Goal: Transaction & Acquisition: Purchase product/service

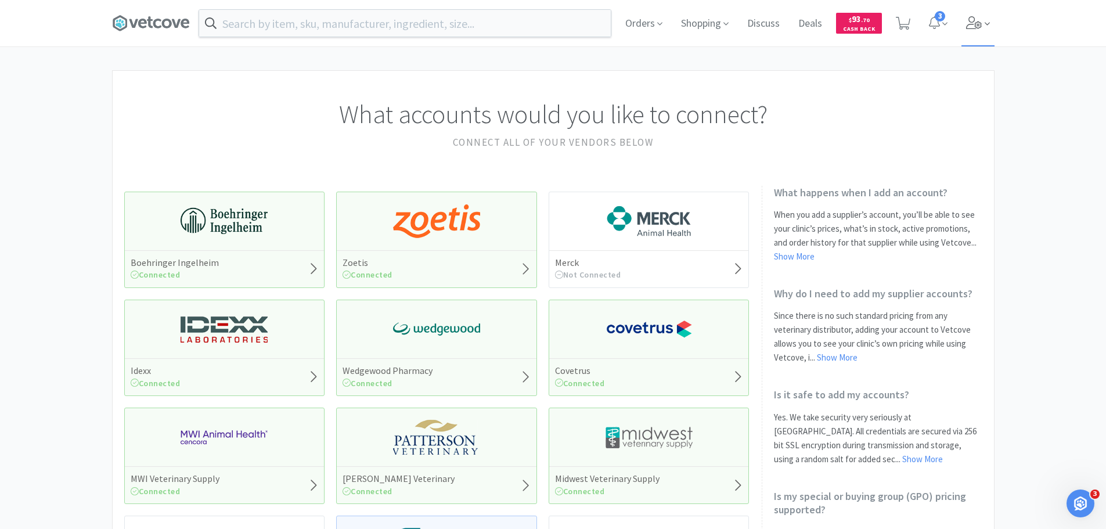
click at [973, 15] on span at bounding box center [978, 23] width 33 height 46
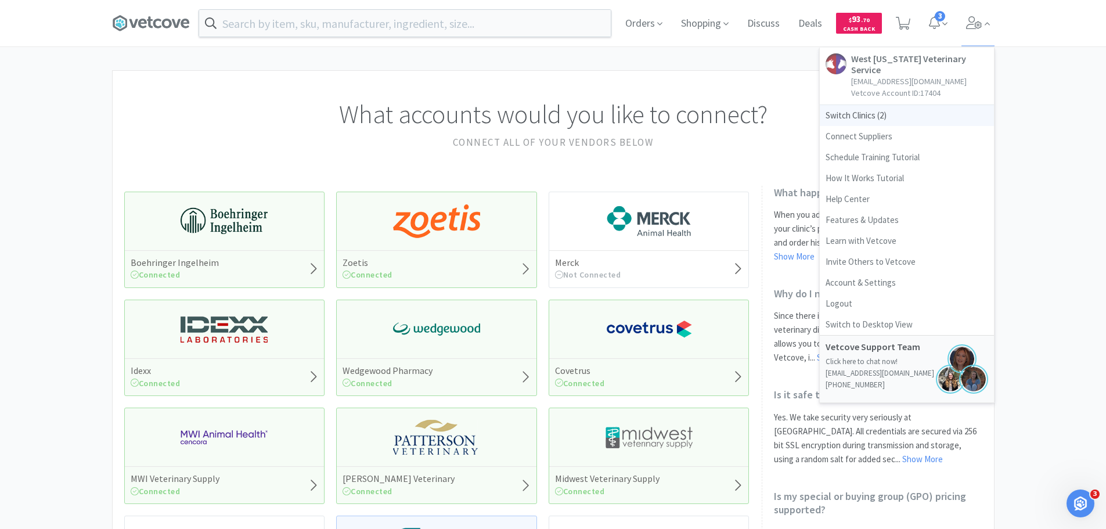
click at [853, 105] on span "Switch Clinics ( 2 )" at bounding box center [907, 115] width 174 height 21
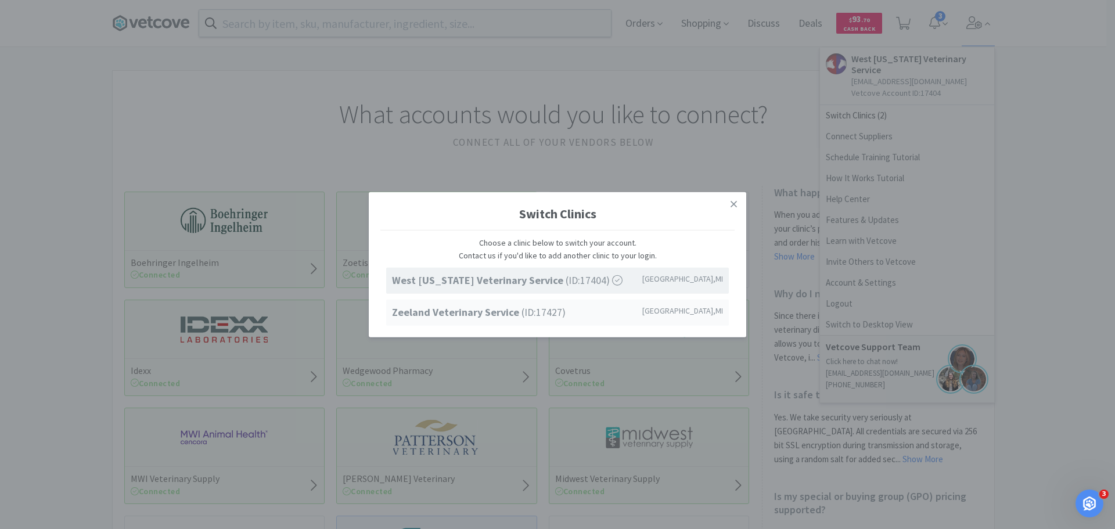
click at [511, 314] on strong "Zeeland Veterinary Service" at bounding box center [457, 311] width 130 height 13
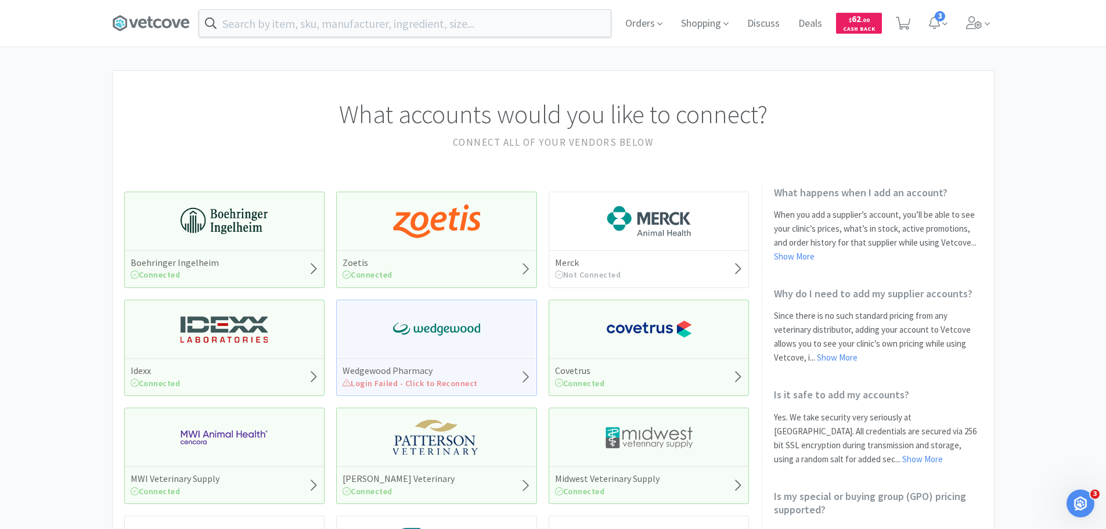
click at [348, 21] on input "text" at bounding box center [405, 23] width 412 height 27
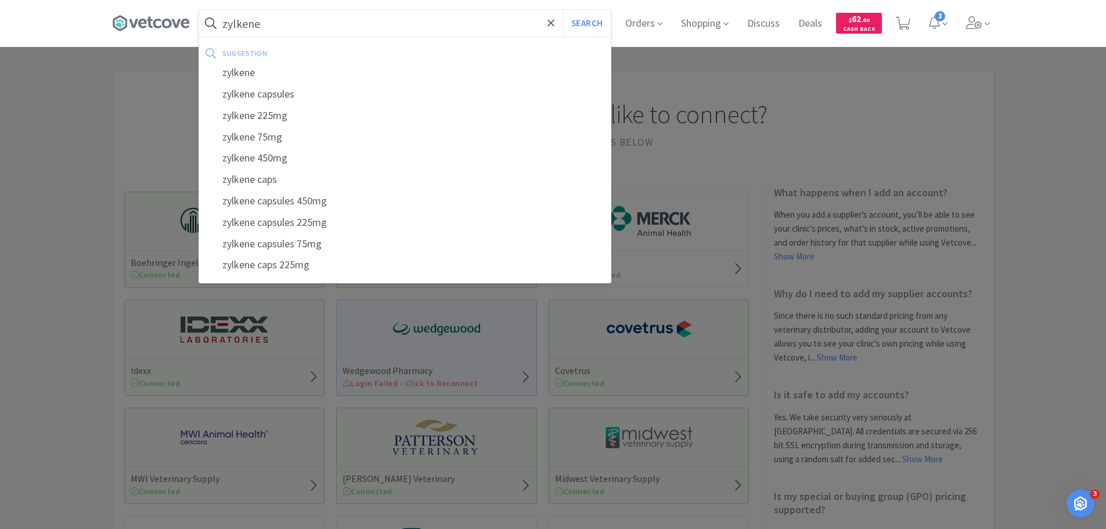
type input "zylkene"
click at [563, 10] on button "Search" at bounding box center [587, 23] width 48 height 27
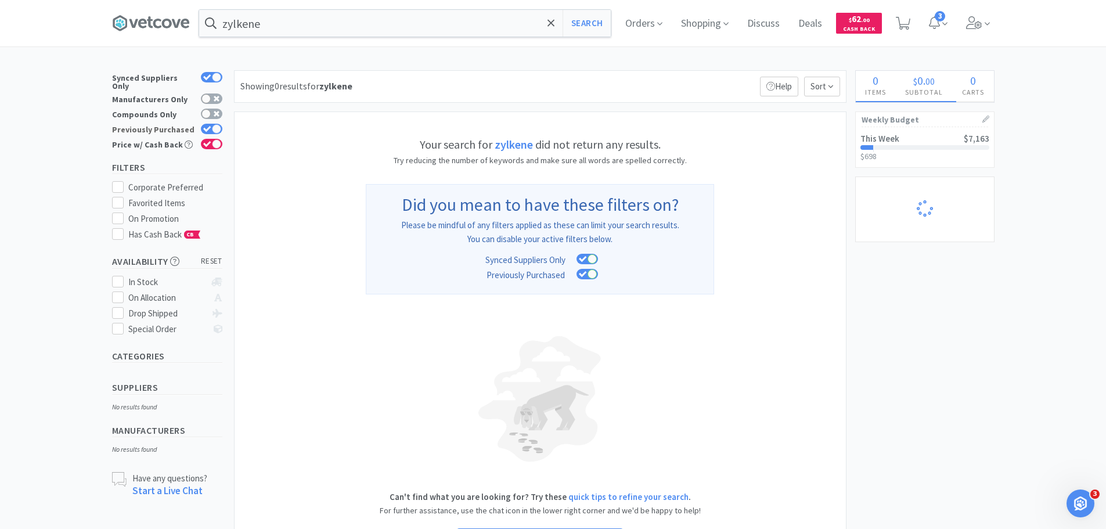
click at [210, 126] on icon at bounding box center [207, 129] width 8 height 6
checkbox input "false"
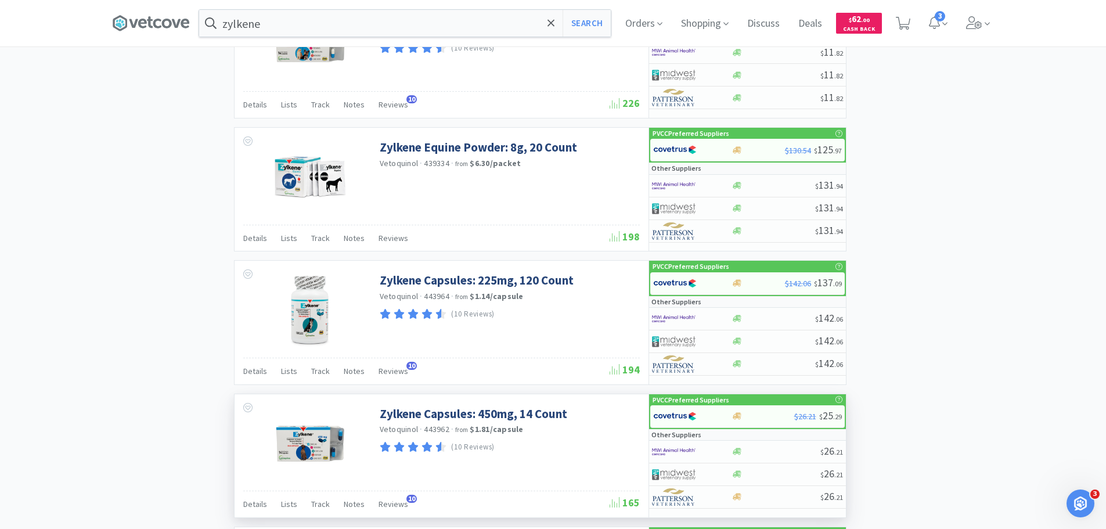
scroll to position [747, 0]
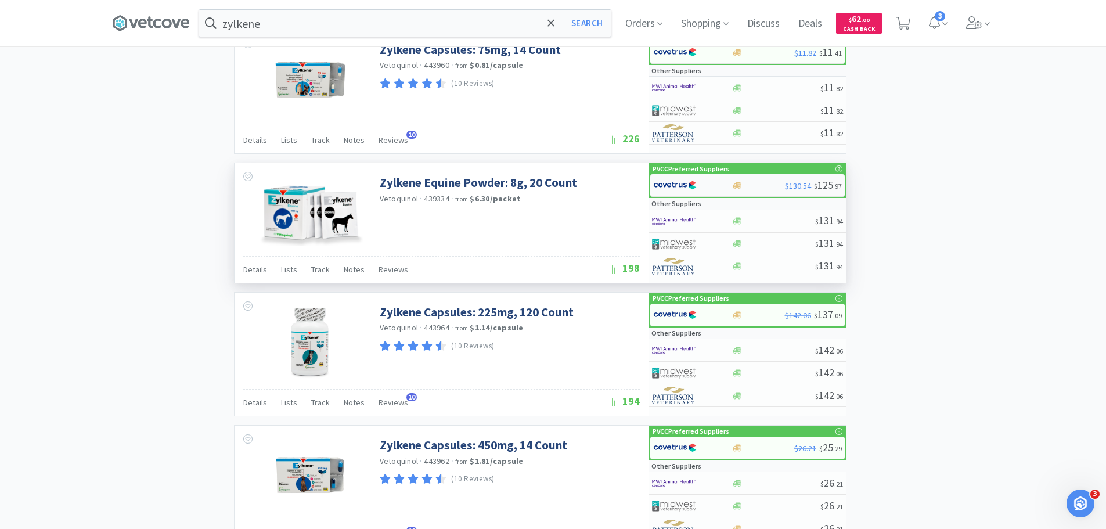
click at [688, 189] on img at bounding box center [675, 185] width 44 height 17
select select "1"
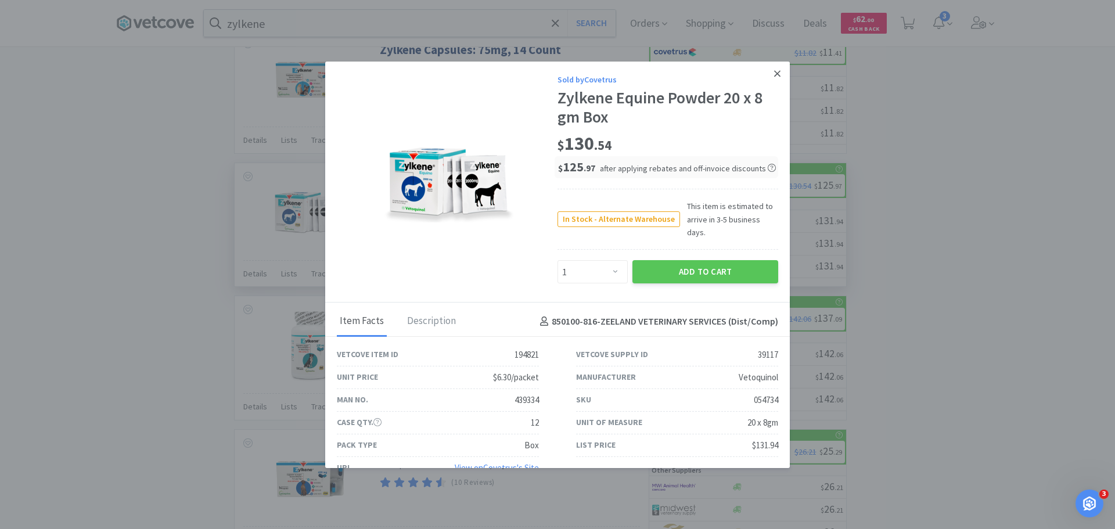
click at [774, 77] on icon at bounding box center [777, 74] width 6 height 10
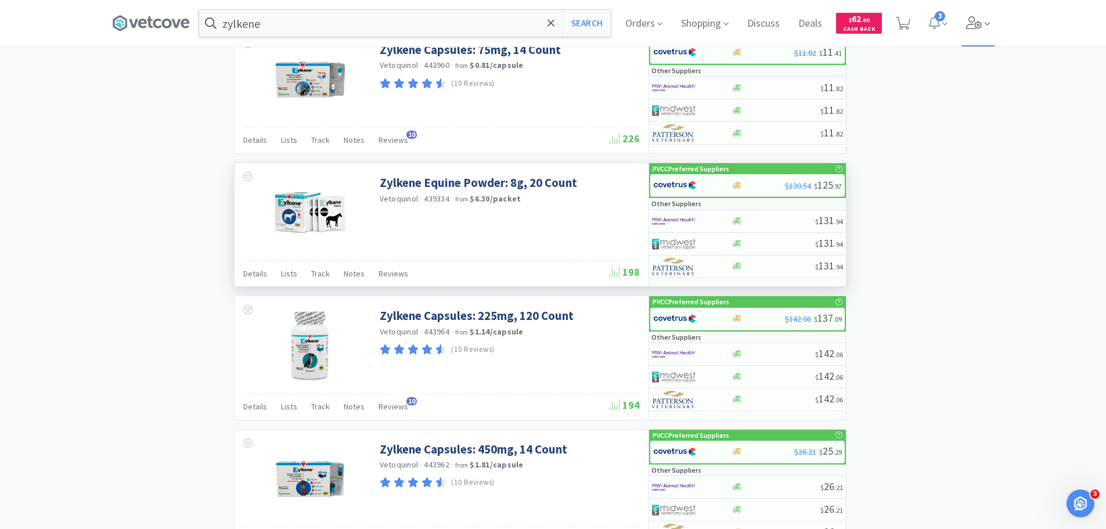
click at [976, 20] on icon at bounding box center [974, 22] width 16 height 13
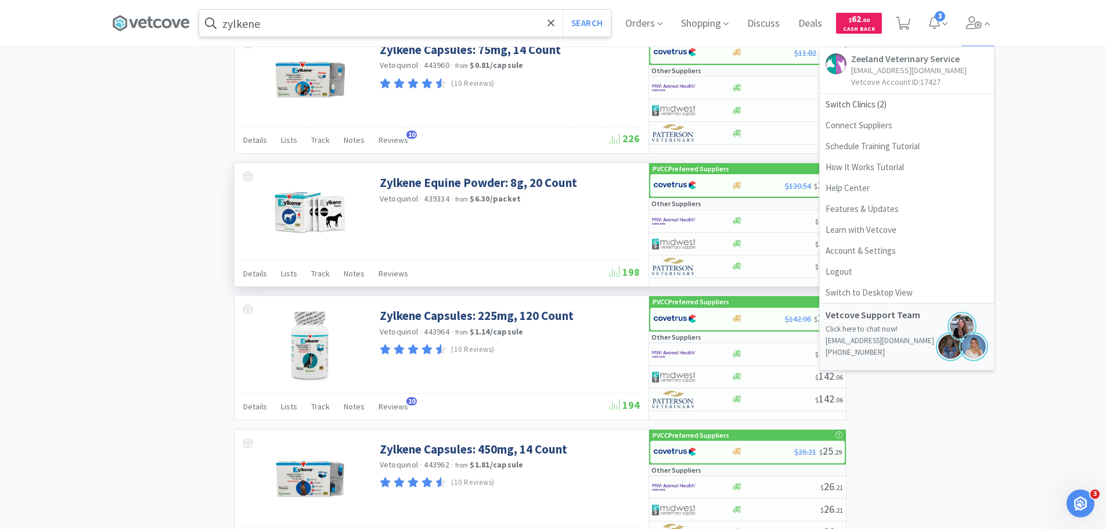
click at [357, 23] on input "zylkene" at bounding box center [405, 23] width 412 height 27
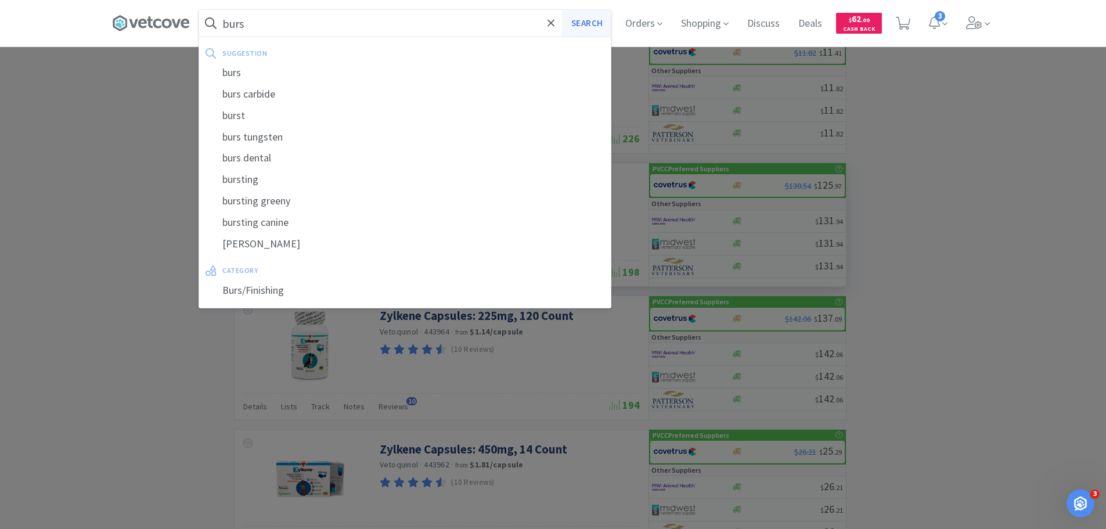
type input "burs"
click at [578, 17] on button "Search" at bounding box center [587, 23] width 48 height 27
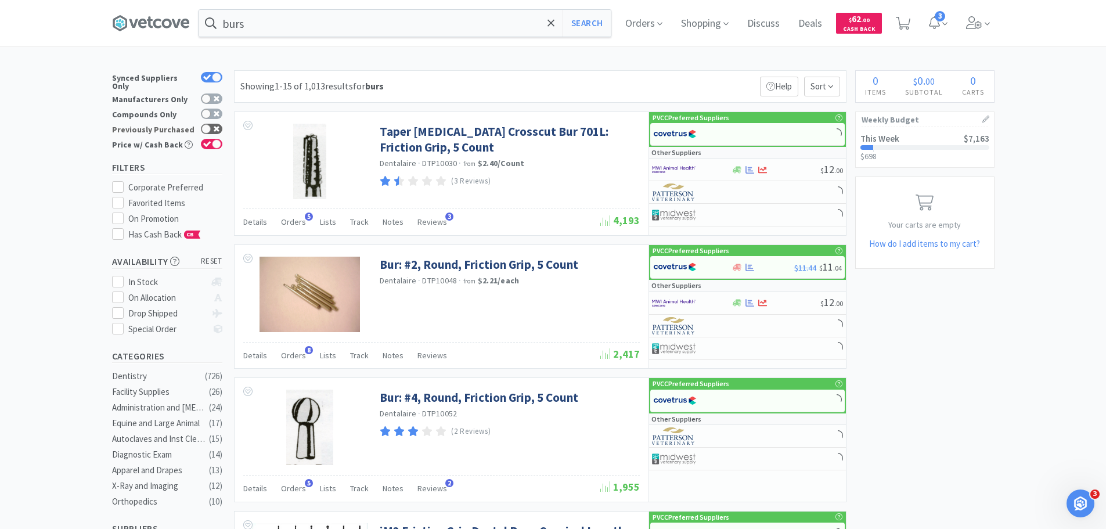
click at [220, 124] on div at bounding box center [211, 129] width 21 height 10
checkbox input "true"
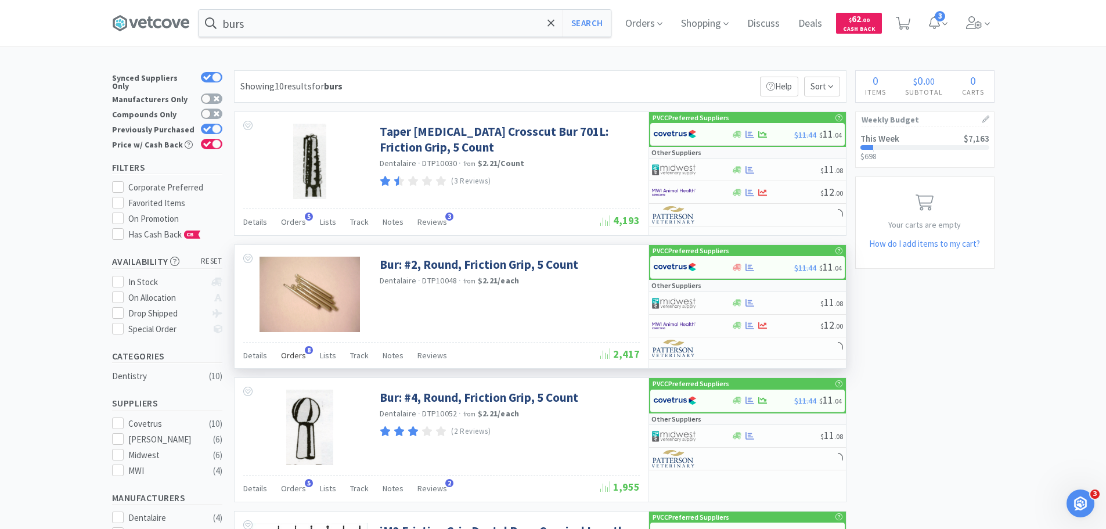
click at [287, 357] on span "Orders" at bounding box center [293, 355] width 25 height 10
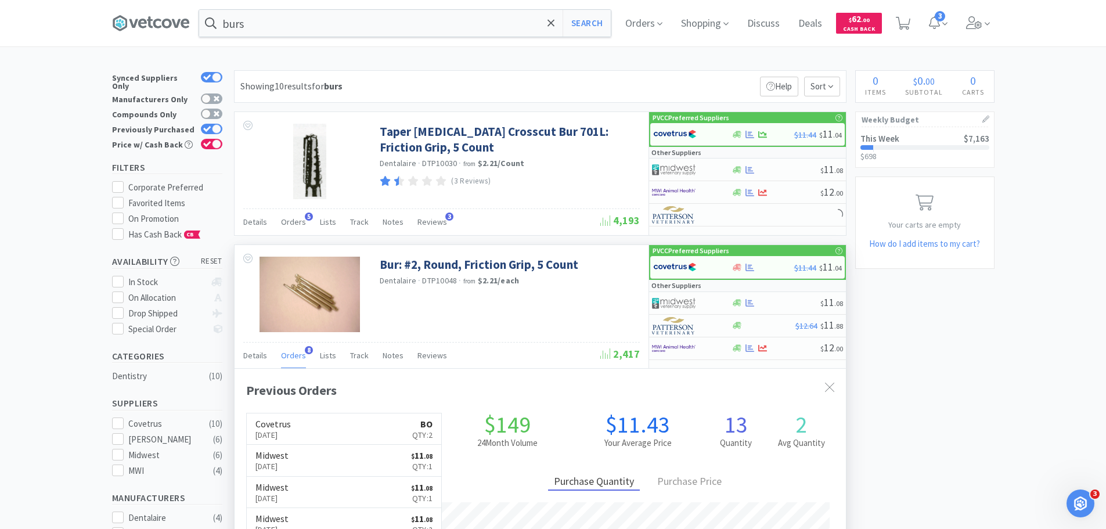
scroll to position [310, 612]
click at [287, 357] on span "Orders" at bounding box center [293, 355] width 25 height 10
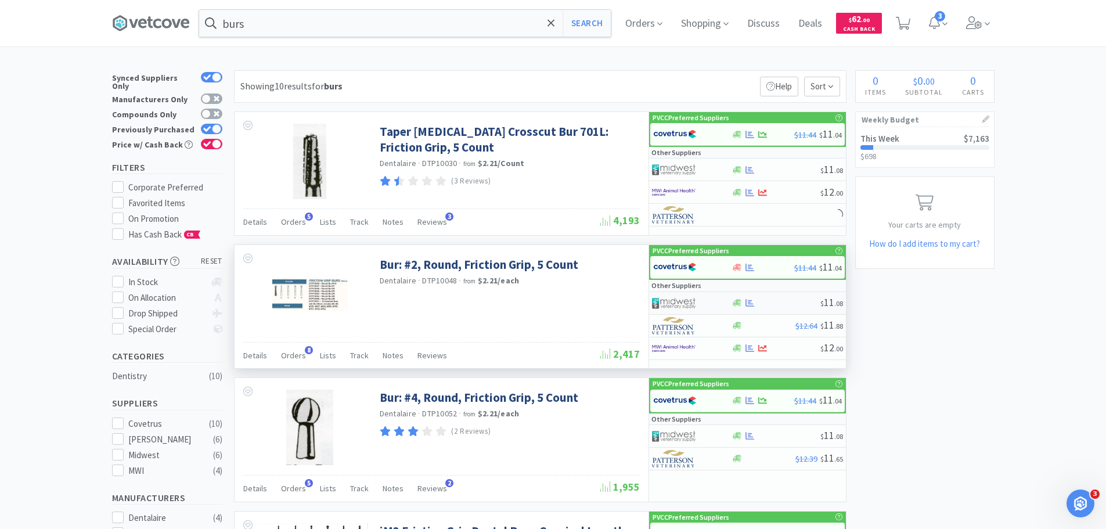
click at [686, 298] on img at bounding box center [674, 302] width 44 height 17
select select "1"
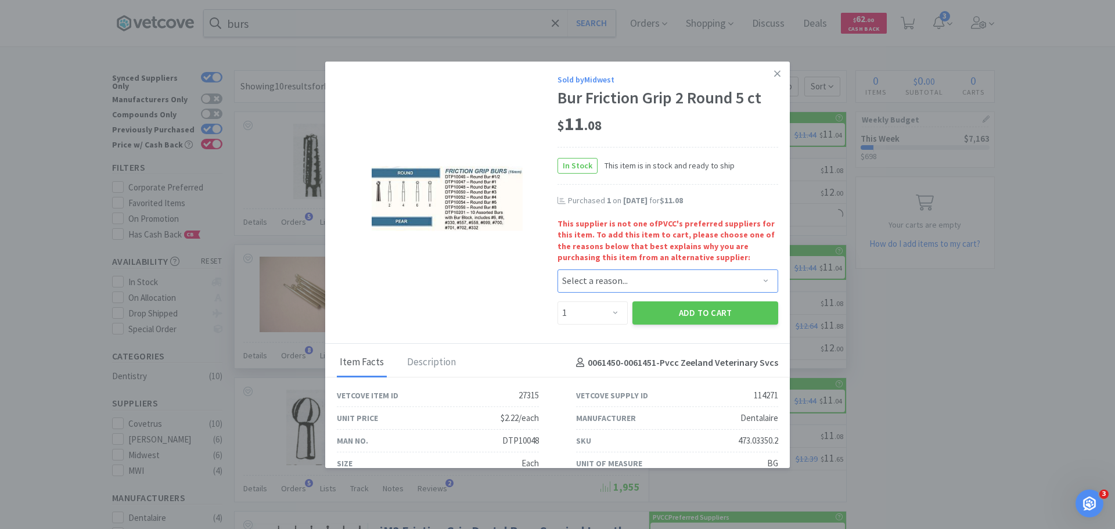
click at [611, 285] on select "Select a reason... Availability - This item is out of stock at the preferred su…" at bounding box center [667, 280] width 221 height 23
select select "availability"
click at [557, 269] on select "Select a reason... Availability - This item is out of stock at the preferred su…" at bounding box center [667, 280] width 221 height 23
click at [598, 317] on select "Enter Quantity 1 2 3 4 5 6 7 8 9 10 11 12 13 14 15 16 17 18 19 20 Enter Quantity" at bounding box center [592, 312] width 70 height 23
select select "2"
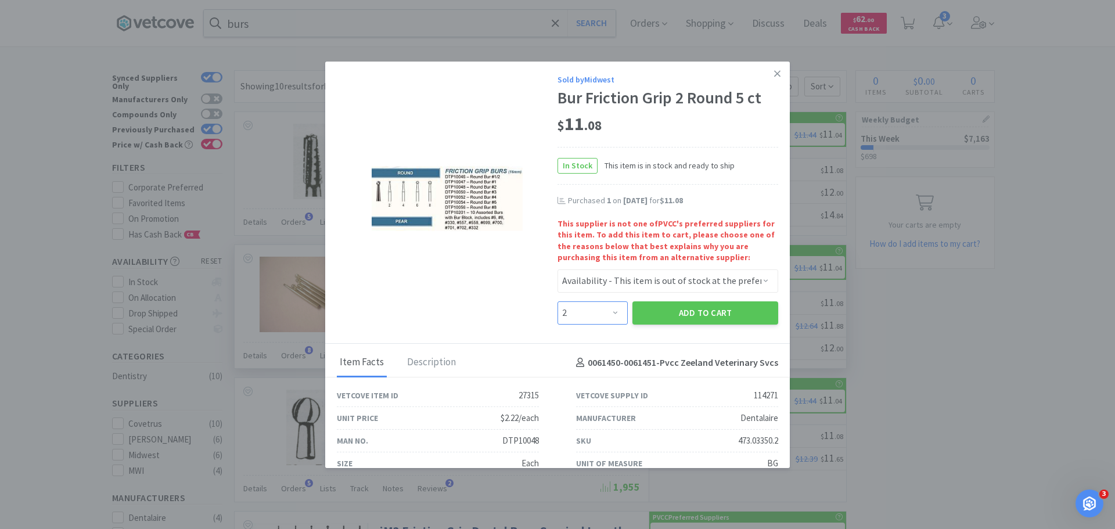
click at [557, 301] on select "Enter Quantity 1 2 3 4 5 6 7 8 9 10 11 12 13 14 15 16 17 18 19 20 Enter Quantity" at bounding box center [592, 312] width 70 height 23
click at [667, 307] on button "Add to Cart" at bounding box center [705, 312] width 146 height 23
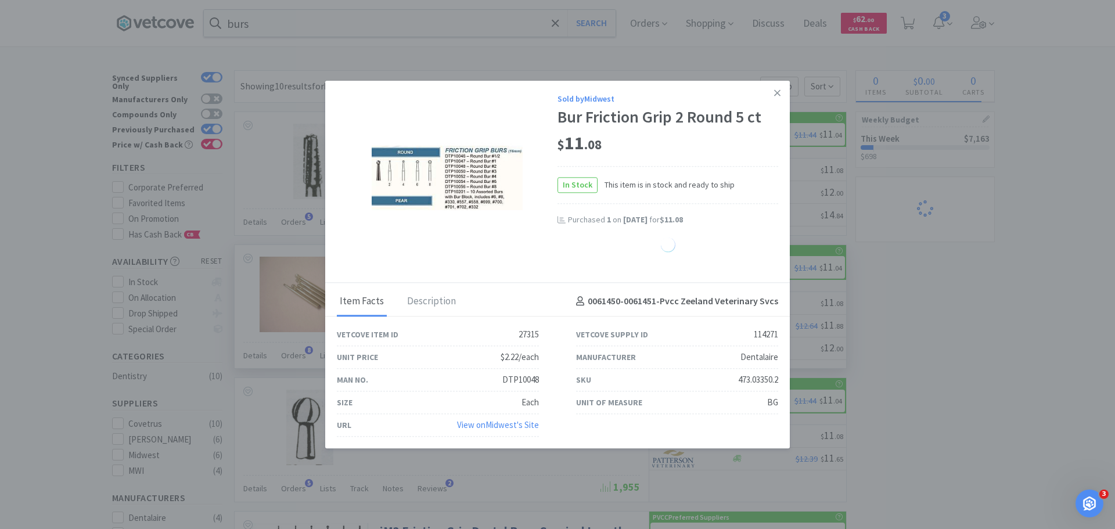
select select "2"
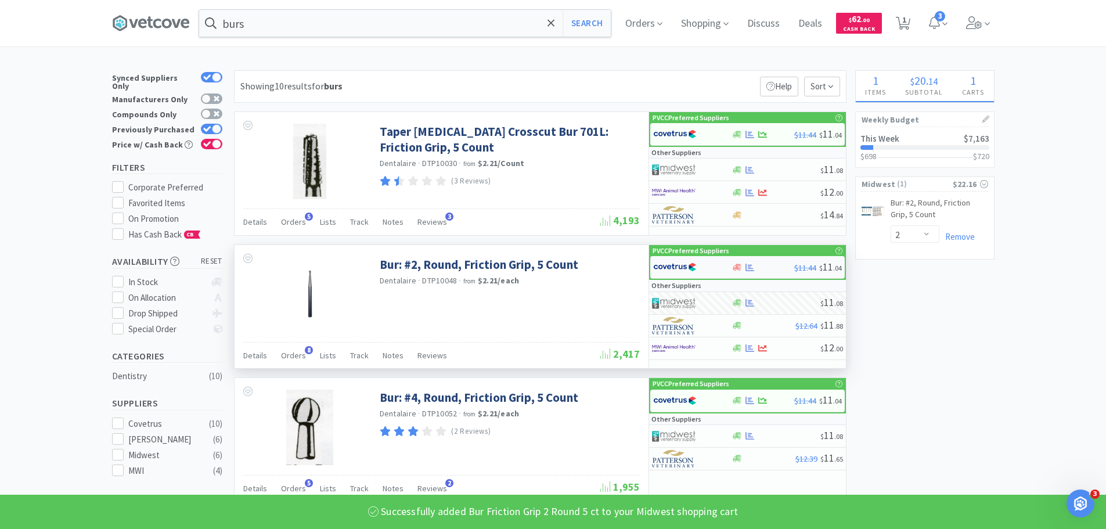
click at [696, 273] on img at bounding box center [675, 266] width 44 height 17
select select "1"
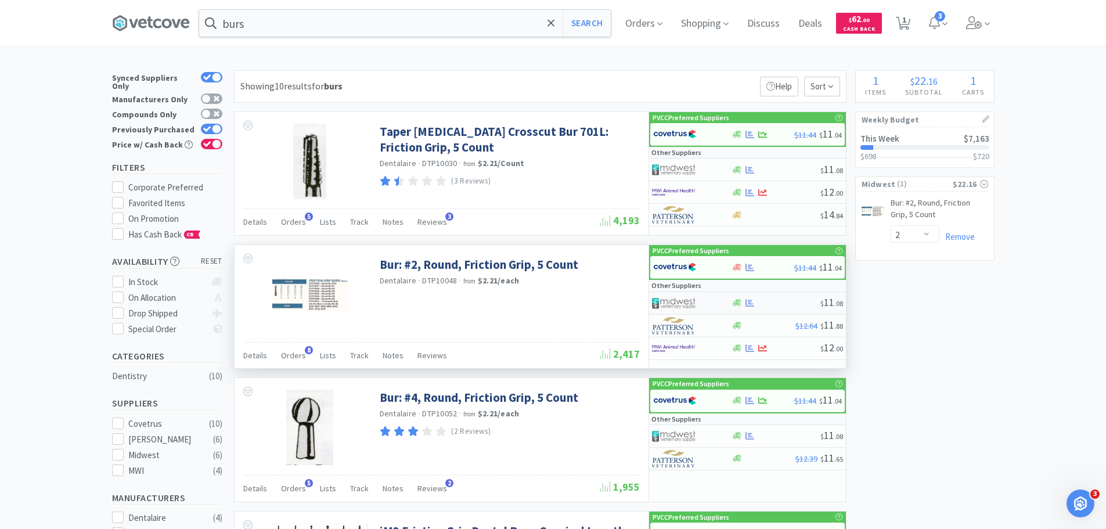
click at [715, 304] on div at bounding box center [684, 303] width 64 height 20
select select "1"
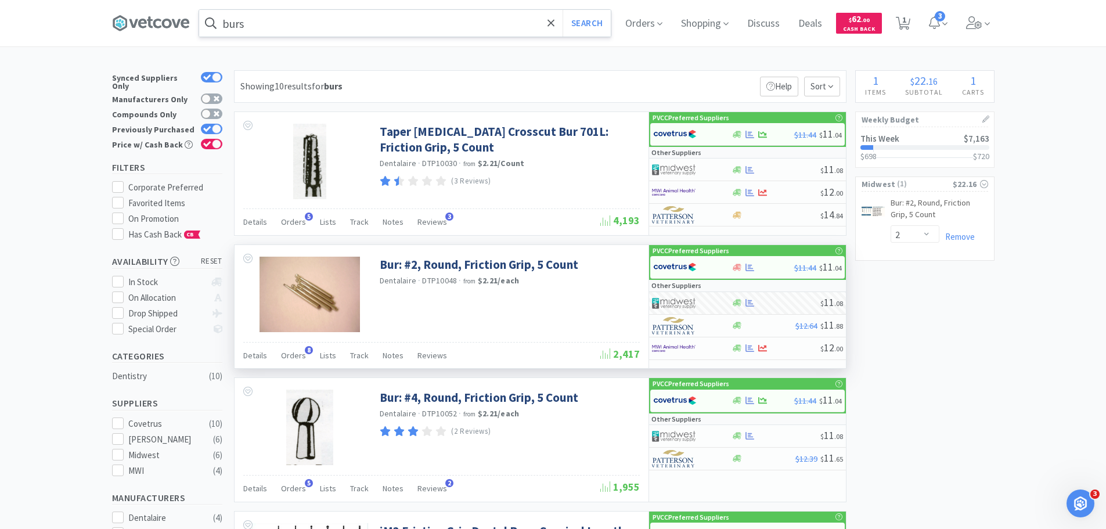
click at [387, 34] on input "burs" at bounding box center [405, 23] width 412 height 27
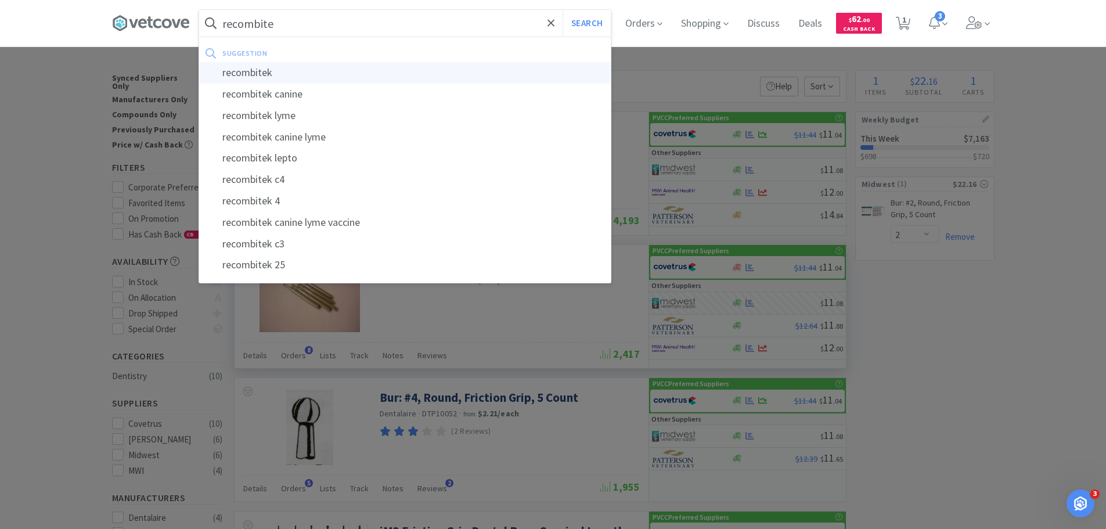
click at [397, 78] on div "recombitek" at bounding box center [405, 72] width 412 height 21
type input "recombitek"
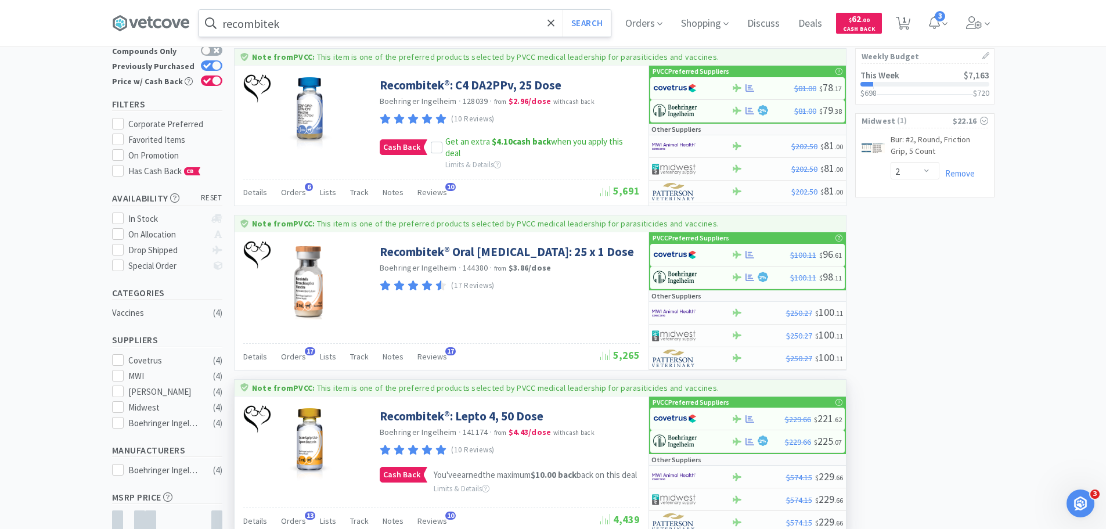
scroll to position [232, 0]
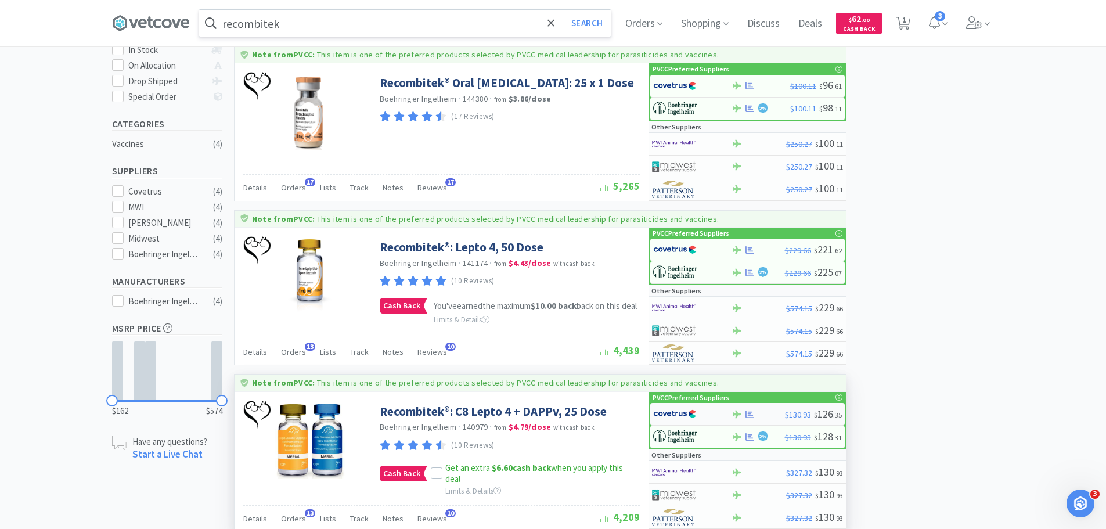
click at [671, 419] on img at bounding box center [675, 413] width 44 height 17
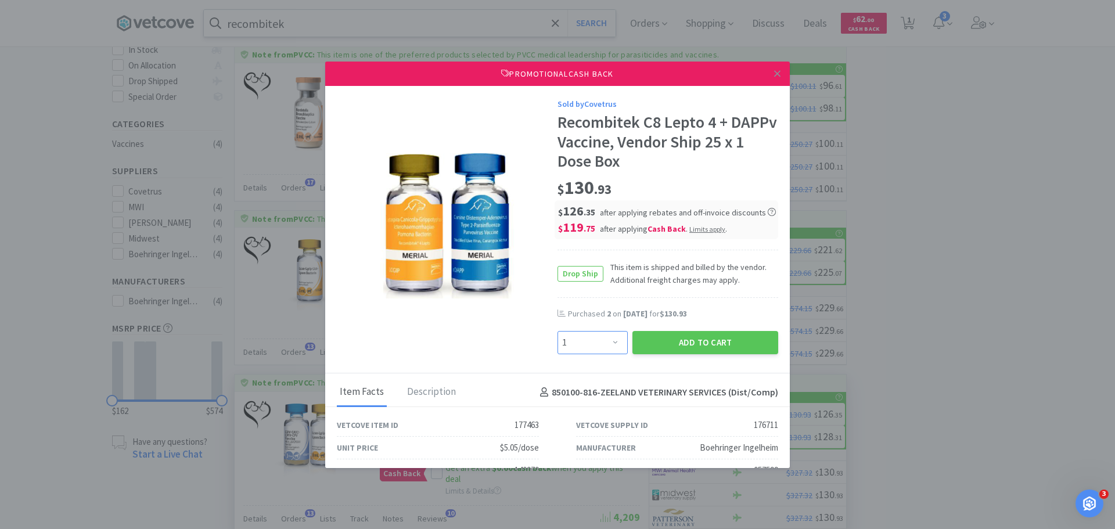
click at [578, 349] on select "Enter Quantity 1 2 3 4 5 6 7 8 9 10 11 12 13 14 15 16 17 18 19 20 Enter Quantity" at bounding box center [592, 342] width 70 height 23
select select "2"
click at [557, 331] on select "Enter Quantity 1 2 3 4 5 6 7 8 9 10 11 12 13 14 15 16 17 18 19 20 Enter Quantity" at bounding box center [592, 342] width 70 height 23
click at [688, 341] on button "Add to Cart" at bounding box center [705, 342] width 146 height 23
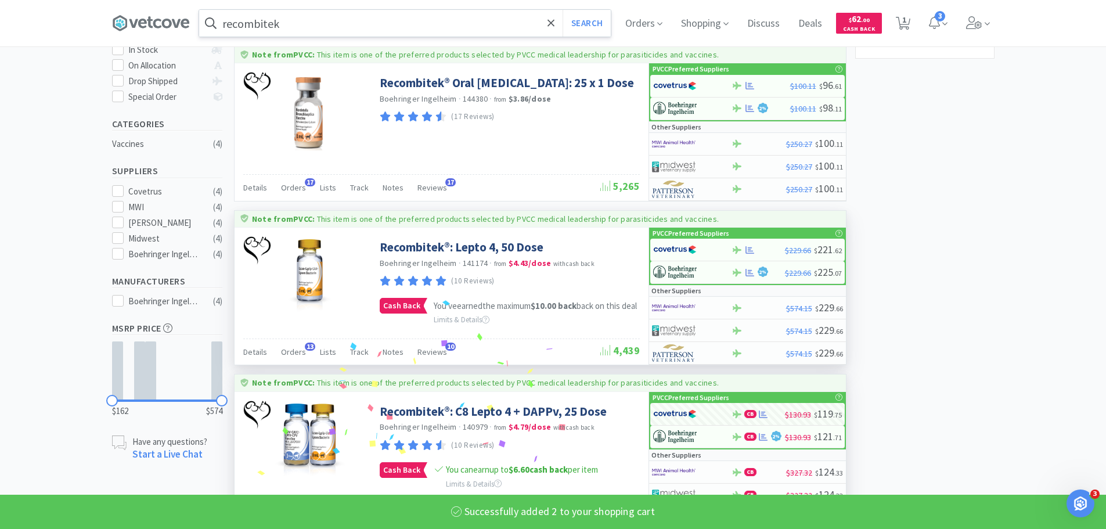
select select "2"
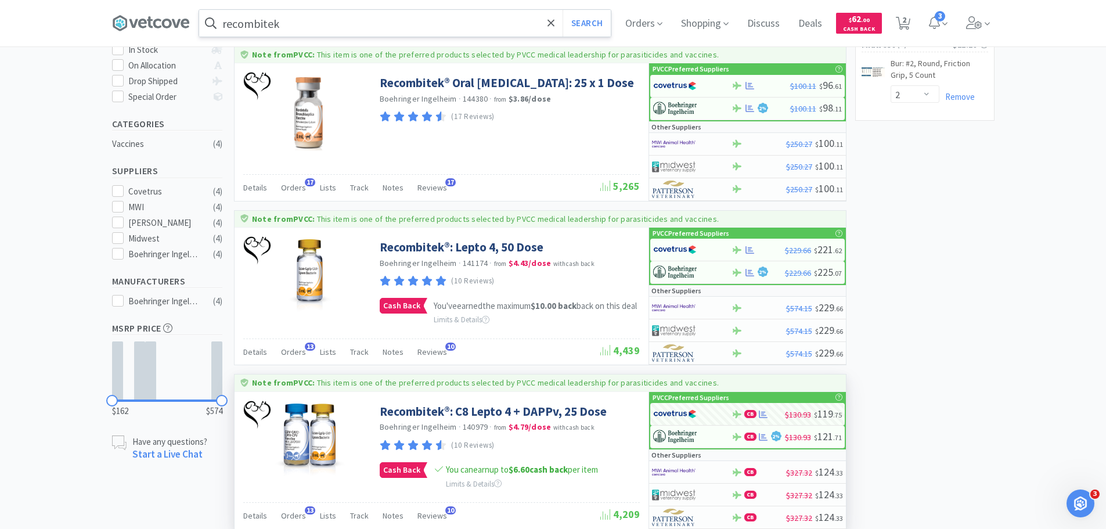
click at [314, 23] on input "recombitek" at bounding box center [405, 23] width 412 height 27
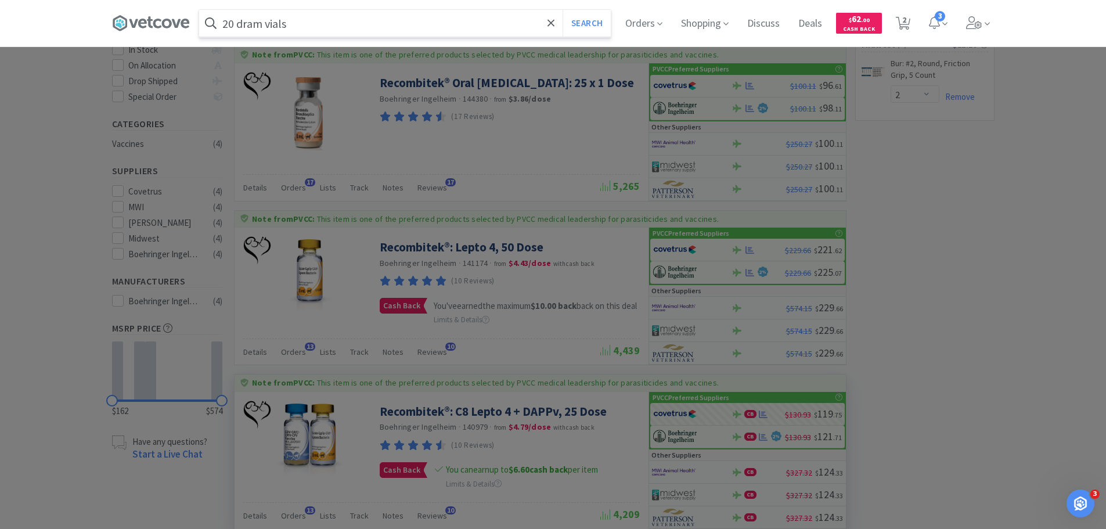
click at [563, 10] on button "Search" at bounding box center [587, 23] width 48 height 27
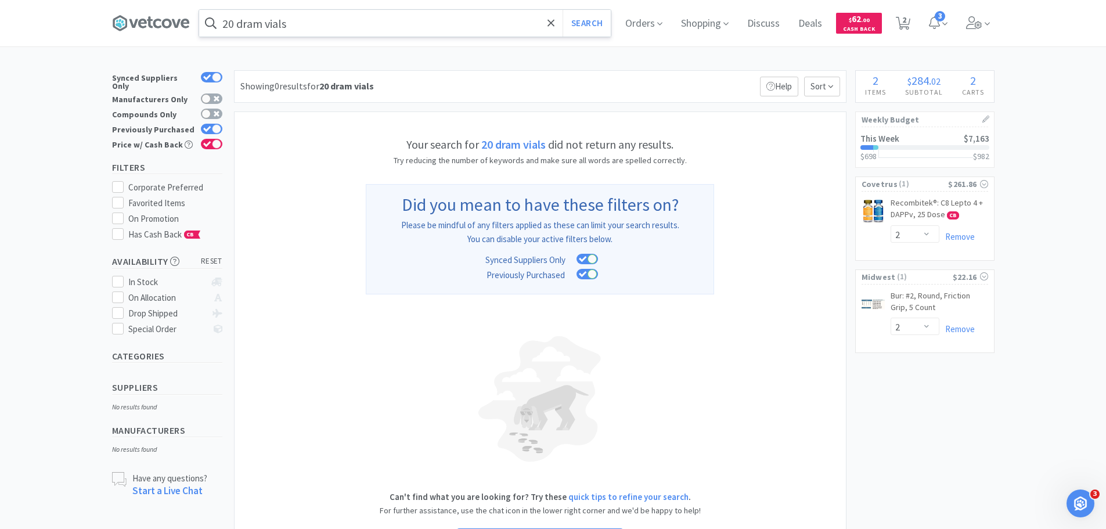
click at [316, 34] on input "20 dram vials" at bounding box center [405, 23] width 412 height 27
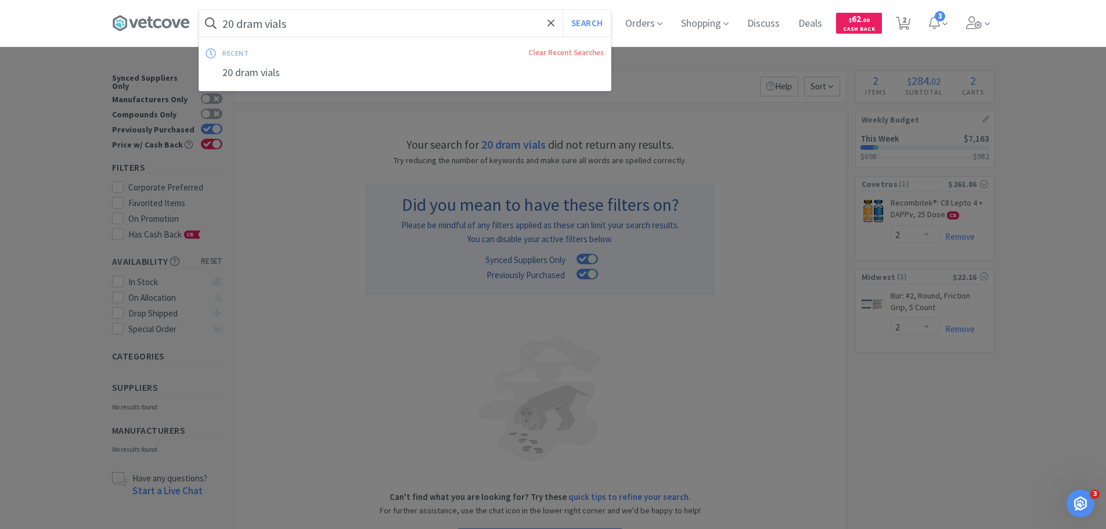
click at [325, 24] on input "20 dram vials" at bounding box center [405, 23] width 412 height 27
type input "20 dram"
click at [563, 10] on button "Search" at bounding box center [587, 23] width 48 height 27
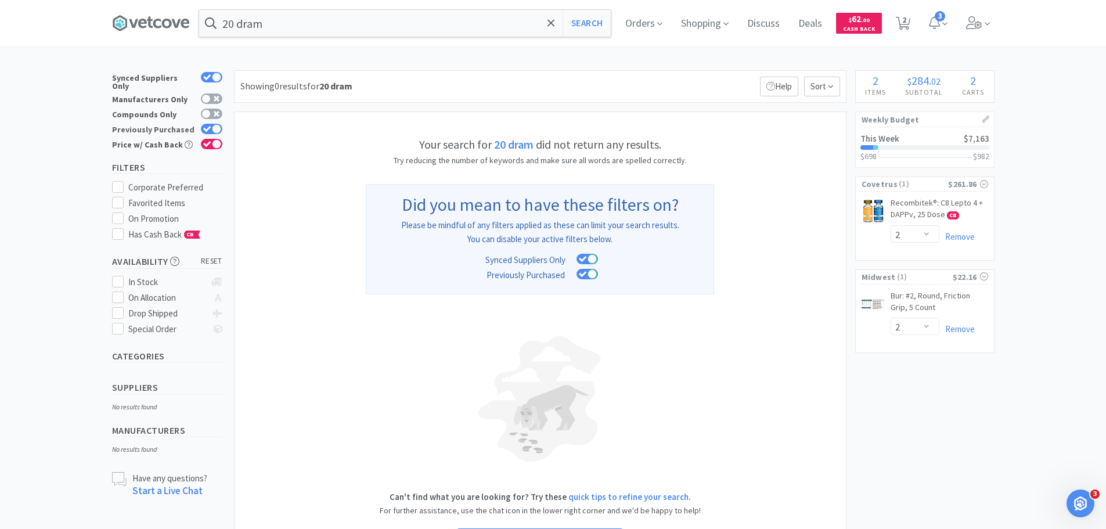
click at [206, 126] on icon at bounding box center [207, 129] width 8 height 6
checkbox input "false"
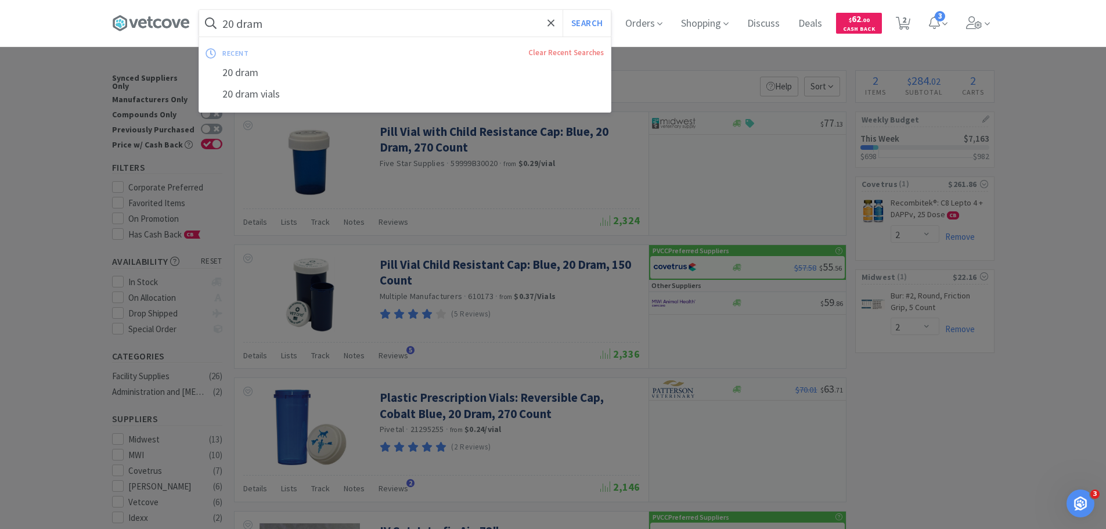
click at [285, 28] on input "20 dram" at bounding box center [405, 23] width 412 height 27
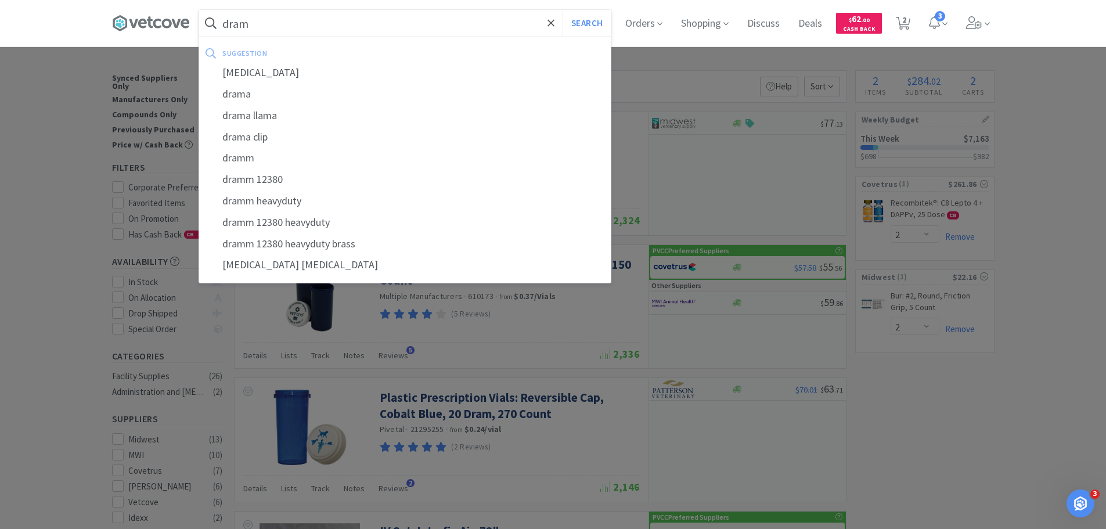
type input "dram"
click at [563, 10] on button "Search" at bounding box center [587, 23] width 48 height 27
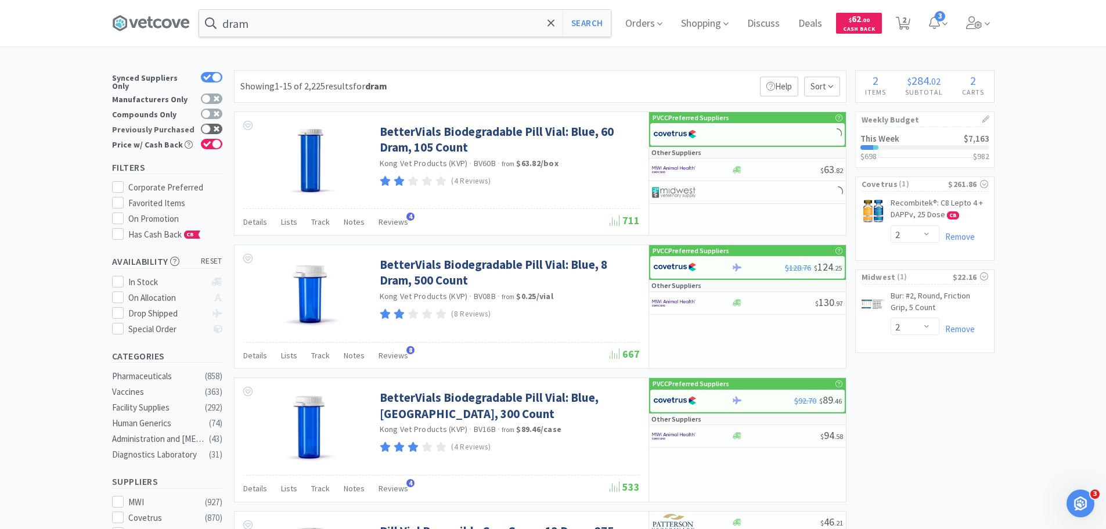
click at [212, 124] on div at bounding box center [211, 129] width 21 height 10
checkbox input "true"
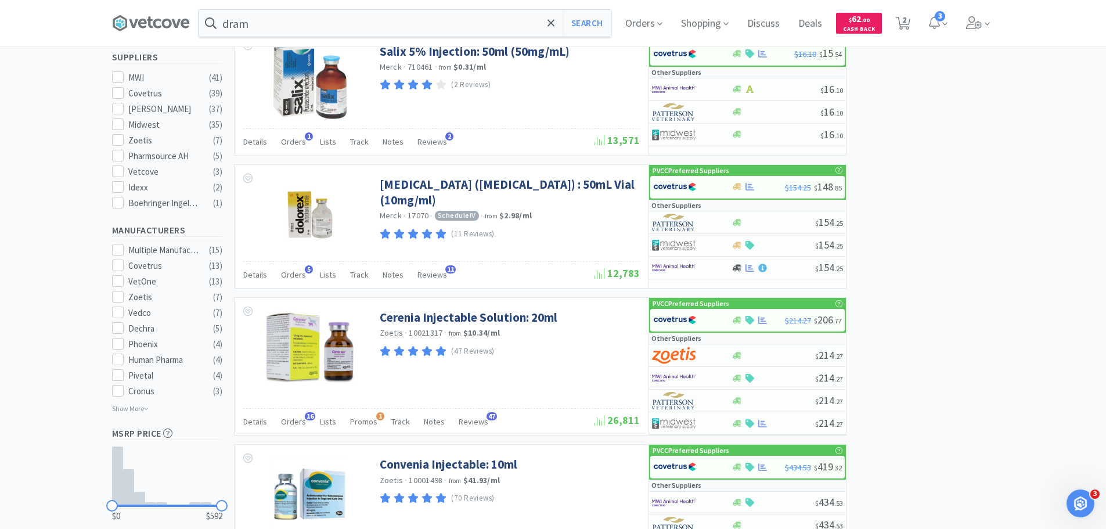
scroll to position [397, 0]
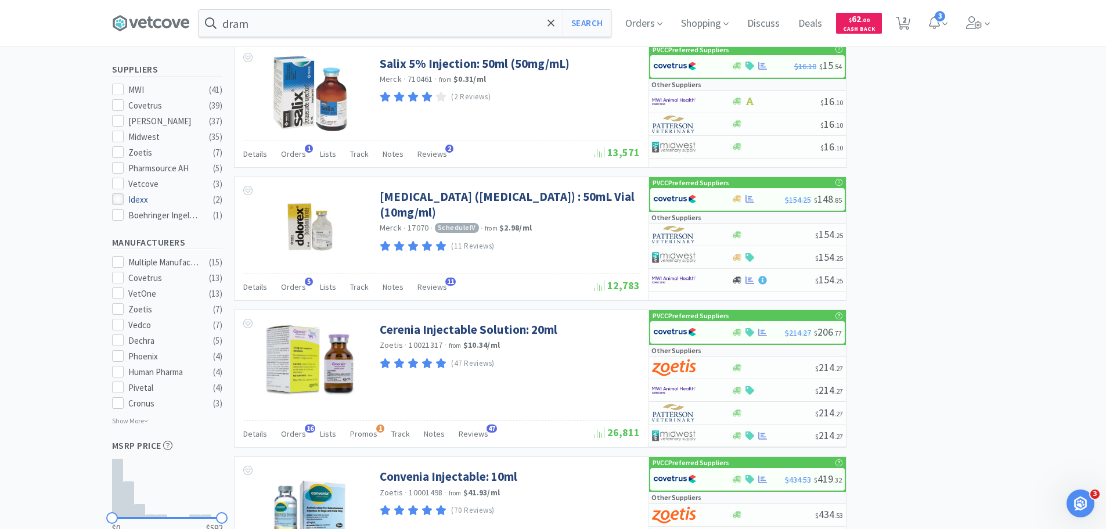
click at [114, 197] on icon at bounding box center [117, 199] width 9 height 9
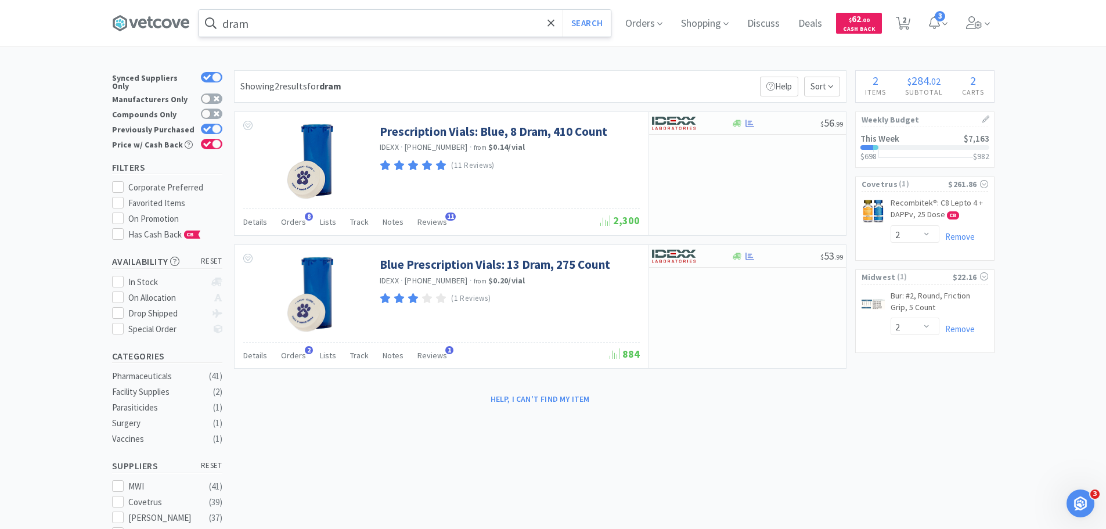
click at [227, 19] on input "dram" at bounding box center [405, 23] width 412 height 27
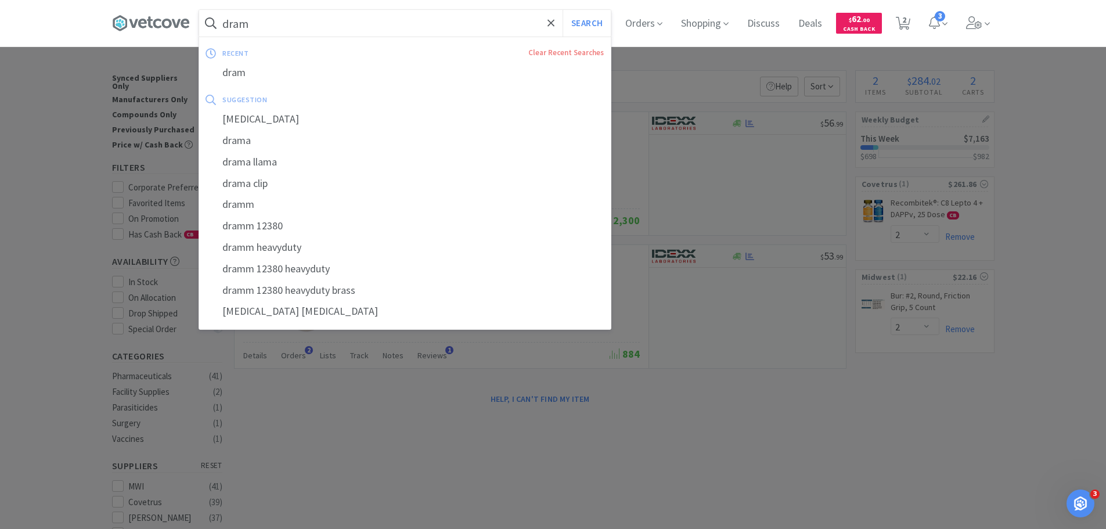
click at [227, 21] on input "dram" at bounding box center [405, 23] width 412 height 27
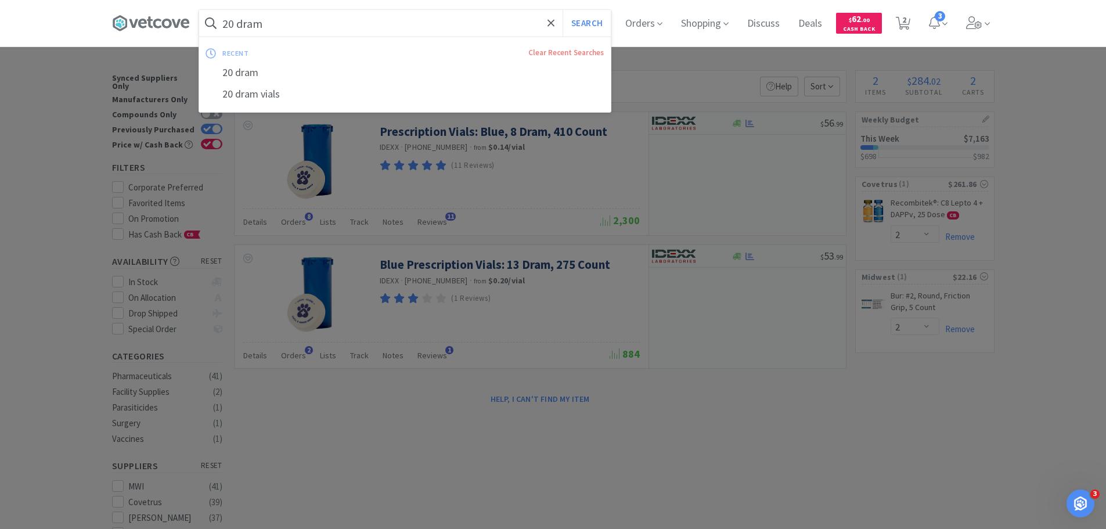
type input "20 dram"
click at [563, 10] on button "Search" at bounding box center [587, 23] width 48 height 27
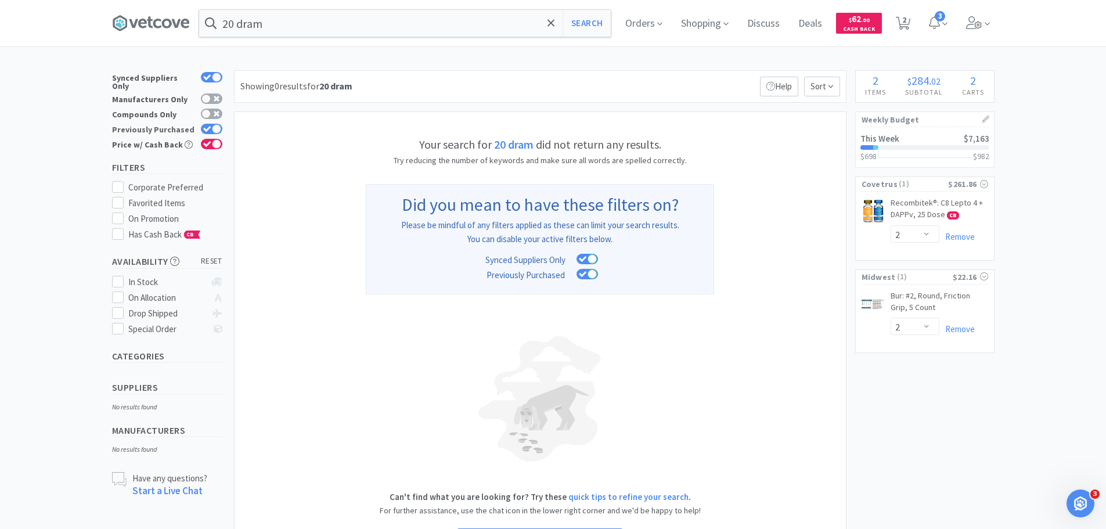
click at [209, 126] on icon at bounding box center [207, 129] width 8 height 6
checkbox input "false"
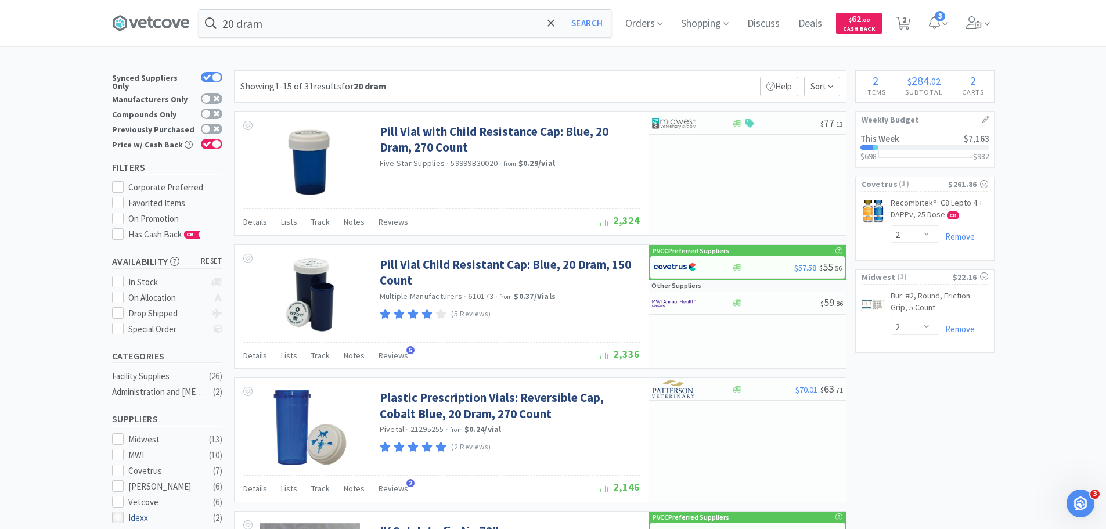
click at [116, 513] on icon at bounding box center [117, 517] width 9 height 9
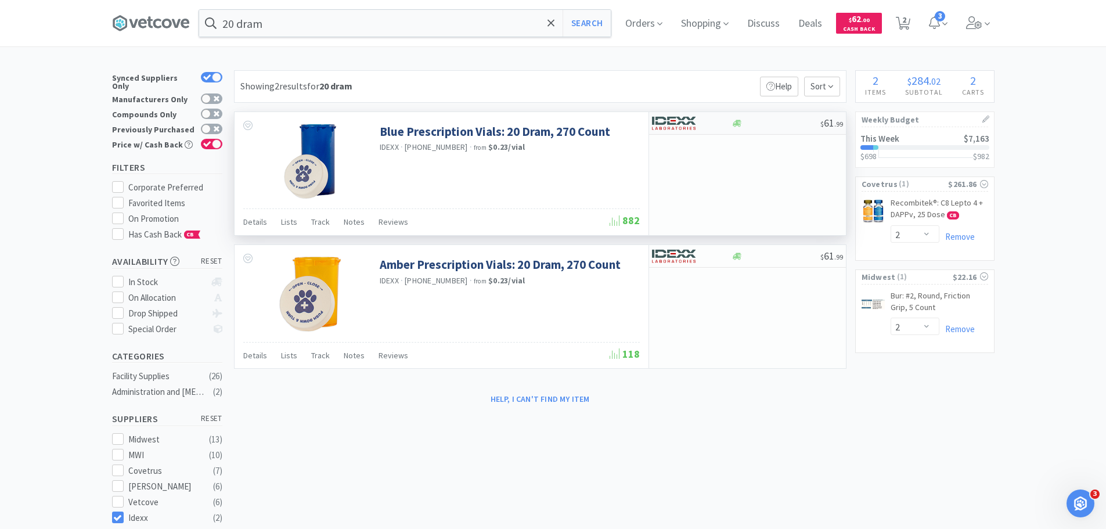
click at [695, 127] on img at bounding box center [674, 122] width 44 height 17
select select "1"
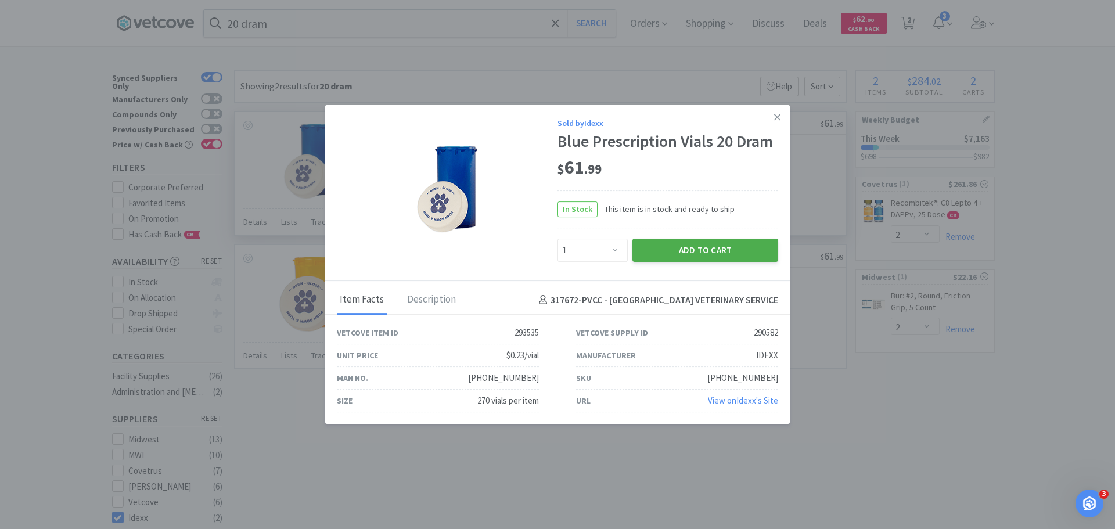
click at [700, 246] on button "Add to Cart" at bounding box center [705, 250] width 146 height 23
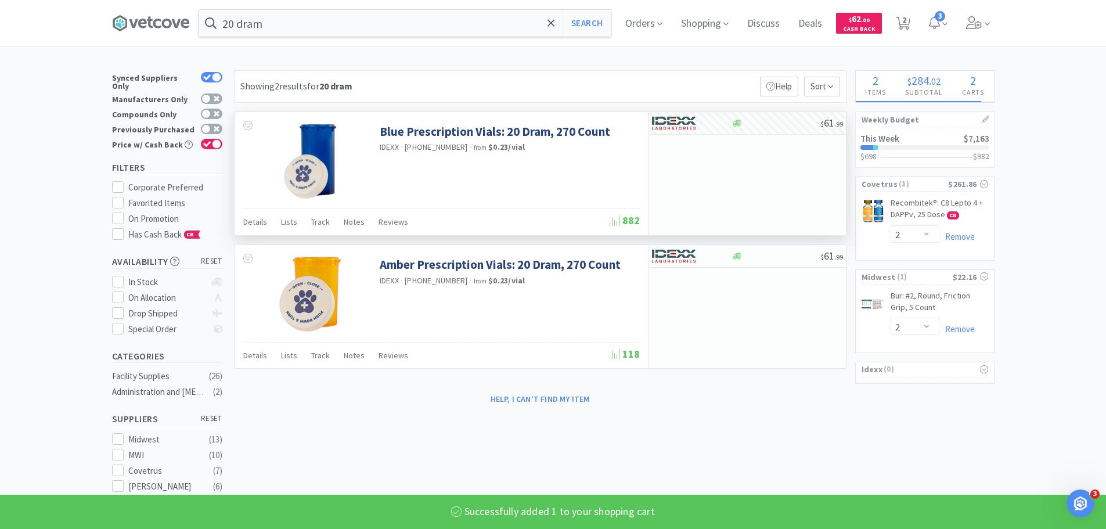
select select "1"
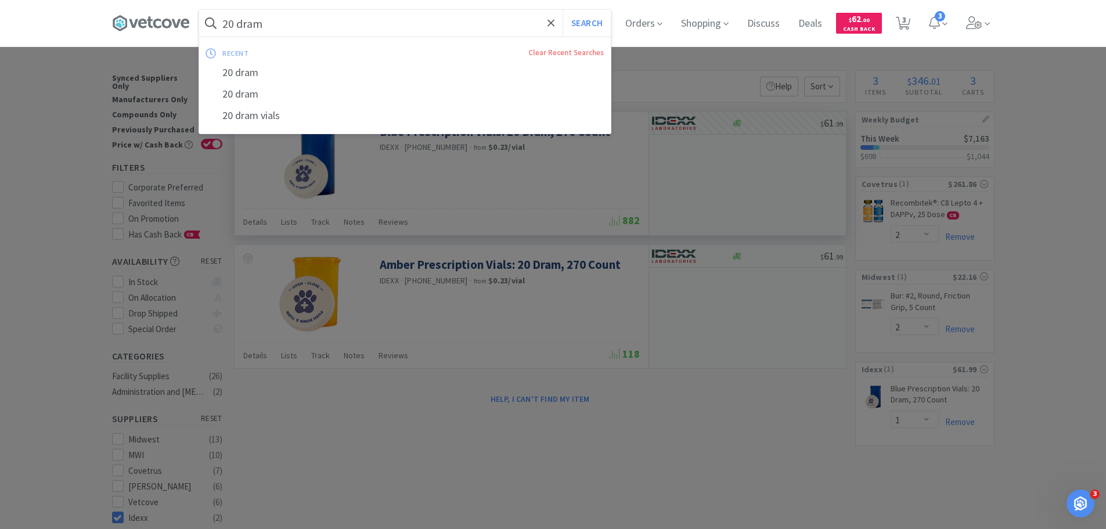
click at [305, 25] on input "20 dram" at bounding box center [405, 23] width 412 height 27
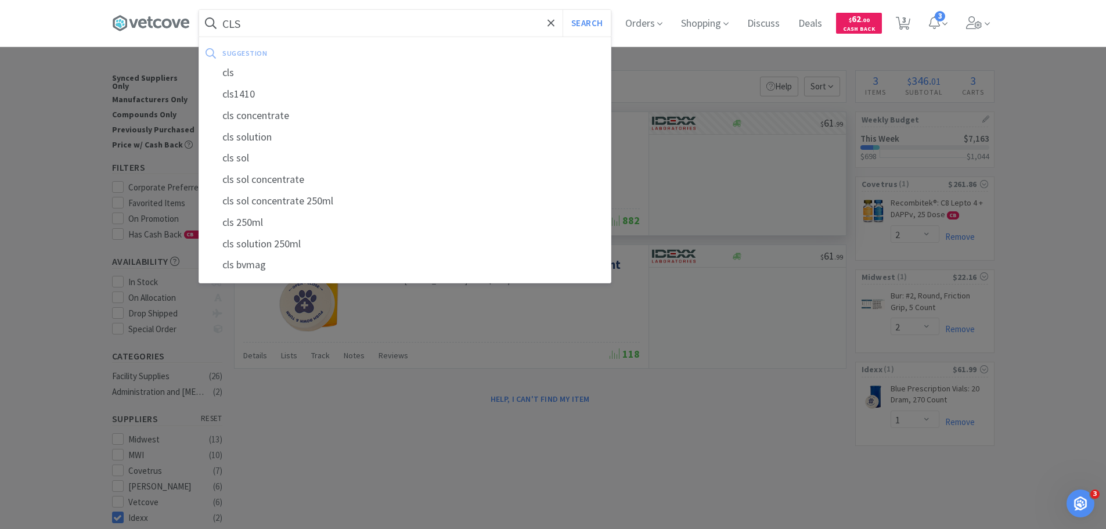
type input "CLS"
click at [563, 10] on button "Search" at bounding box center [587, 23] width 48 height 27
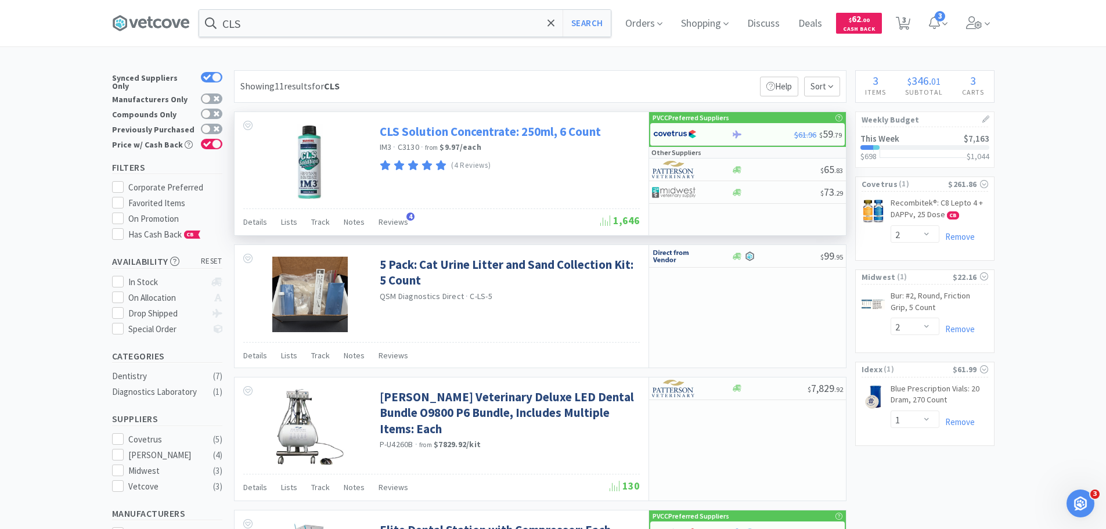
click at [449, 132] on link "CLS Solution Concentrate: 250ml, 6 Count" at bounding box center [490, 132] width 221 height 16
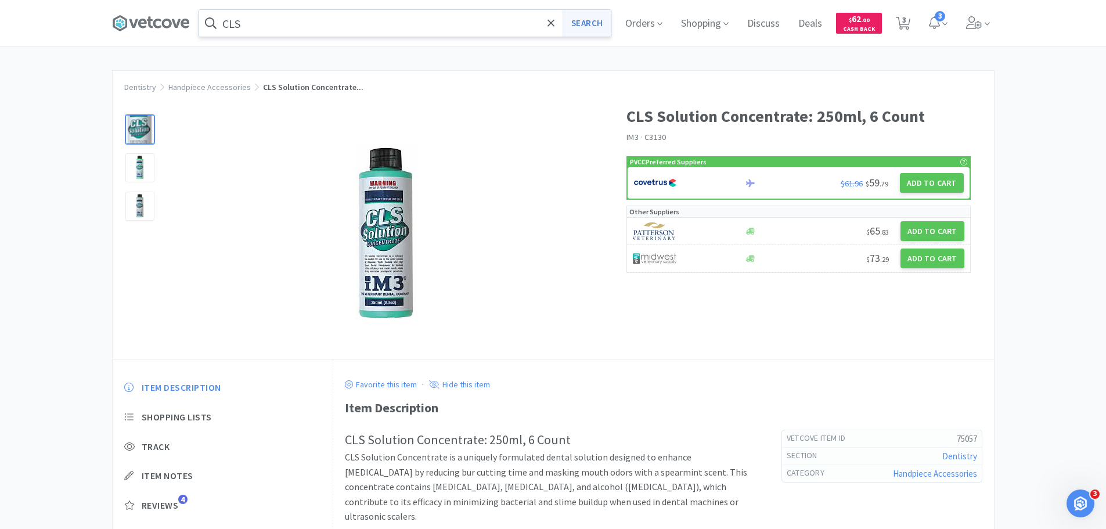
click at [576, 17] on button "Search" at bounding box center [587, 23] width 48 height 27
select select "2"
select select "1"
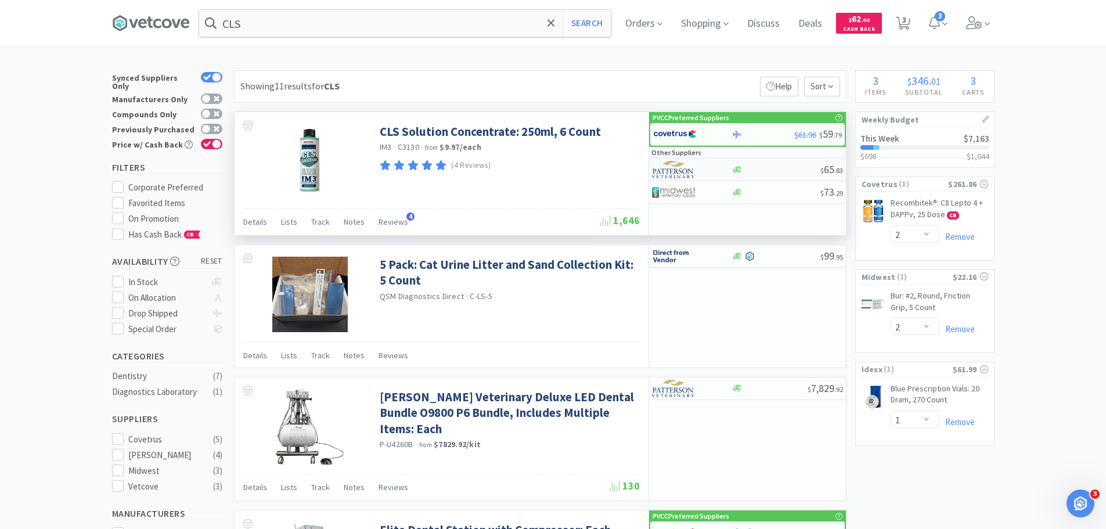
click at [715, 173] on div at bounding box center [684, 170] width 64 height 20
select select "1"
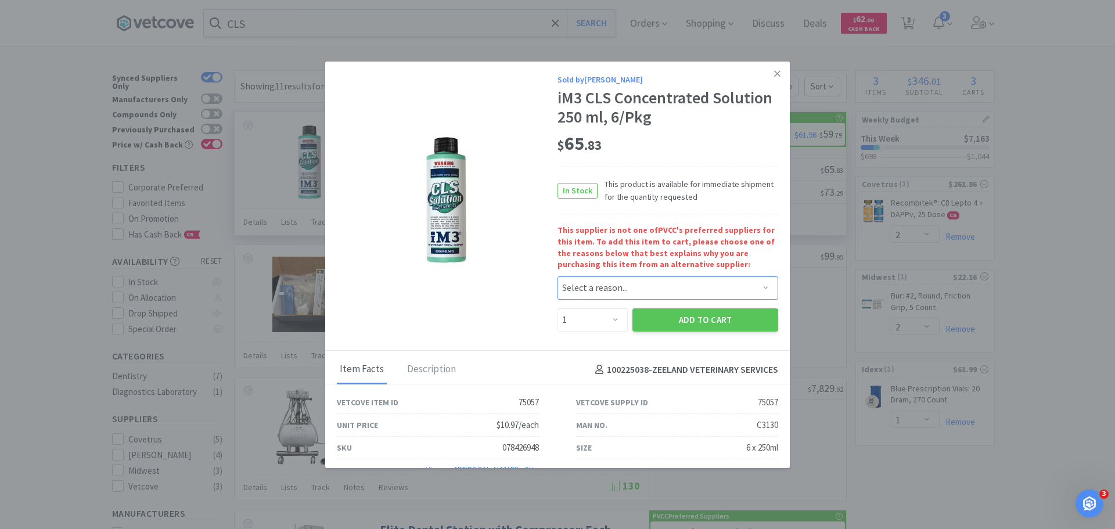
click at [628, 287] on select "Select a reason... Availability - This item is out of stock at the preferred su…" at bounding box center [667, 287] width 221 height 23
select select "availability"
click at [557, 276] on select "Select a reason... Availability - This item is out of stock at the preferred su…" at bounding box center [667, 287] width 221 height 23
click at [672, 318] on button "Add to Cart" at bounding box center [705, 319] width 146 height 23
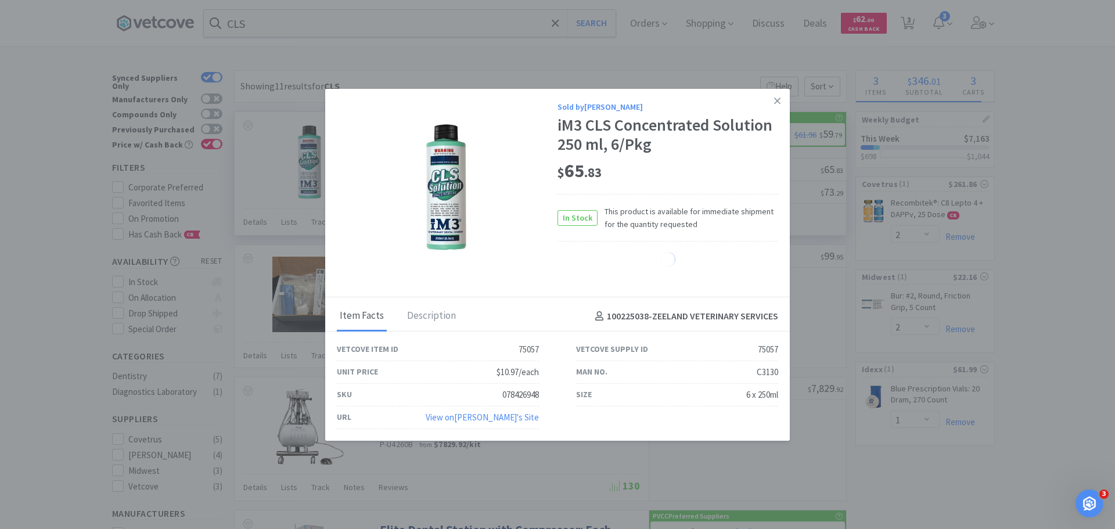
select select "1"
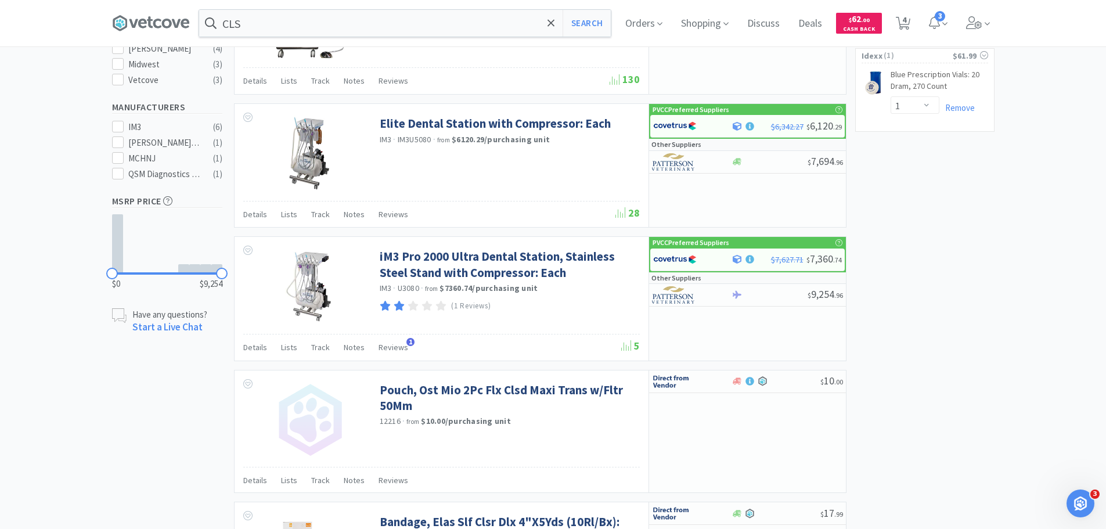
scroll to position [350, 0]
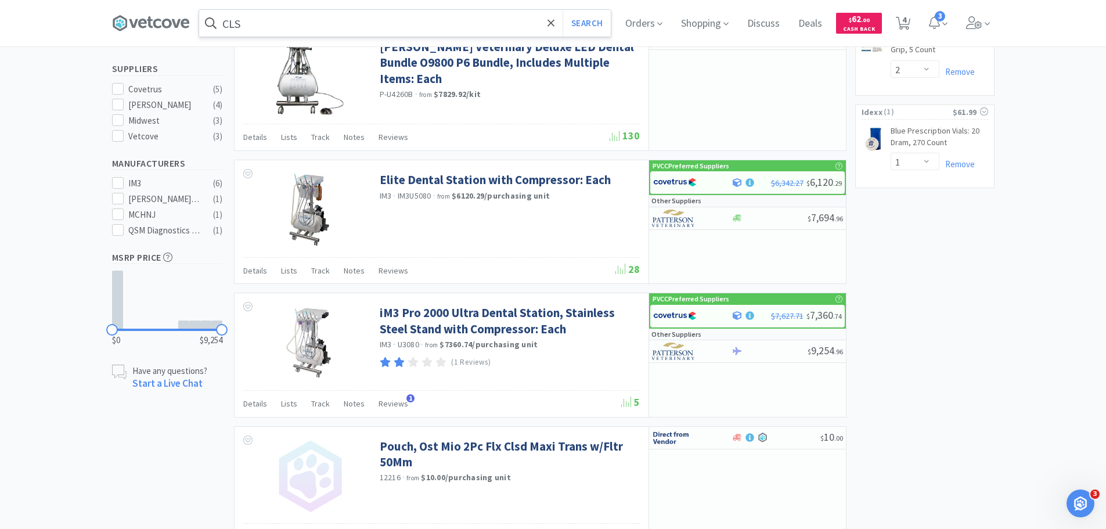
click at [387, 23] on input "CLS" at bounding box center [405, 23] width 412 height 27
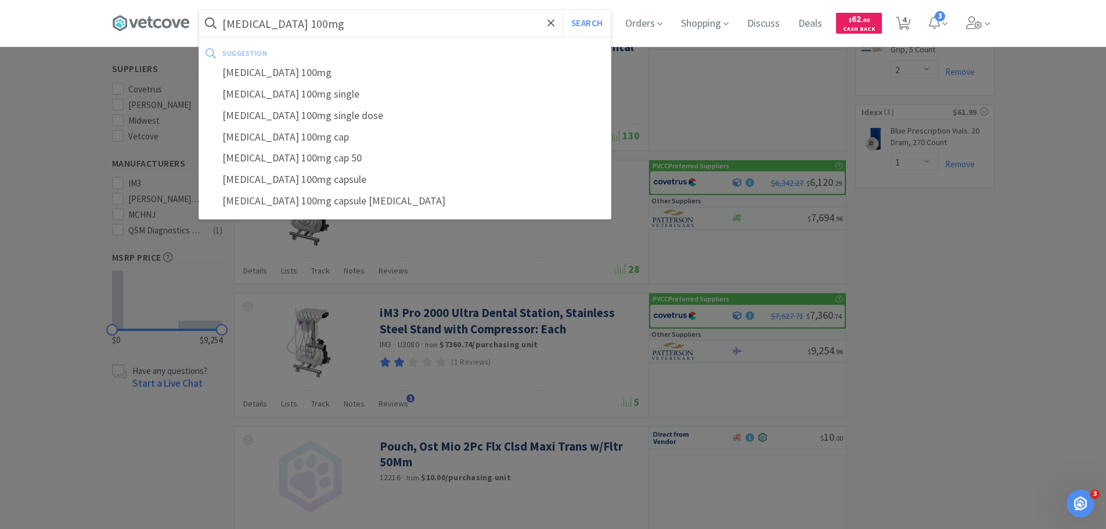
type input "[MEDICAL_DATA] 100mg"
click at [563, 10] on button "Search" at bounding box center [587, 23] width 48 height 27
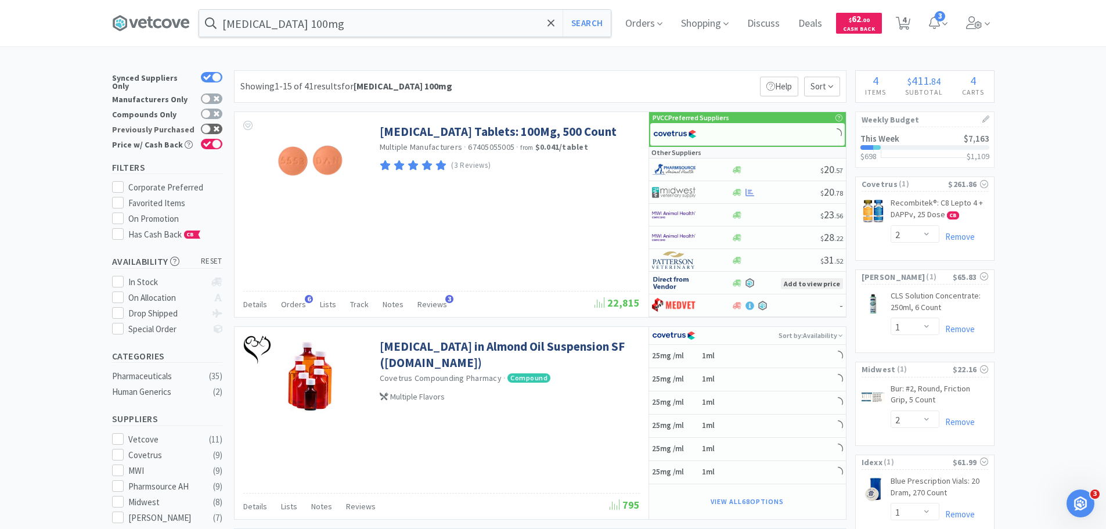
click at [211, 126] on icon at bounding box center [207, 129] width 8 height 6
checkbox input "true"
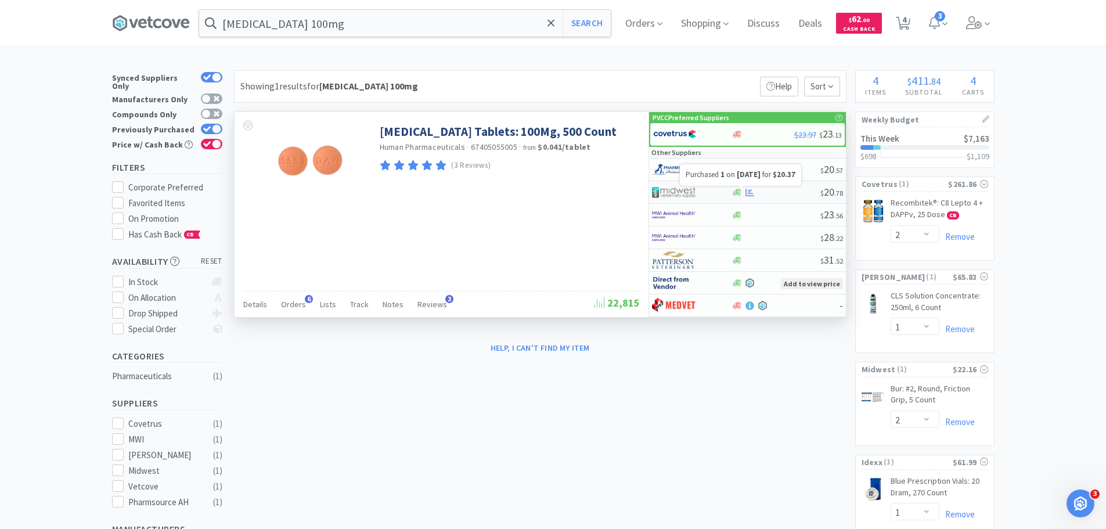
click at [754, 189] on icon at bounding box center [750, 192] width 9 height 9
select select "1"
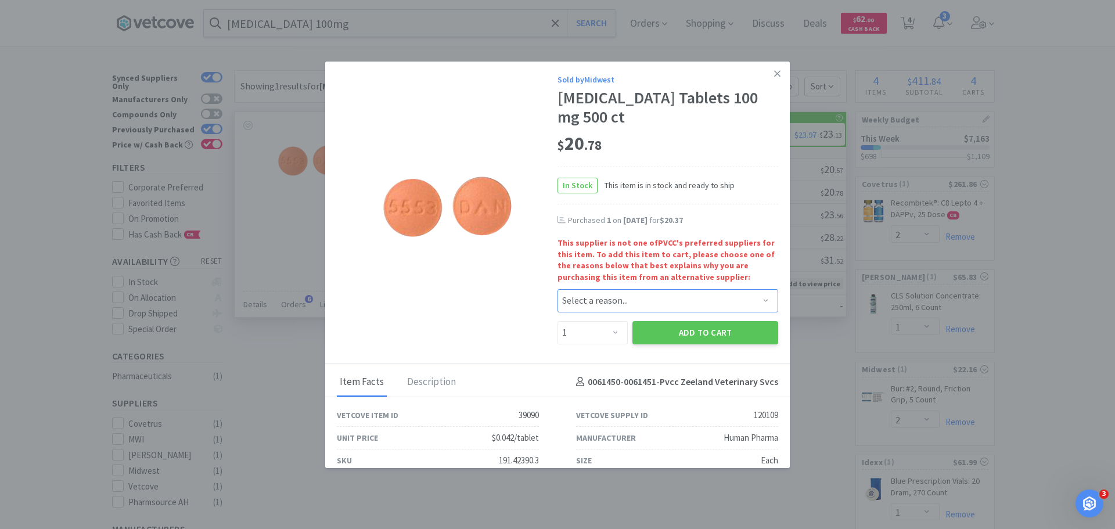
click at [595, 304] on select "Select a reason... Availability - This item is out of stock at the preferred su…" at bounding box center [667, 300] width 221 height 23
select select "availability"
click at [557, 289] on select "Select a reason... Availability - This item is out of stock at the preferred su…" at bounding box center [667, 300] width 221 height 23
click at [692, 337] on button "Add to Cart" at bounding box center [705, 332] width 146 height 23
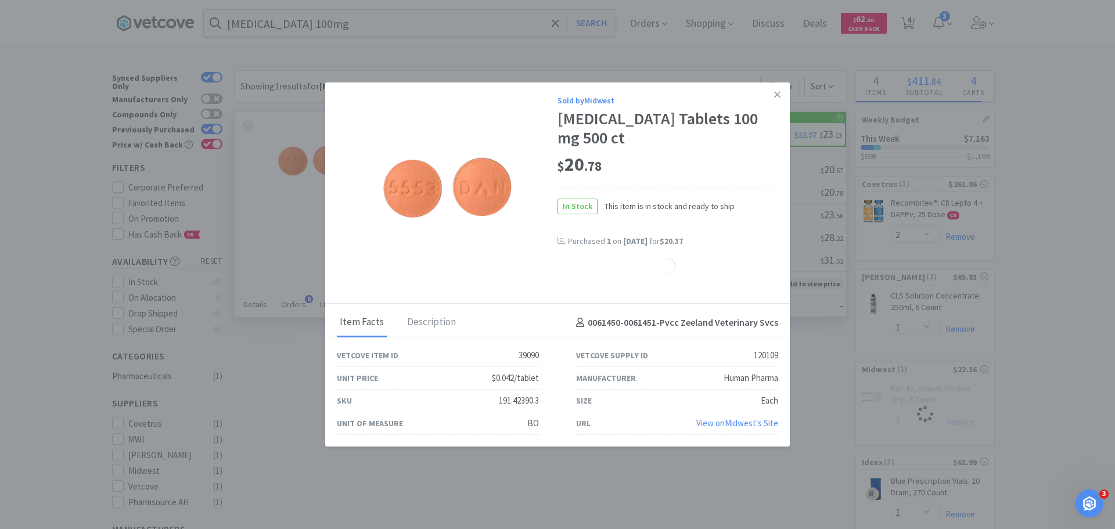
select select "1"
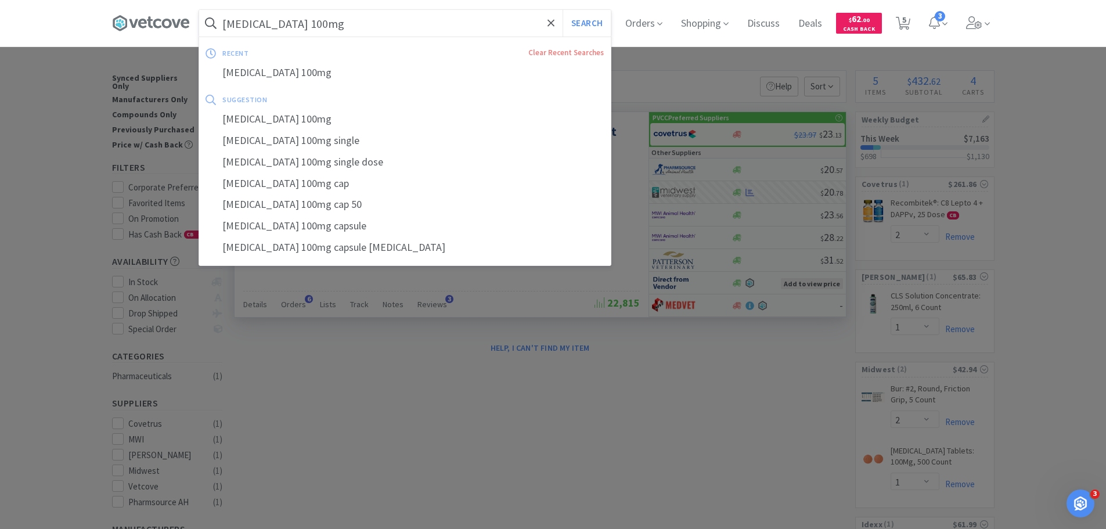
click at [366, 33] on input "[MEDICAL_DATA] 100mg" at bounding box center [405, 23] width 412 height 27
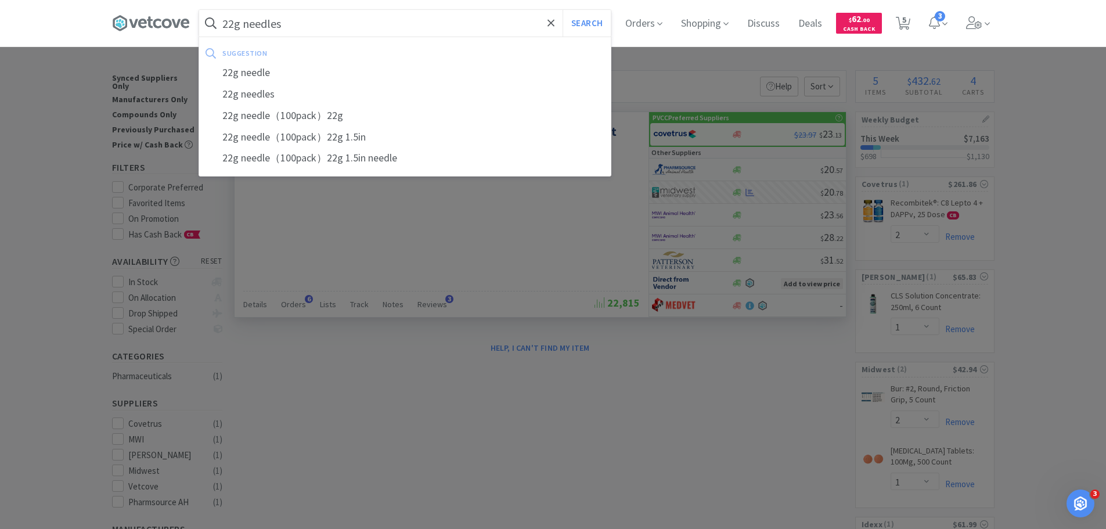
type input "22g needles"
click at [563, 10] on button "Search" at bounding box center [587, 23] width 48 height 27
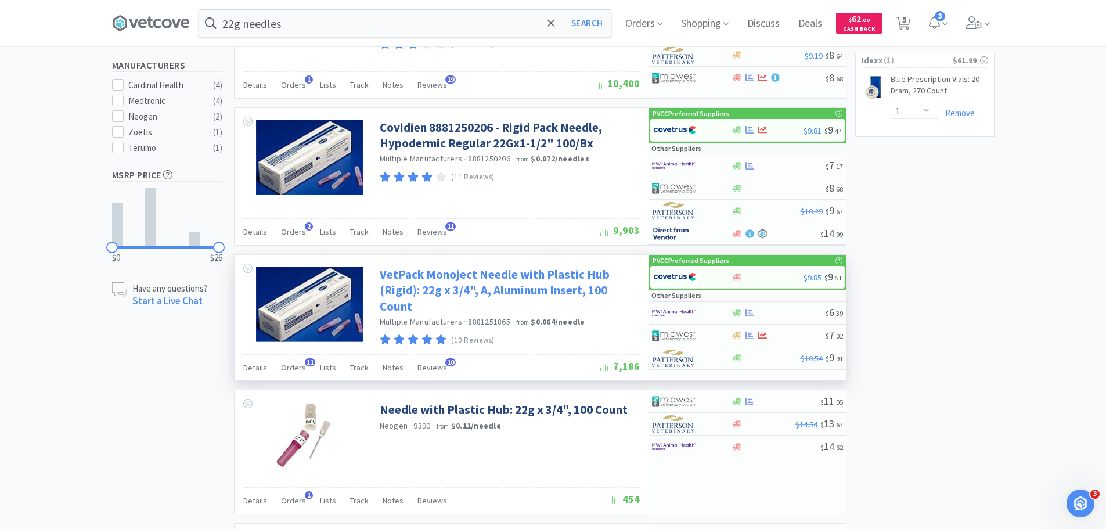
scroll to position [465, 0]
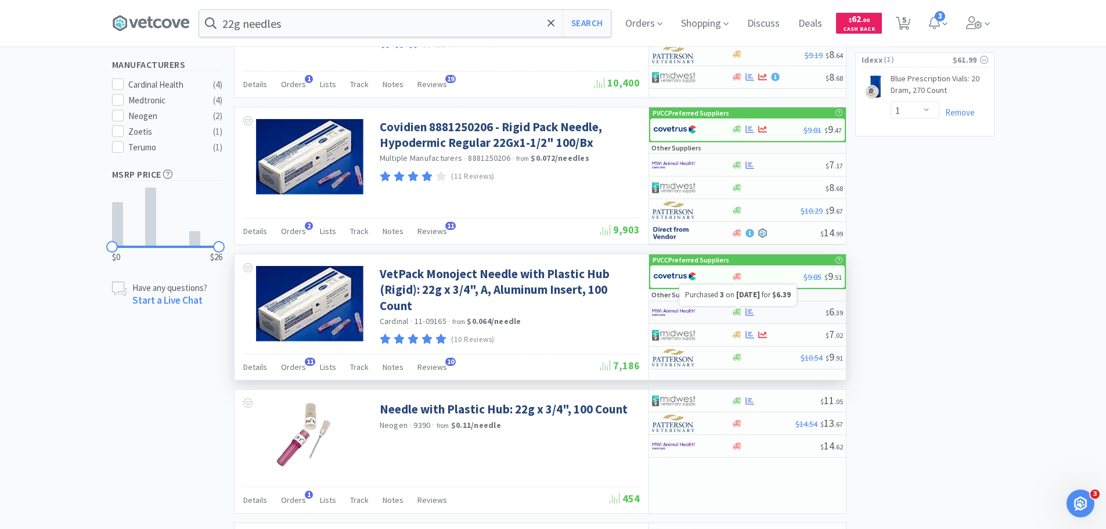
click at [751, 310] on icon at bounding box center [750, 312] width 9 height 8
select select "1"
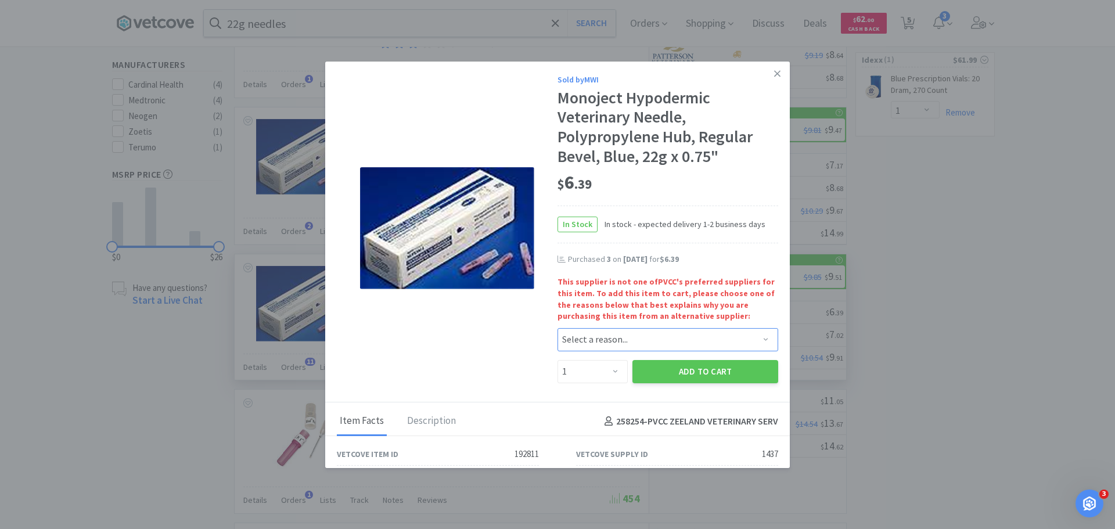
click at [610, 338] on select "Select a reason... Availability - This item is out of stock at the preferred su…" at bounding box center [667, 339] width 221 height 23
select select "pricing"
click at [557, 328] on select "Select a reason... Availability - This item is out of stock at the preferred su…" at bounding box center [667, 339] width 221 height 23
click at [601, 379] on select "Enter Quantity 1 2 3 4 5 6 7 8 9 10 11 12 13 14 15 16 17 18 19 20 Enter Quantity" at bounding box center [592, 371] width 70 height 23
select select "4"
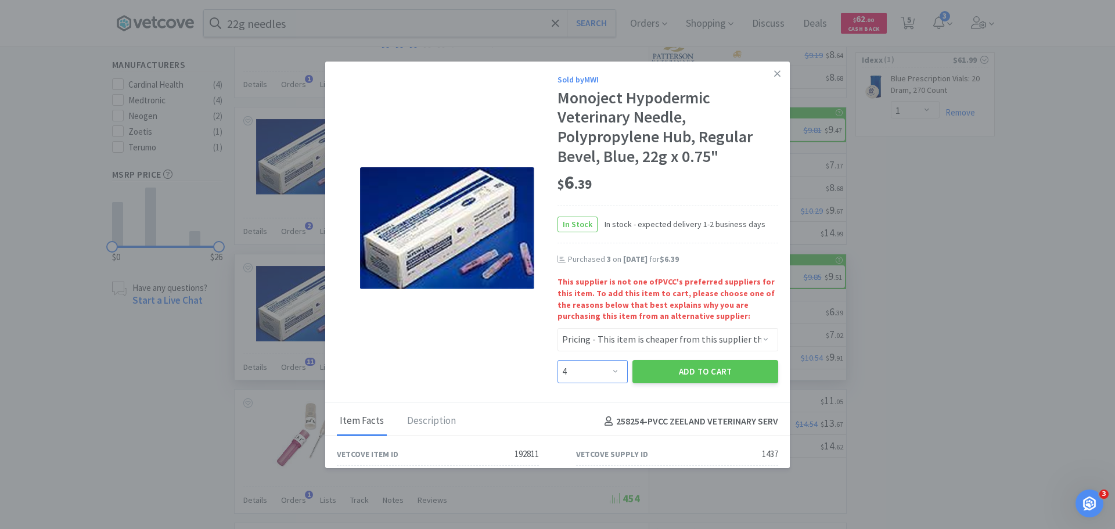
click at [557, 360] on select "Enter Quantity 1 2 3 4 5 6 7 8 9 10 11 12 13 14 15 16 17 18 19 20 Enter Quantity" at bounding box center [592, 371] width 70 height 23
click at [695, 375] on button "Add to Cart" at bounding box center [705, 371] width 146 height 23
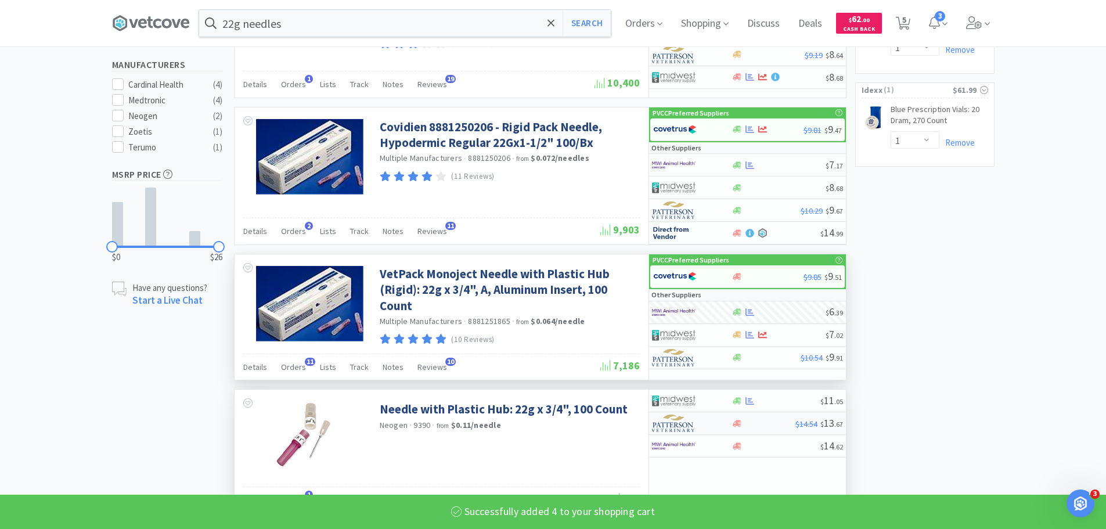
select select "4"
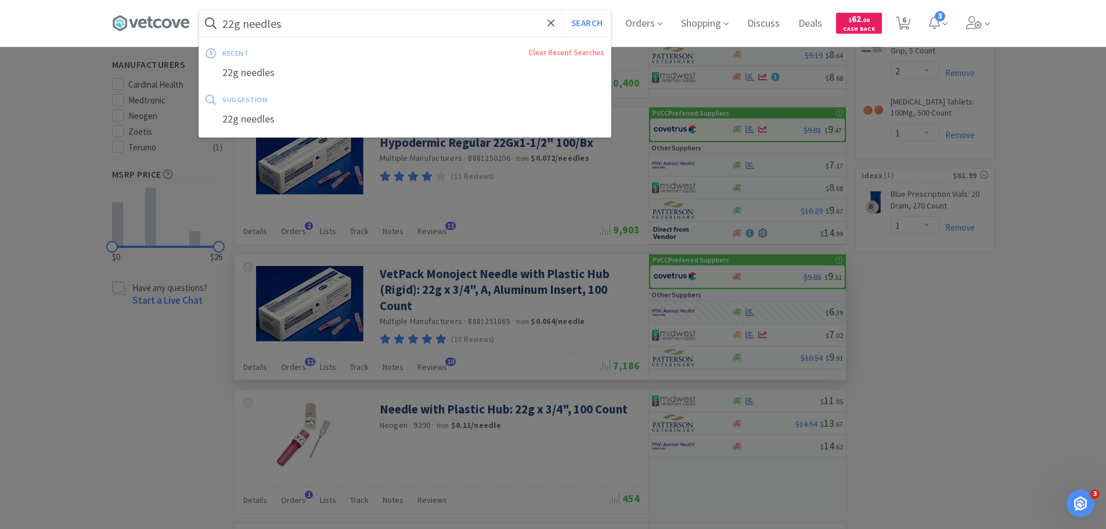
click at [327, 30] on input "22g needles" at bounding box center [405, 23] width 412 height 27
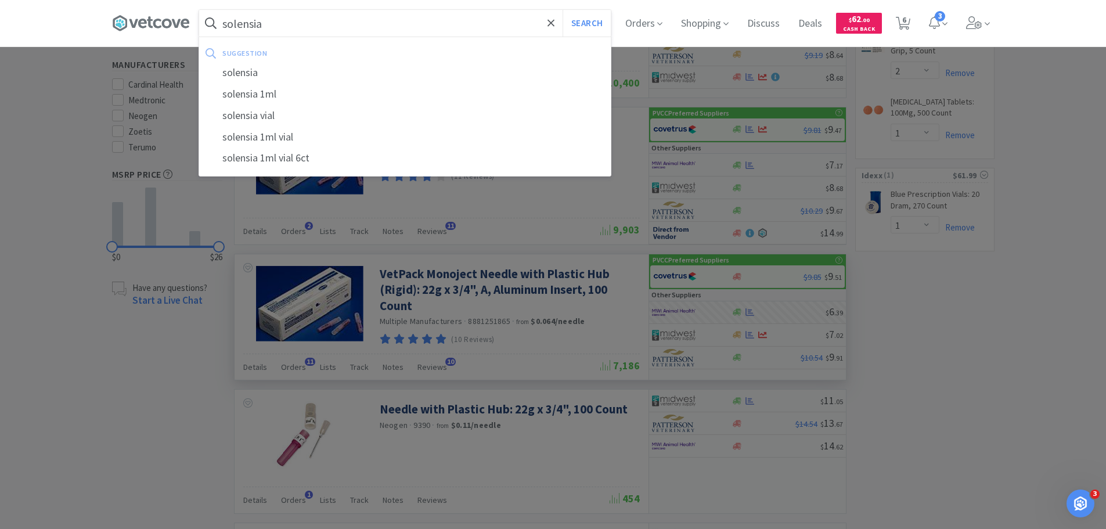
type input "solensia"
click at [563, 10] on button "Search" at bounding box center [587, 23] width 48 height 27
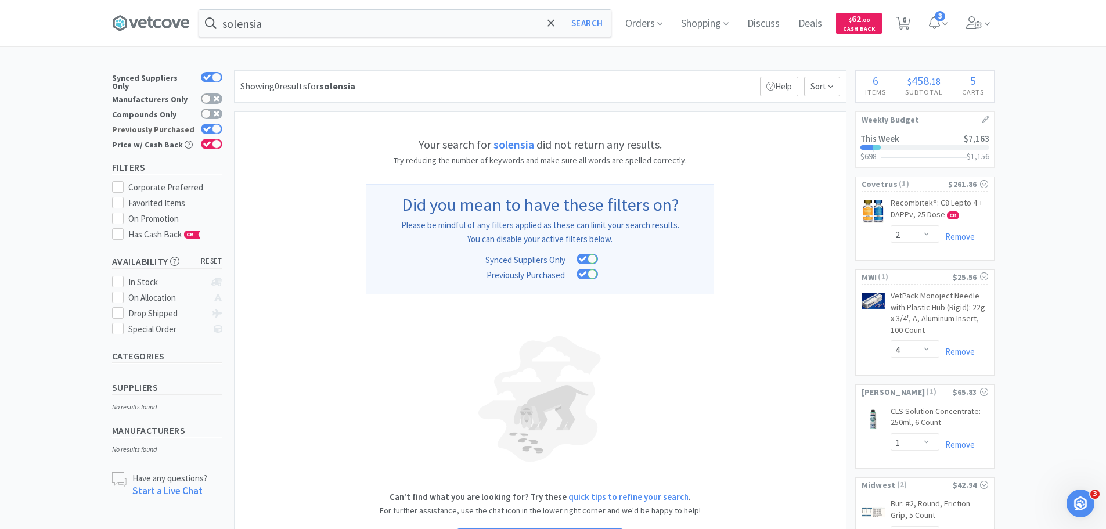
click at [212, 124] on div at bounding box center [216, 128] width 9 height 9
checkbox input "false"
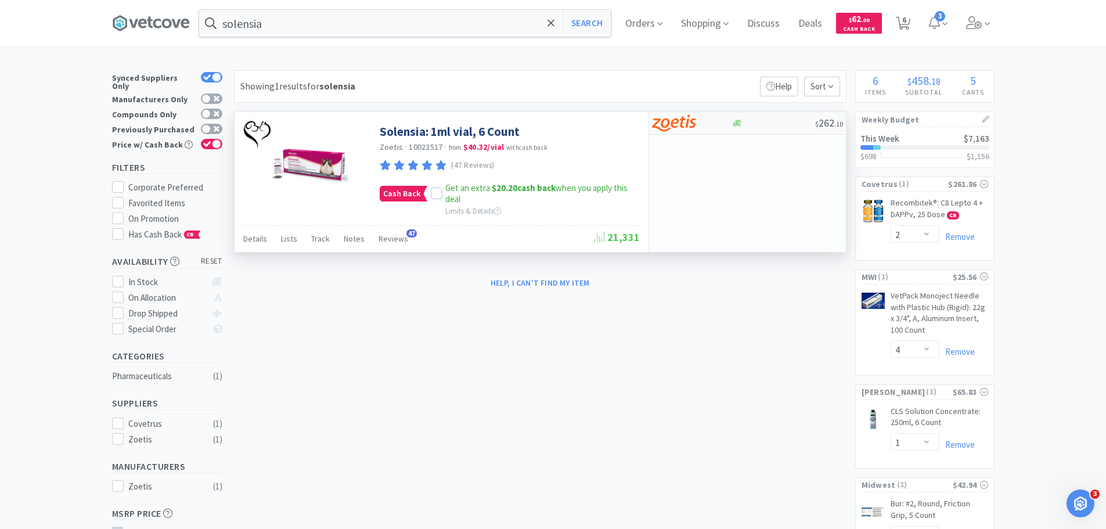
click at [703, 128] on div at bounding box center [684, 123] width 64 height 20
select select "1"
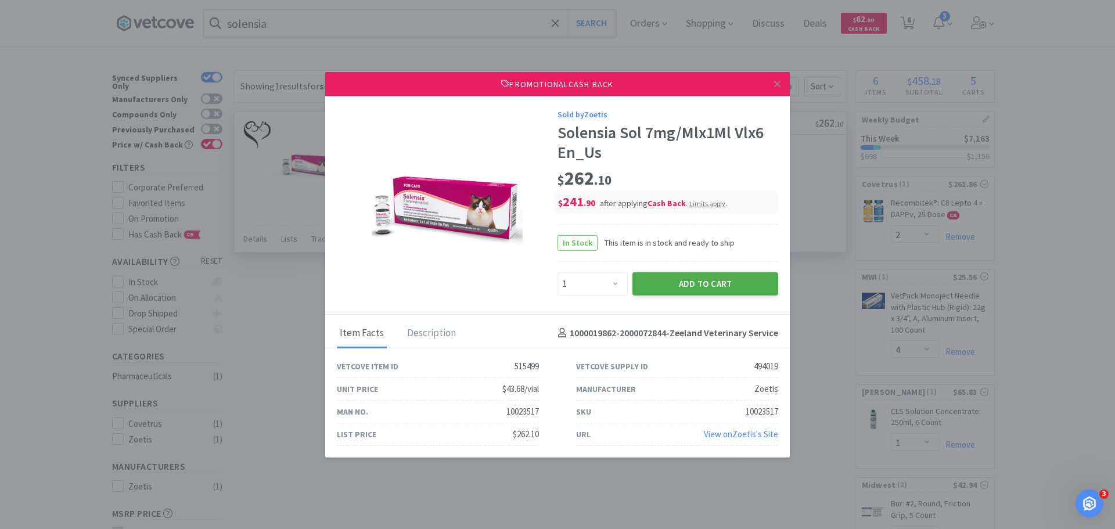
click at [735, 283] on button "Add to Cart" at bounding box center [705, 283] width 146 height 23
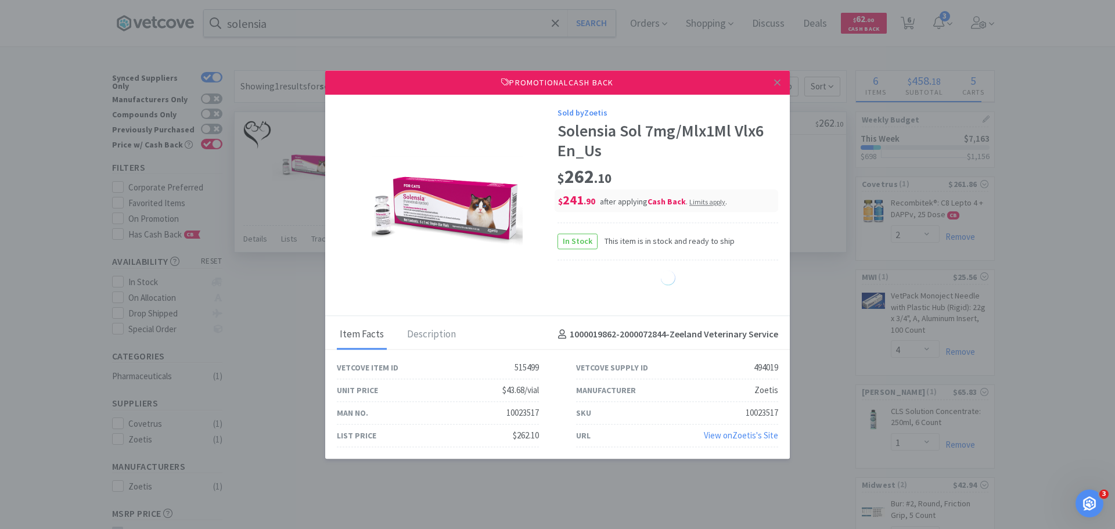
select select "1"
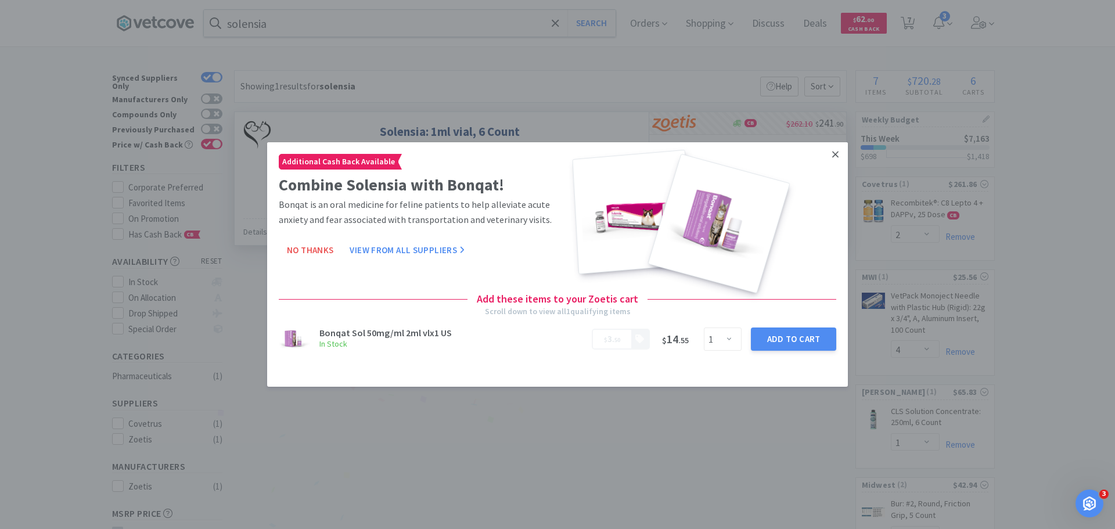
click at [832, 151] on icon at bounding box center [835, 154] width 6 height 10
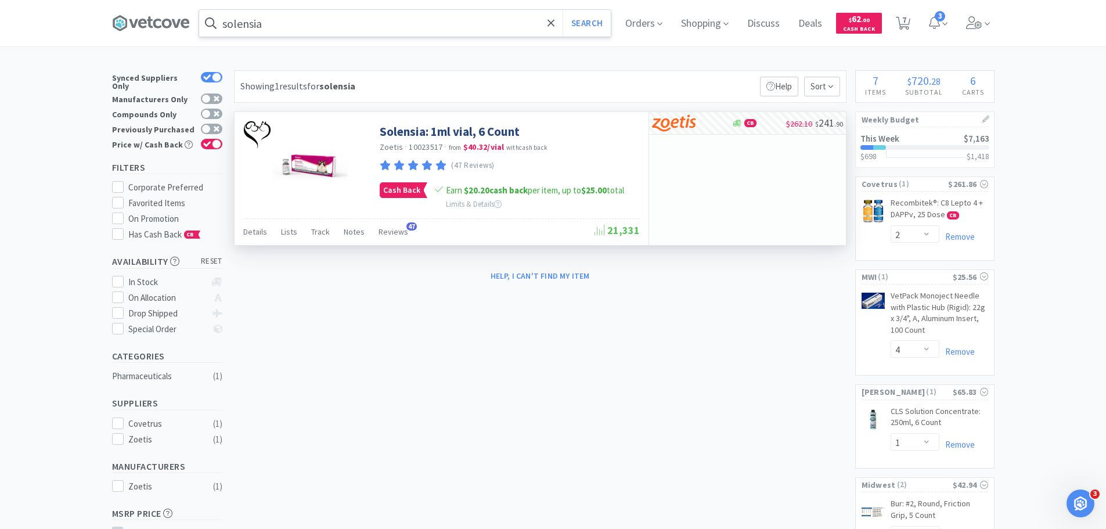
click at [392, 21] on input "solensia" at bounding box center [405, 23] width 412 height 27
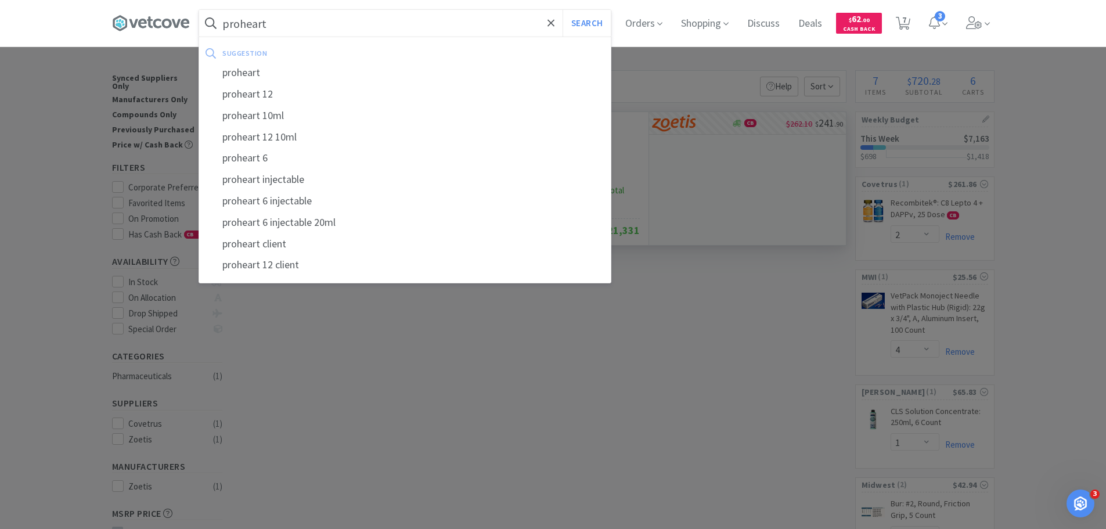
type input "proheart"
click at [563, 10] on button "Search" at bounding box center [587, 23] width 48 height 27
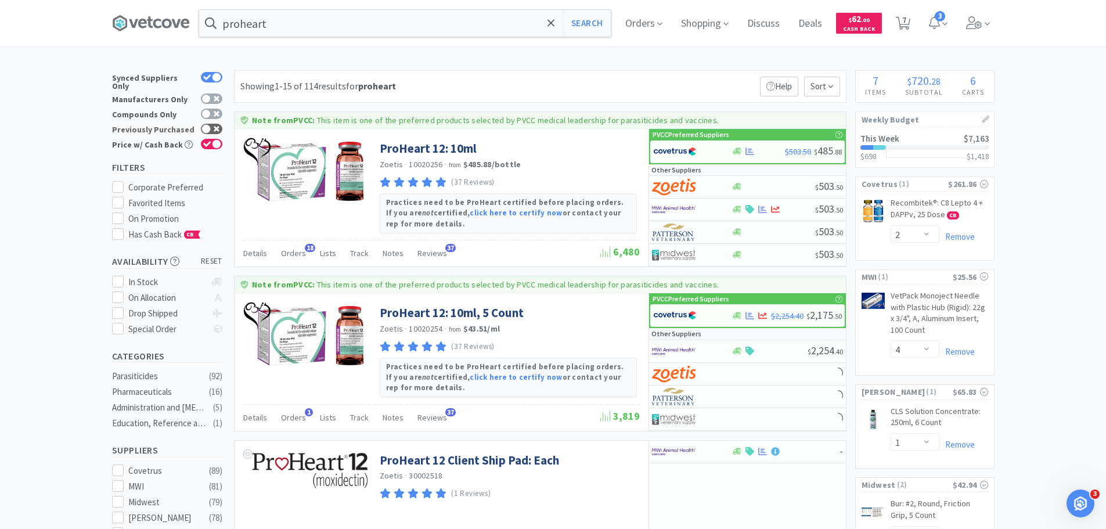
click at [214, 126] on icon at bounding box center [217, 129] width 6 height 6
checkbox input "true"
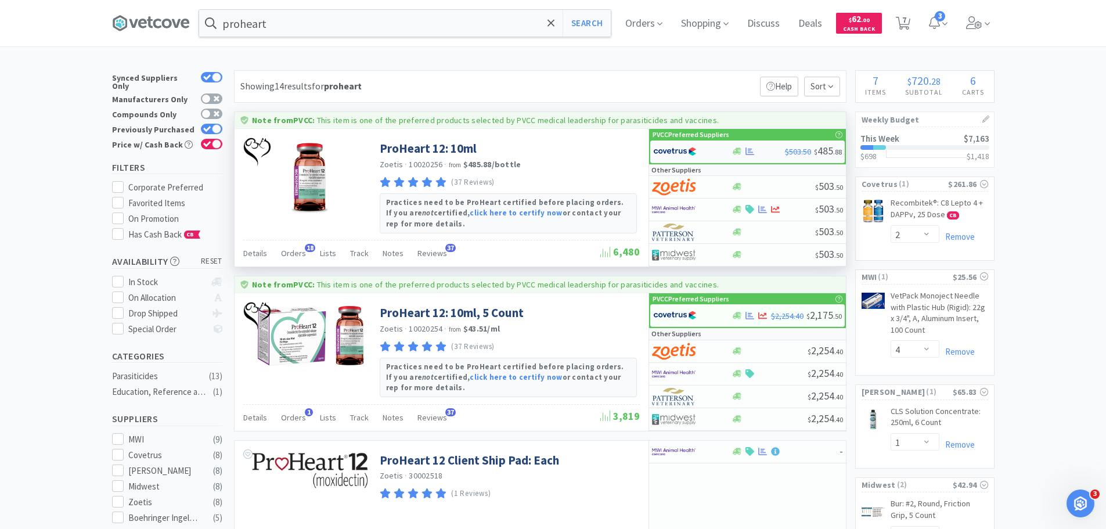
click at [703, 149] on div at bounding box center [685, 152] width 64 height 20
select select "1"
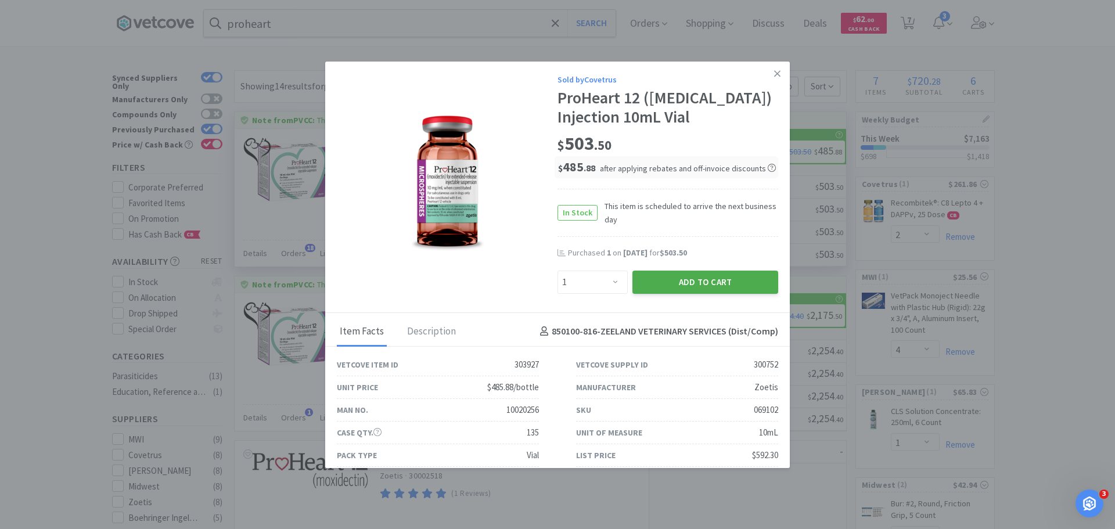
click at [708, 281] on button "Add to Cart" at bounding box center [705, 282] width 146 height 23
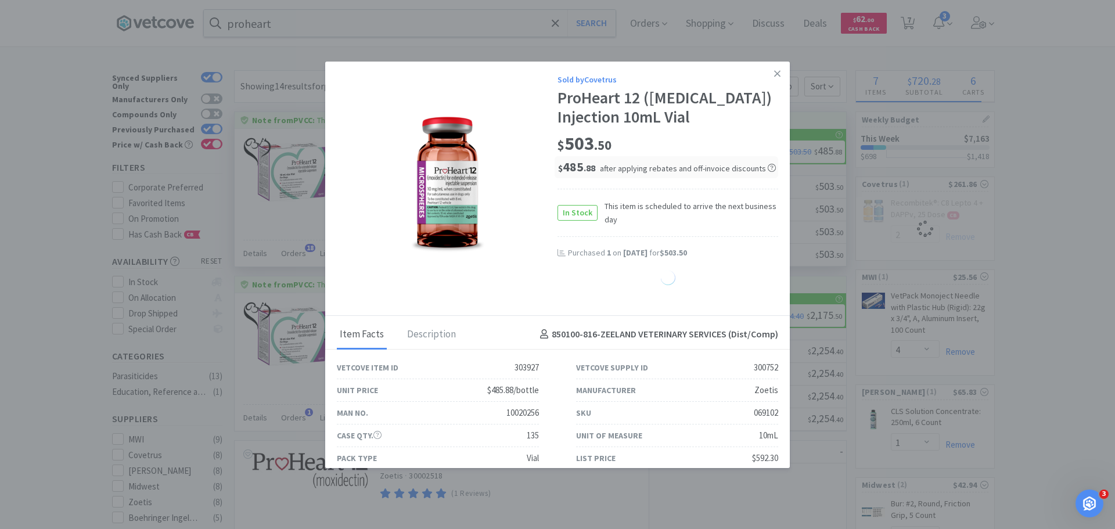
select select "1"
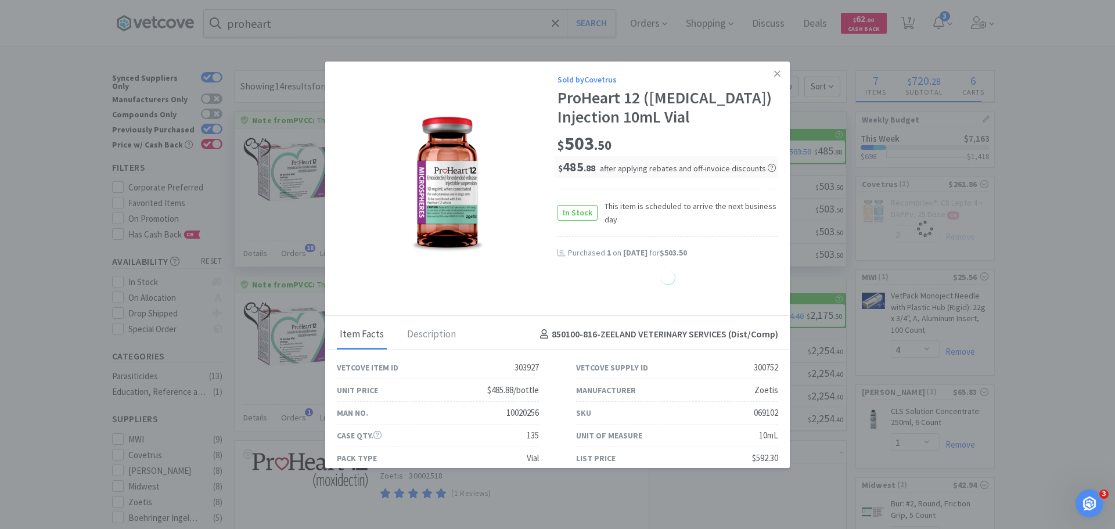
select select "1"
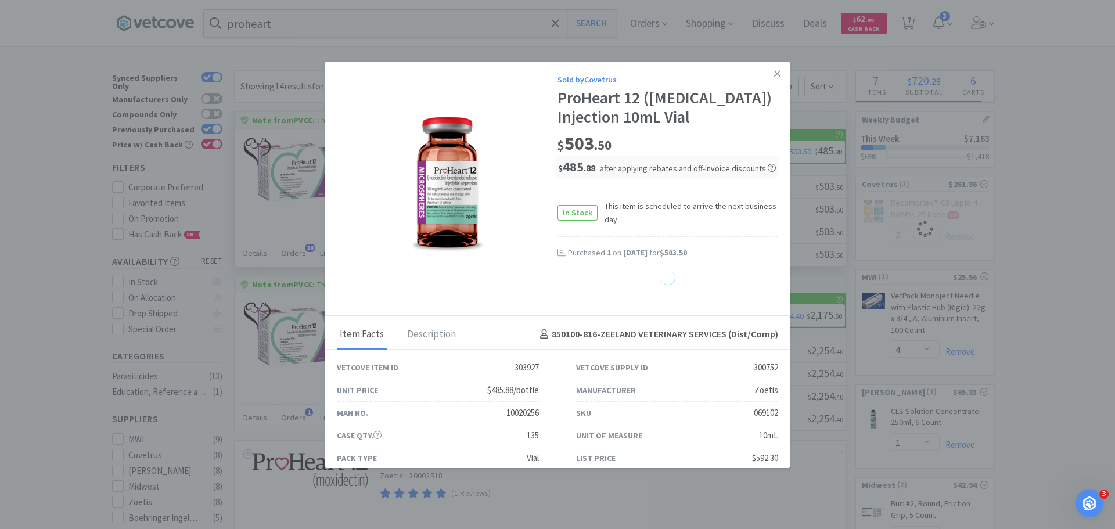
select select "1"
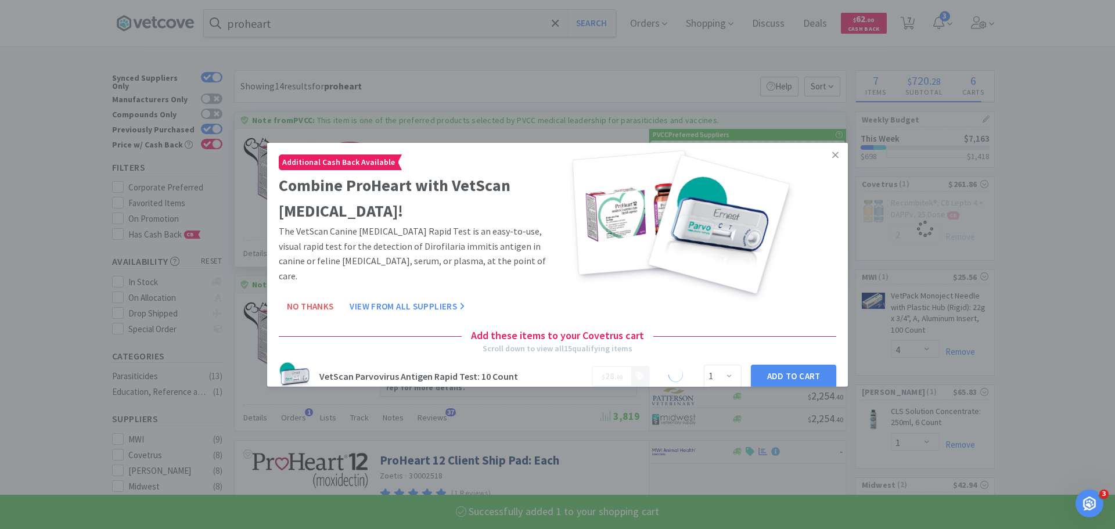
select select "2"
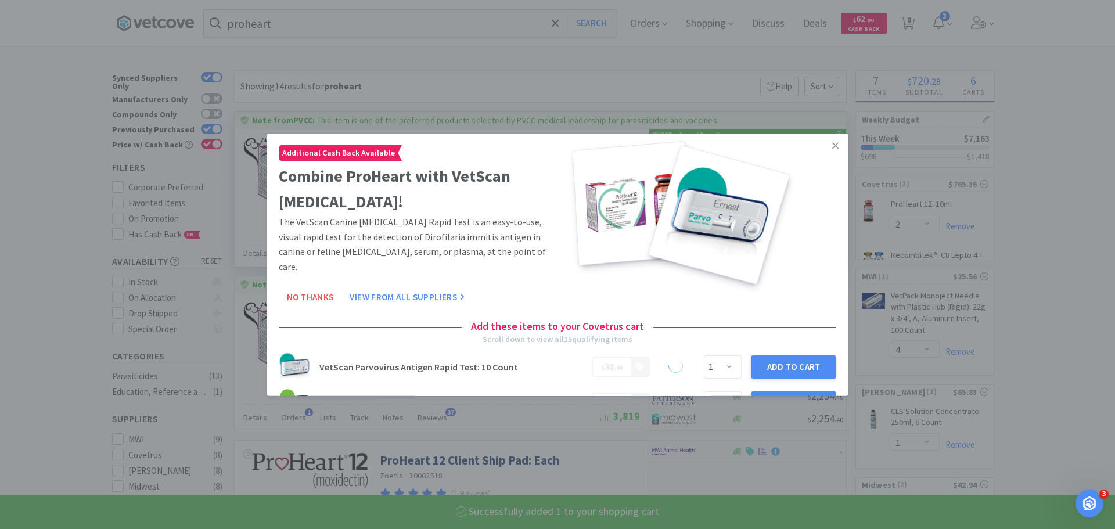
select select "1"
click at [832, 145] on icon at bounding box center [835, 145] width 6 height 10
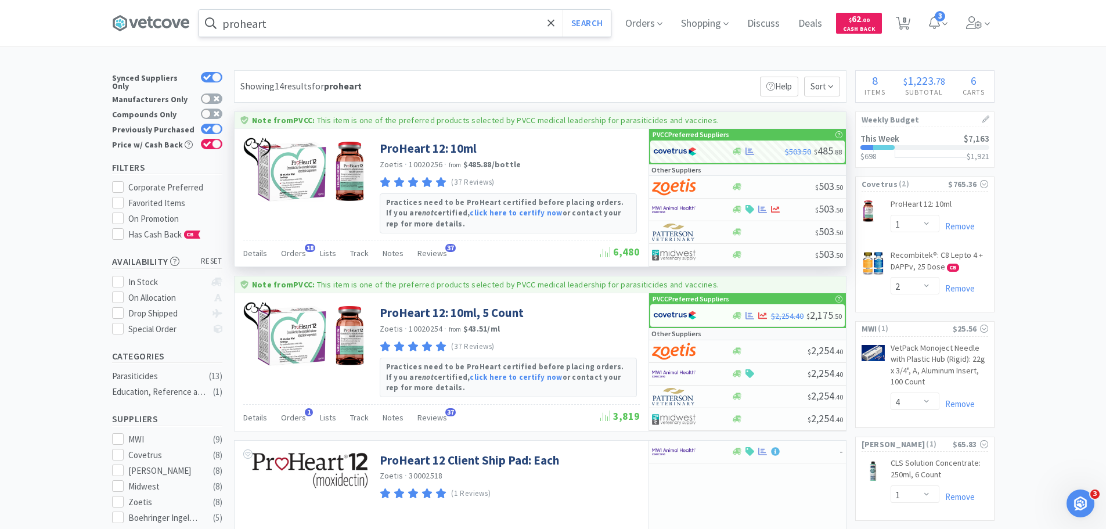
click at [348, 30] on input "proheart" at bounding box center [405, 23] width 412 height 27
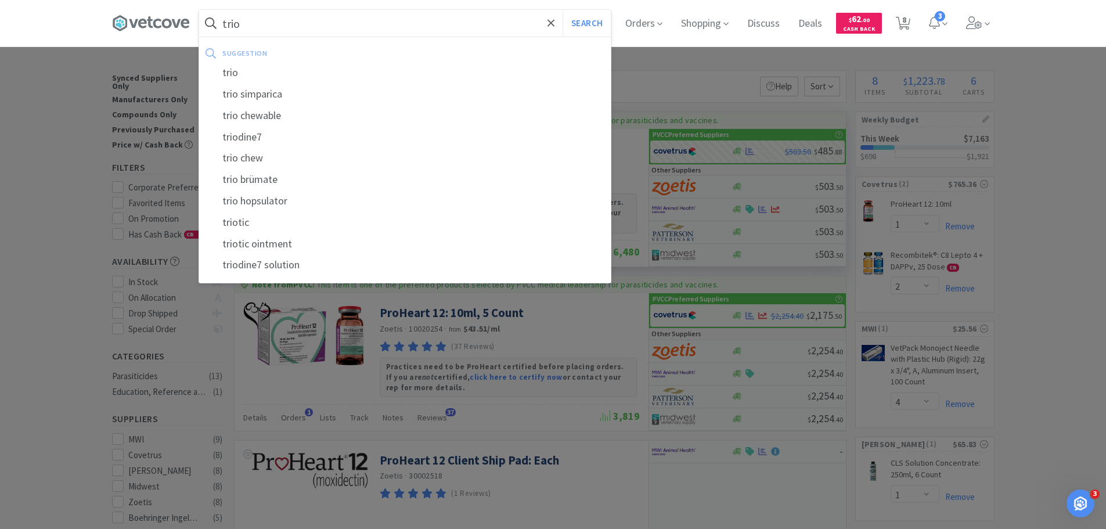
type input "trio"
click at [563, 10] on button "Search" at bounding box center [587, 23] width 48 height 27
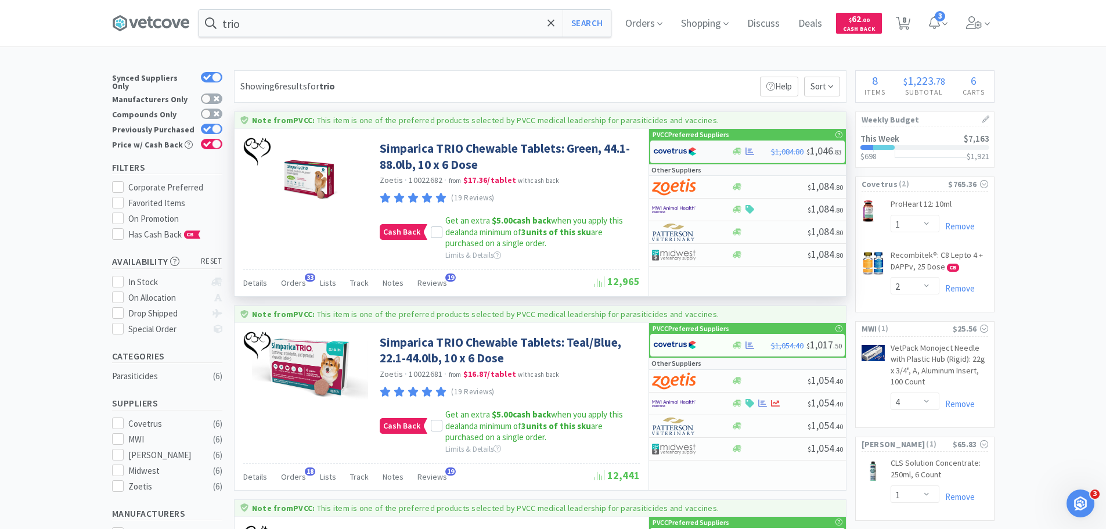
click at [675, 154] on img at bounding box center [675, 151] width 44 height 17
select select "2"
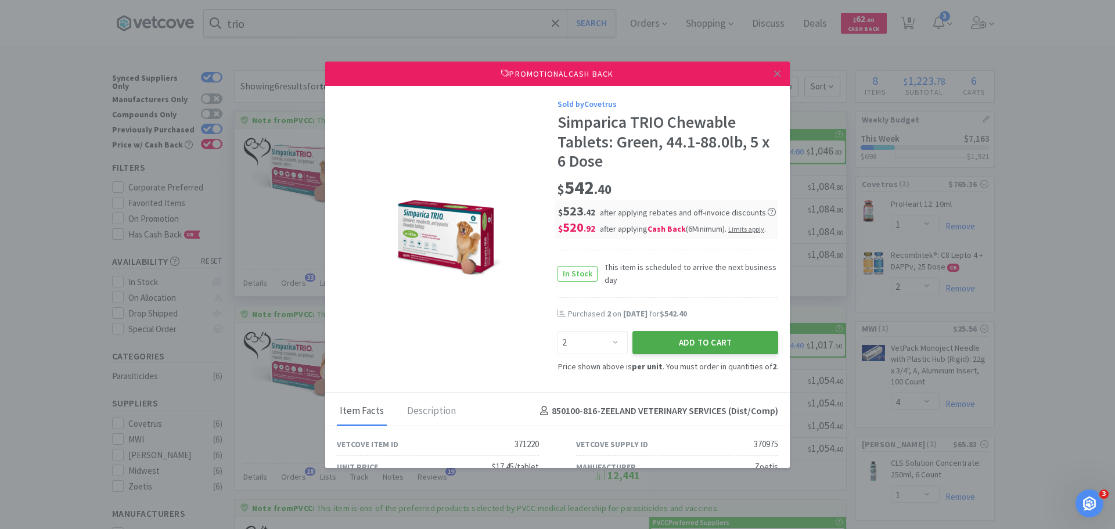
click at [682, 343] on button "Add to Cart" at bounding box center [705, 342] width 146 height 23
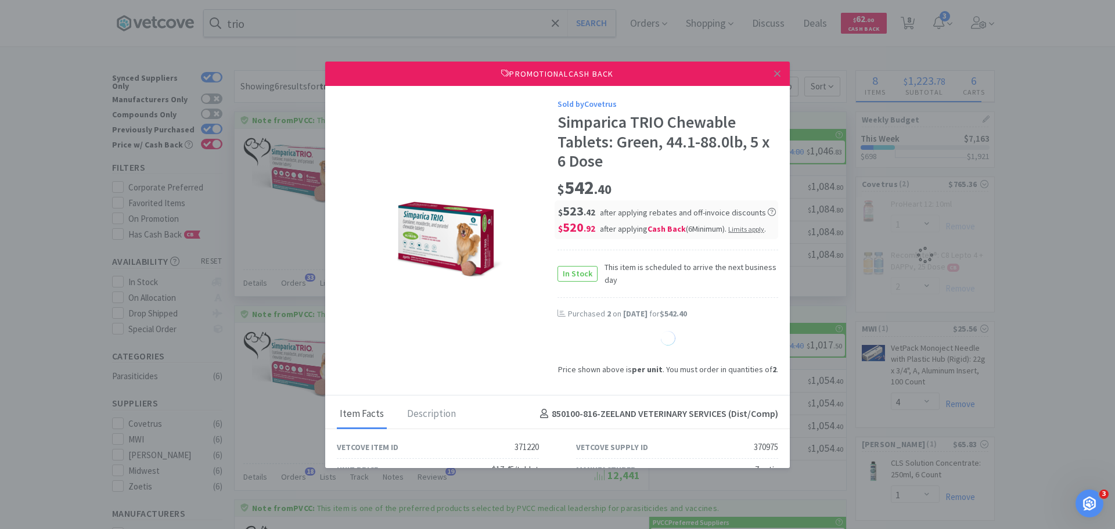
select select "1"
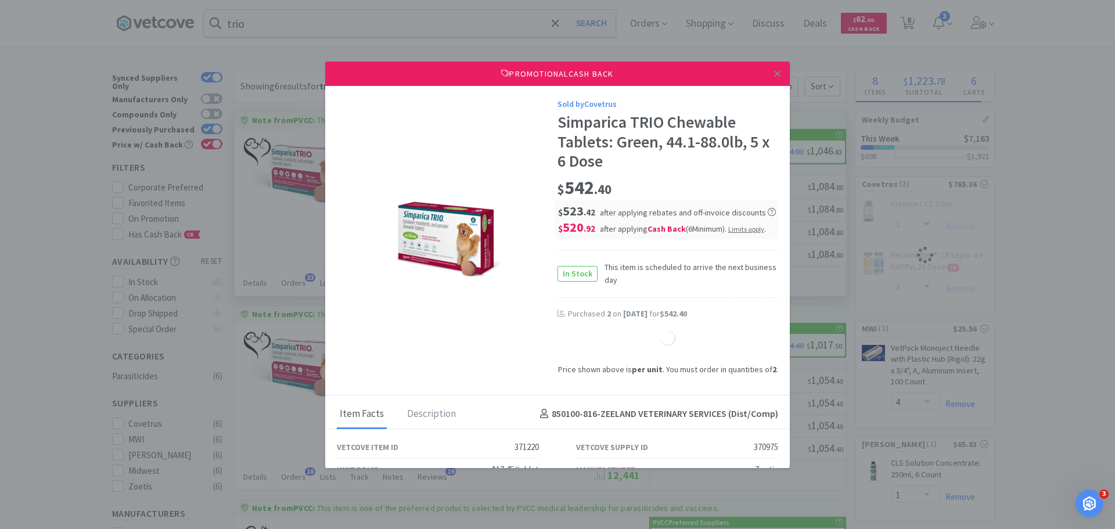
select select "1"
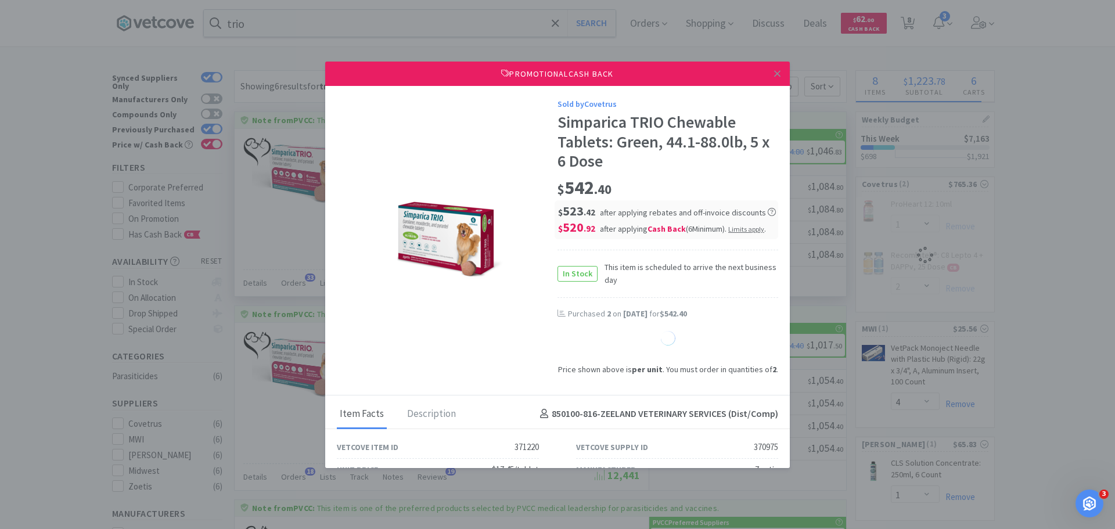
select select "1"
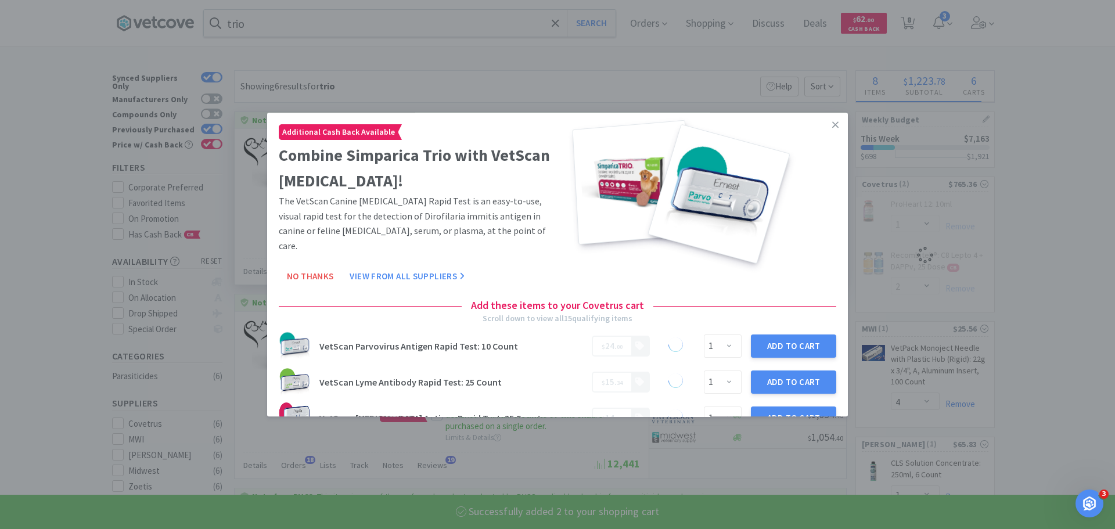
select select "2"
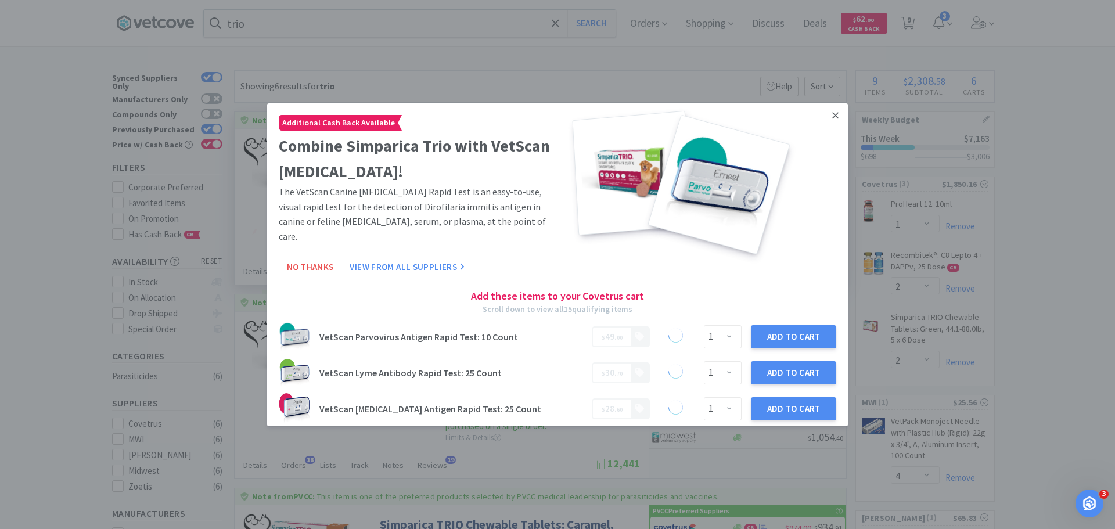
click at [832, 113] on icon at bounding box center [835, 115] width 6 height 6
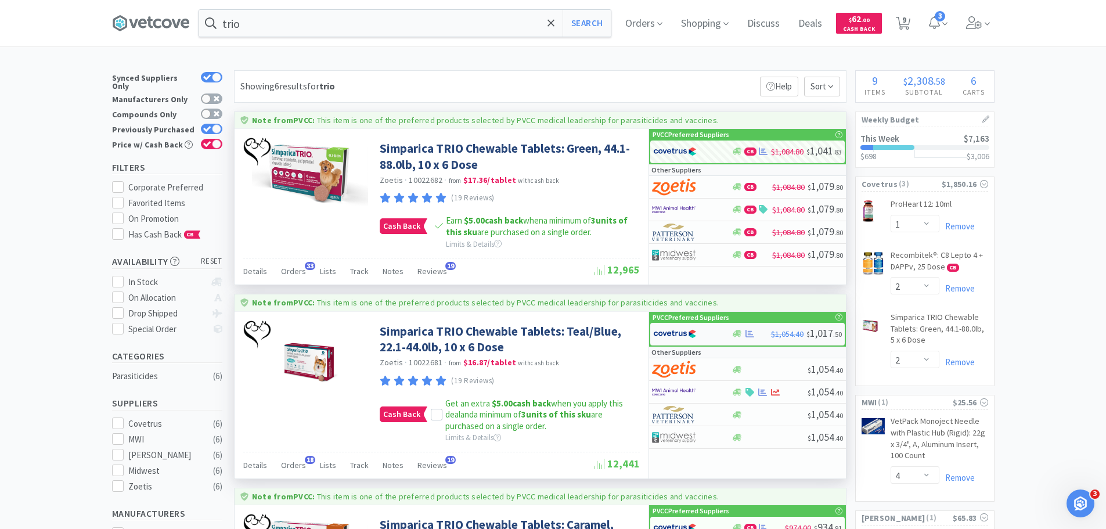
click at [710, 334] on div at bounding box center [685, 334] width 64 height 20
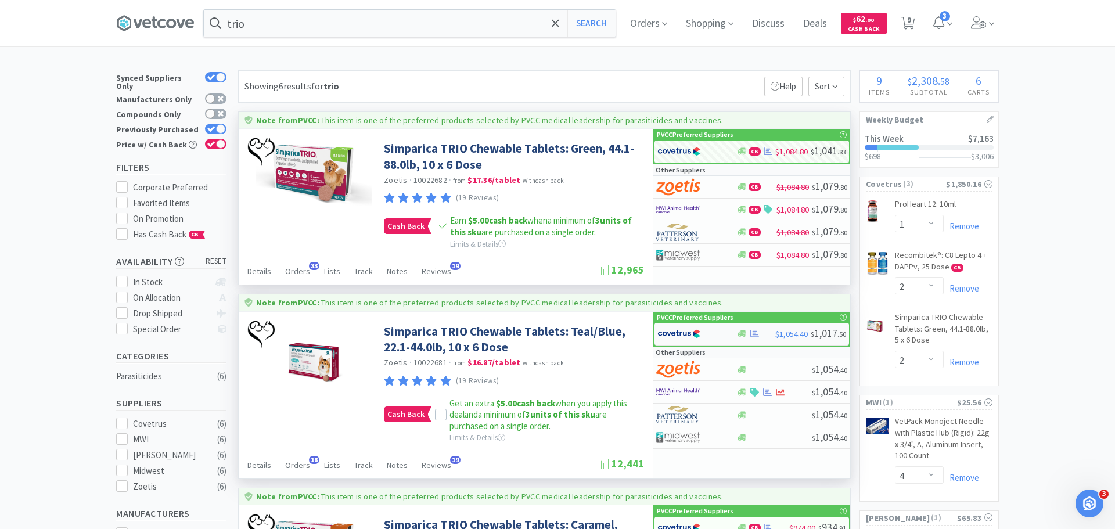
select select "2"
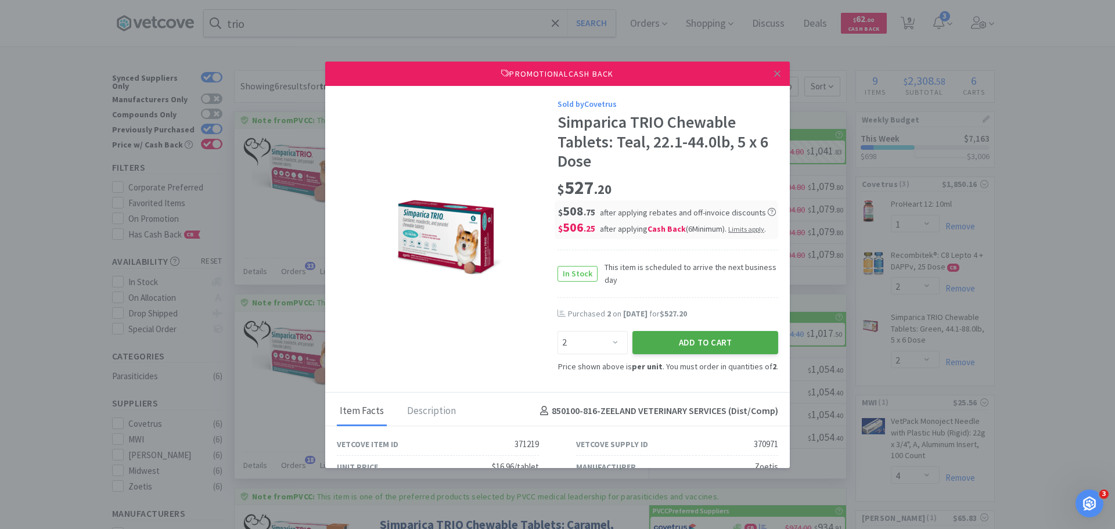
click at [711, 339] on button "Add to Cart" at bounding box center [705, 342] width 146 height 23
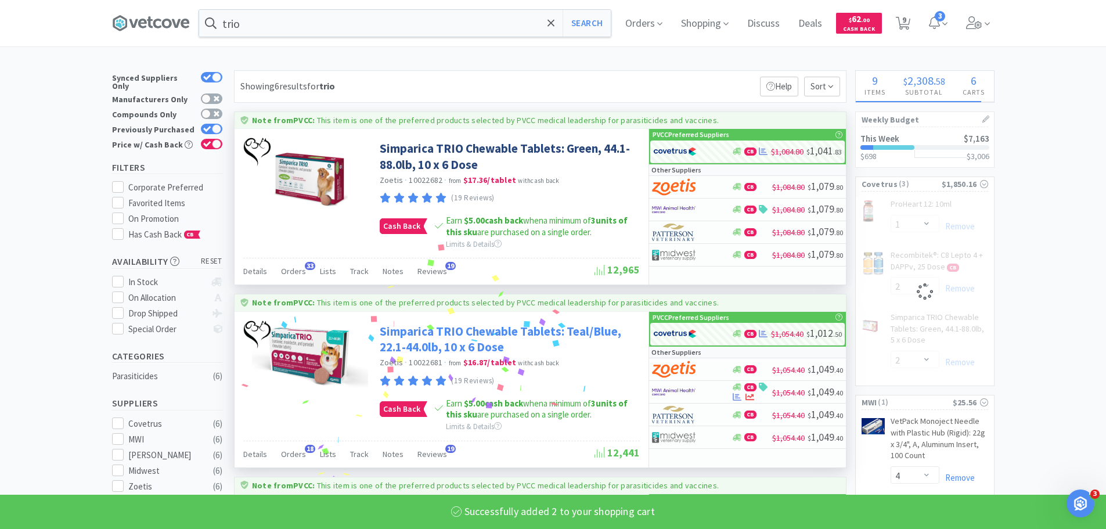
select select "2"
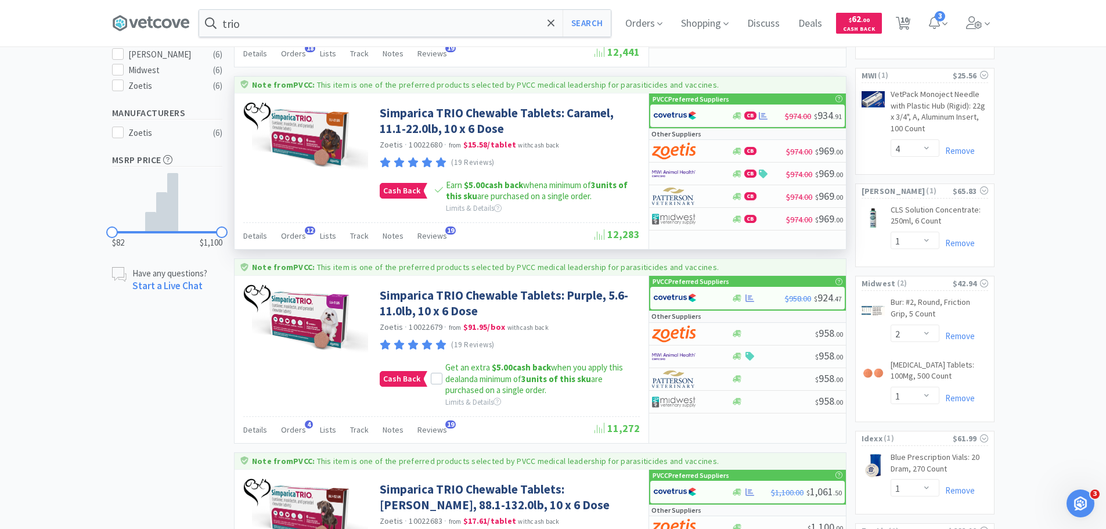
scroll to position [465, 0]
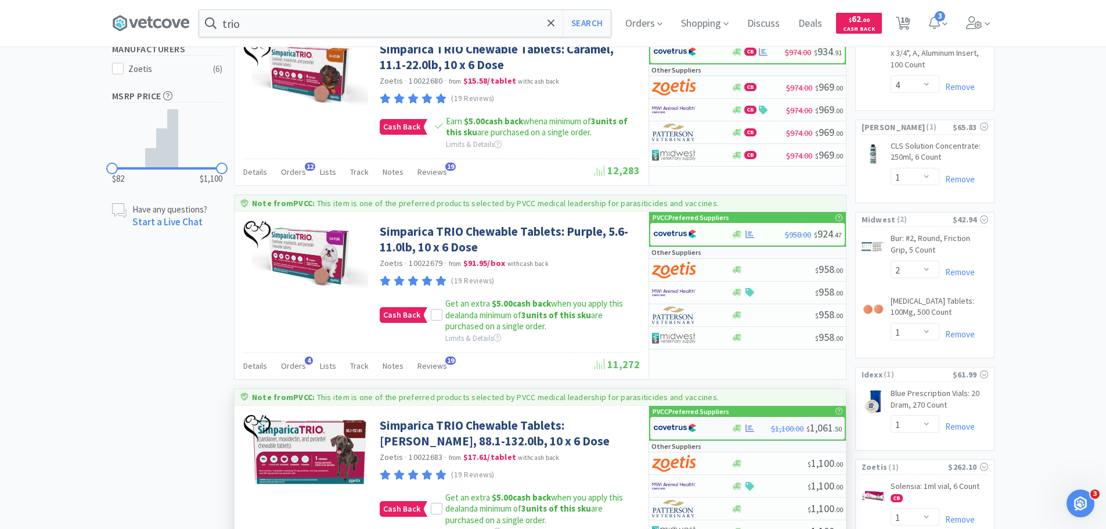
click at [696, 429] on img at bounding box center [675, 427] width 44 height 17
select select "2"
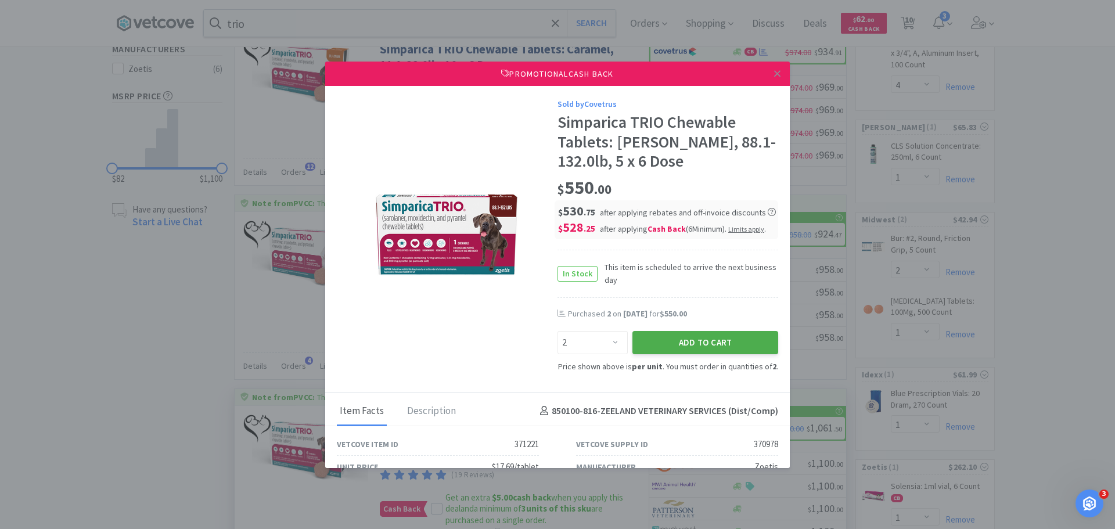
click at [693, 347] on button "Add to Cart" at bounding box center [705, 342] width 146 height 23
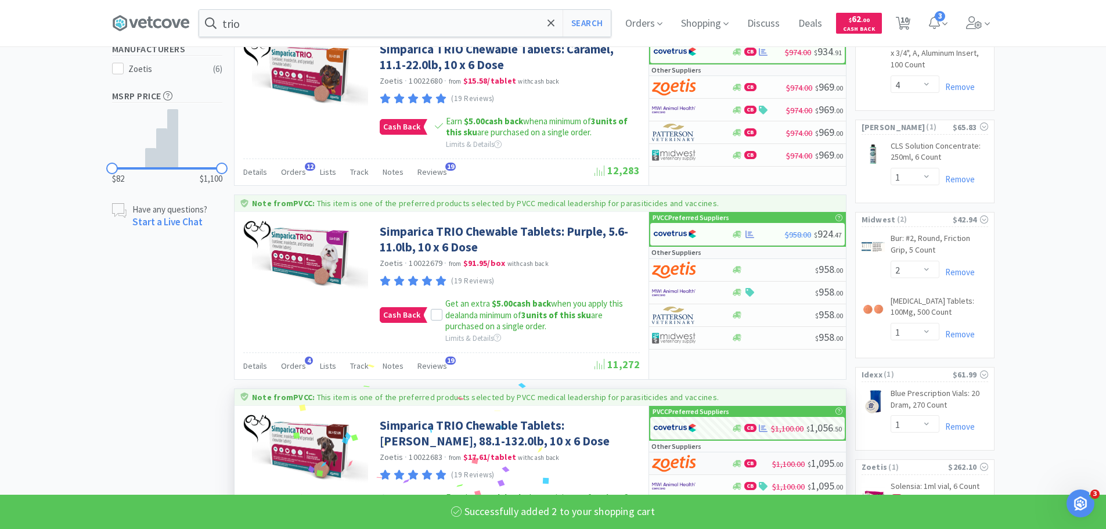
select select "2"
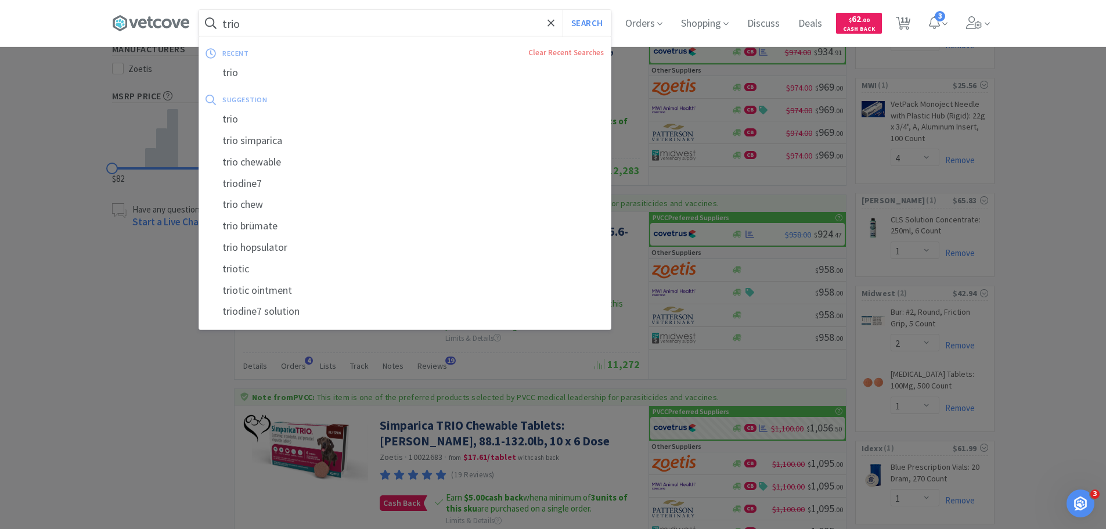
click at [425, 16] on input "trio" at bounding box center [405, 23] width 412 height 27
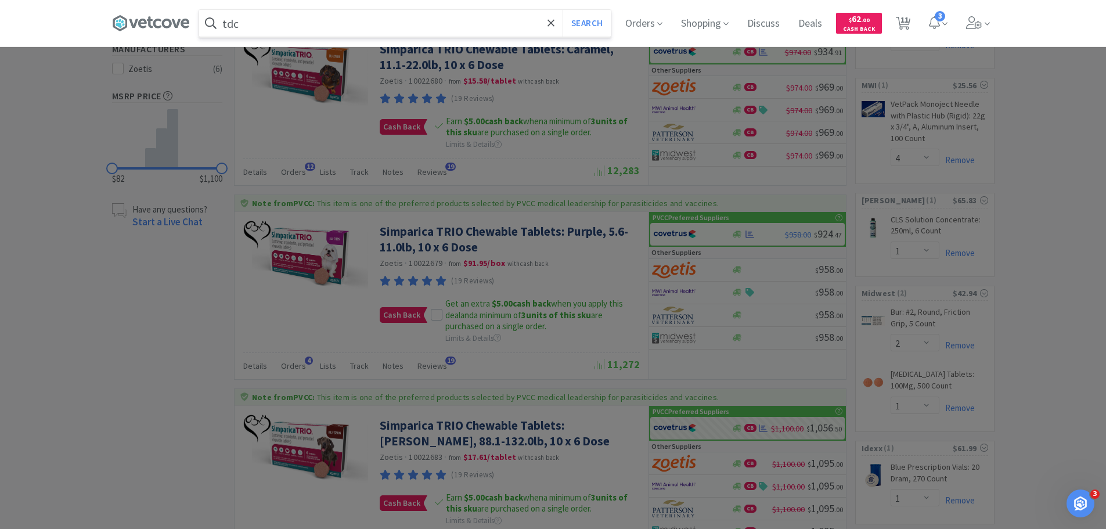
type input "tdc"
click at [563, 10] on button "Search" at bounding box center [587, 23] width 48 height 27
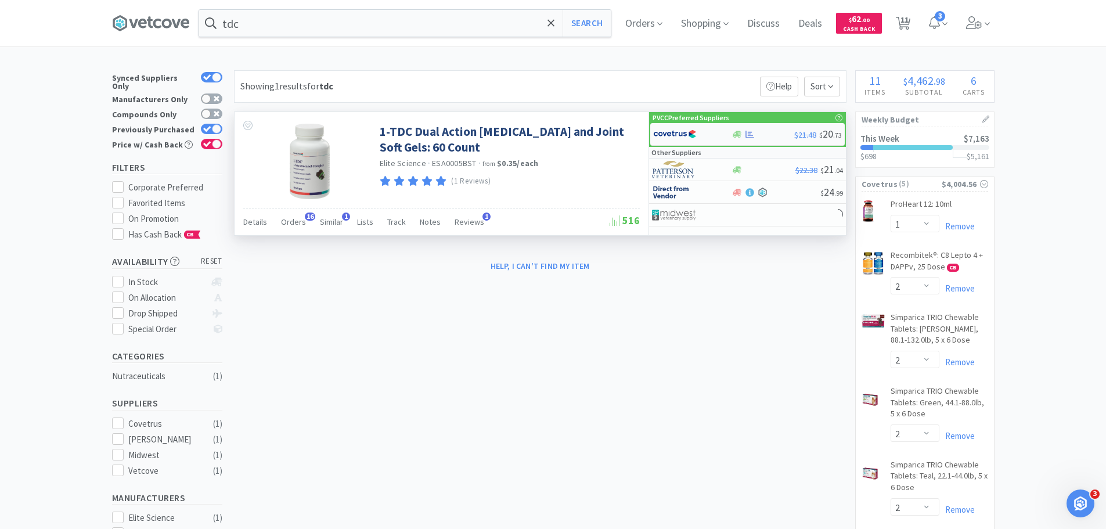
click at [743, 133] on div at bounding box center [738, 134] width 12 height 9
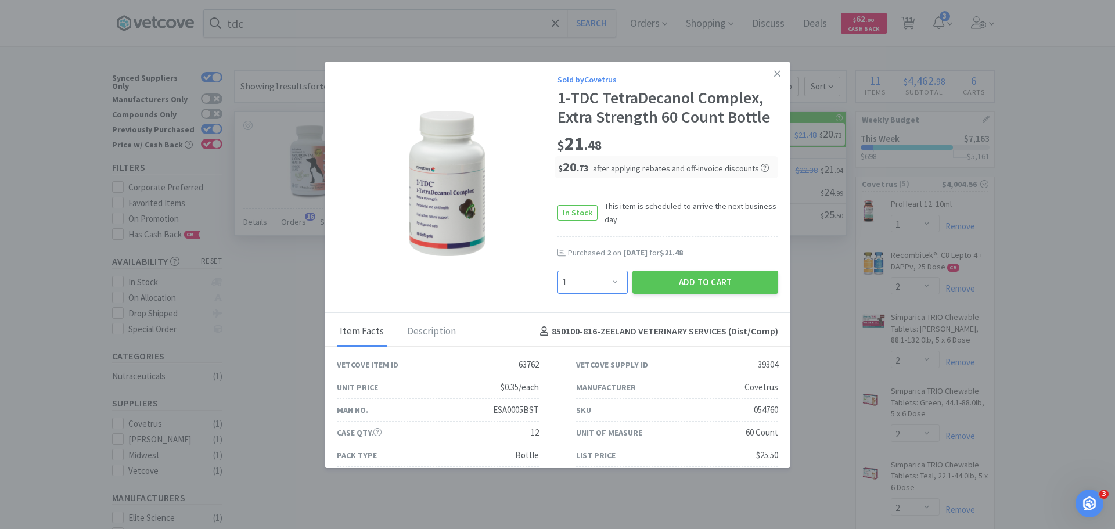
click at [606, 280] on select "Enter Quantity 1 2 3 4 5 6 7 8 9 10 11 12 13 14 15 16 17 18 19 20 Enter Quantity" at bounding box center [592, 282] width 70 height 23
select select "3"
click at [557, 271] on select "Enter Quantity 1 2 3 4 5 6 7 8 9 10 11 12 13 14 15 16 17 18 19 20 Enter Quantity" at bounding box center [592, 282] width 70 height 23
click at [699, 285] on button "Add to Cart" at bounding box center [705, 282] width 146 height 23
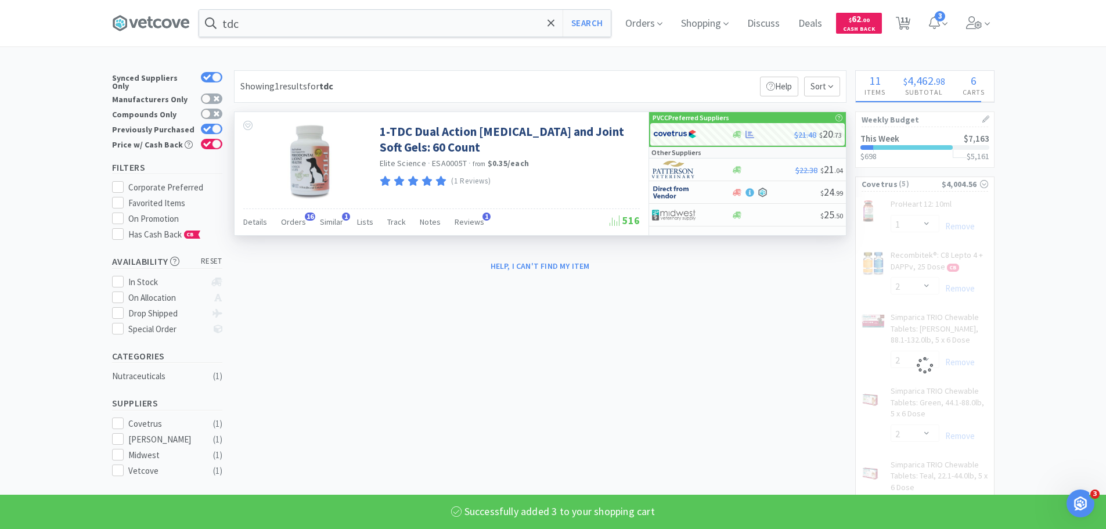
select select "3"
select select "1"
select select "2"
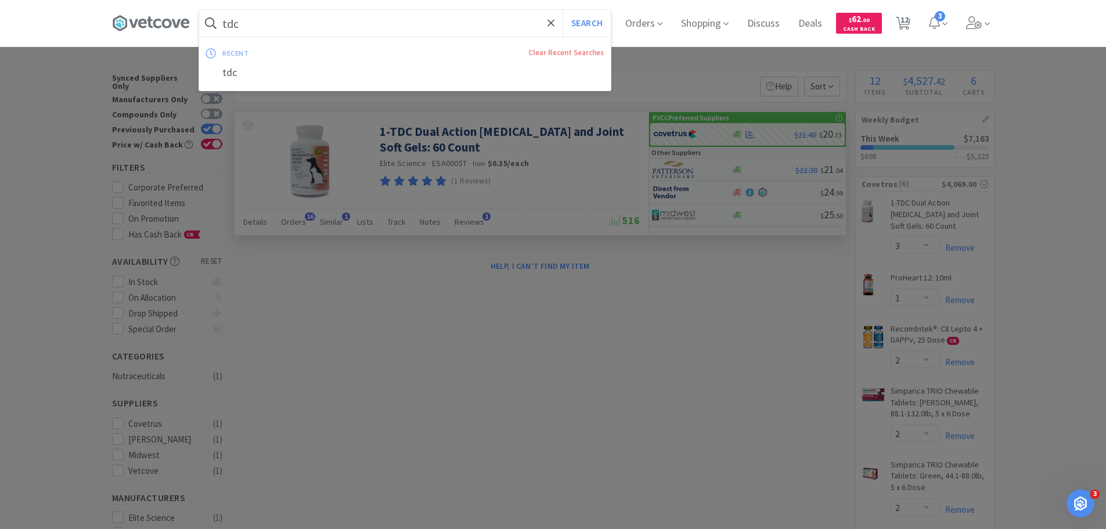
click at [387, 18] on input "tdc" at bounding box center [405, 23] width 412 height 27
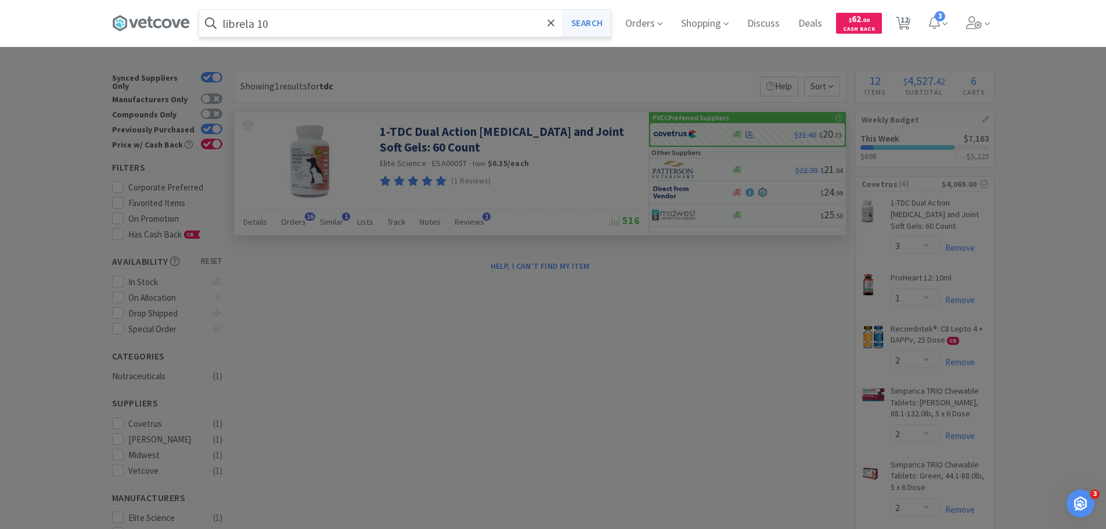
type input "librela 10"
click at [580, 23] on button "Search" at bounding box center [587, 23] width 48 height 27
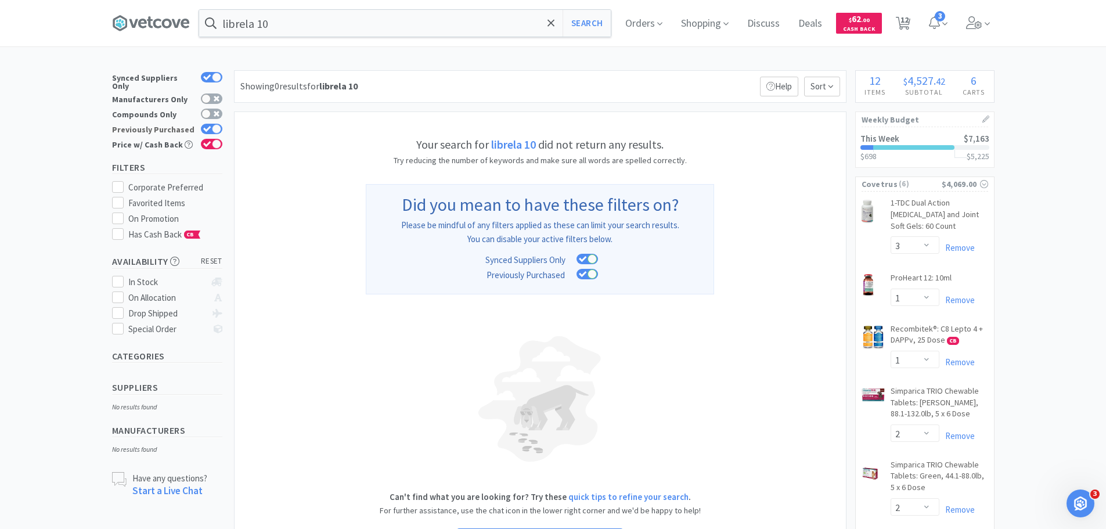
click at [214, 124] on div at bounding box center [216, 128] width 9 height 9
checkbox input "false"
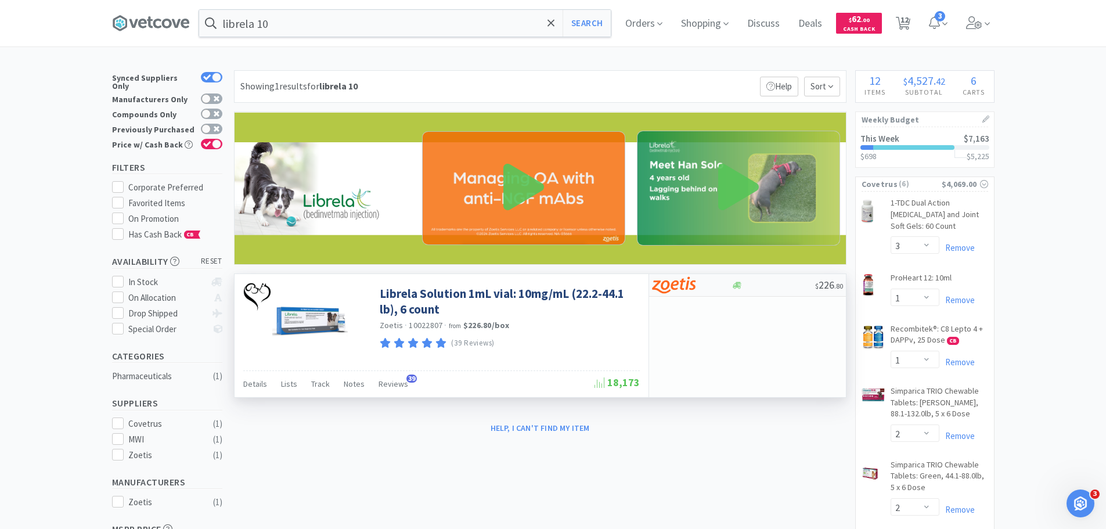
click at [689, 284] on img at bounding box center [674, 284] width 44 height 17
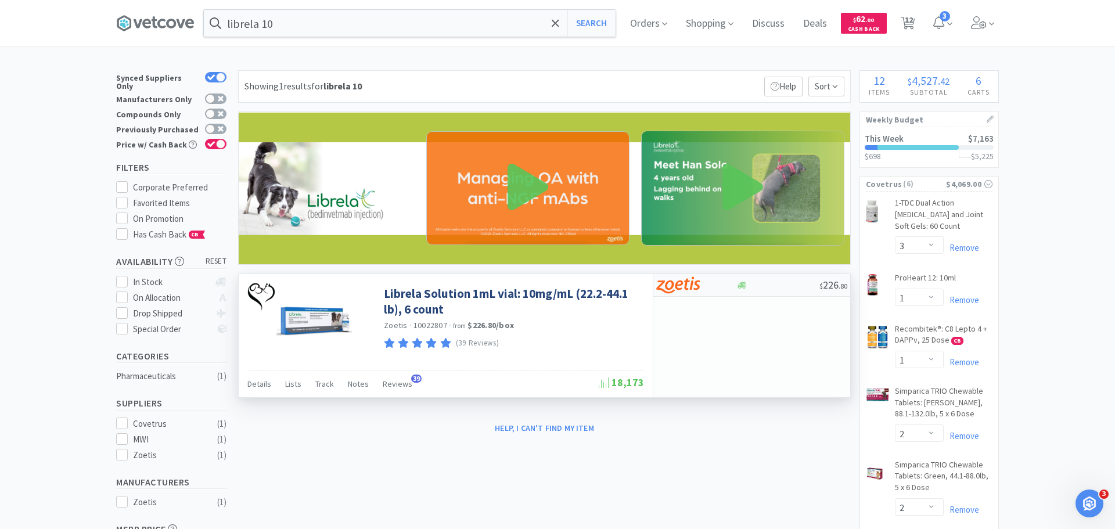
select select "1"
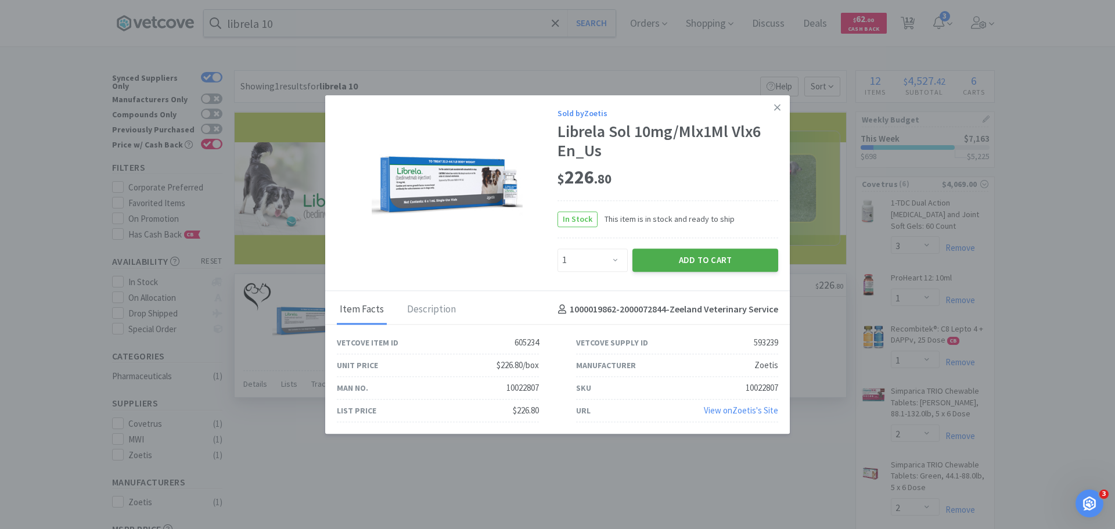
click at [701, 261] on button "Add to Cart" at bounding box center [705, 260] width 146 height 23
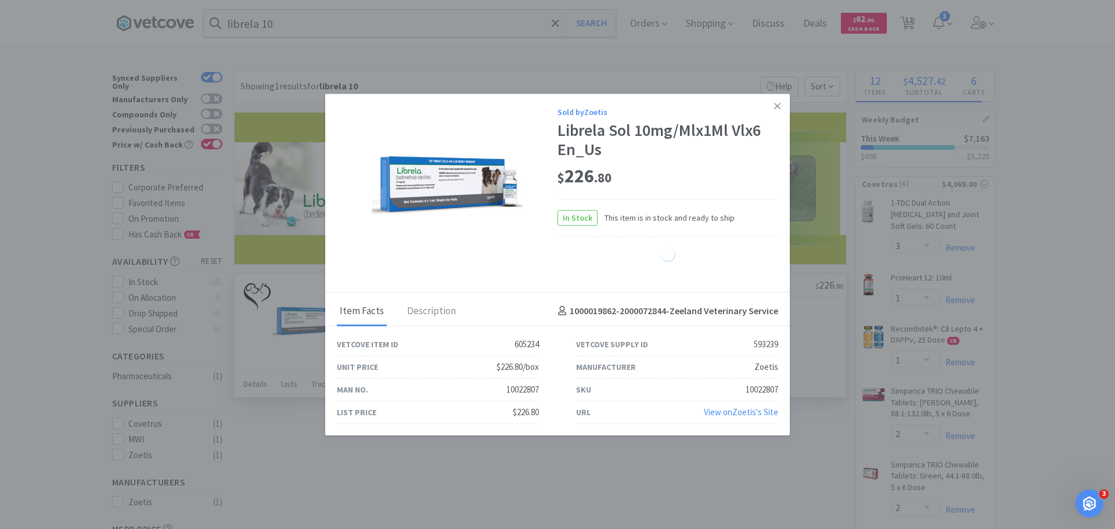
select select "1"
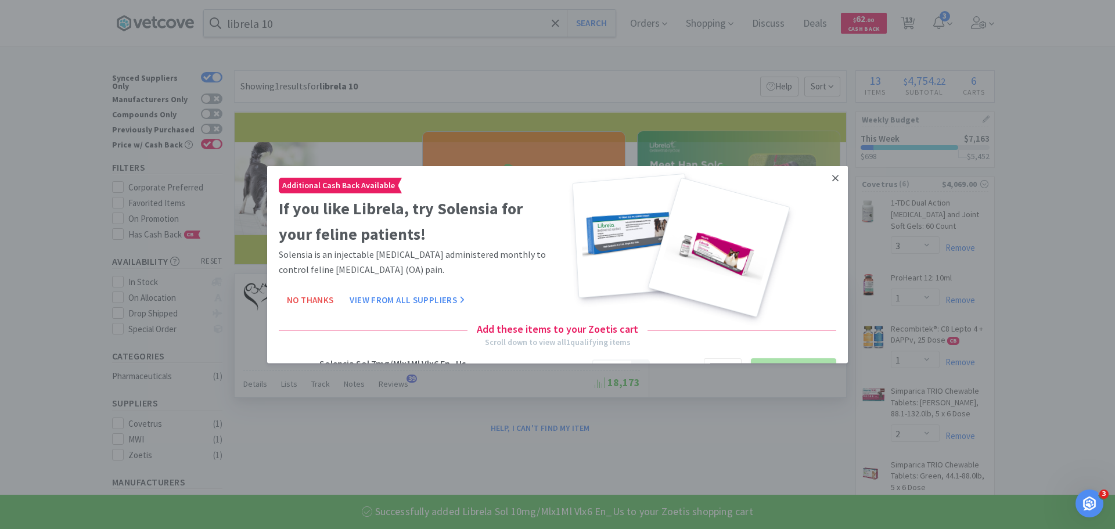
click at [832, 177] on icon at bounding box center [835, 177] width 6 height 10
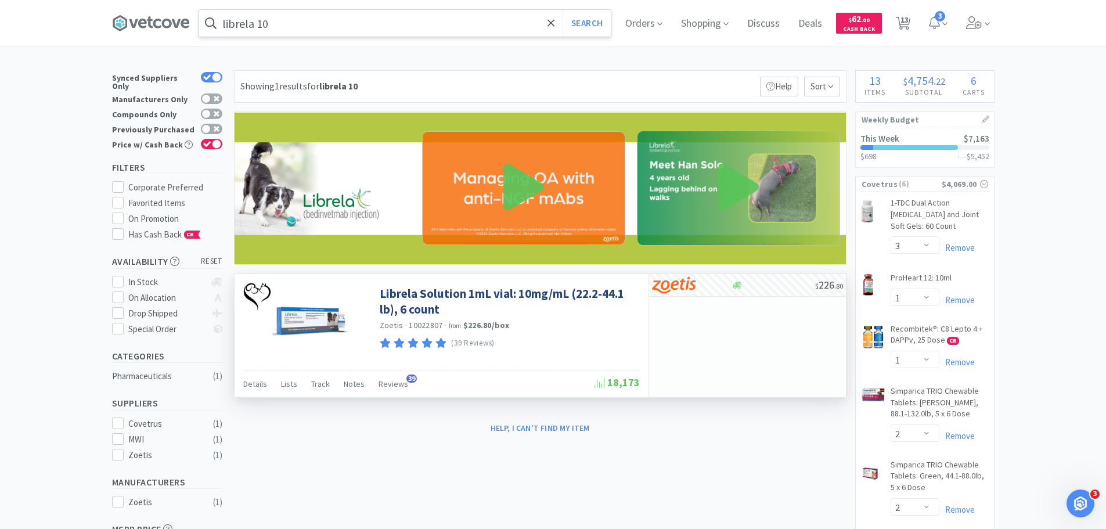
click at [455, 25] on input "librela 10" at bounding box center [405, 23] width 412 height 27
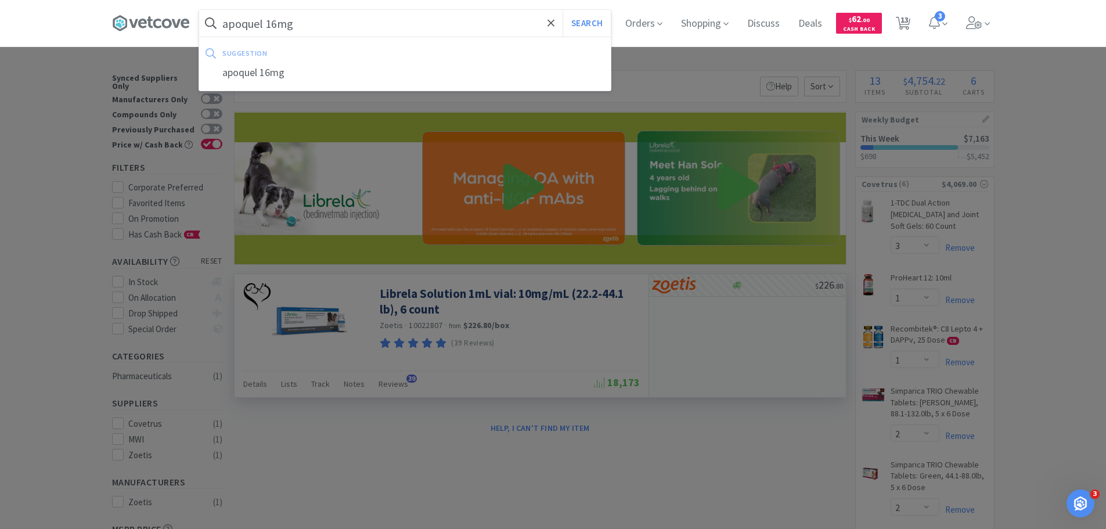
type input "apoquel 16mg"
click at [563, 10] on button "Search" at bounding box center [587, 23] width 48 height 27
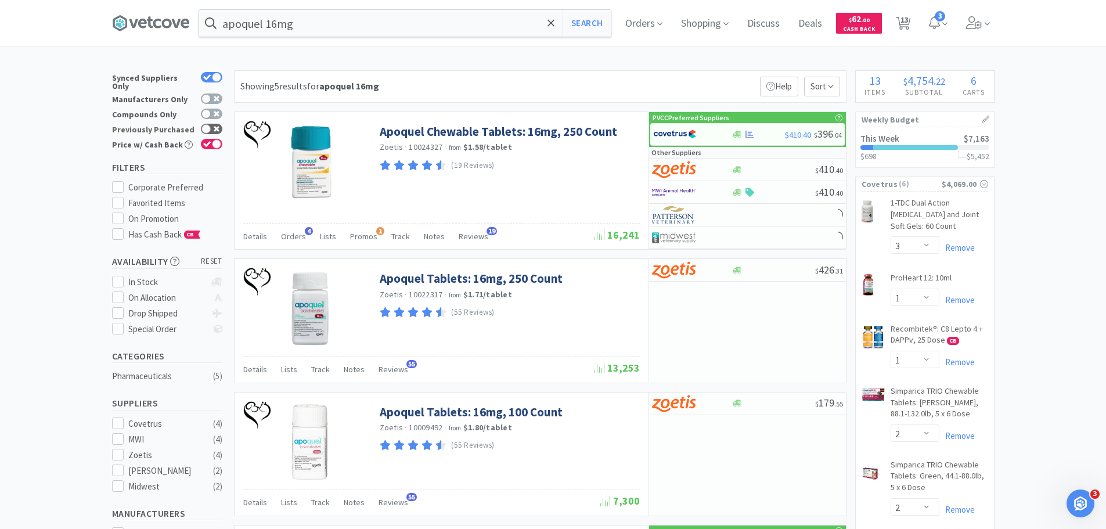
click at [215, 125] on div at bounding box center [211, 129] width 21 height 10
checkbox input "true"
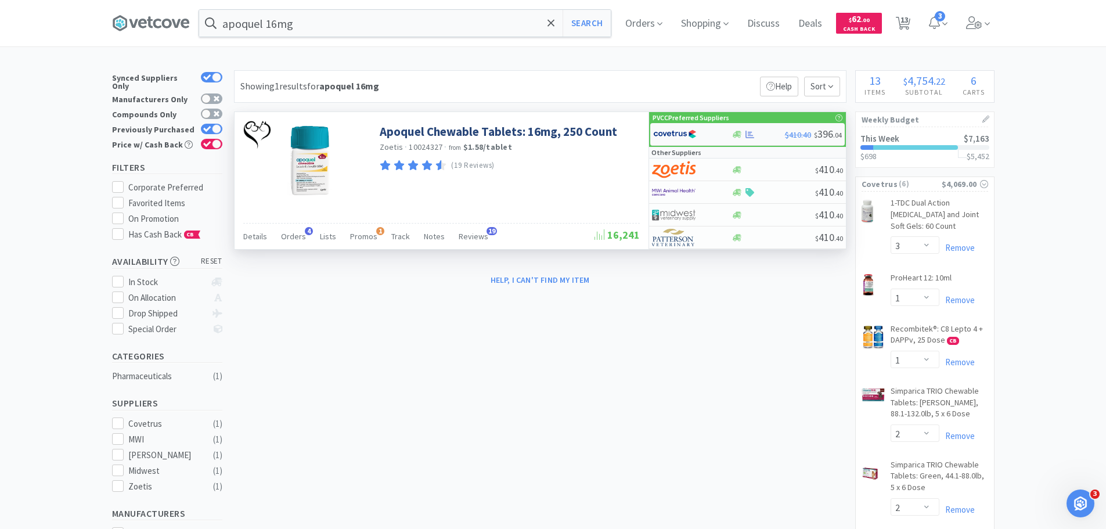
click at [721, 132] on div at bounding box center [692, 134] width 78 height 20
select select "1"
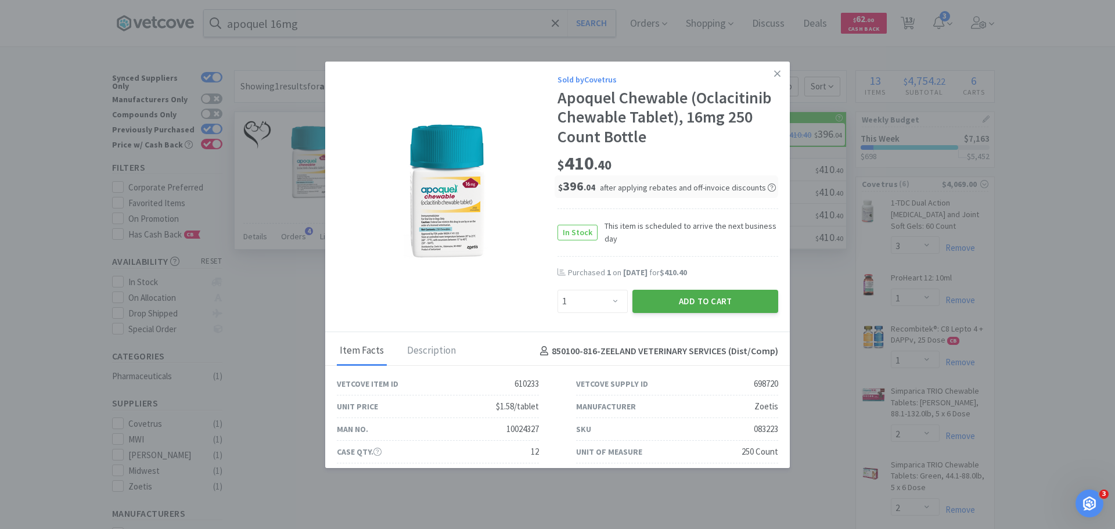
click at [744, 305] on button "Add to Cart" at bounding box center [705, 301] width 146 height 23
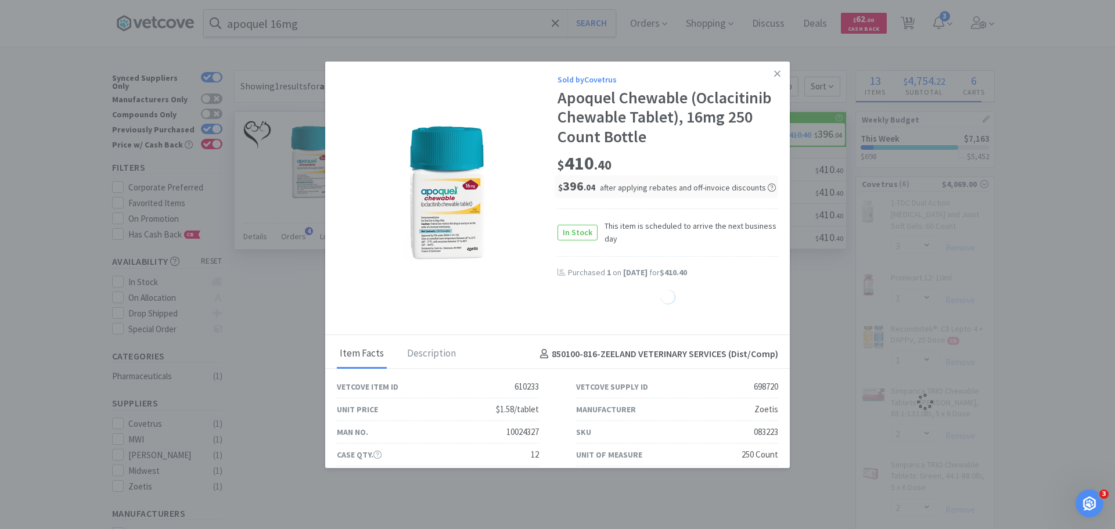
select select "1"
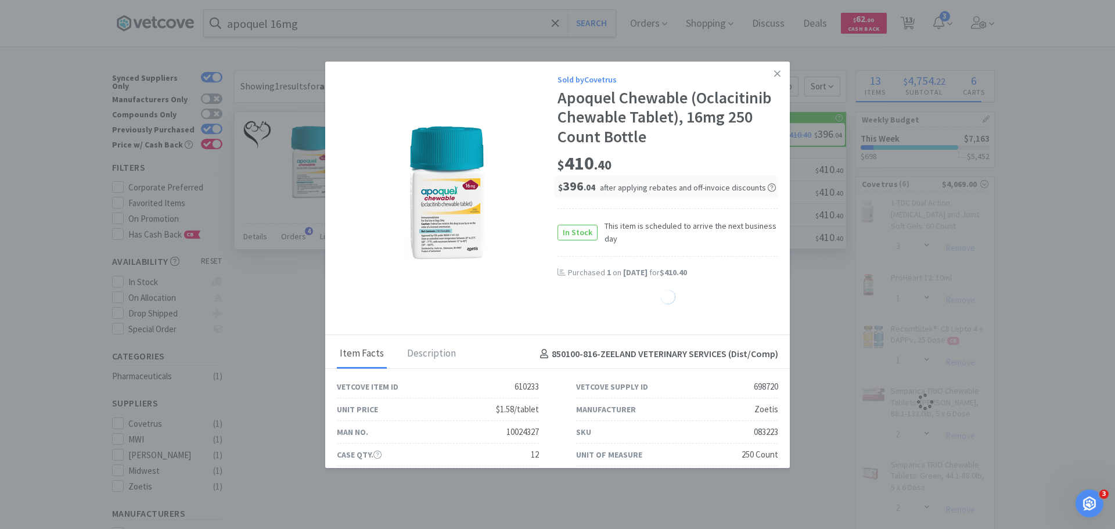
select select "1"
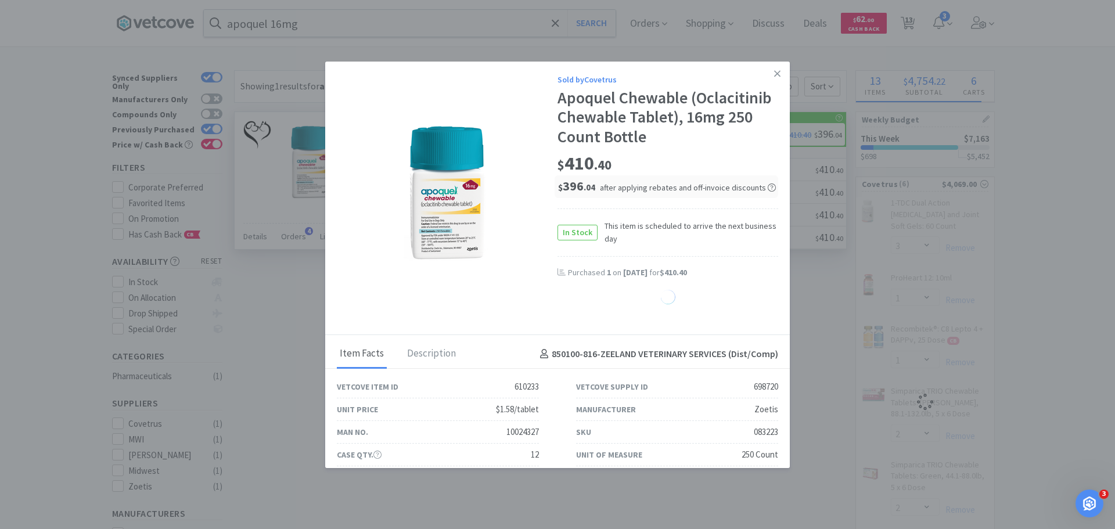
select select "1"
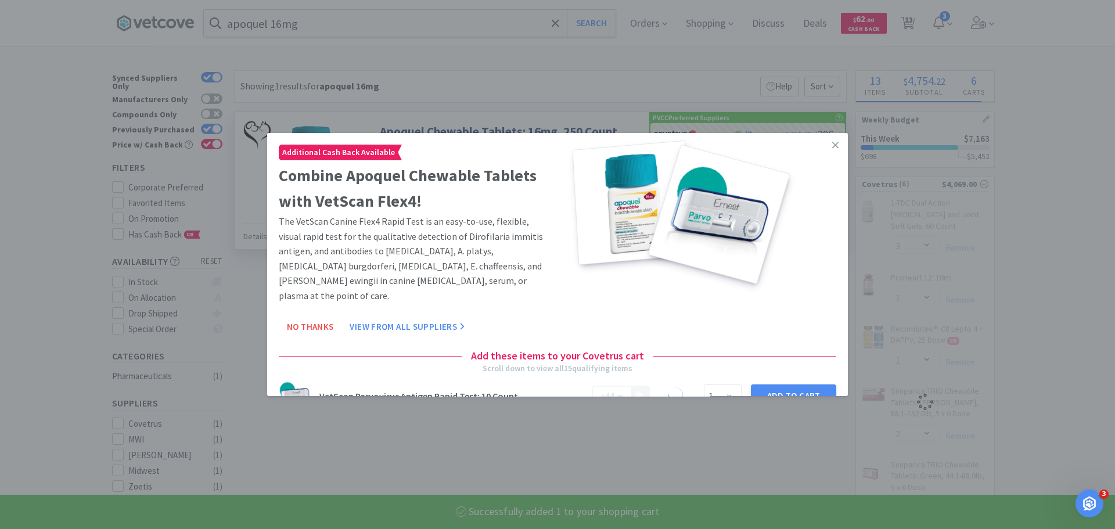
select select "1"
select select "2"
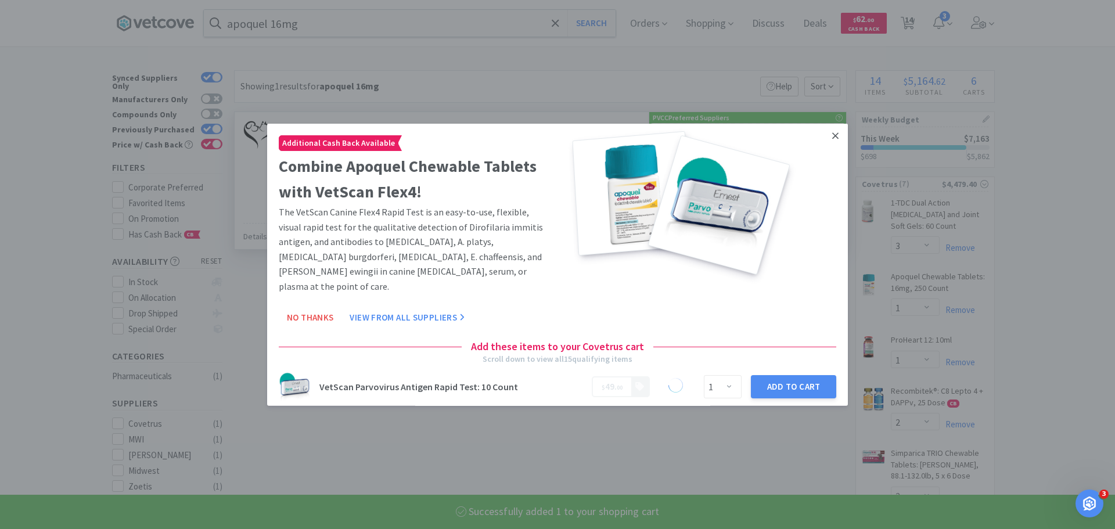
click at [825, 136] on link at bounding box center [835, 135] width 20 height 25
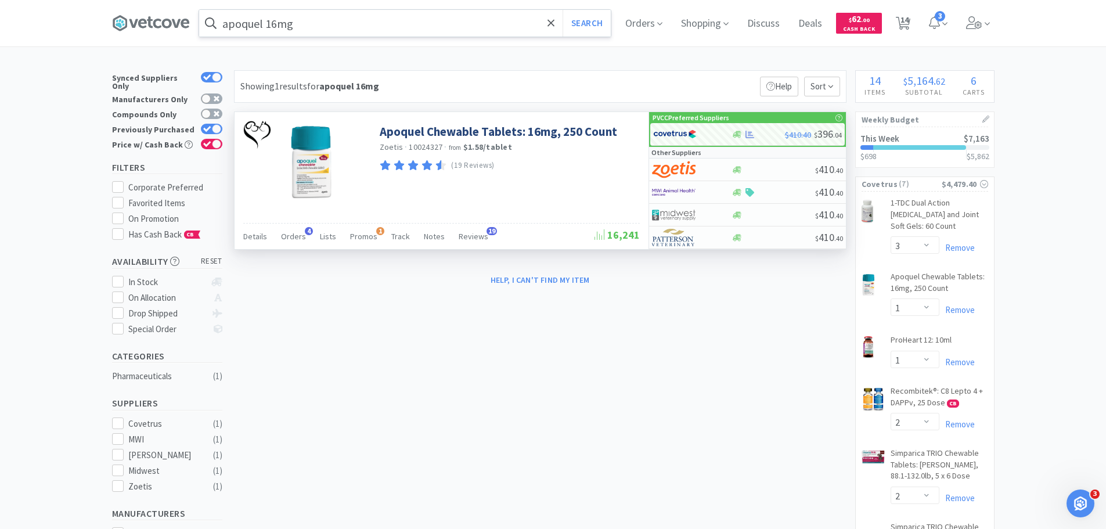
click at [369, 27] on input "apoquel 16mg" at bounding box center [405, 23] width 412 height 27
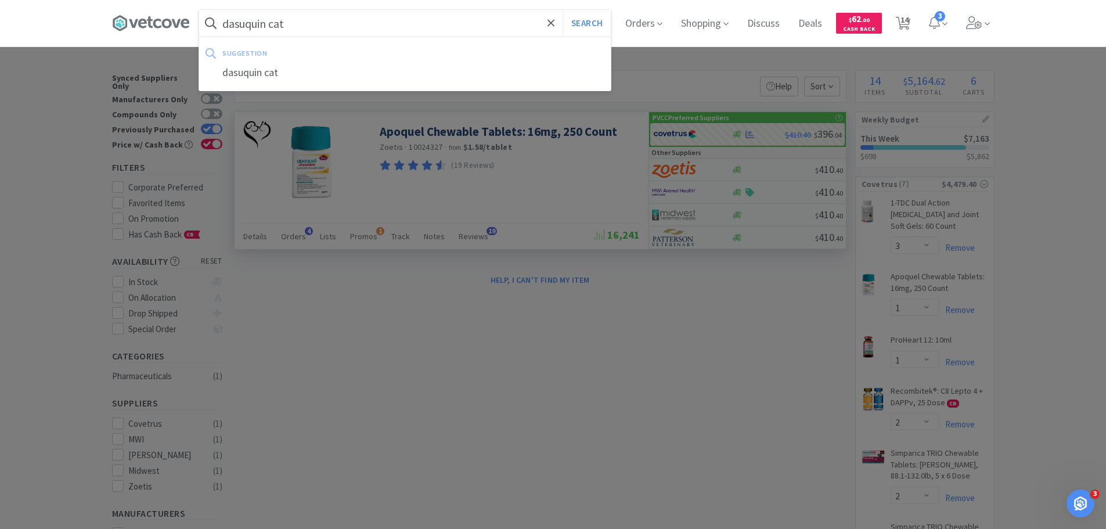
type input "dasuquin cat"
click at [563, 10] on button "Search" at bounding box center [587, 23] width 48 height 27
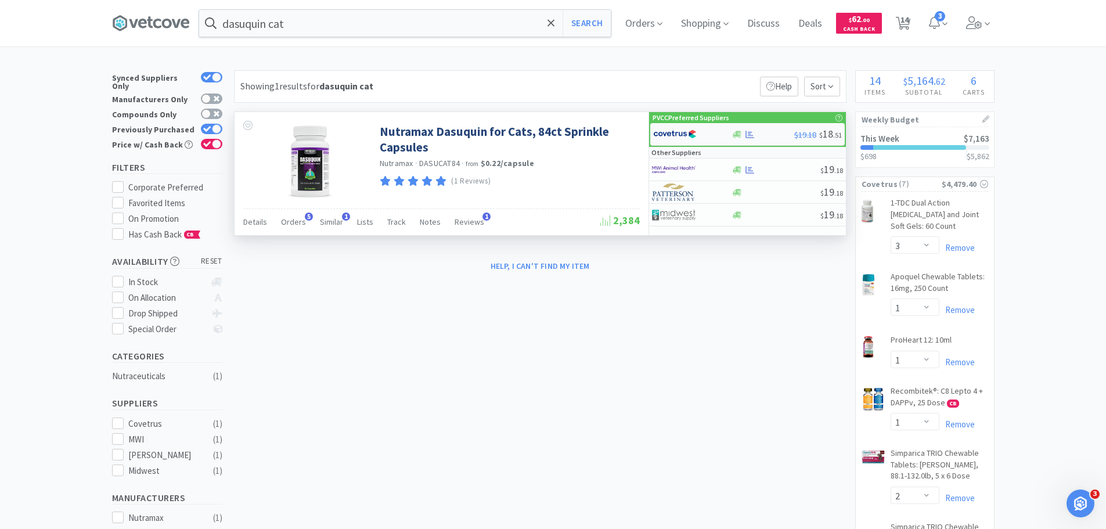
click at [689, 133] on img at bounding box center [675, 133] width 44 height 17
select select "1"
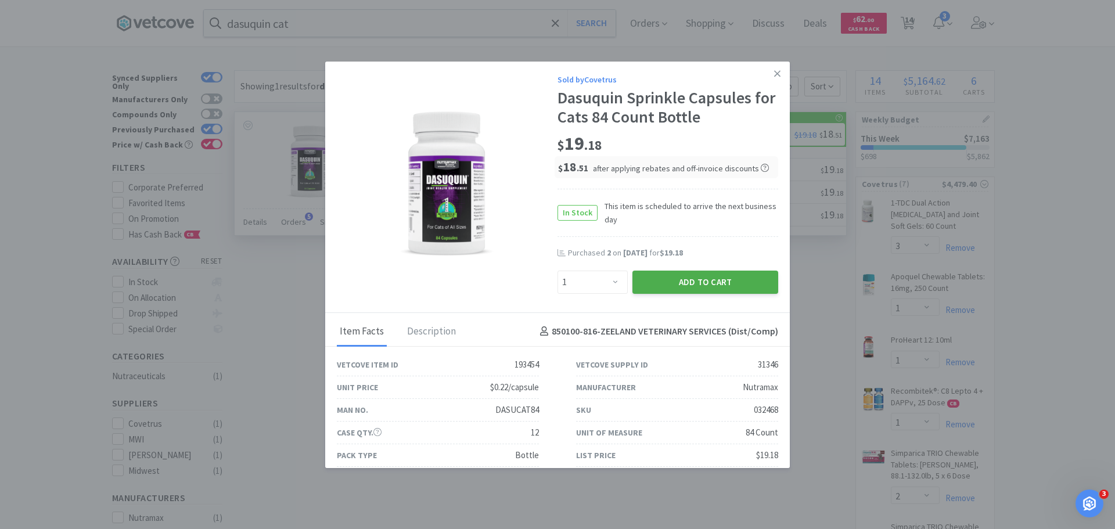
click at [736, 286] on button "Add to Cart" at bounding box center [705, 282] width 146 height 23
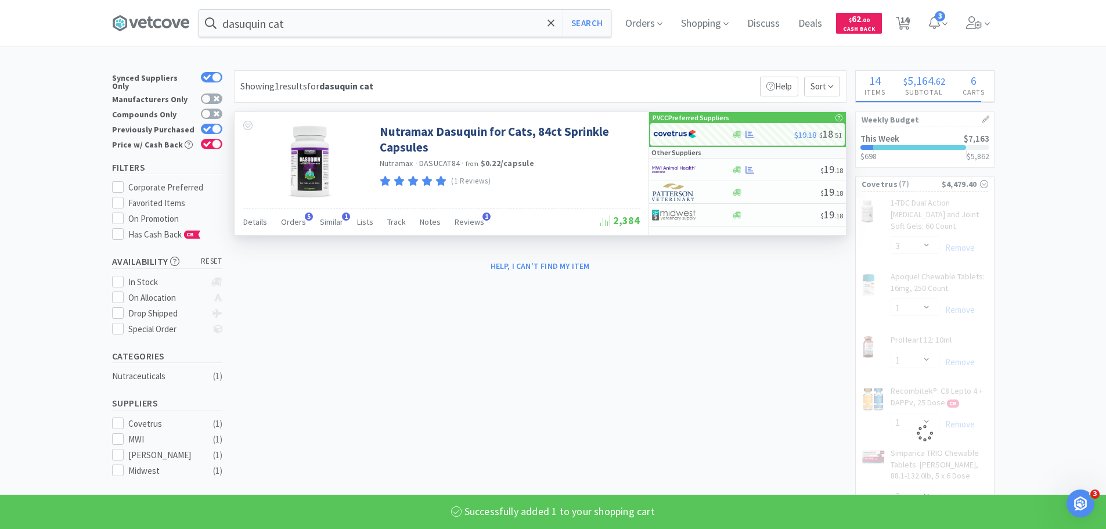
select select "1"
select select "2"
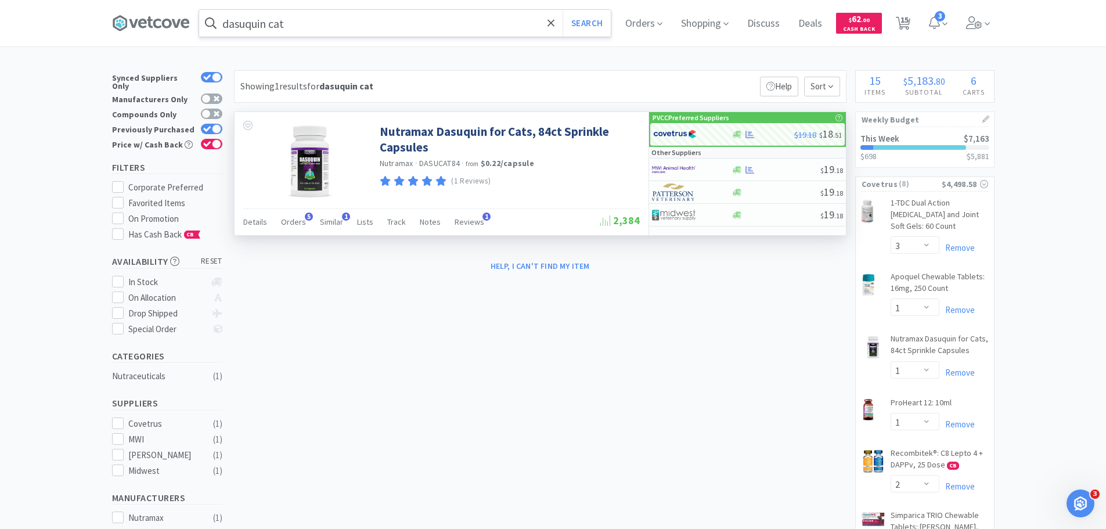
click at [369, 28] on input "dasuquin cat" at bounding box center [405, 23] width 412 height 27
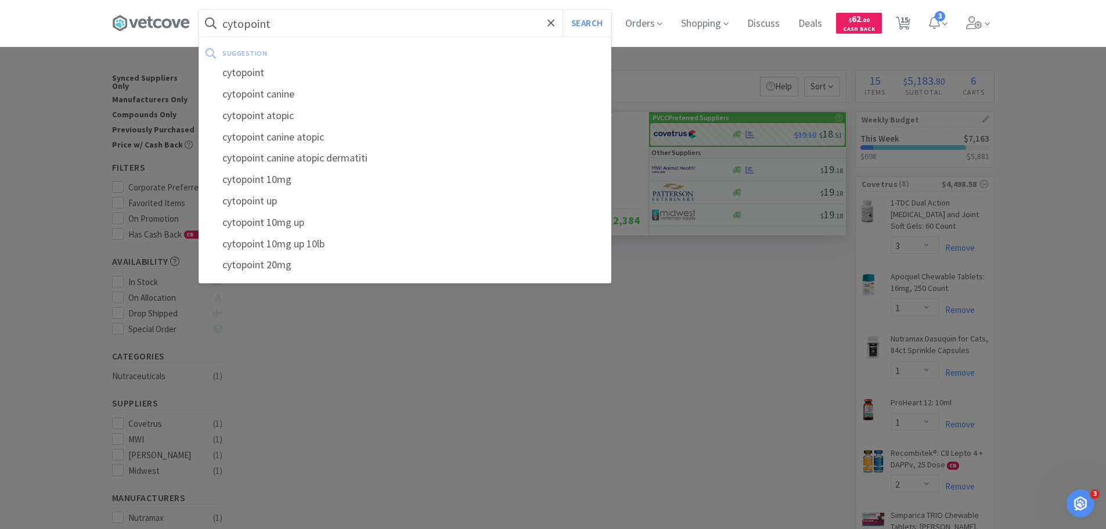
type input "cytopoint"
click at [563, 10] on button "Search" at bounding box center [587, 23] width 48 height 27
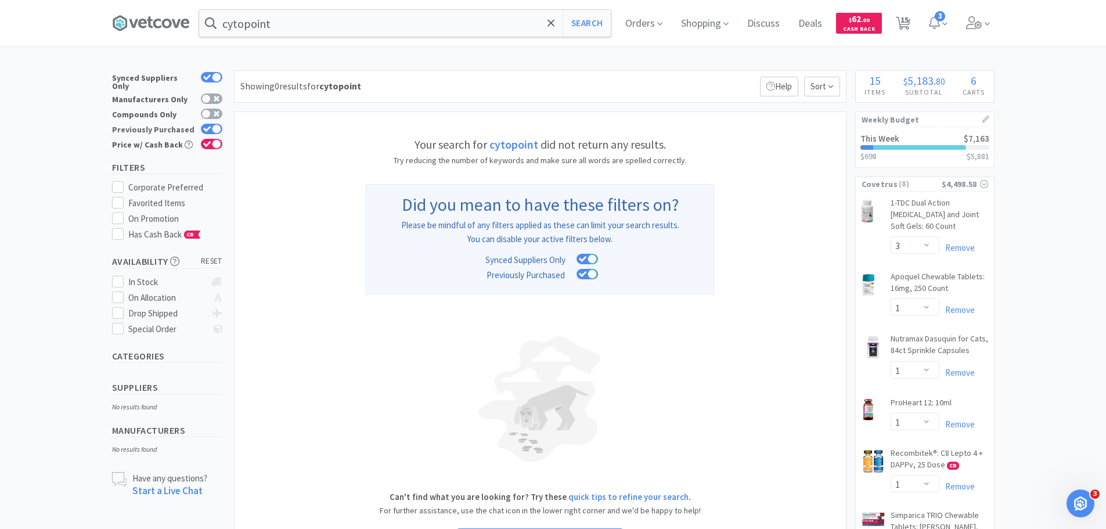
click at [214, 124] on div at bounding box center [216, 128] width 9 height 9
checkbox input "false"
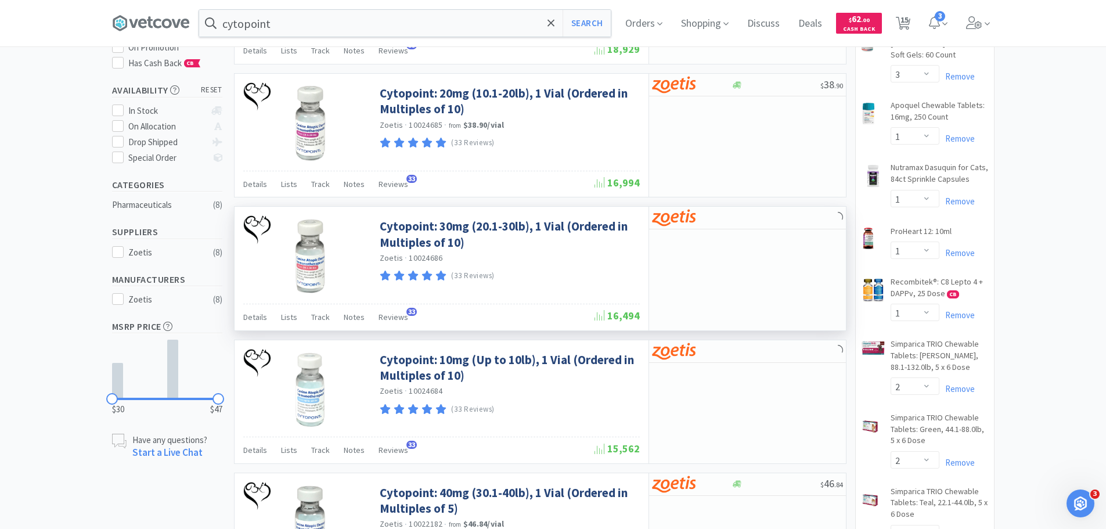
scroll to position [174, 0]
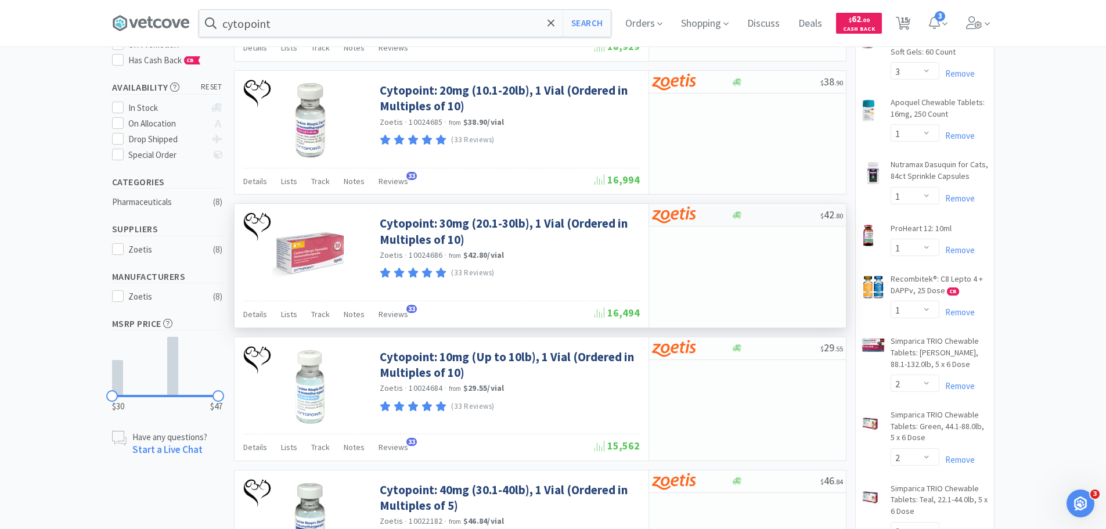
click at [710, 206] on div at bounding box center [684, 215] width 64 height 20
select select "10"
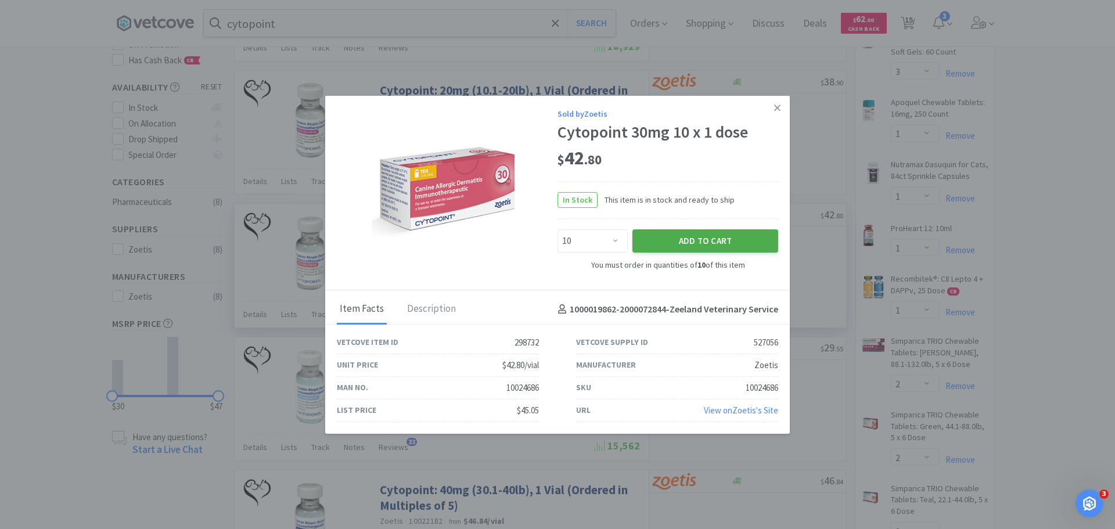
click at [716, 233] on button "Add to Cart" at bounding box center [705, 240] width 146 height 23
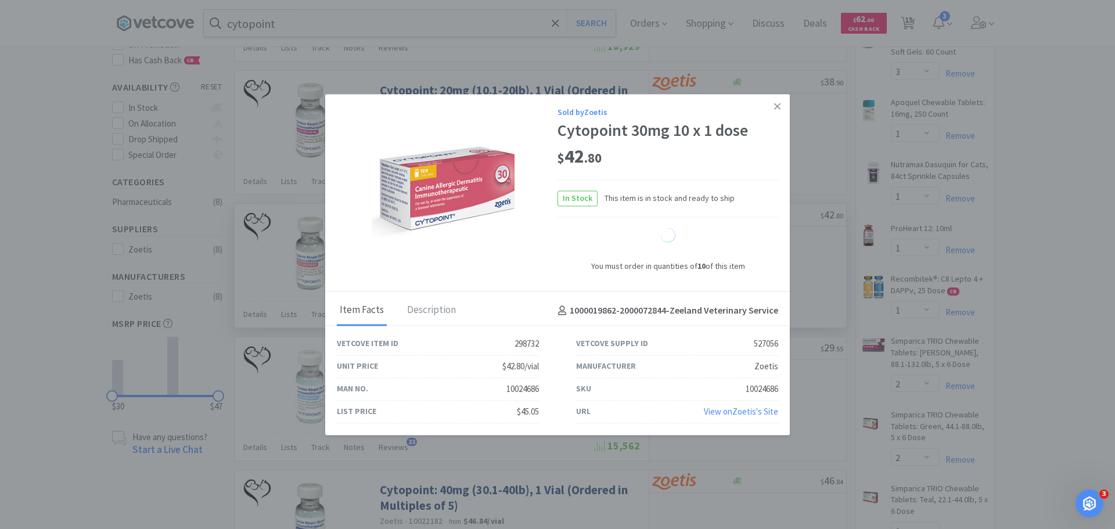
select select "10"
select select "1"
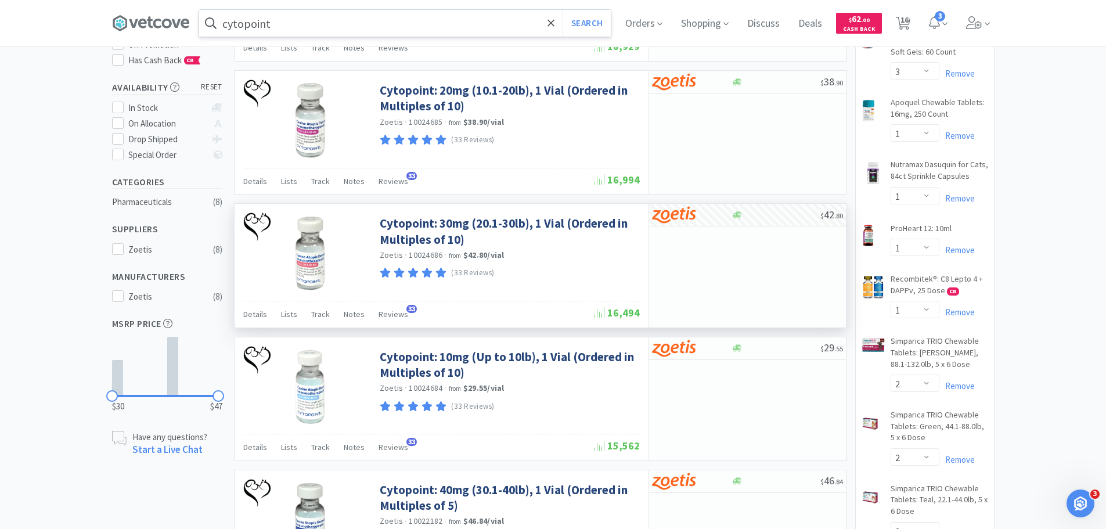
click at [401, 24] on input "cytopoint" at bounding box center [405, 23] width 412 height 27
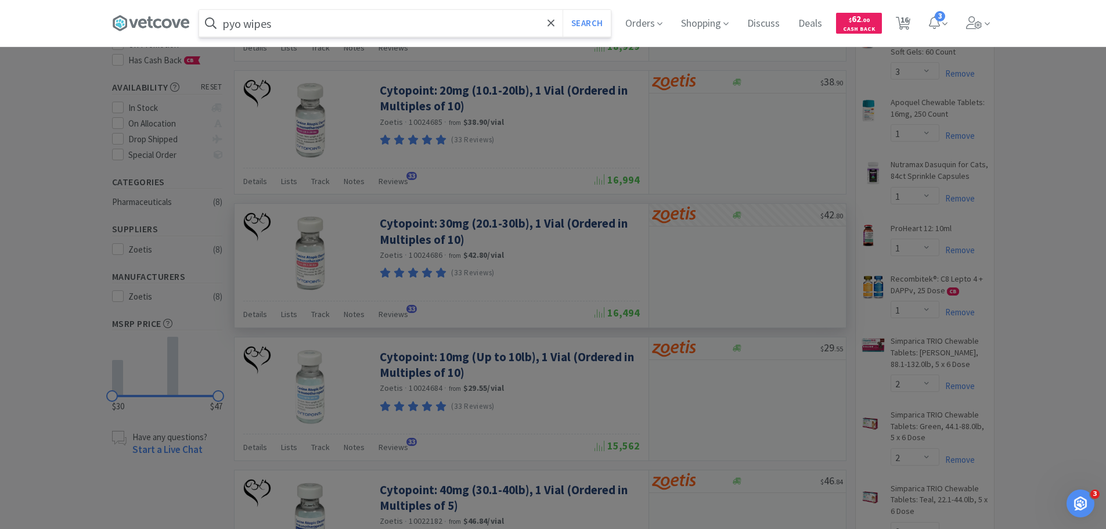
type input "pyo wipes"
click at [563, 10] on button "Search" at bounding box center [587, 23] width 48 height 27
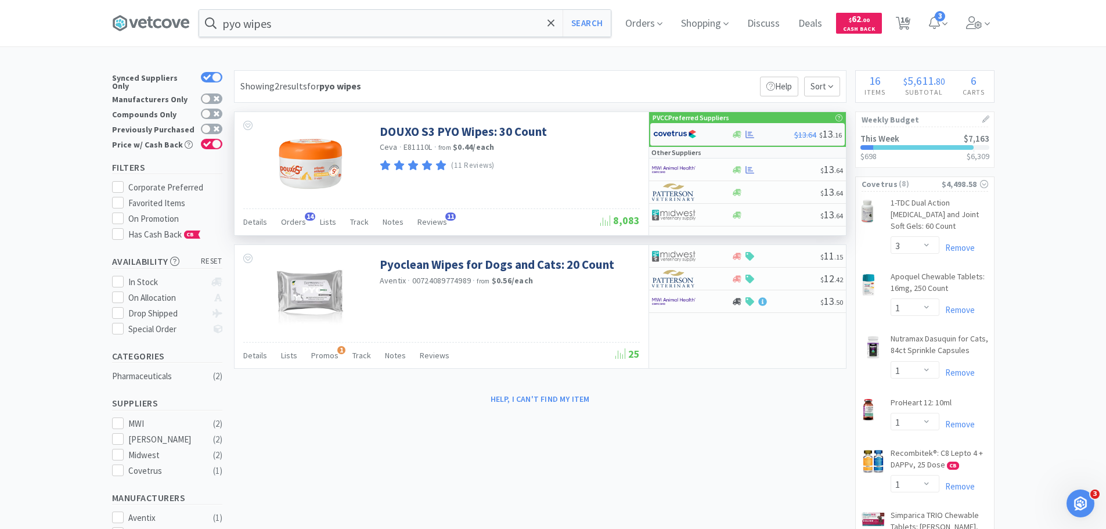
click at [759, 136] on div at bounding box center [763, 134] width 63 height 9
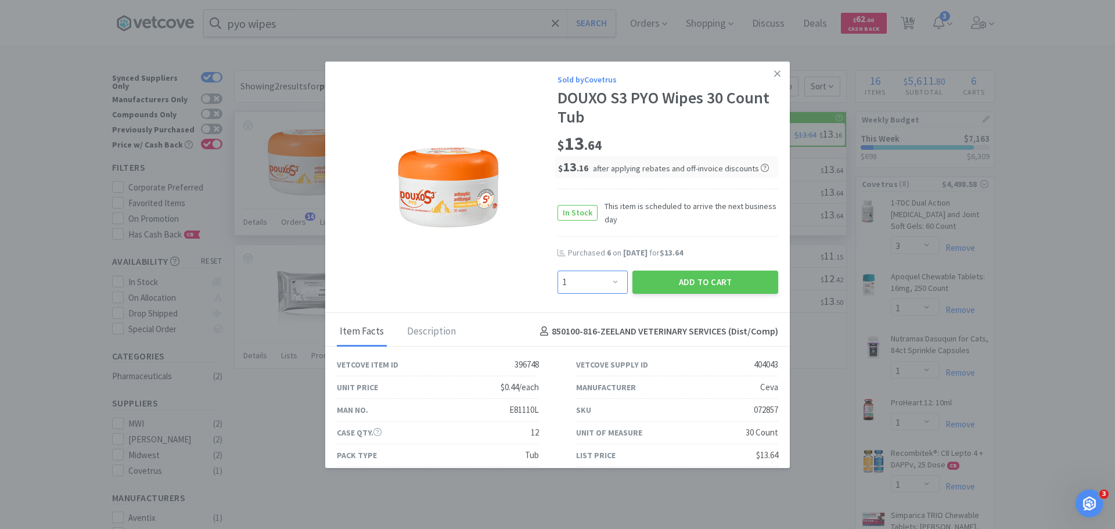
click at [597, 273] on select "Enter Quantity 1 2 3 4 5 6 7 8 9 10 11 12 13 14 15 16 17 18 19 20 Enter Quantity" at bounding box center [592, 282] width 70 height 23
select select "6"
click at [557, 271] on select "Enter Quantity 1 2 3 4 5 6 7 8 9 10 11 12 13 14 15 16 17 18 19 20 Enter Quantity" at bounding box center [592, 282] width 70 height 23
click at [682, 280] on button "Add to Cart" at bounding box center [705, 282] width 146 height 23
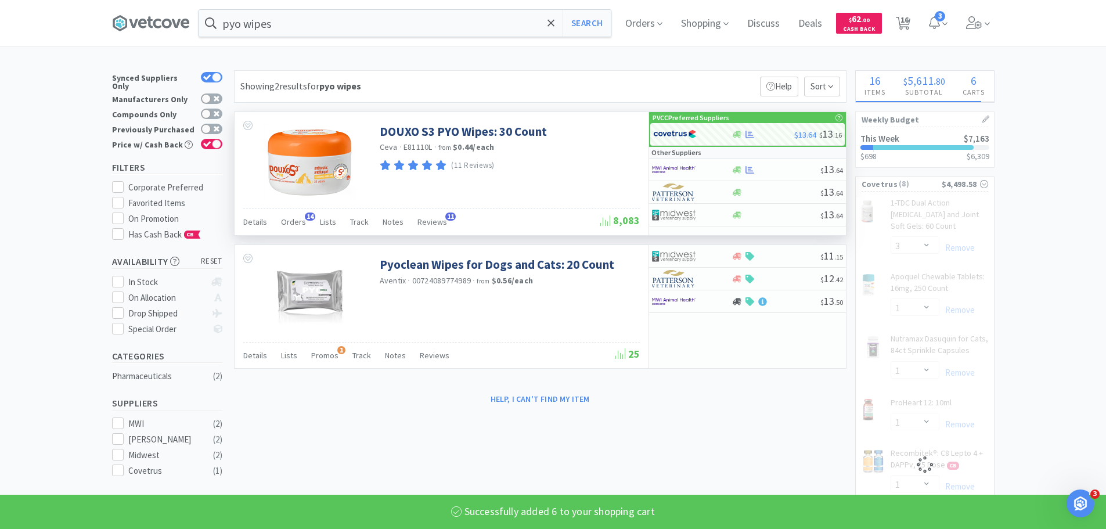
select select "6"
select select "1"
select select "2"
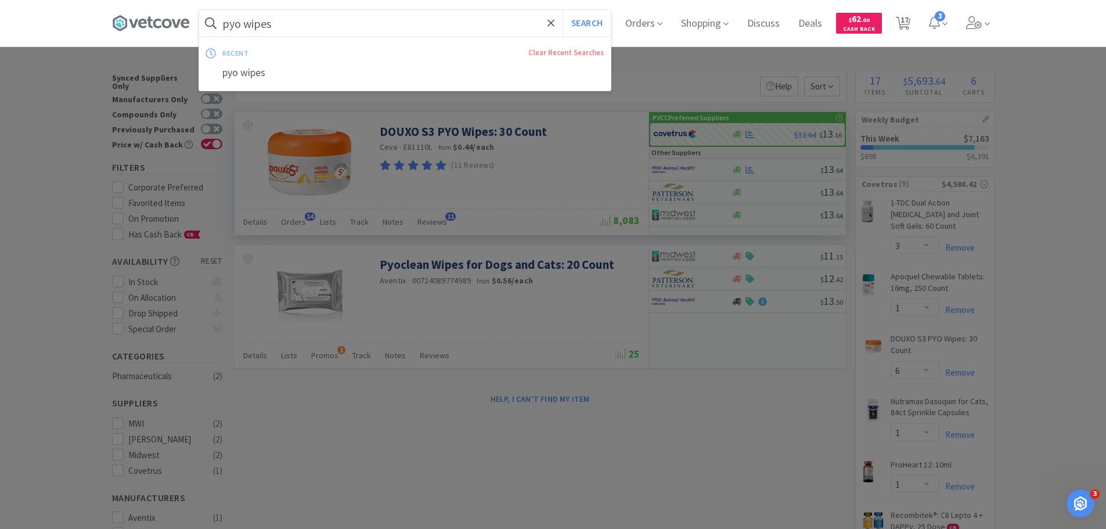
click at [385, 17] on input "pyo wipes" at bounding box center [405, 23] width 412 height 27
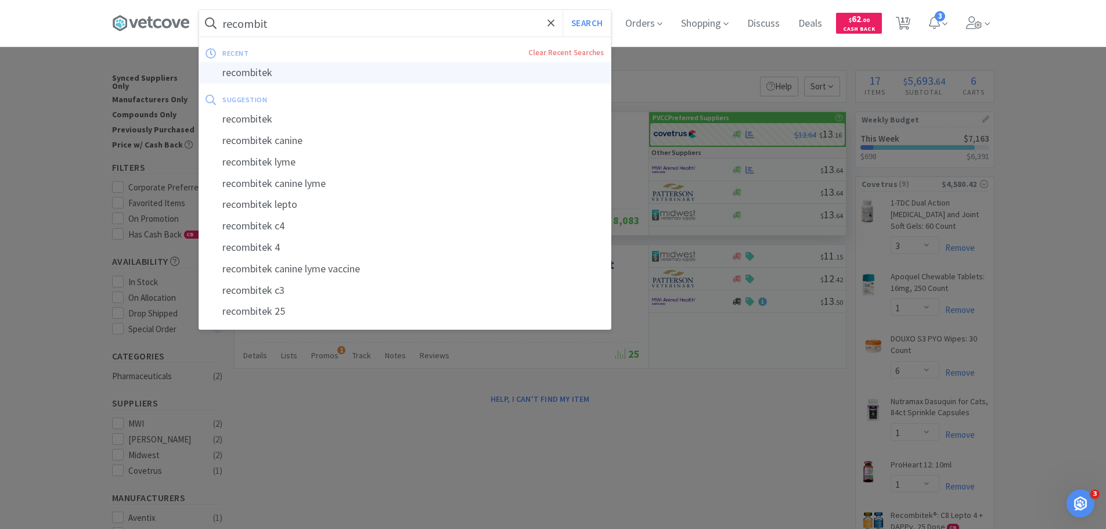
click at [366, 71] on div "recombitek" at bounding box center [405, 72] width 412 height 21
type input "recombitek"
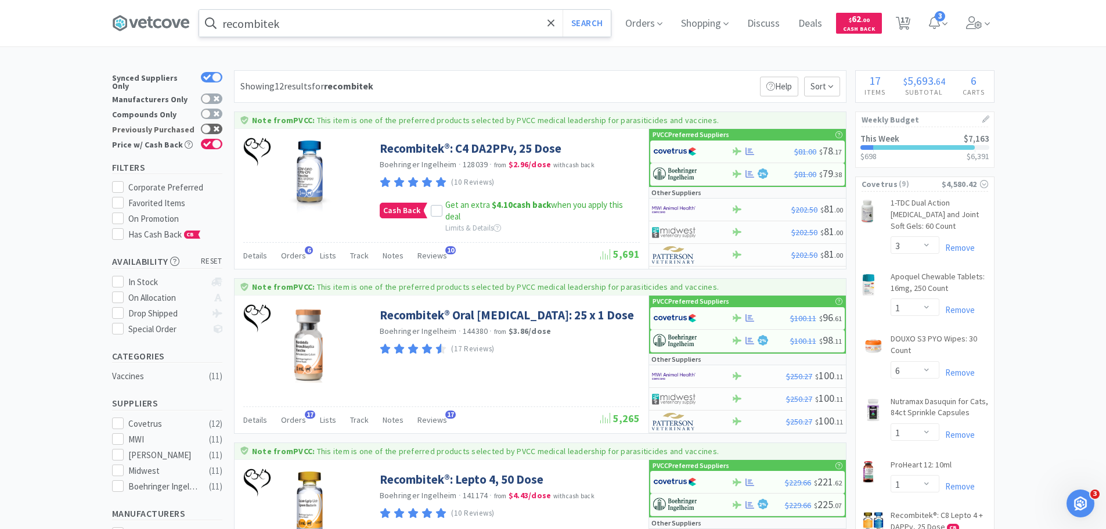
click at [214, 126] on icon at bounding box center [217, 129] width 6 height 6
checkbox input "true"
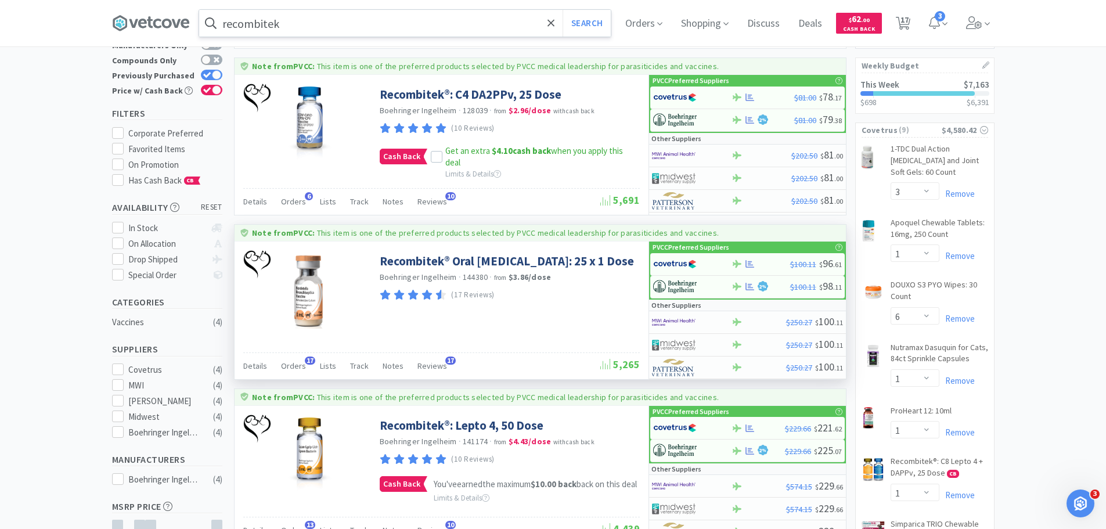
scroll to position [116, 0]
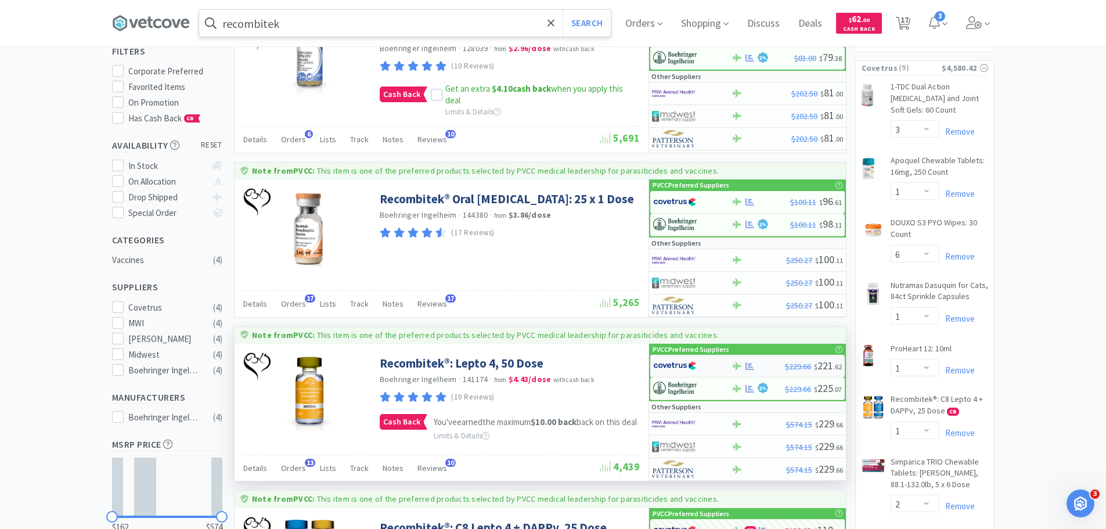
click at [666, 364] on img at bounding box center [675, 365] width 44 height 17
select select "1"
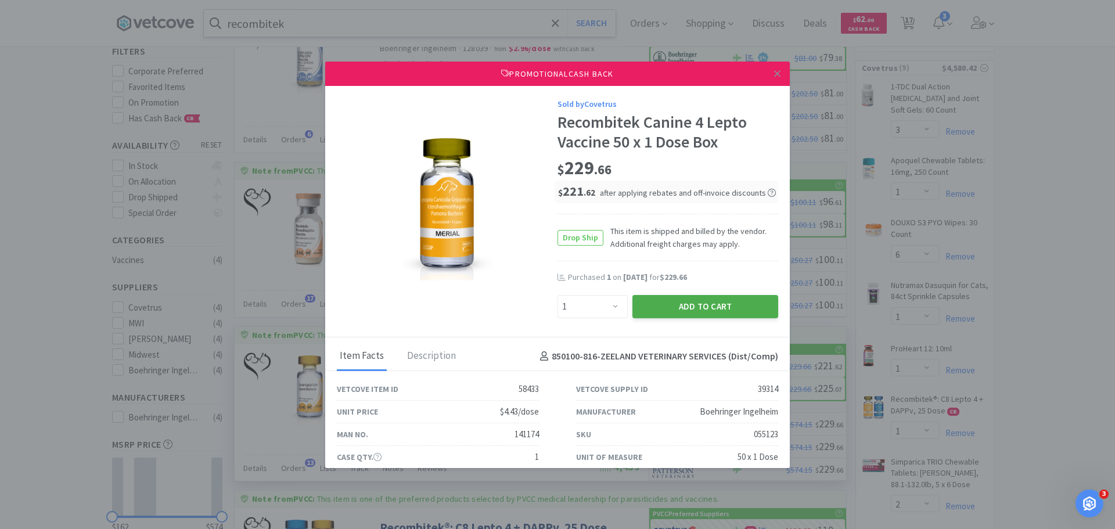
click at [670, 305] on button "Add to Cart" at bounding box center [705, 306] width 146 height 23
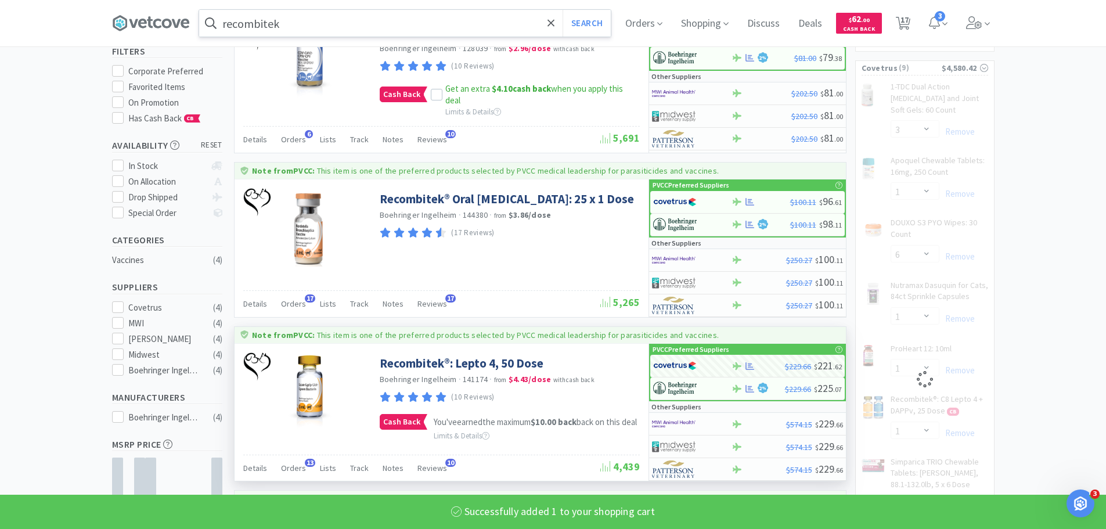
select select "1"
select select "2"
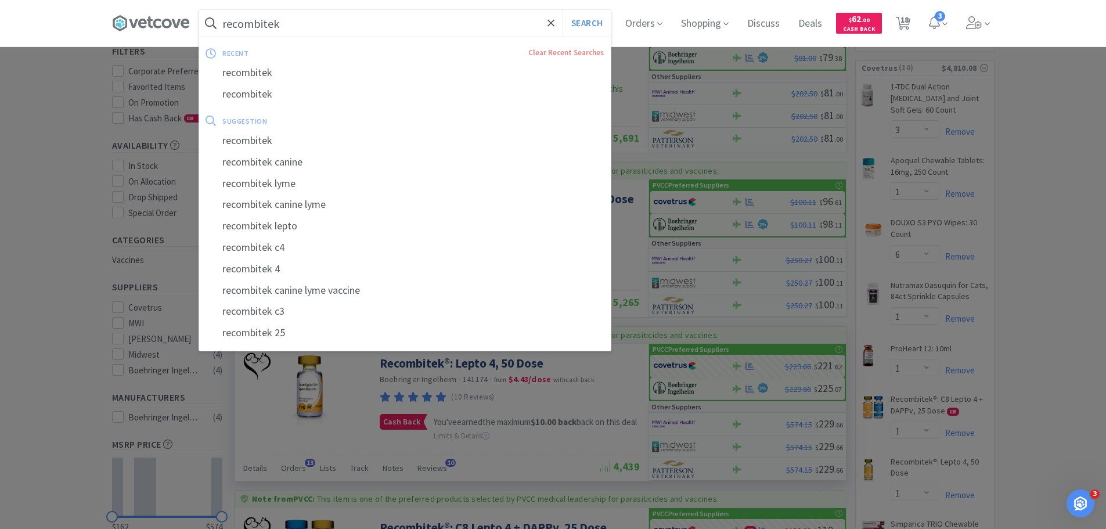
click at [481, 30] on input "recombitek" at bounding box center [405, 23] width 412 height 27
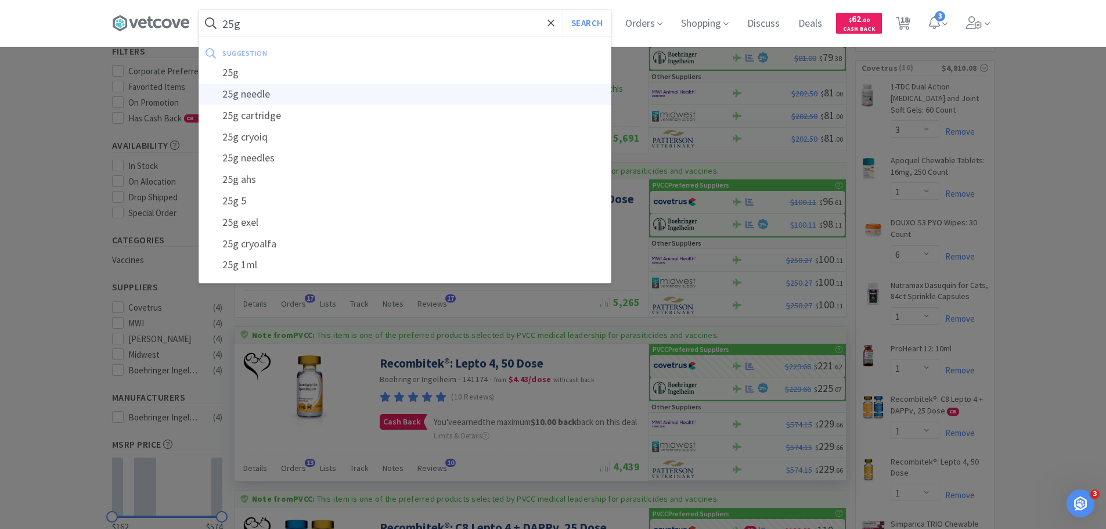
click at [415, 92] on div "25g needle" at bounding box center [405, 94] width 412 height 21
type input "25g needle"
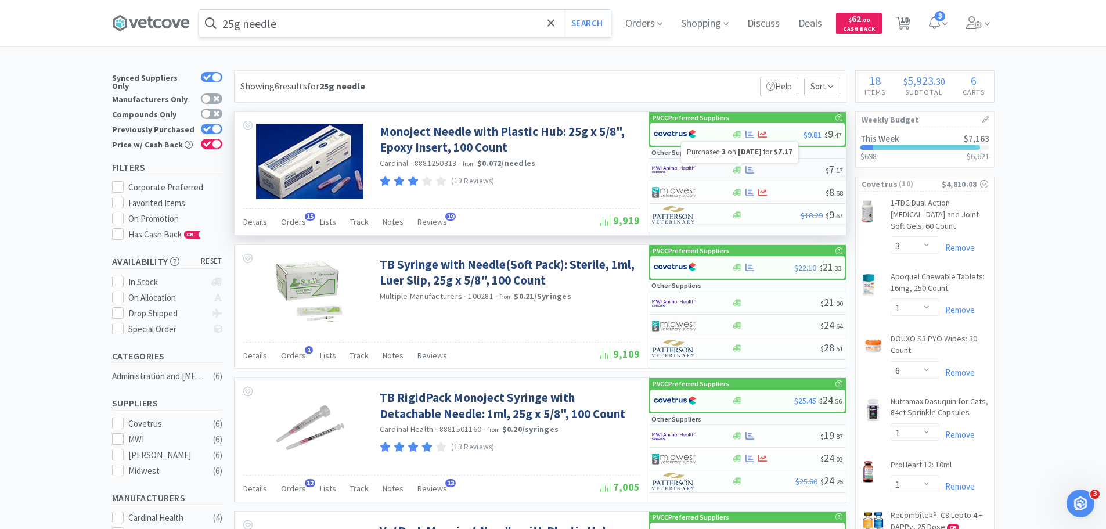
click at [750, 170] on icon at bounding box center [750, 170] width 9 height 9
select select "1"
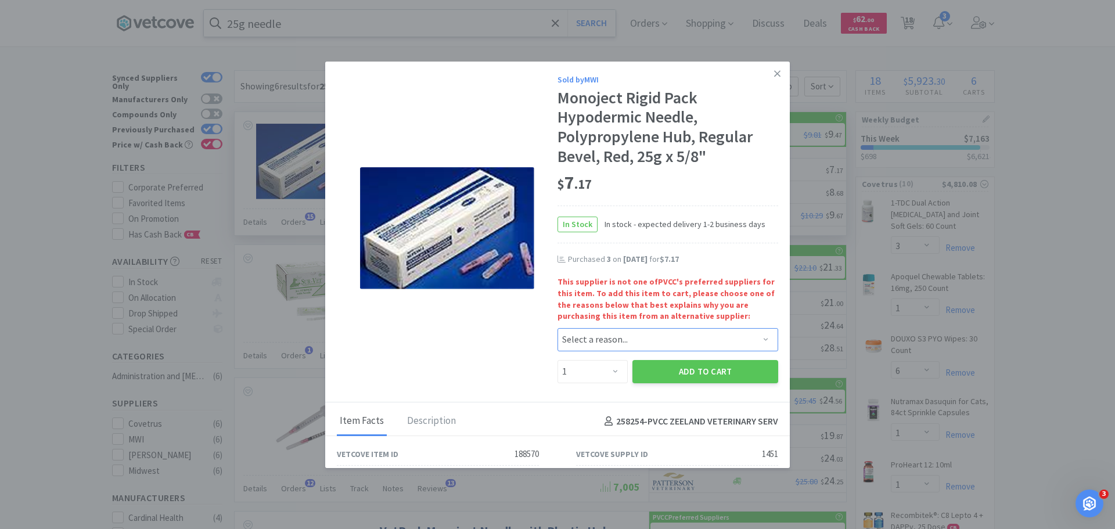
click at [604, 336] on select "Select a reason... Availability - This item is out of stock at the preferred su…" at bounding box center [667, 339] width 221 height 23
select select "pricing"
click at [557, 328] on select "Select a reason... Availability - This item is out of stock at the preferred su…" at bounding box center [667, 339] width 221 height 23
click at [592, 375] on select "Enter Quantity 1 2 3 4 5 6 7 8 9 10 11 12 13 14 15 16 17 18 19 20 Enter Quantity" at bounding box center [592, 371] width 70 height 23
select select "4"
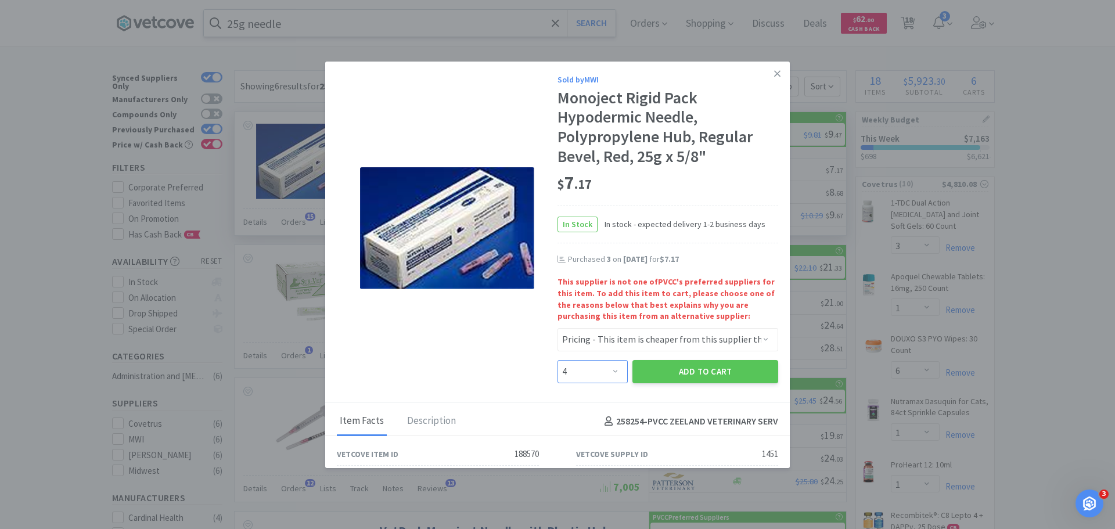
click at [557, 360] on select "Enter Quantity 1 2 3 4 5 6 7 8 9 10 11 12 13 14 15 16 17 18 19 20 Enter Quantity" at bounding box center [592, 371] width 70 height 23
click at [699, 376] on button "Add to Cart" at bounding box center [705, 371] width 146 height 23
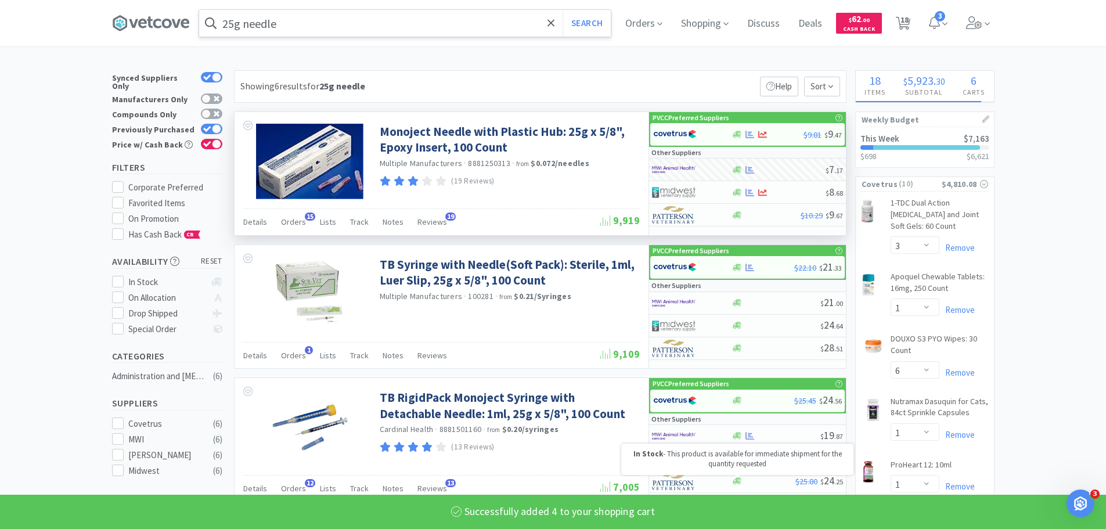
select select "4"
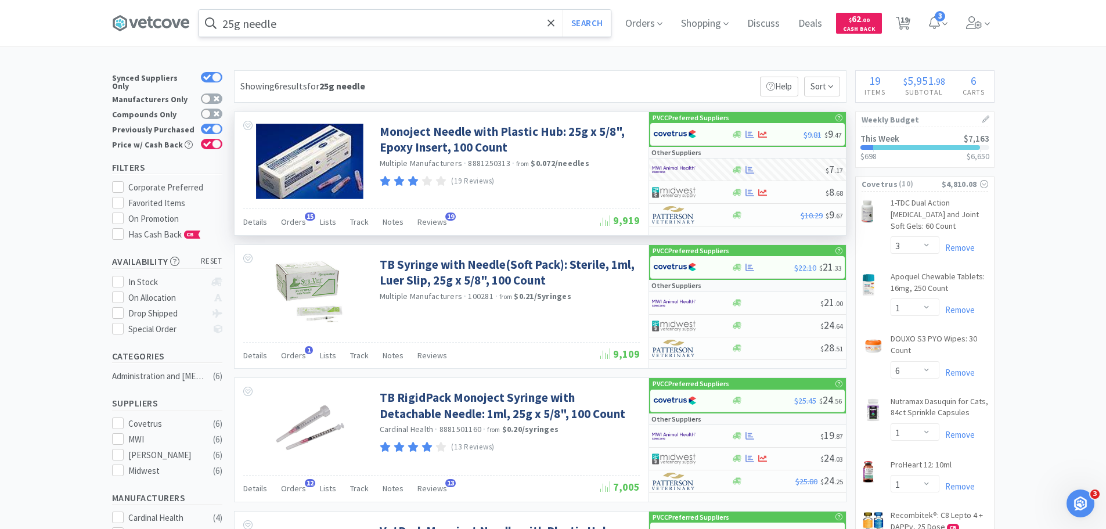
click at [394, 26] on input "25g needle" at bounding box center [405, 23] width 412 height 27
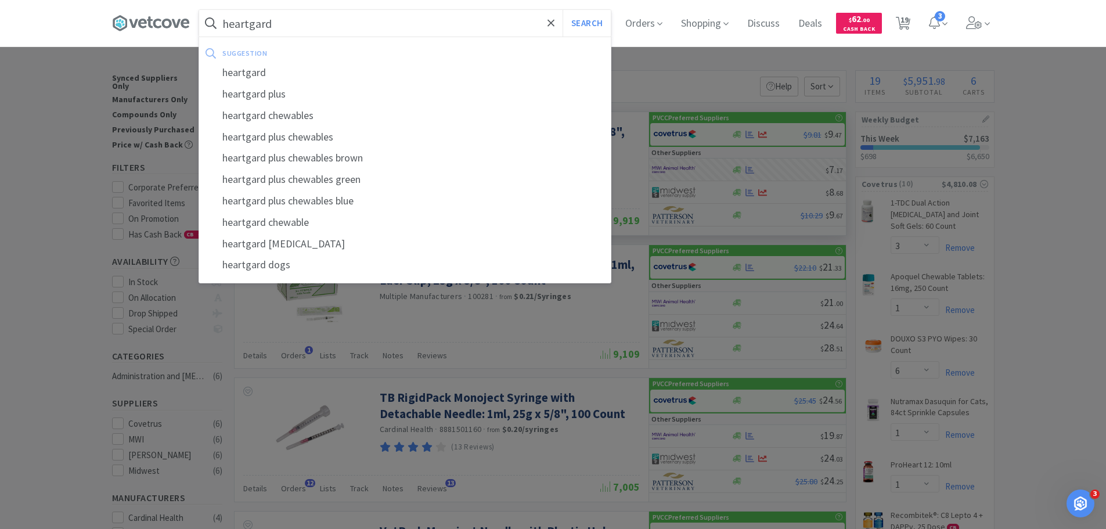
type input "heartgard"
click at [563, 10] on button "Search" at bounding box center [587, 23] width 48 height 27
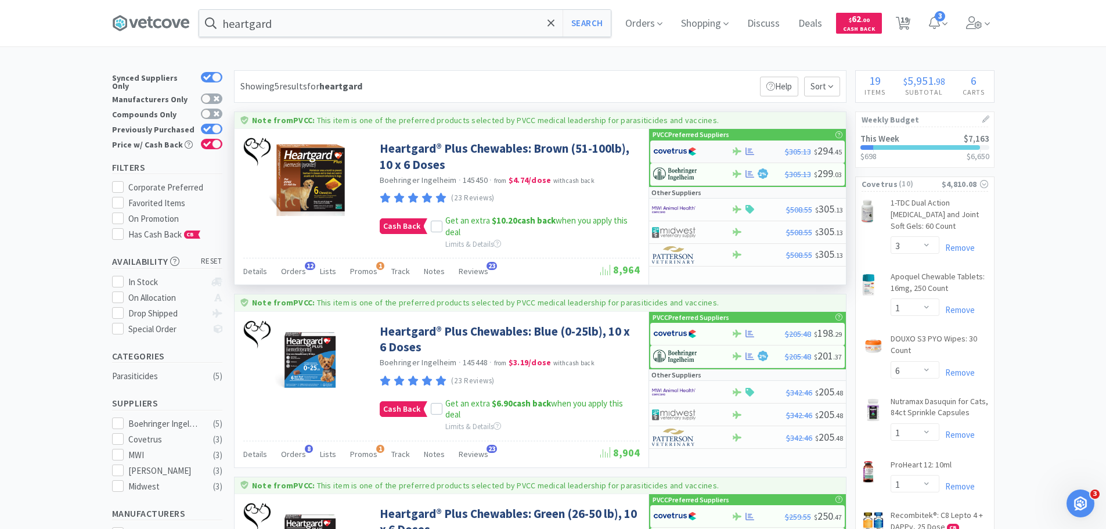
click at [670, 150] on img at bounding box center [675, 151] width 44 height 17
select select "1"
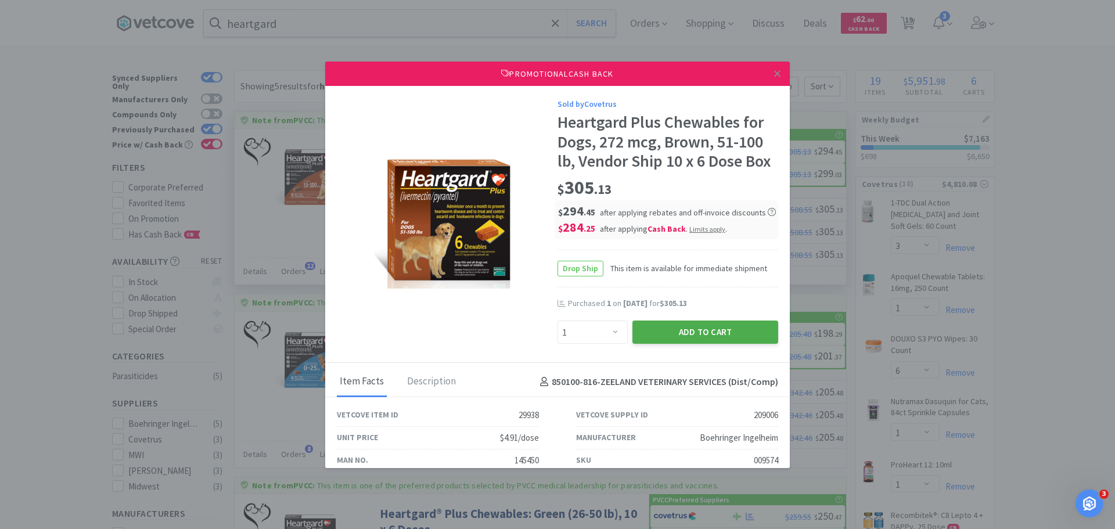
click at [693, 330] on button "Add to Cart" at bounding box center [705, 332] width 146 height 23
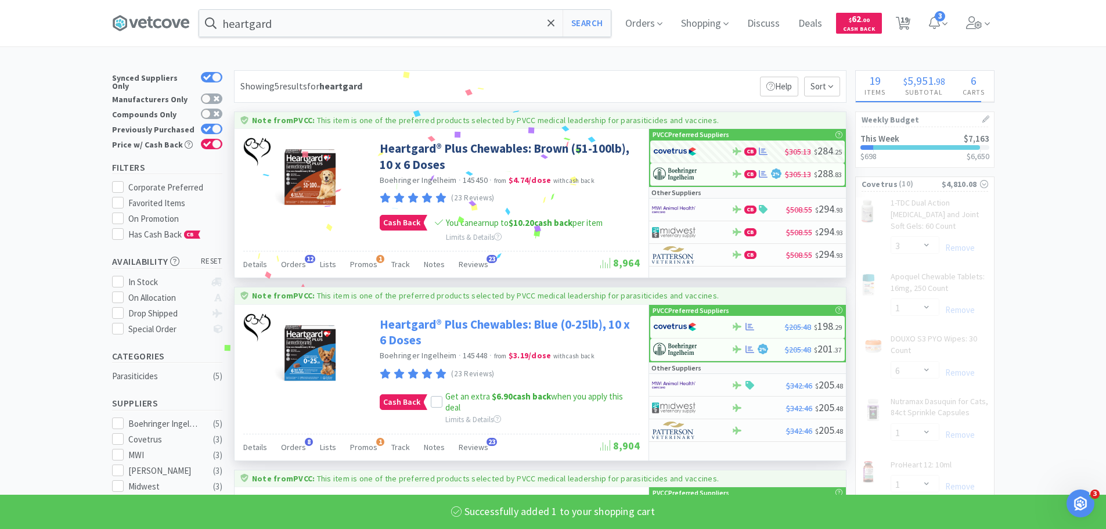
select select "1"
select select "2"
select select "1"
select select "2"
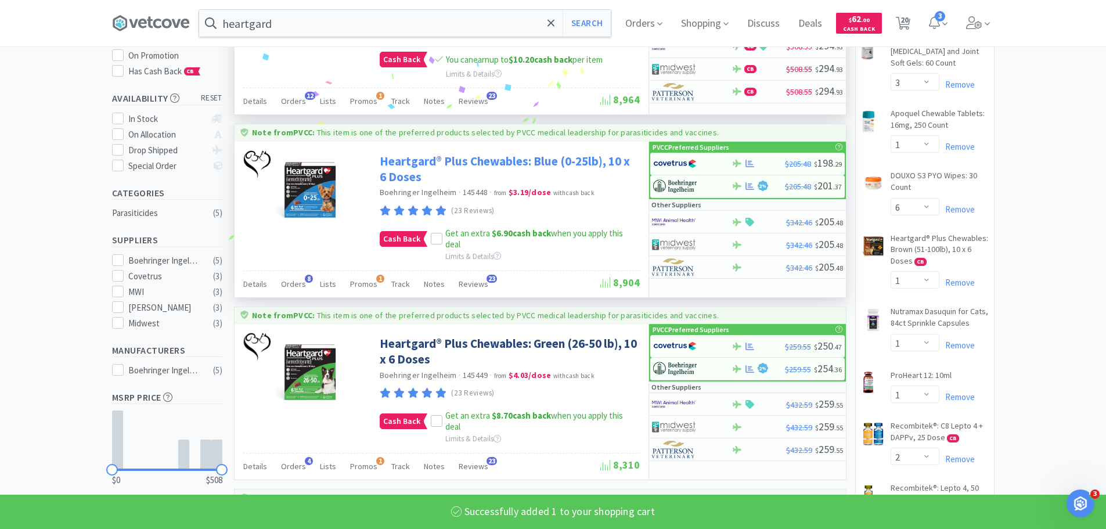
scroll to position [174, 0]
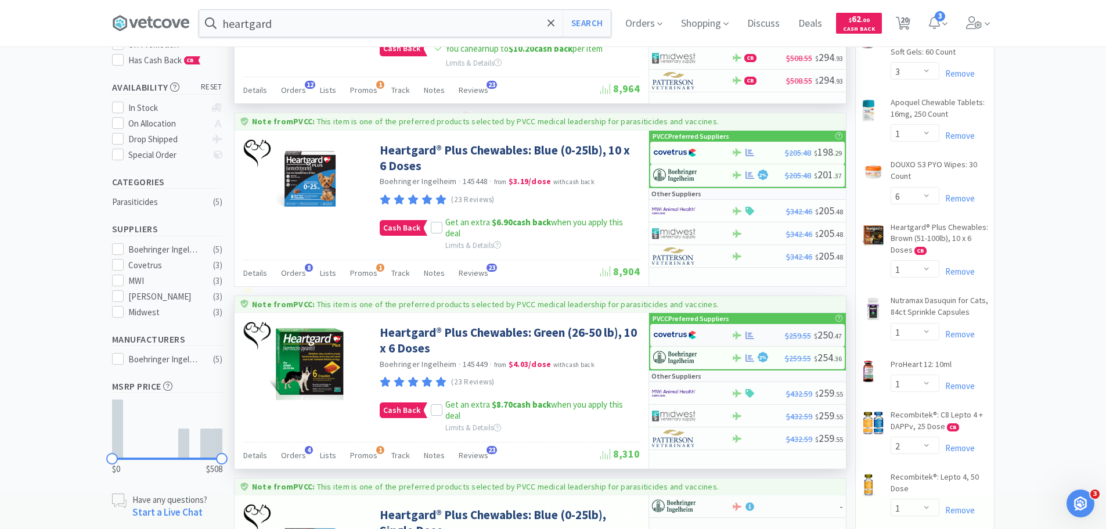
click at [672, 331] on img at bounding box center [675, 334] width 44 height 17
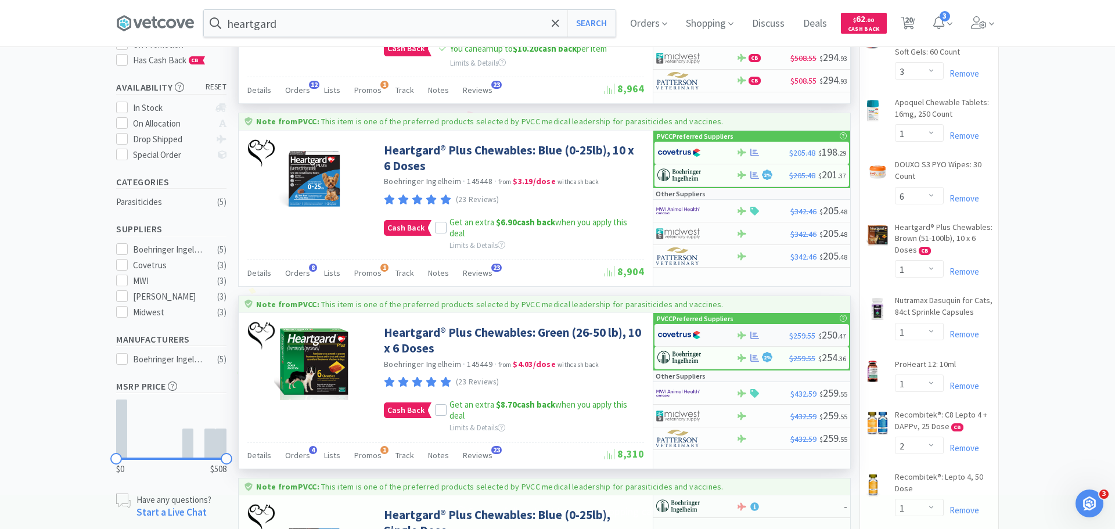
select select "1"
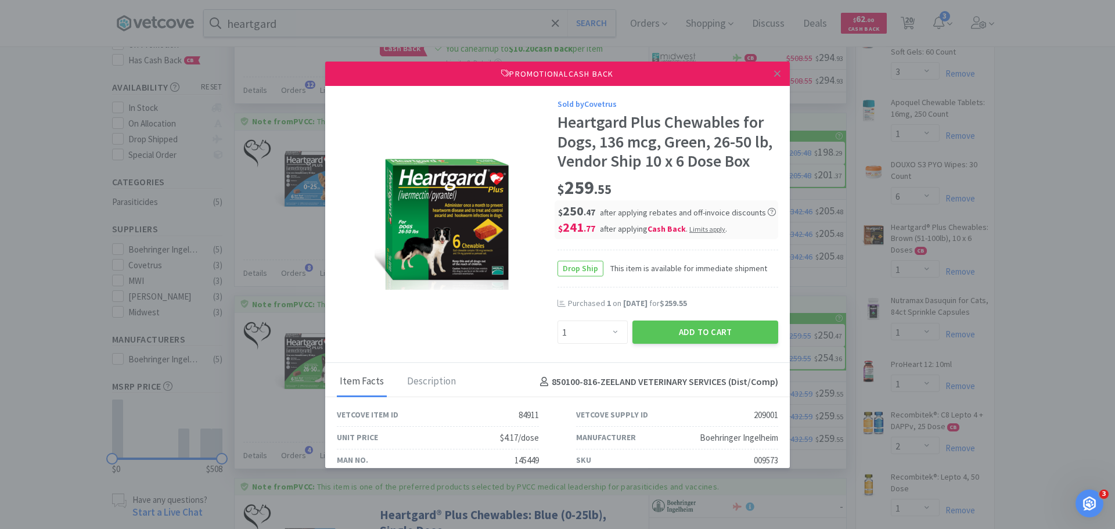
click at [672, 331] on button "Add to Cart" at bounding box center [705, 332] width 146 height 23
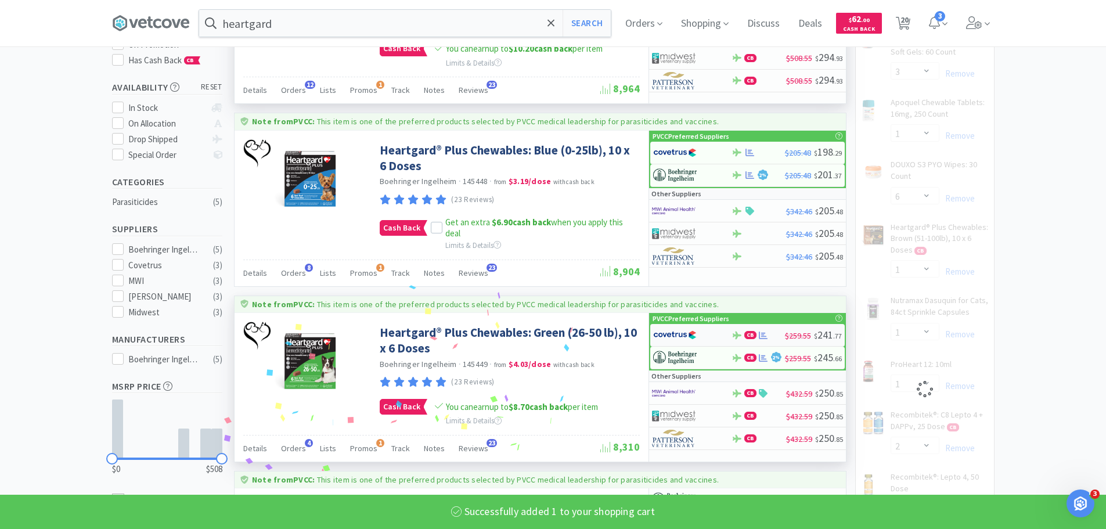
select select "1"
select select "2"
select select "1"
select select "2"
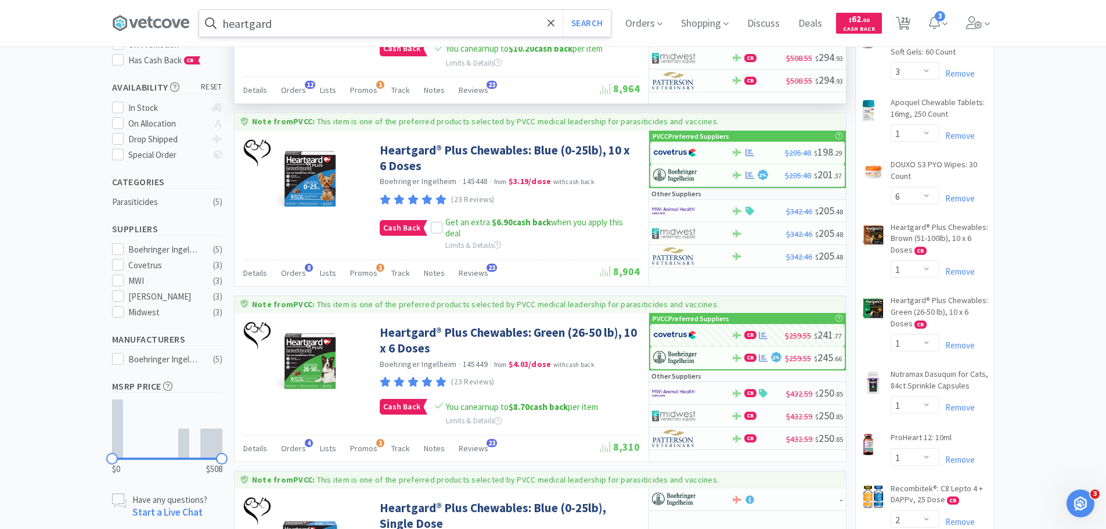
click at [286, 27] on input "heartgard" at bounding box center [405, 23] width 412 height 27
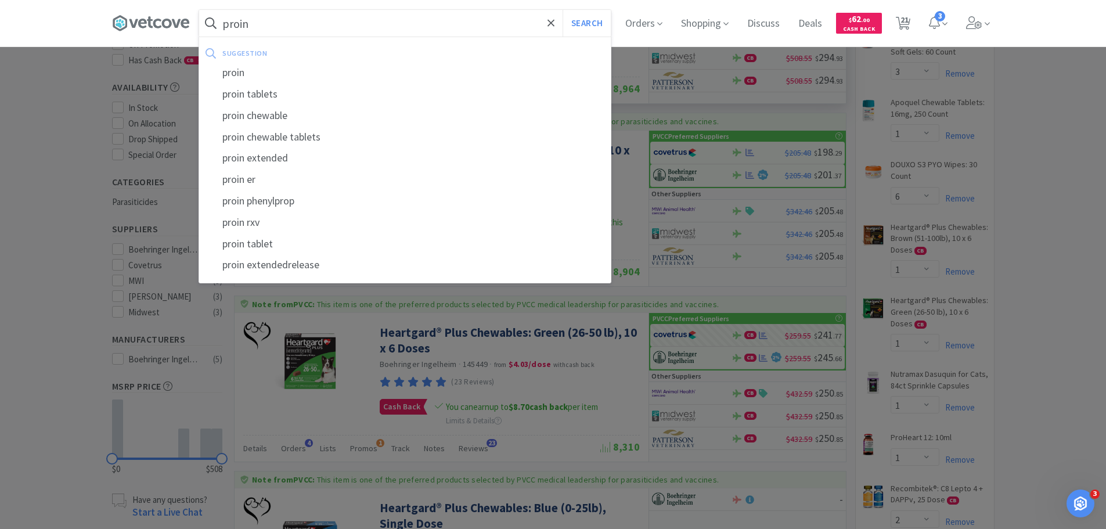
type input "proin"
click at [563, 10] on button "Search" at bounding box center [587, 23] width 48 height 27
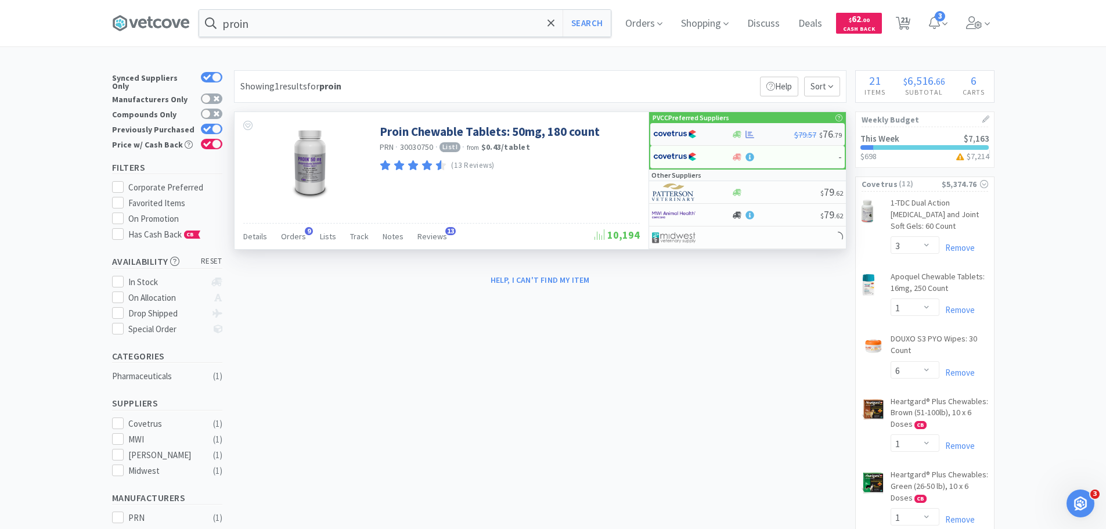
click at [660, 134] on img at bounding box center [675, 133] width 44 height 17
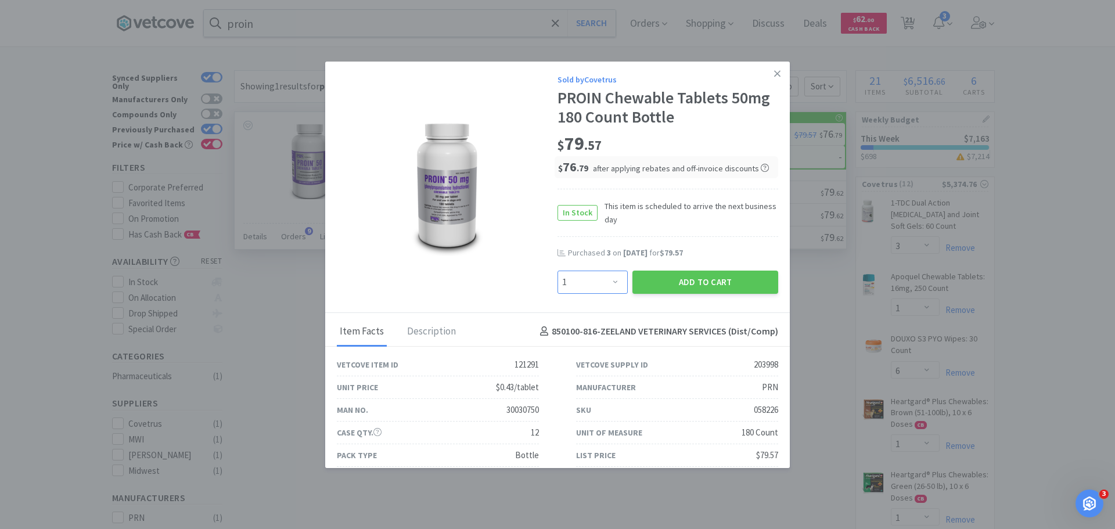
click at [592, 276] on select "Enter Quantity 1 2 3 4 5 6 7 8 9 10 11 12 13 14 15 16 17 18 19 20 Enter Quantity" at bounding box center [592, 282] width 70 height 23
select select "2"
click at [557, 271] on select "Enter Quantity 1 2 3 4 5 6 7 8 9 10 11 12 13 14 15 16 17 18 19 20 Enter Quantity" at bounding box center [592, 282] width 70 height 23
click at [677, 281] on button "Add to Cart" at bounding box center [705, 282] width 146 height 23
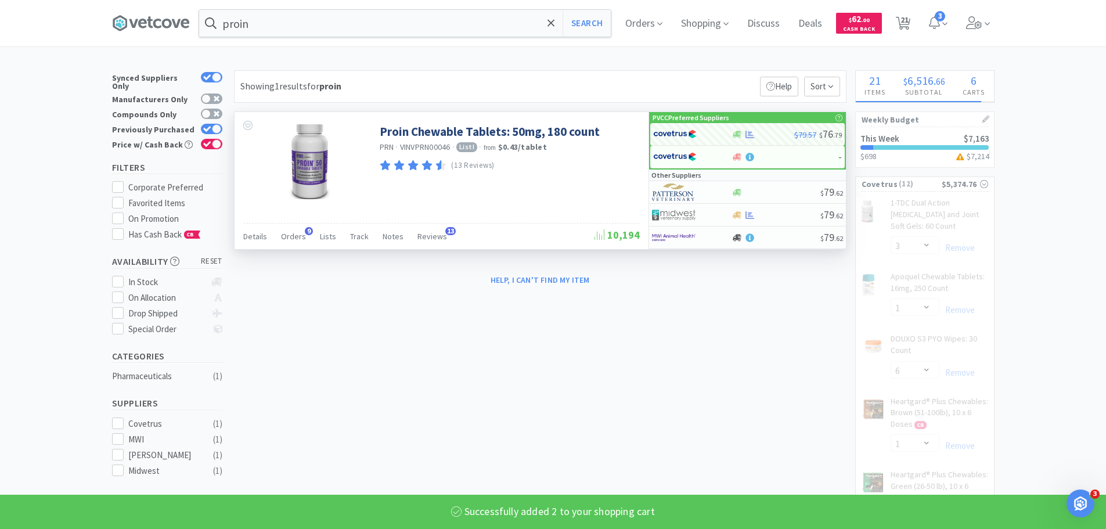
select select "2"
select select "1"
select select "2"
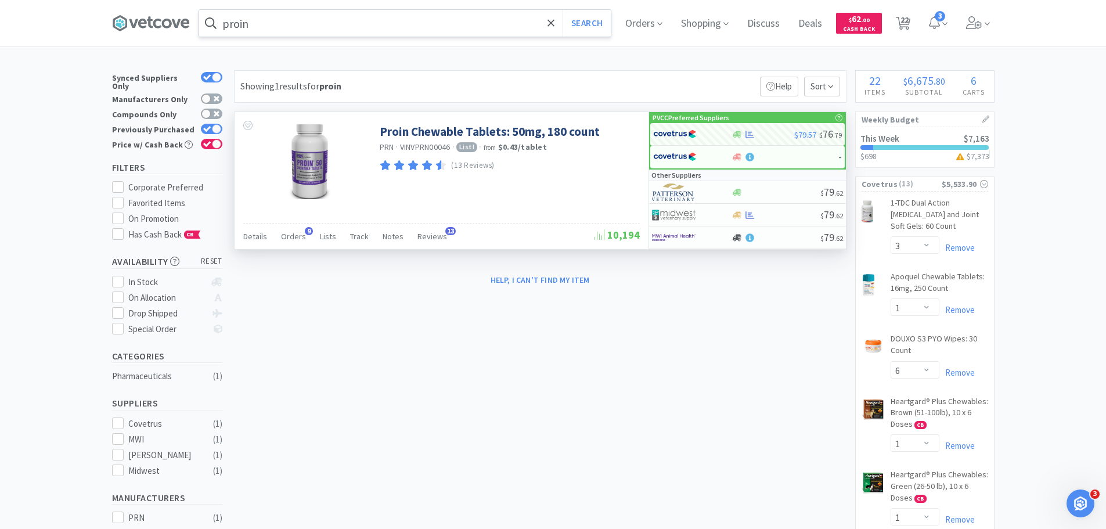
click at [334, 28] on input "proin" at bounding box center [405, 23] width 412 height 27
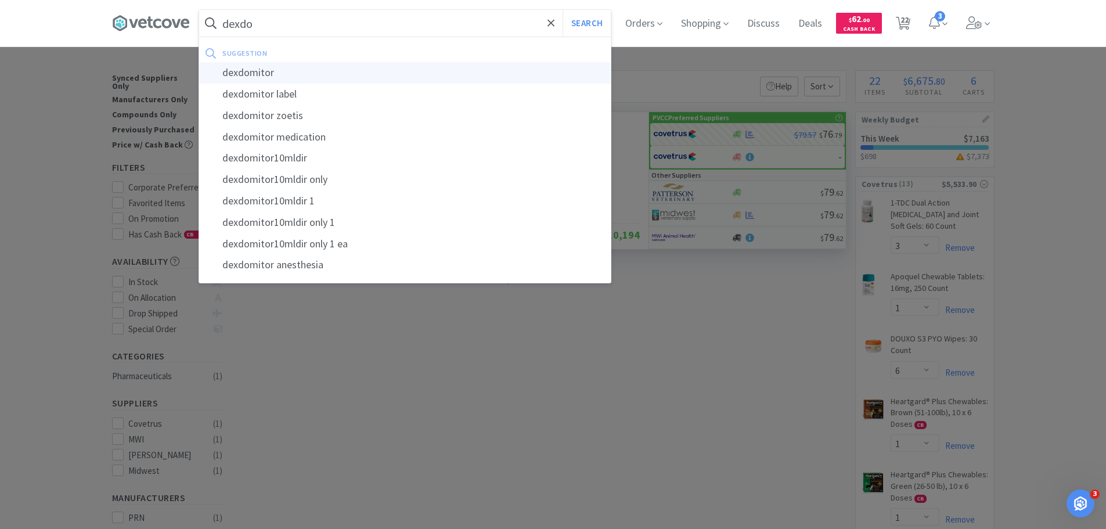
click at [359, 73] on div "dexdomitor" at bounding box center [405, 72] width 412 height 21
type input "dexdomitor"
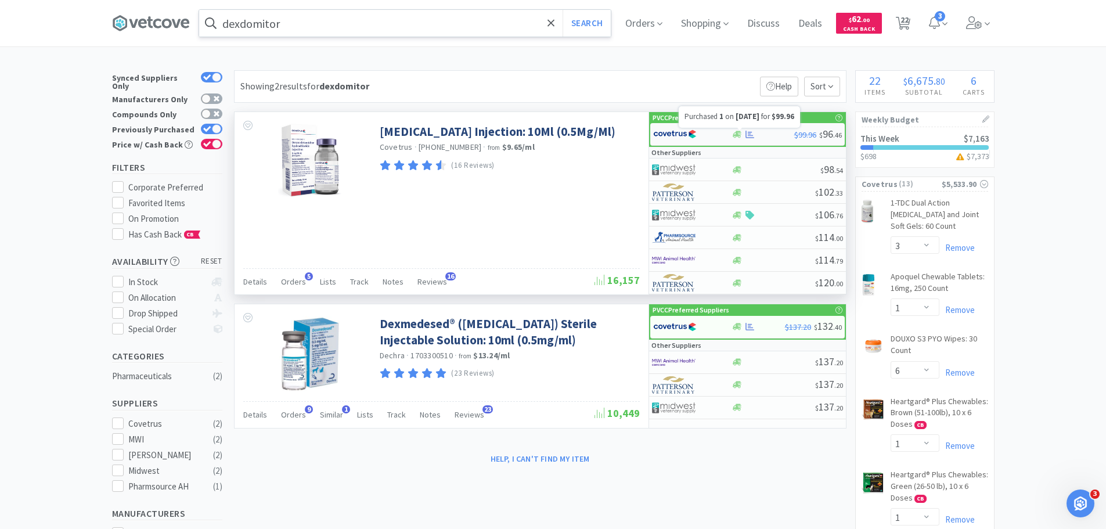
click at [748, 136] on icon at bounding box center [750, 134] width 9 height 9
select select "1"
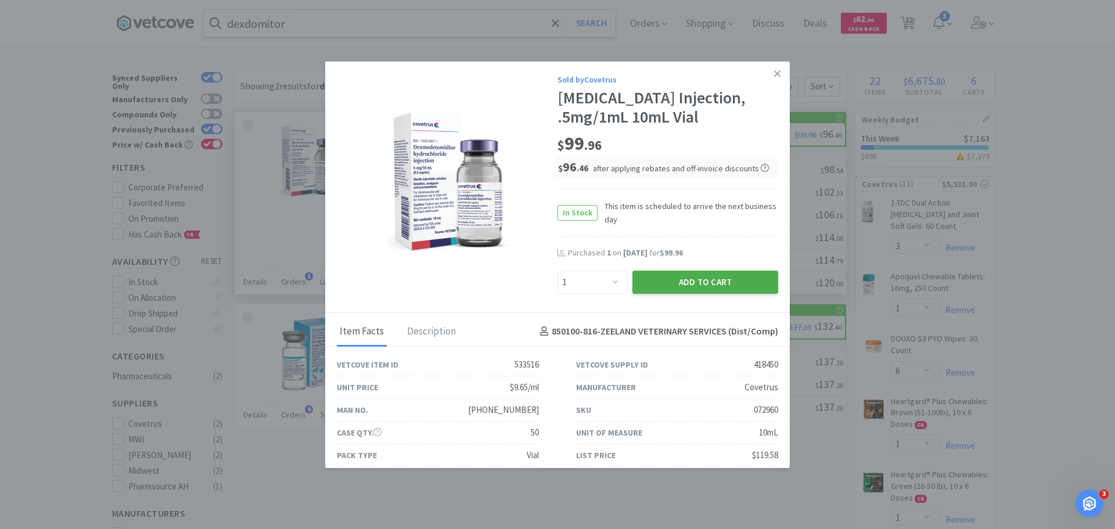
click at [708, 294] on button "Add to Cart" at bounding box center [705, 282] width 146 height 23
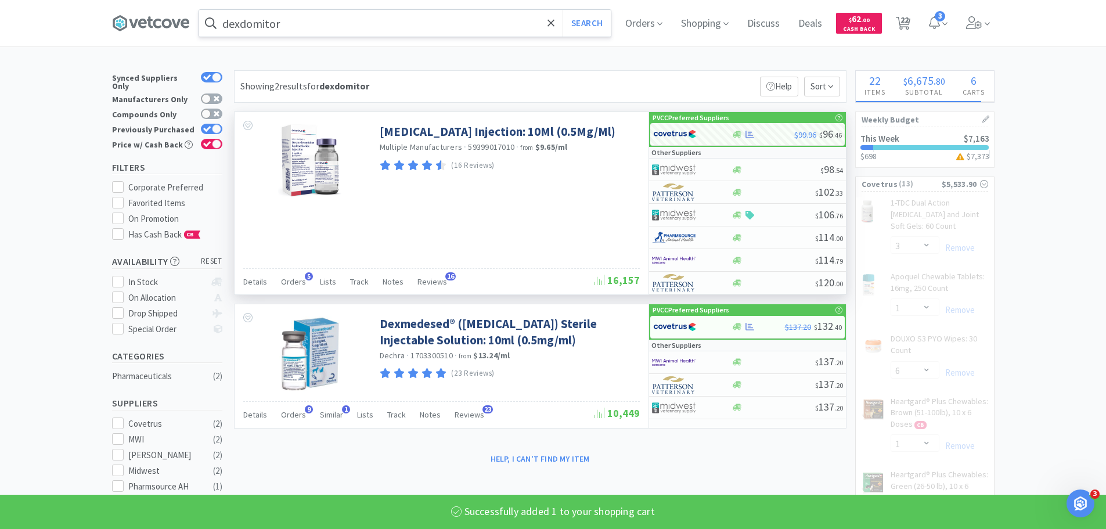
select select "1"
select select "2"
select select "1"
select select "2"
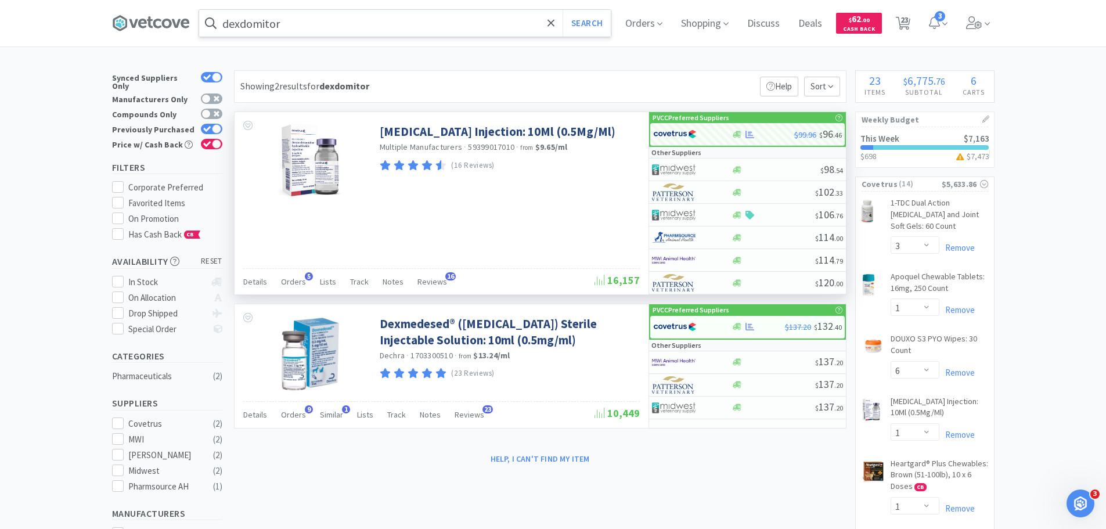
click at [380, 11] on input "dexdomitor" at bounding box center [405, 23] width 412 height 27
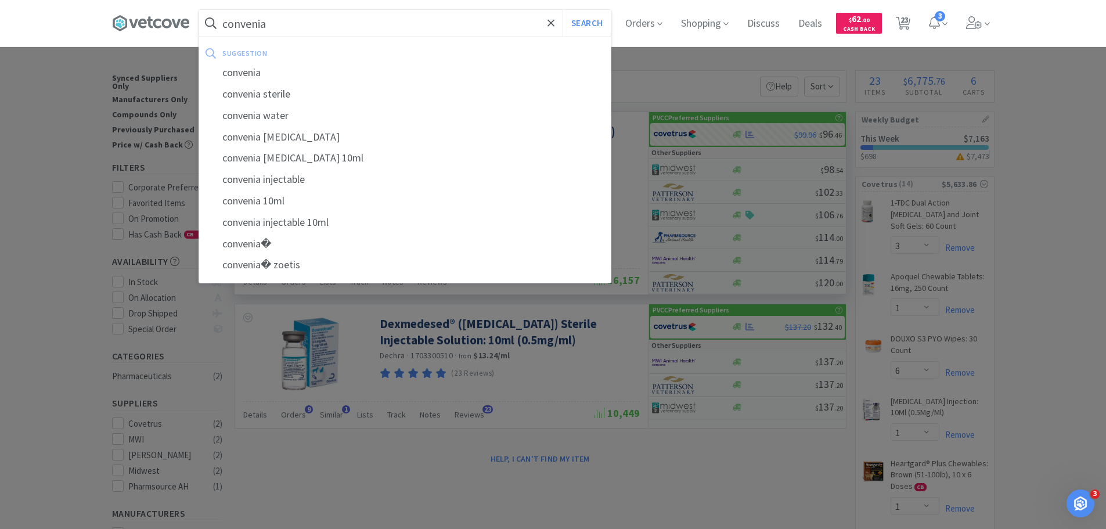
type input "convenia"
click at [563, 10] on button "Search" at bounding box center [587, 23] width 48 height 27
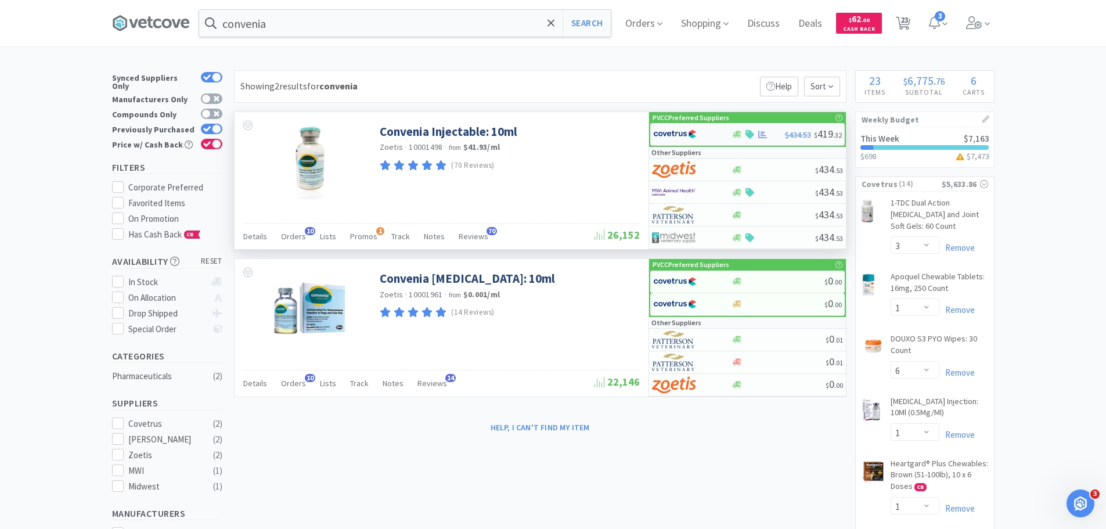
click at [698, 138] on div at bounding box center [685, 134] width 64 height 20
select select "1"
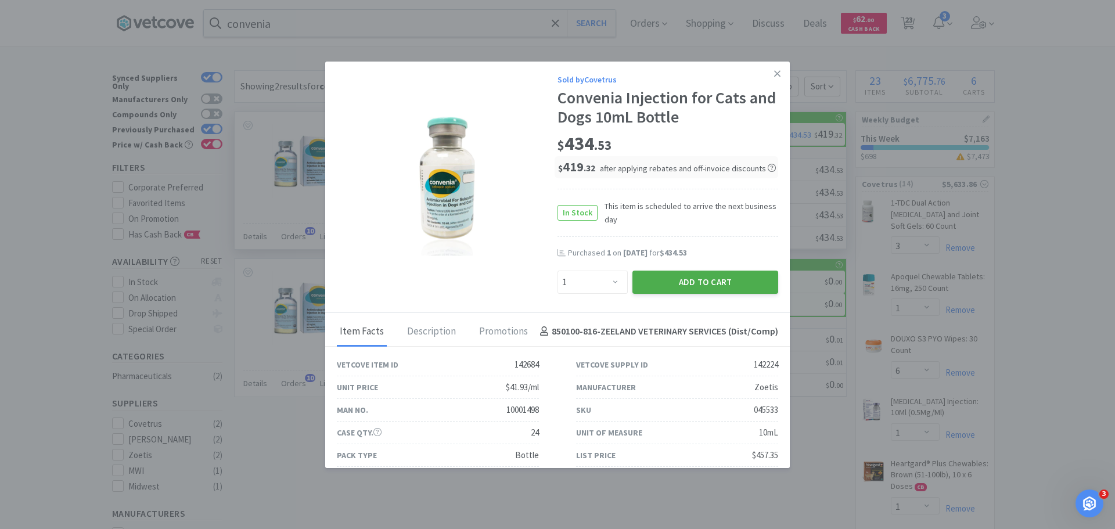
click at [696, 277] on button "Add to Cart" at bounding box center [705, 282] width 146 height 23
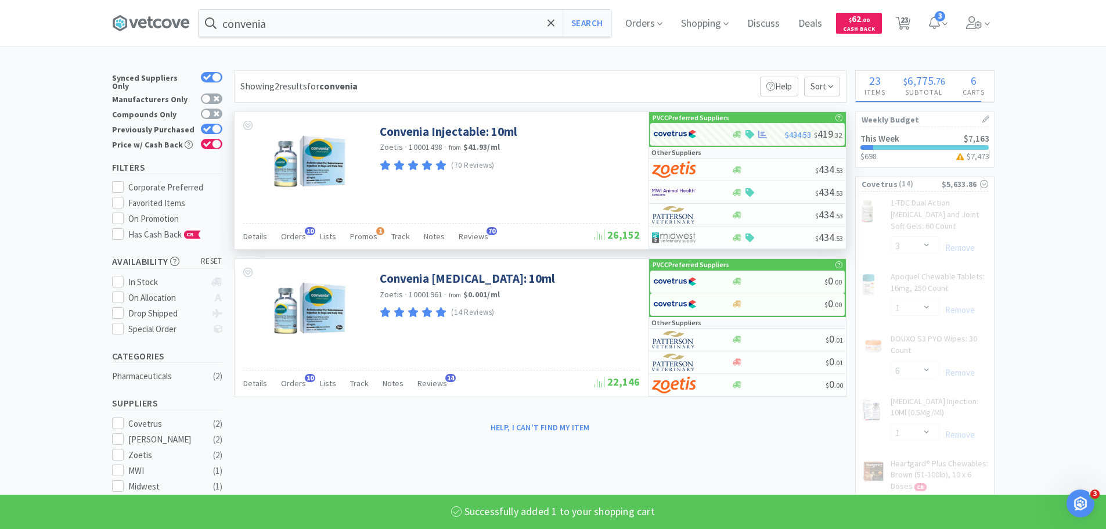
select select "1"
select select "6"
select select "1"
select select "2"
select select "1"
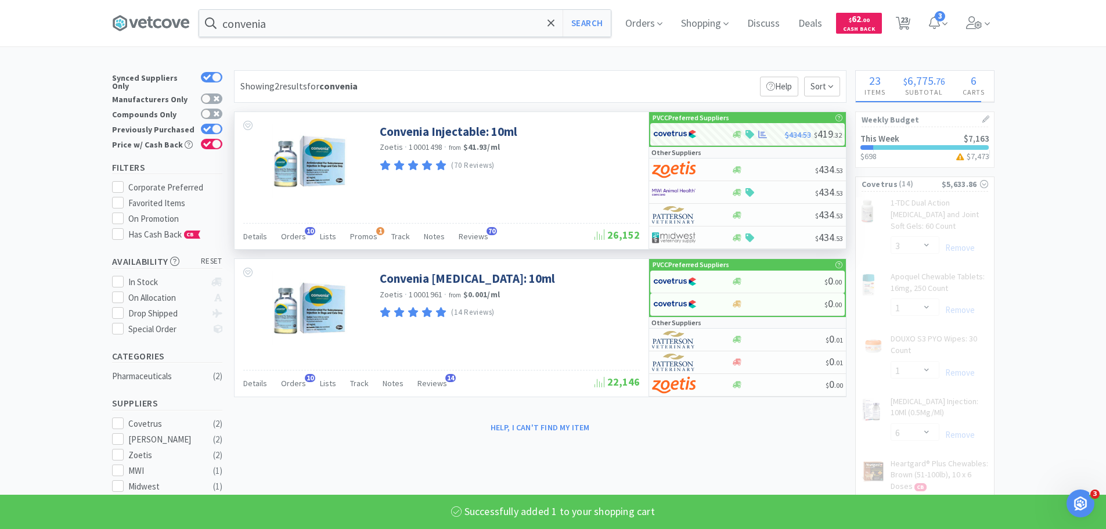
select select "2"
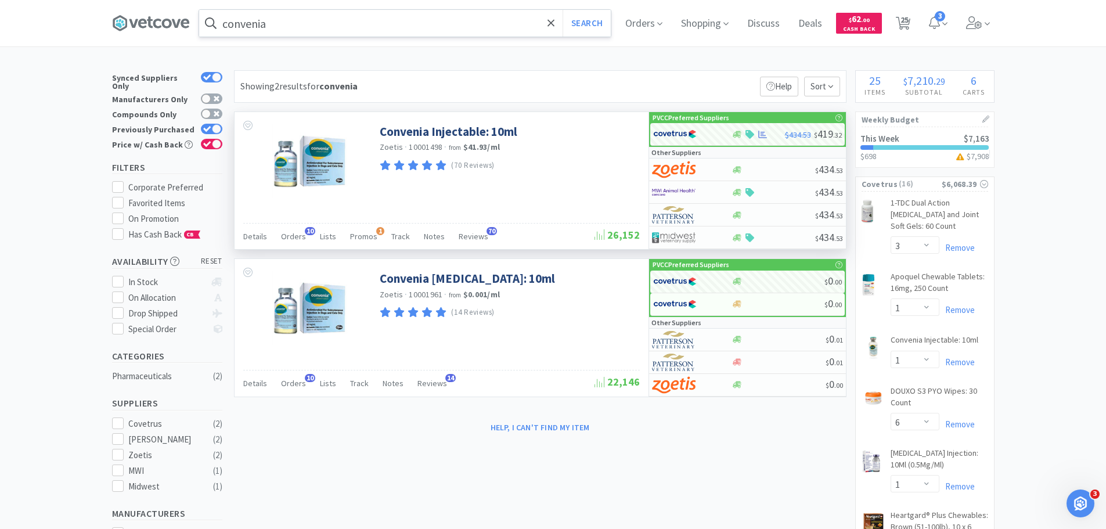
click at [333, 21] on input "convenia" at bounding box center [405, 23] width 412 height 27
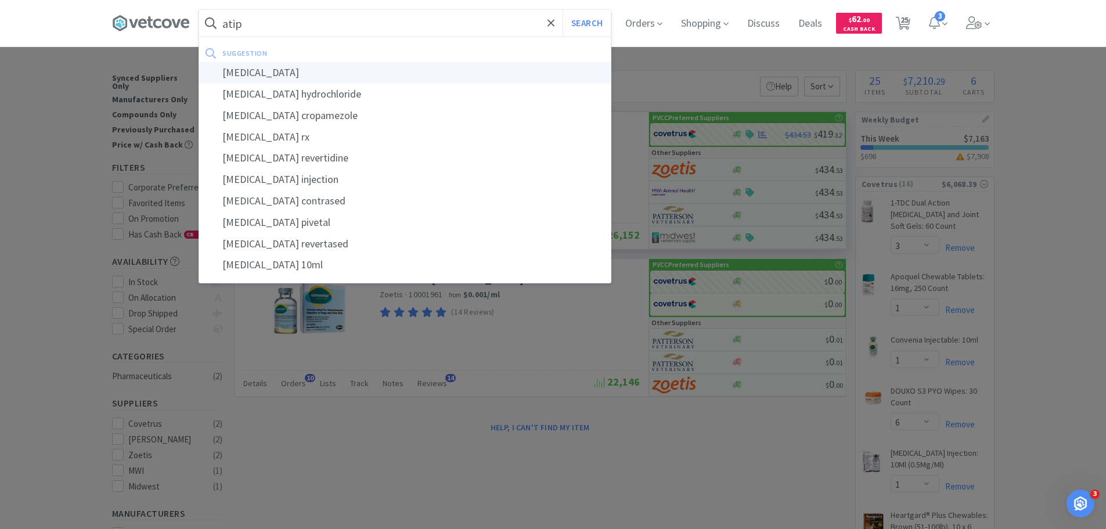
click at [339, 78] on div "[MEDICAL_DATA]" at bounding box center [405, 72] width 412 height 21
type input "[MEDICAL_DATA]"
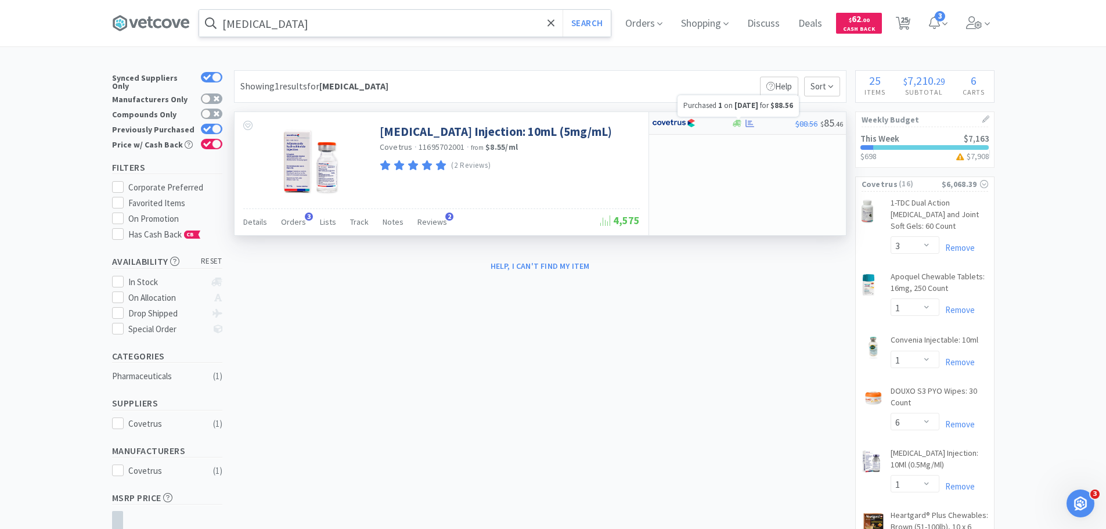
click at [750, 121] on icon at bounding box center [750, 123] width 9 height 8
select select "1"
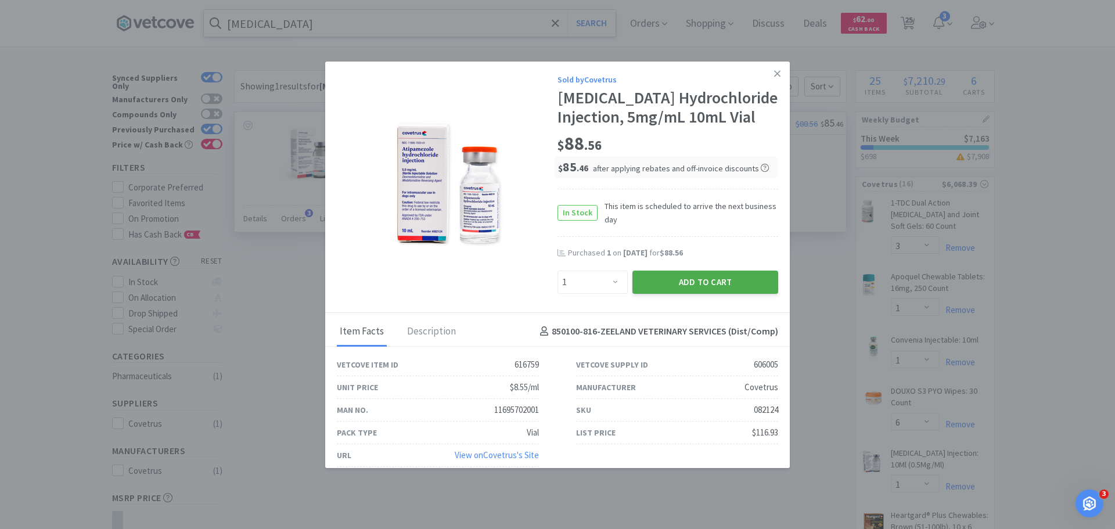
click at [712, 284] on button "Add to Cart" at bounding box center [705, 282] width 146 height 23
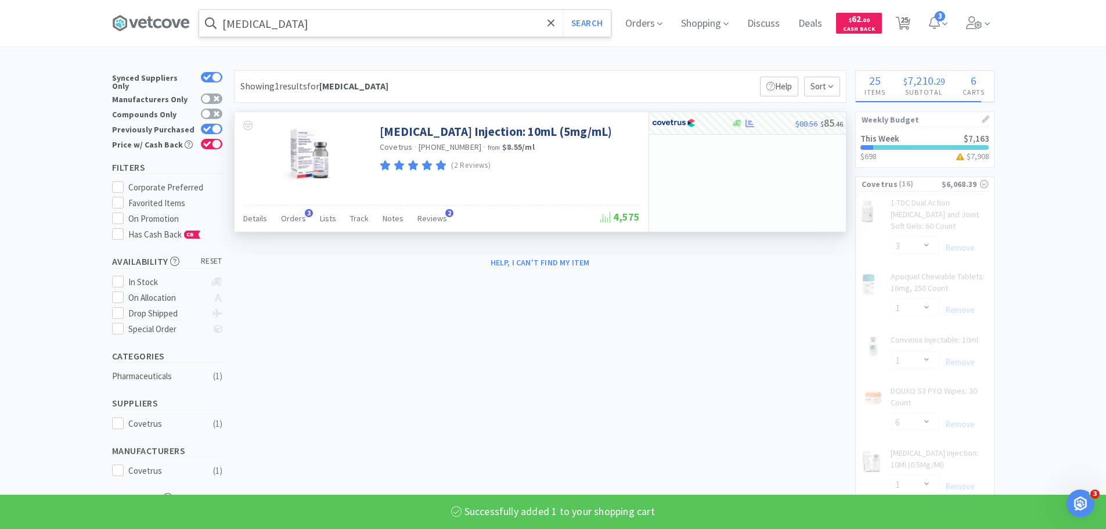
select select "1"
select select "6"
select select "1"
select select "2"
select select "1"
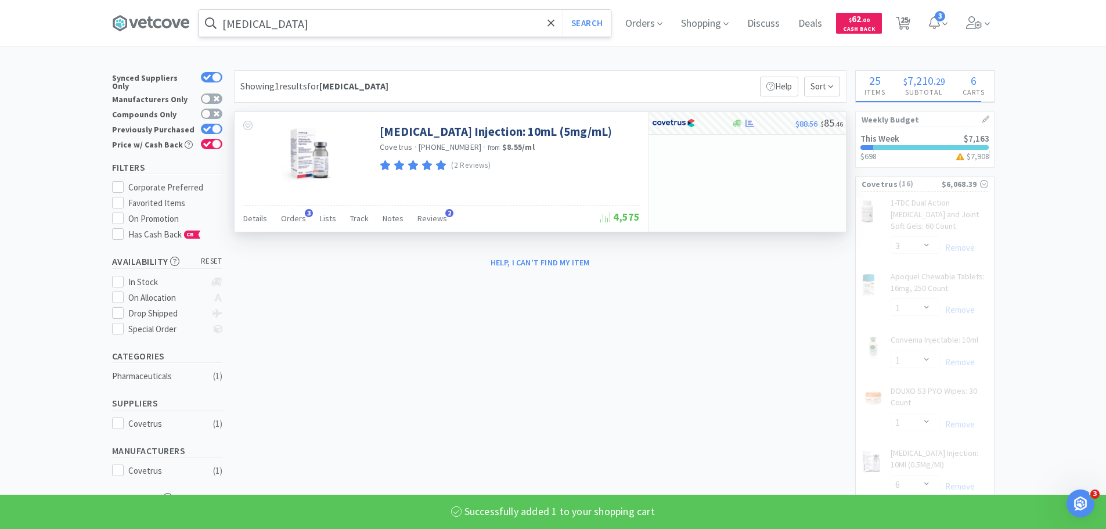
select select "2"
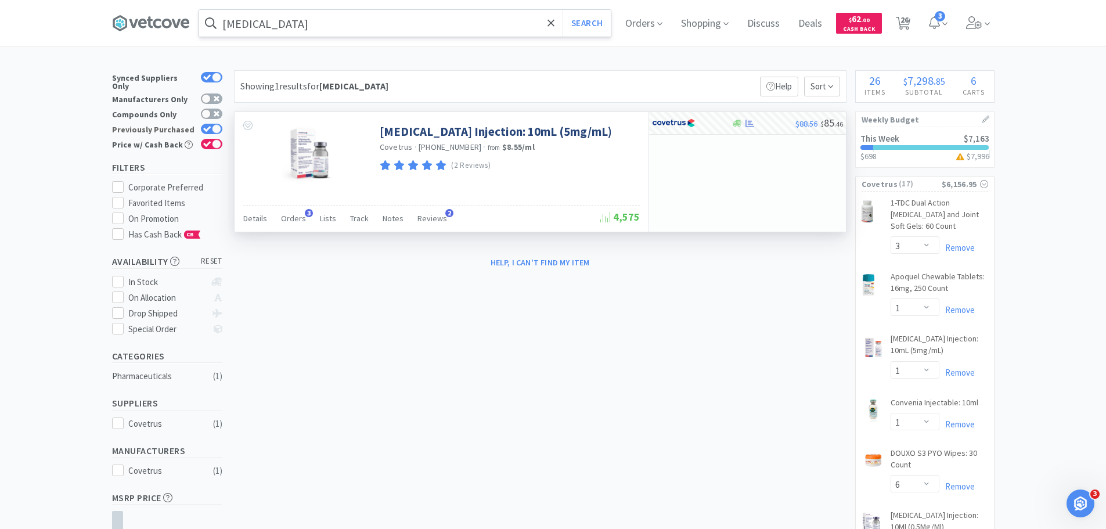
click at [206, 126] on icon at bounding box center [207, 129] width 8 height 6
checkbox input "false"
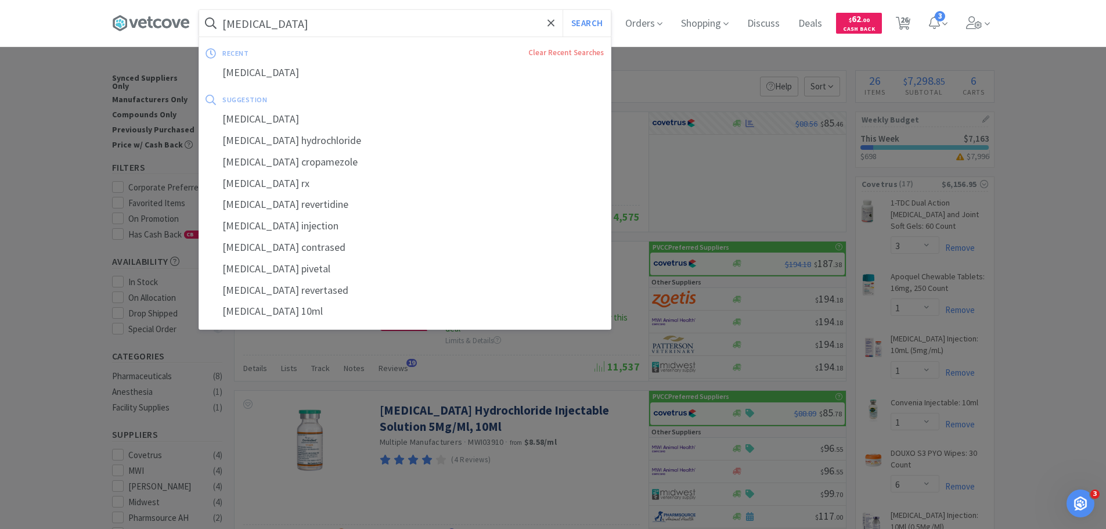
click at [379, 14] on input "[MEDICAL_DATA]" at bounding box center [405, 23] width 412 height 27
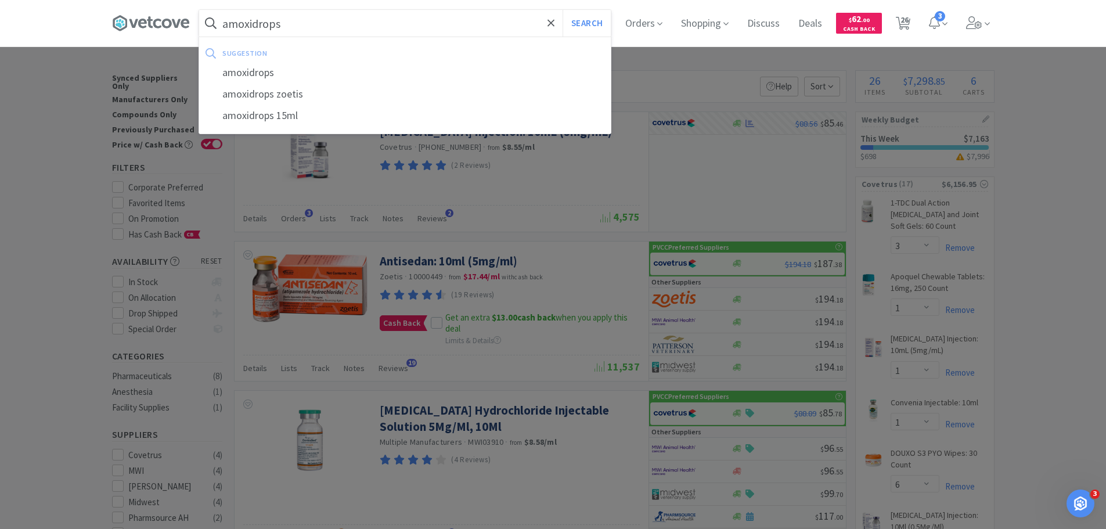
type input "amoxidrops"
click at [563, 10] on button "Search" at bounding box center [587, 23] width 48 height 27
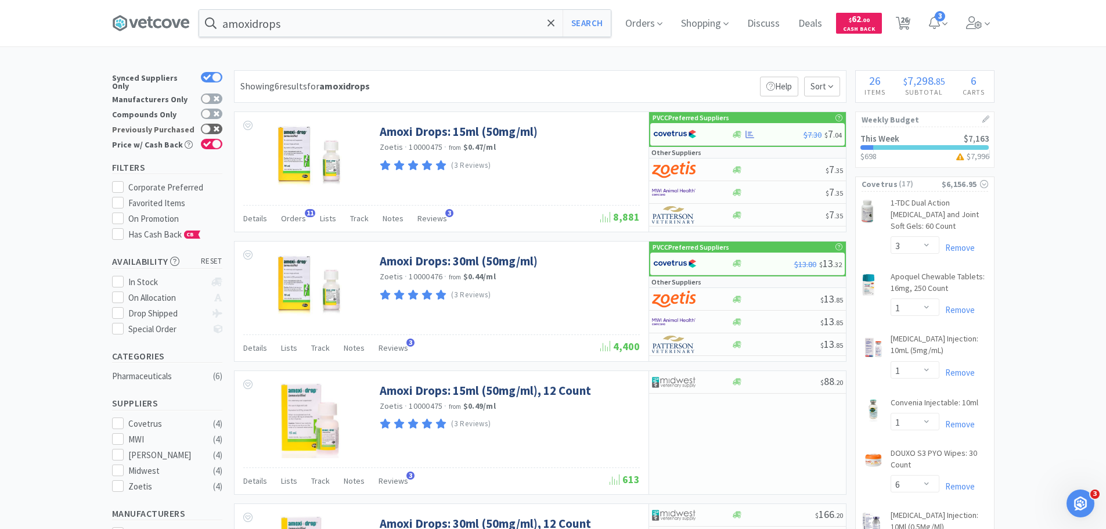
click at [214, 126] on icon at bounding box center [217, 129] width 6 height 6
checkbox input "true"
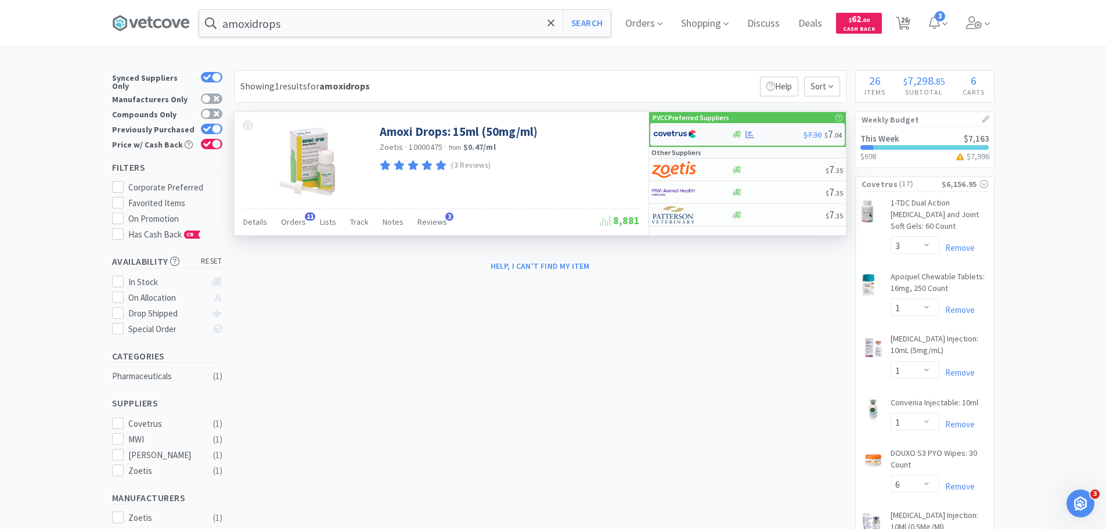
click at [704, 137] on div at bounding box center [685, 134] width 64 height 20
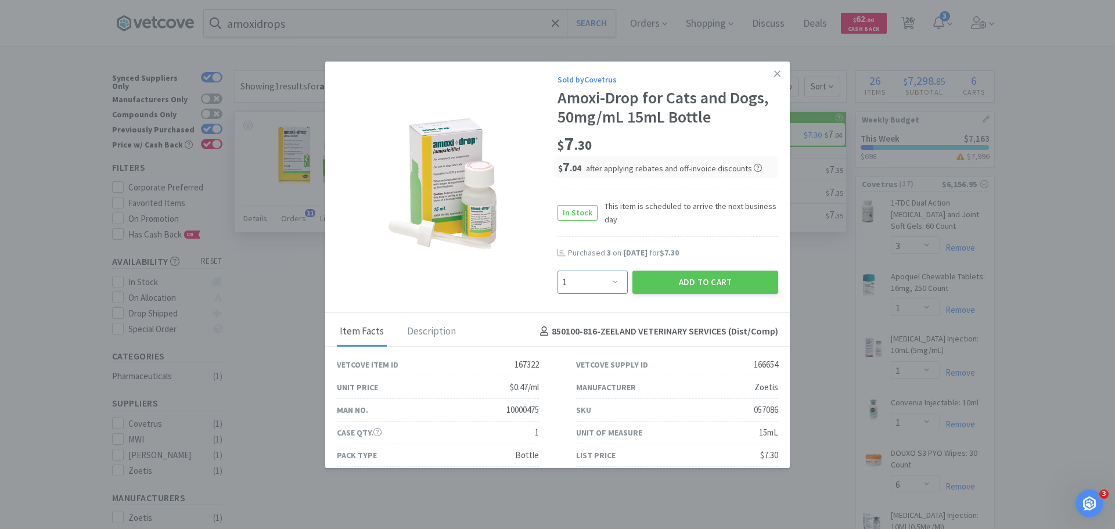
click at [604, 289] on select "Enter Quantity 1 2 3 4 5 6 7 8 9 10 11 12 13 14 15 16 17 18 19 20 Enter Quantity" at bounding box center [592, 282] width 70 height 23
select select "4"
click at [557, 271] on select "Enter Quantity 1 2 3 4 5 6 7 8 9 10 11 12 13 14 15 16 17 18 19 20 Enter Quantity" at bounding box center [592, 282] width 70 height 23
click at [653, 289] on button "Add to Cart" at bounding box center [705, 282] width 146 height 23
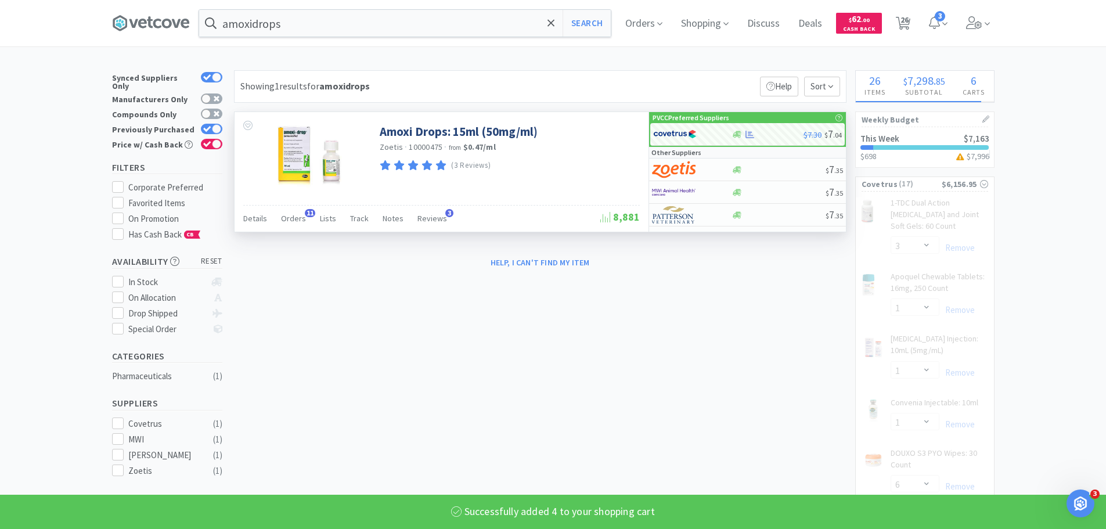
select select "4"
select select "1"
select select "6"
select select "1"
select select "2"
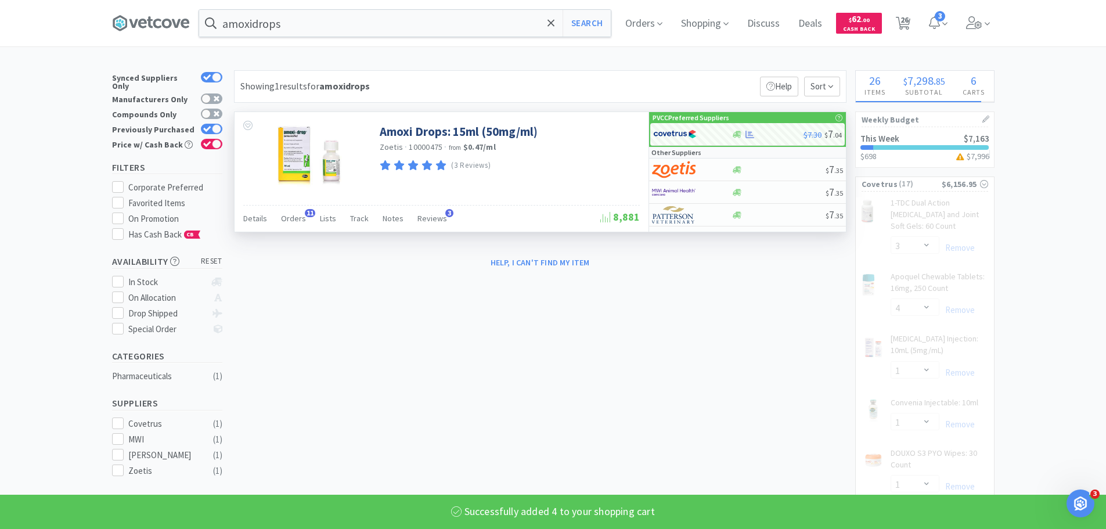
select select "1"
select select "2"
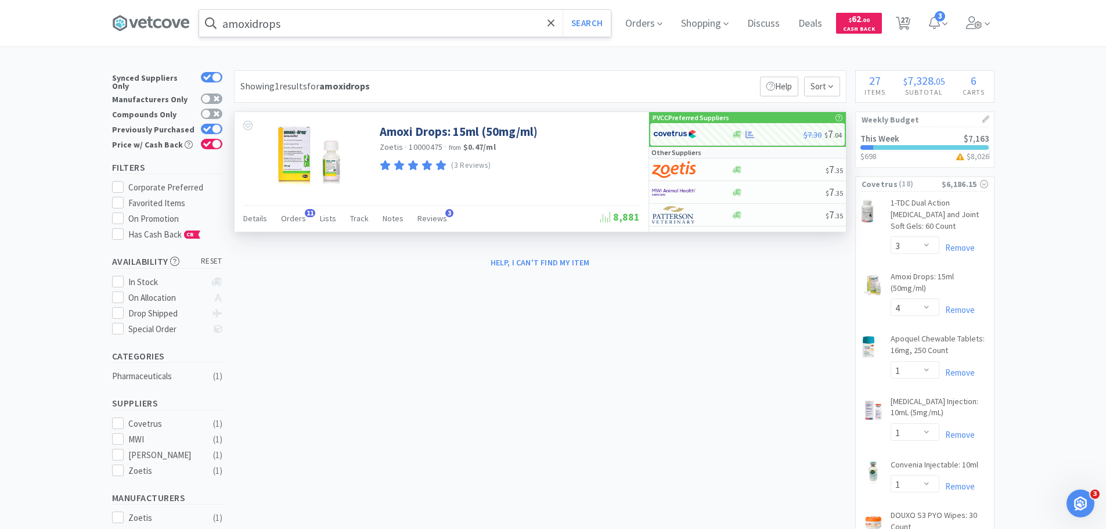
click at [459, 31] on input "amoxidrops" at bounding box center [405, 23] width 412 height 27
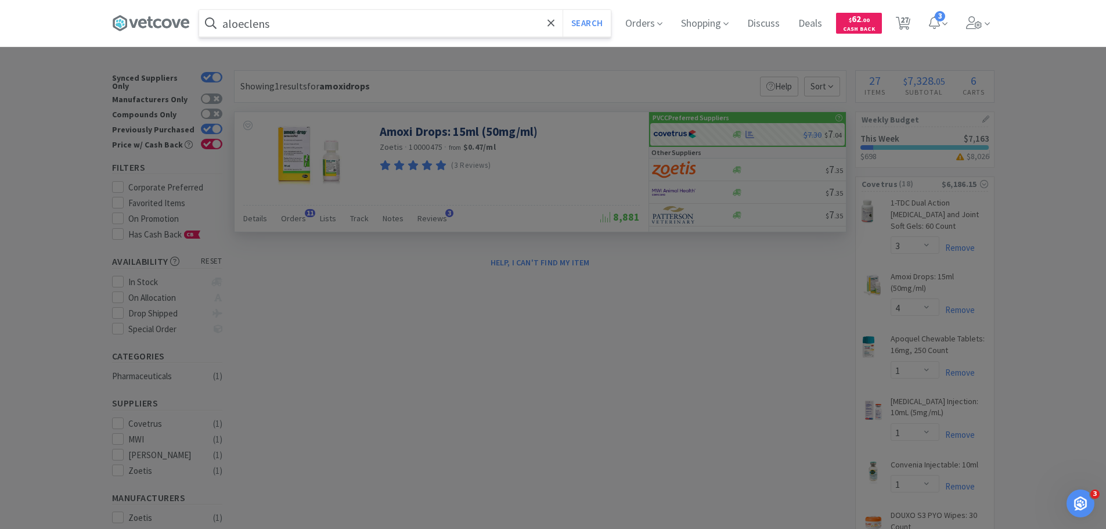
type input "aloeclens"
click at [563, 10] on button "Search" at bounding box center [587, 23] width 48 height 27
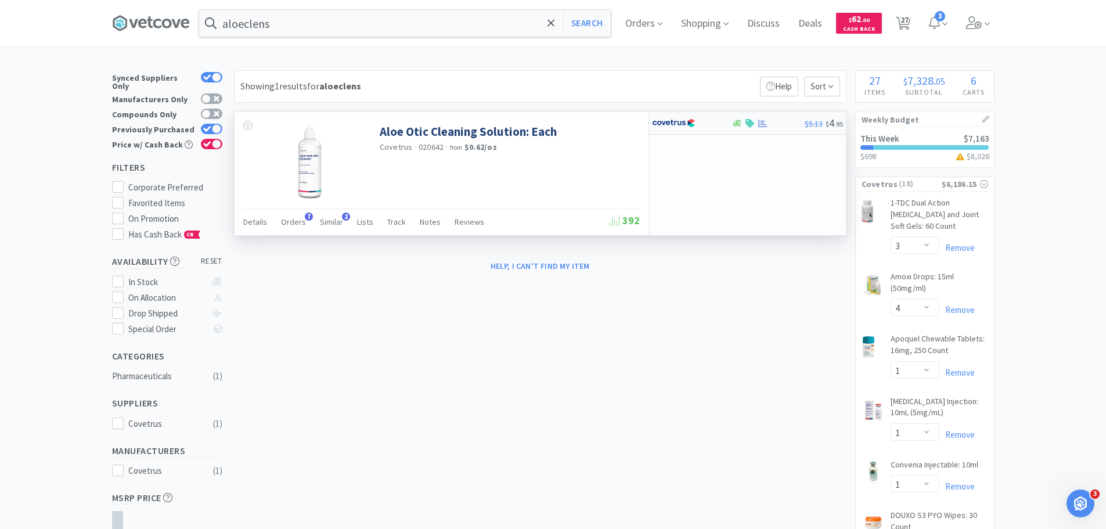
click at [697, 123] on div at bounding box center [684, 123] width 64 height 20
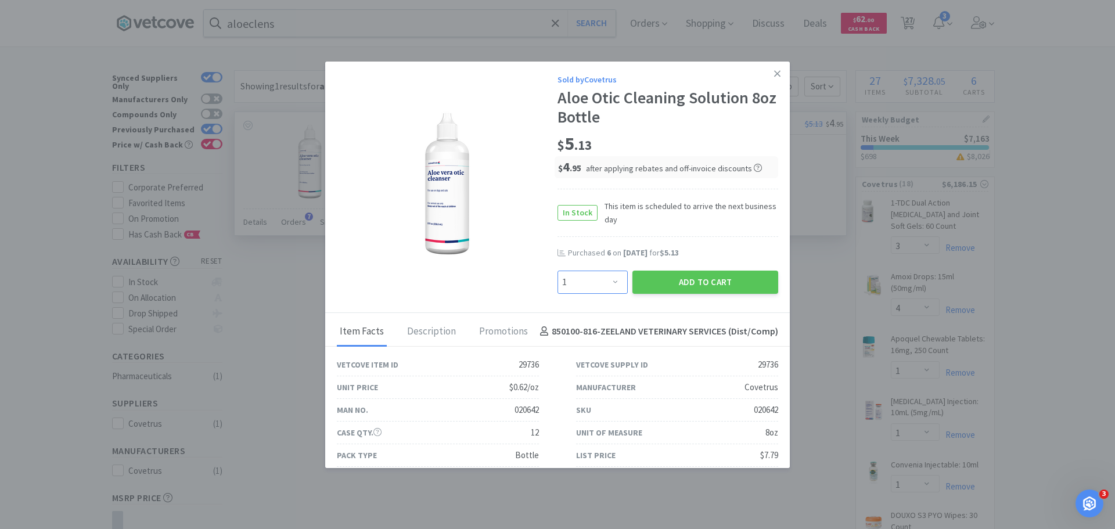
click at [596, 285] on select "Enter Quantity 1 2 3 4 5 6 7 8 9 10 11 12 13 14 15 16 17 18 19 20 Enter Quantity" at bounding box center [592, 282] width 70 height 23
select select "4"
click at [557, 271] on select "Enter Quantity 1 2 3 4 5 6 7 8 9 10 11 12 13 14 15 16 17 18 19 20 Enter Quantity" at bounding box center [592, 282] width 70 height 23
click at [670, 281] on button "Add to Cart" at bounding box center [705, 282] width 146 height 23
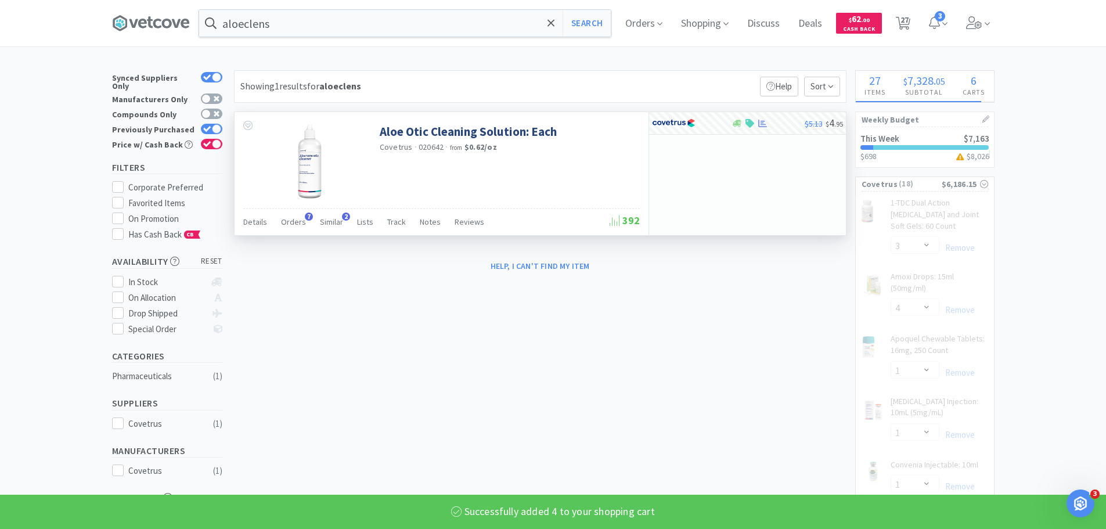
select select "4"
select select "1"
select select "6"
select select "1"
select select "2"
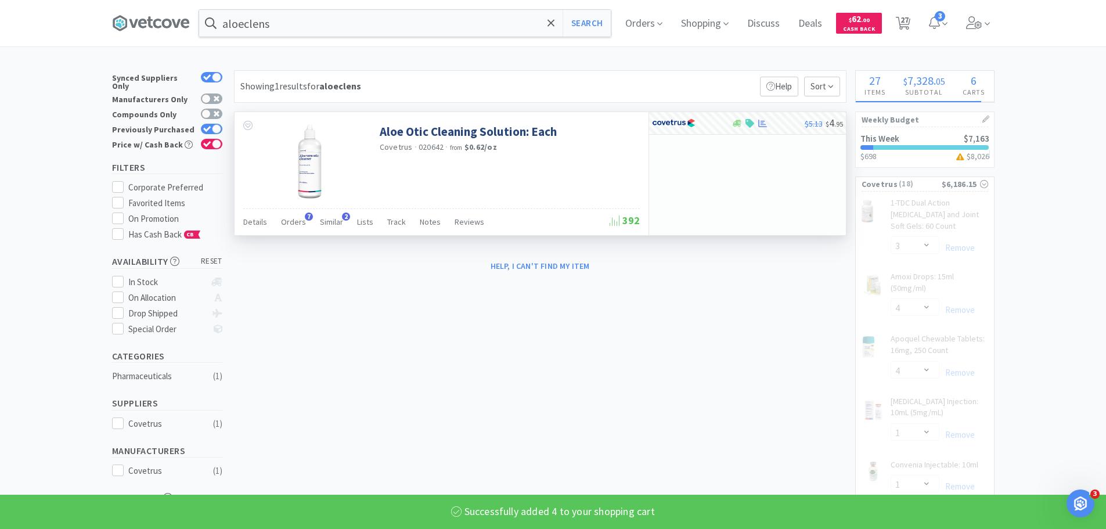
select select "1"
select select "2"
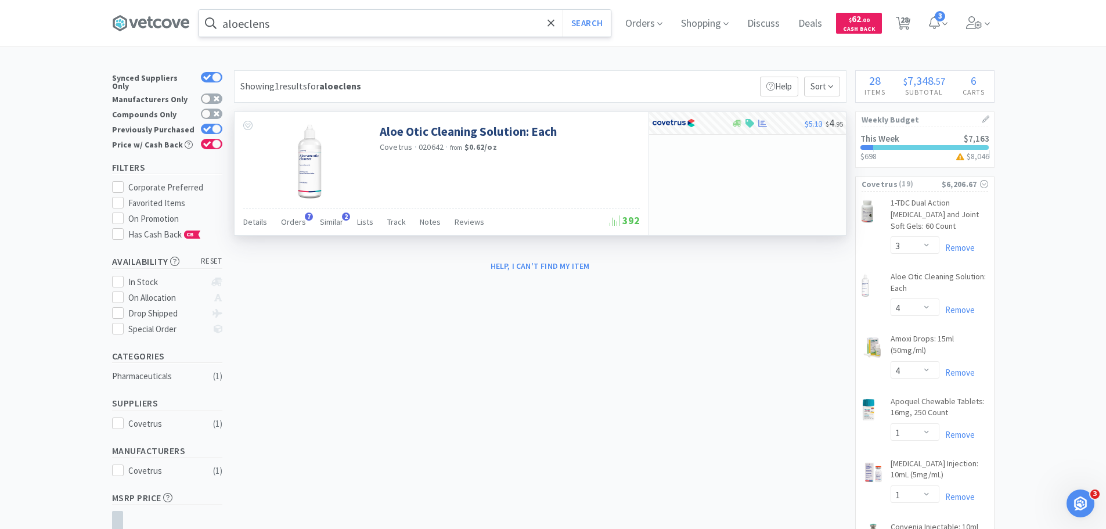
click at [493, 25] on input "aloeclens" at bounding box center [405, 23] width 412 height 27
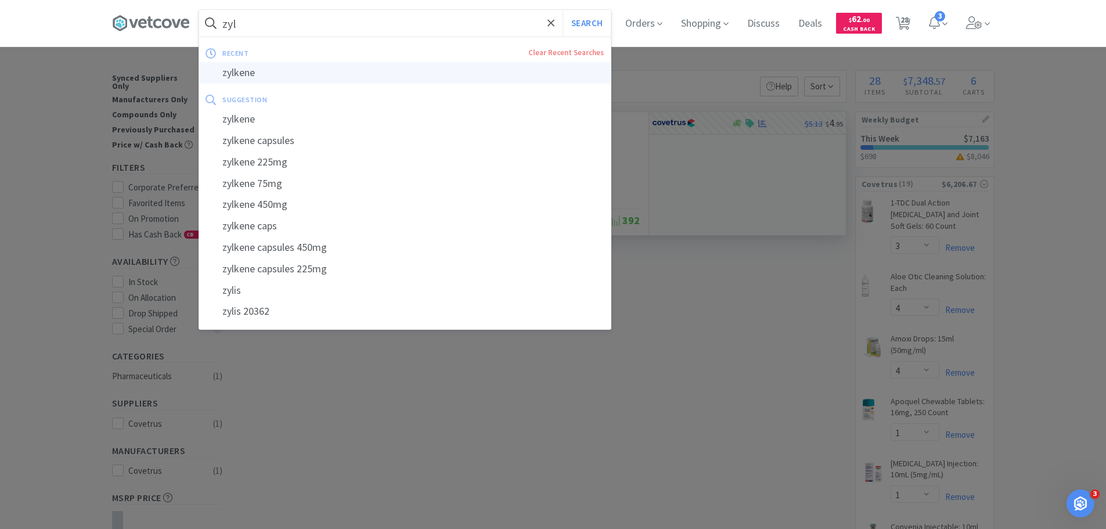
click at [442, 67] on div "zylkene" at bounding box center [405, 72] width 412 height 21
type input "zylkene"
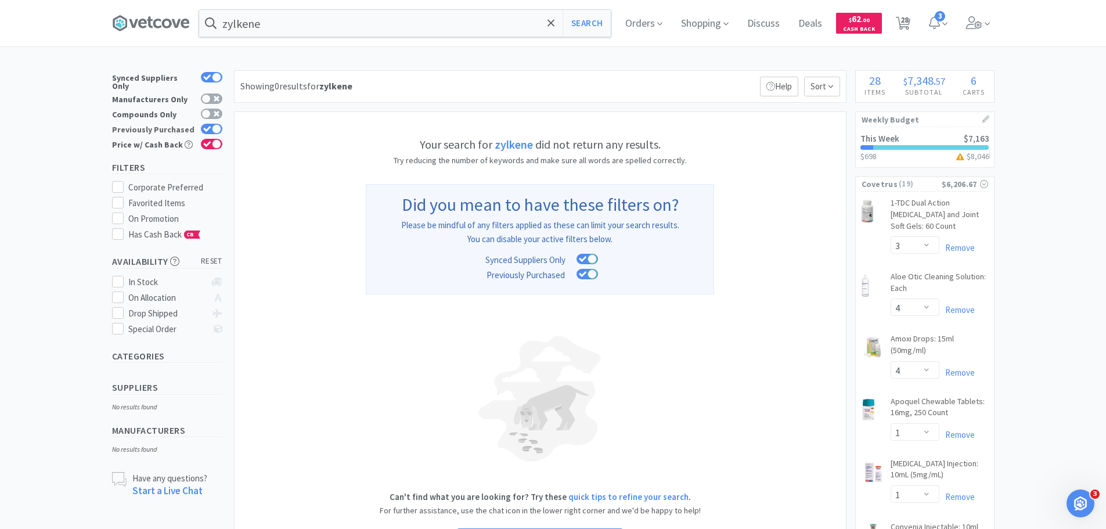
click at [215, 124] on div at bounding box center [216, 128] width 9 height 9
checkbox input "false"
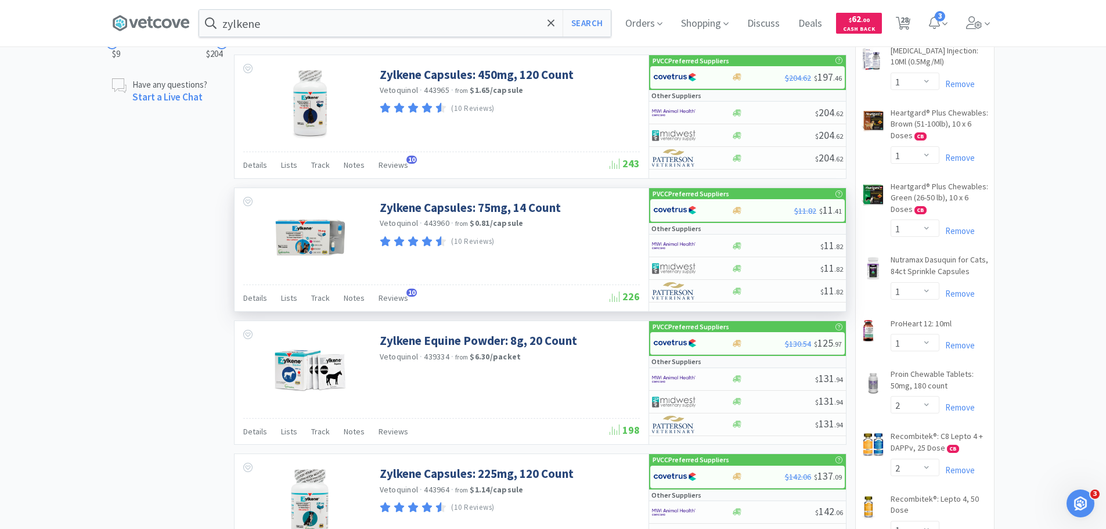
scroll to position [697, 0]
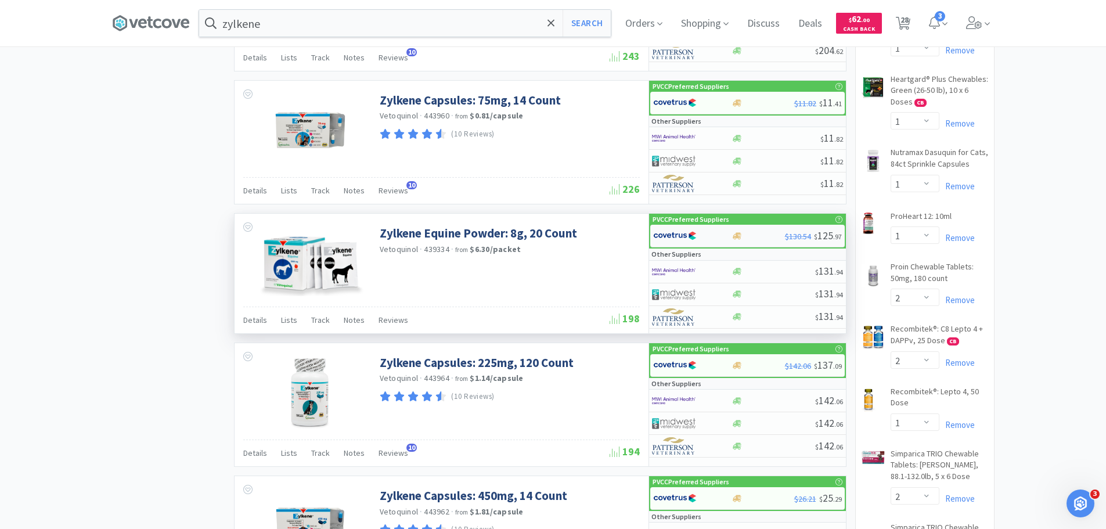
click at [685, 236] on img at bounding box center [675, 235] width 44 height 17
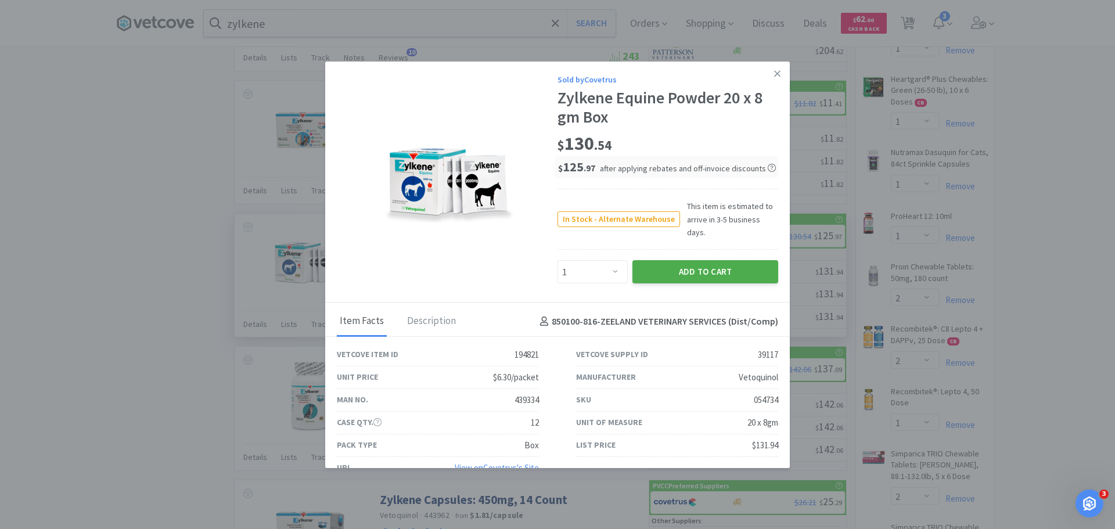
click at [692, 260] on button "Add to Cart" at bounding box center [705, 271] width 146 height 23
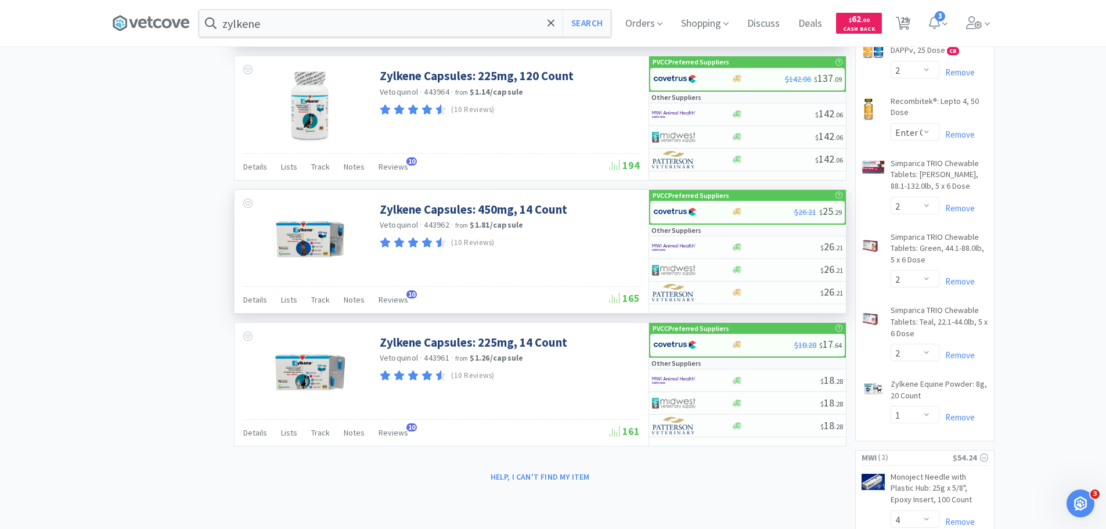
scroll to position [755, 0]
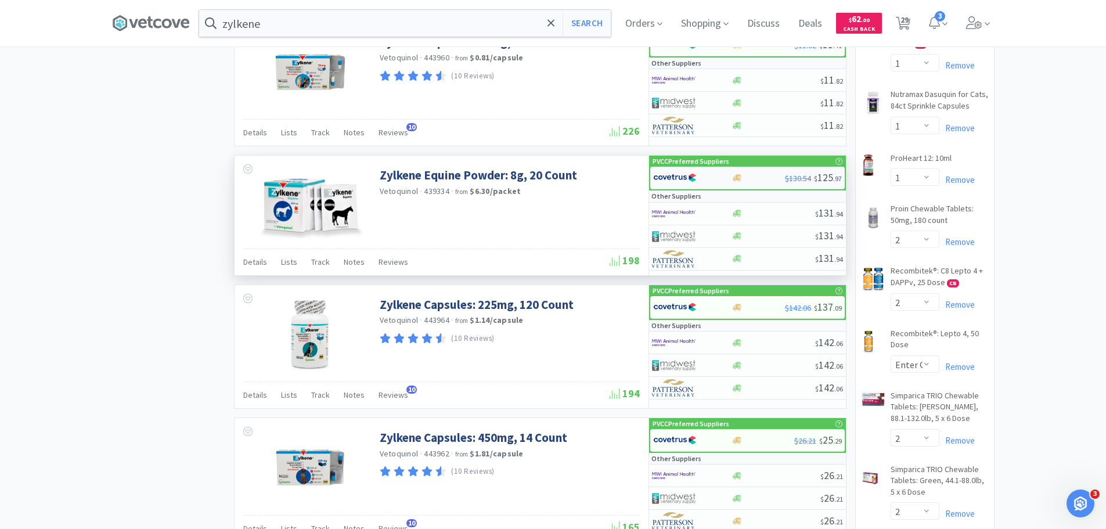
click at [721, 167] on div "$130.54 $ 125 . 97" at bounding box center [747, 178] width 195 height 23
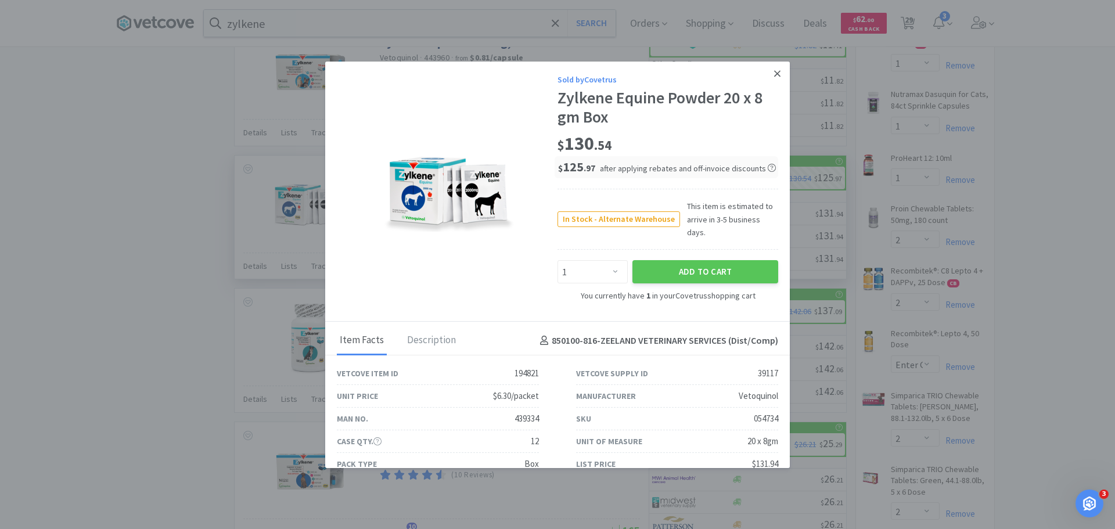
click at [774, 72] on icon at bounding box center [777, 73] width 6 height 6
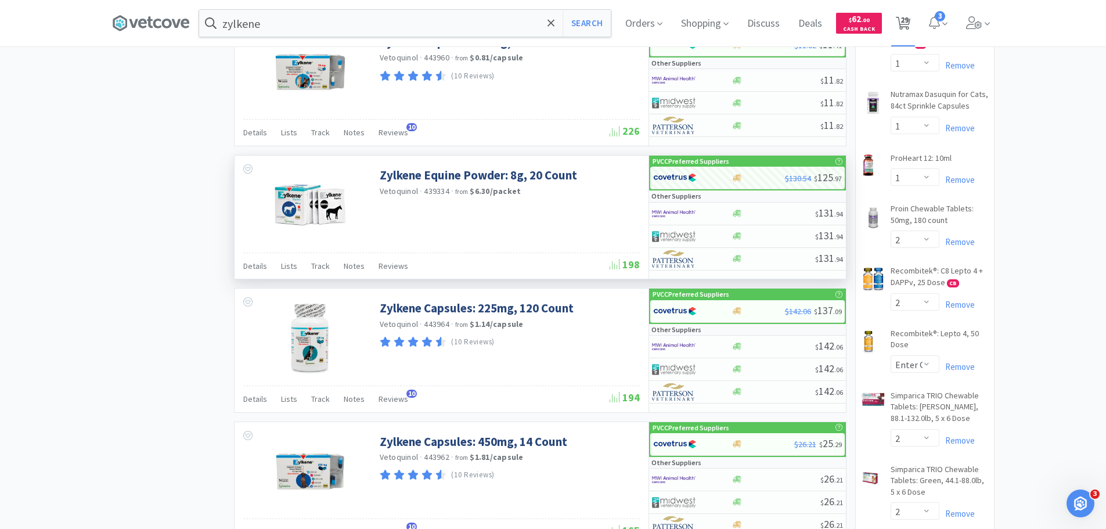
click at [909, 18] on span "29" at bounding box center [905, 20] width 8 height 46
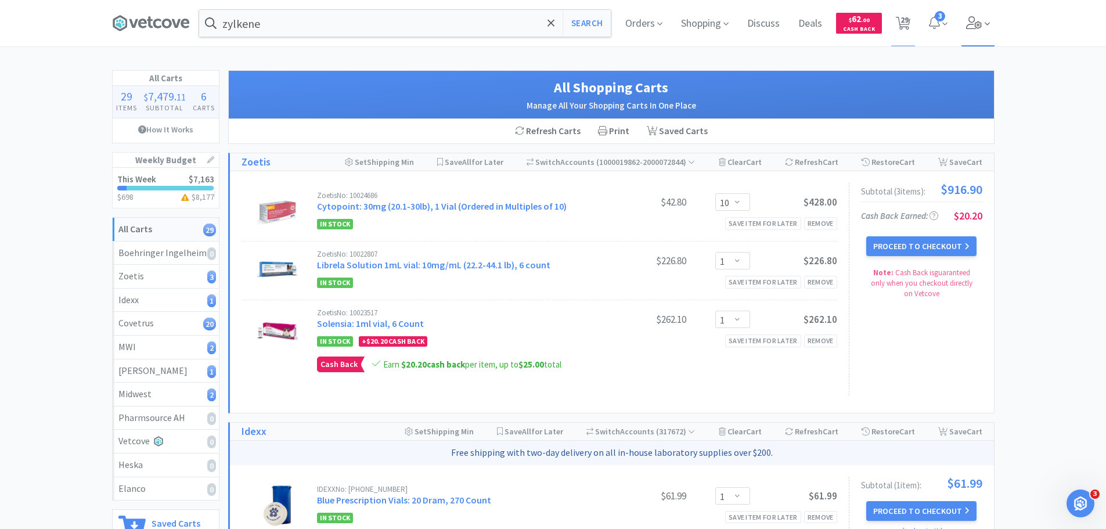
click at [970, 17] on icon at bounding box center [974, 22] width 16 height 13
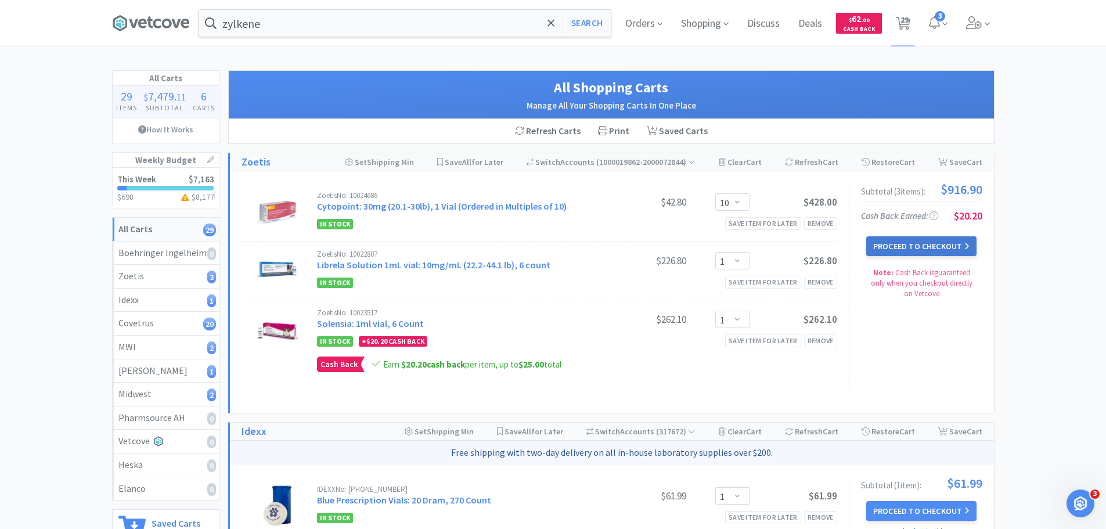
click at [945, 248] on button "Proceed to Checkout" at bounding box center [921, 246] width 110 height 20
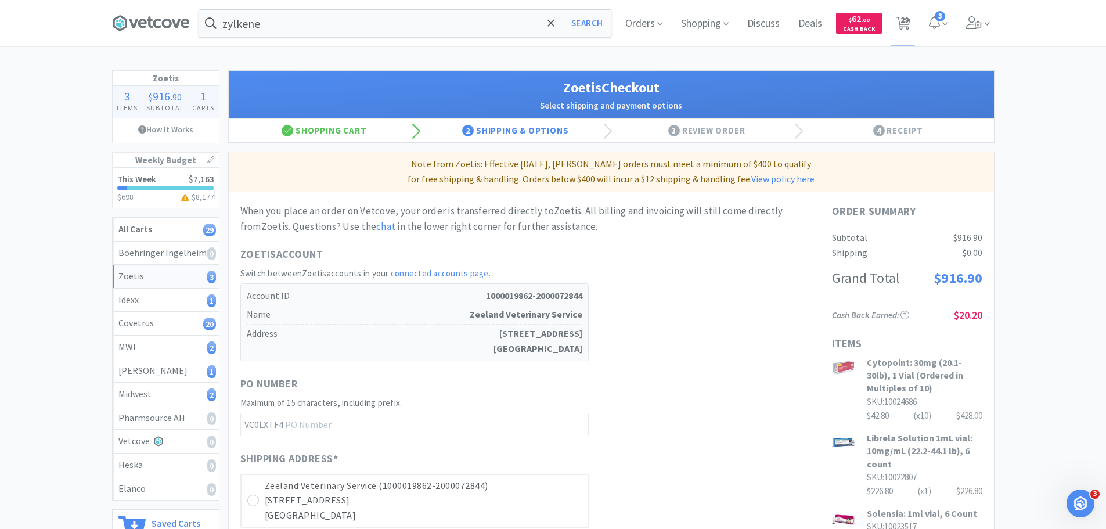
scroll to position [116, 0]
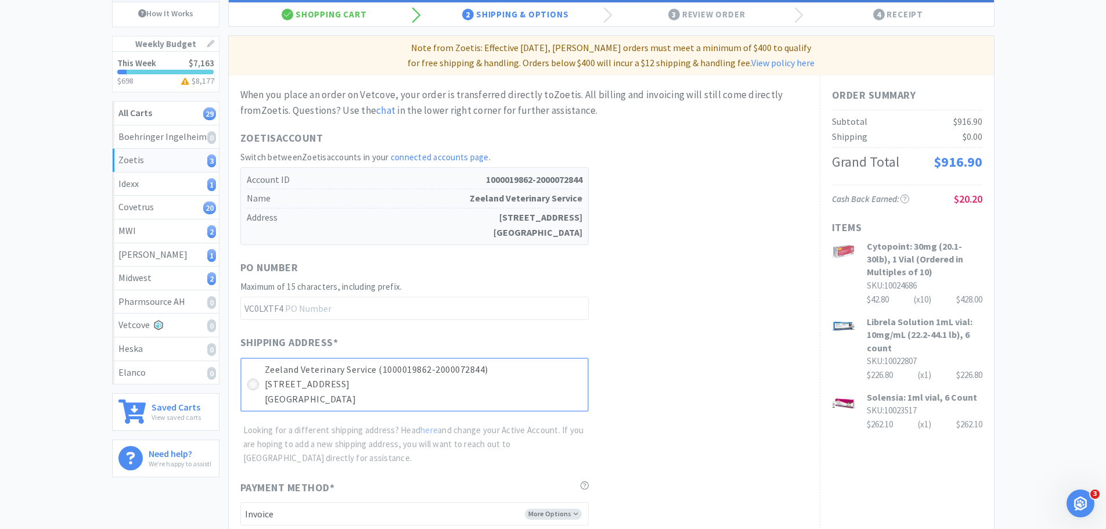
click at [256, 383] on icon at bounding box center [253, 384] width 9 height 9
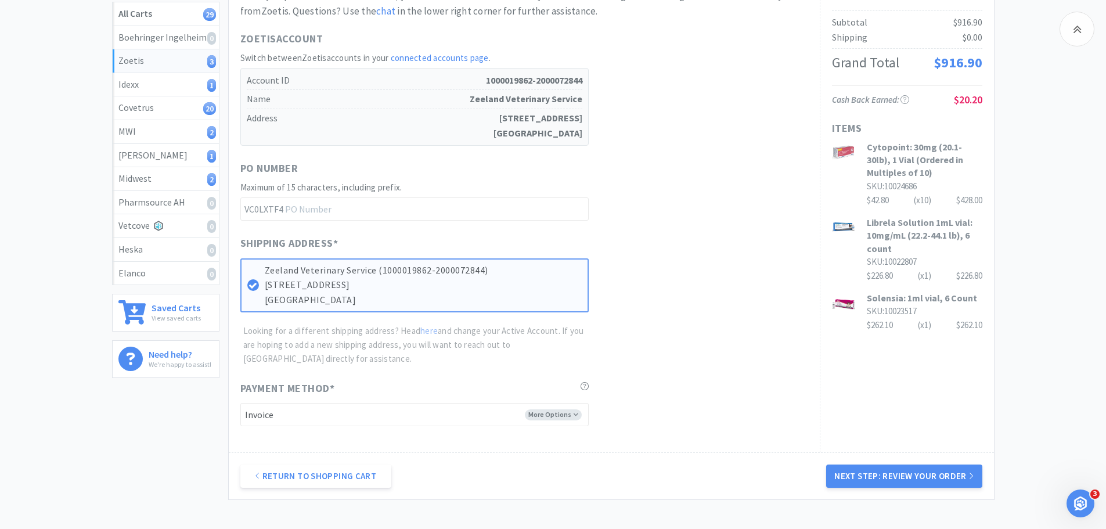
scroll to position [305, 0]
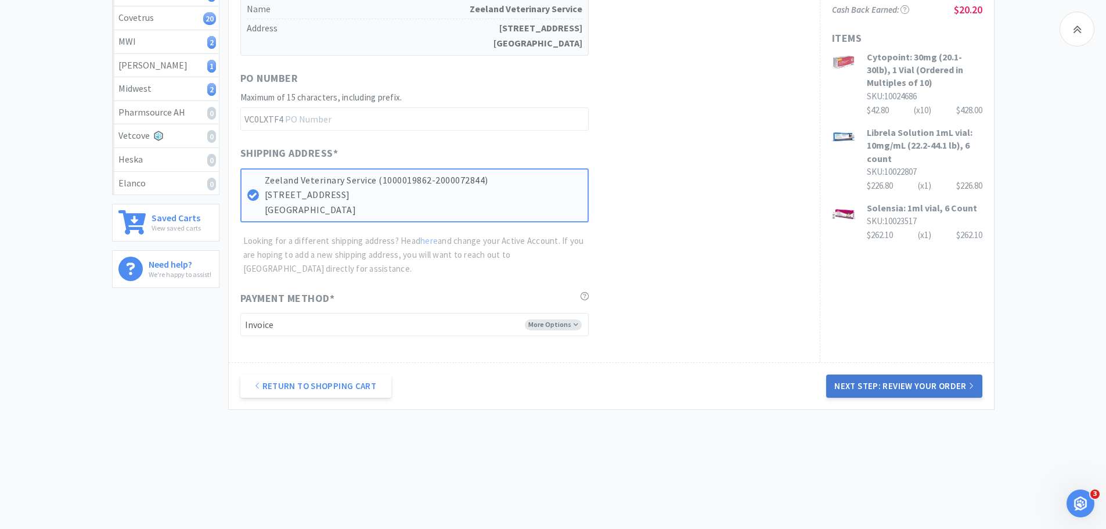
click at [902, 384] on button "Next Step: Review Your Order" at bounding box center [904, 386] width 156 height 23
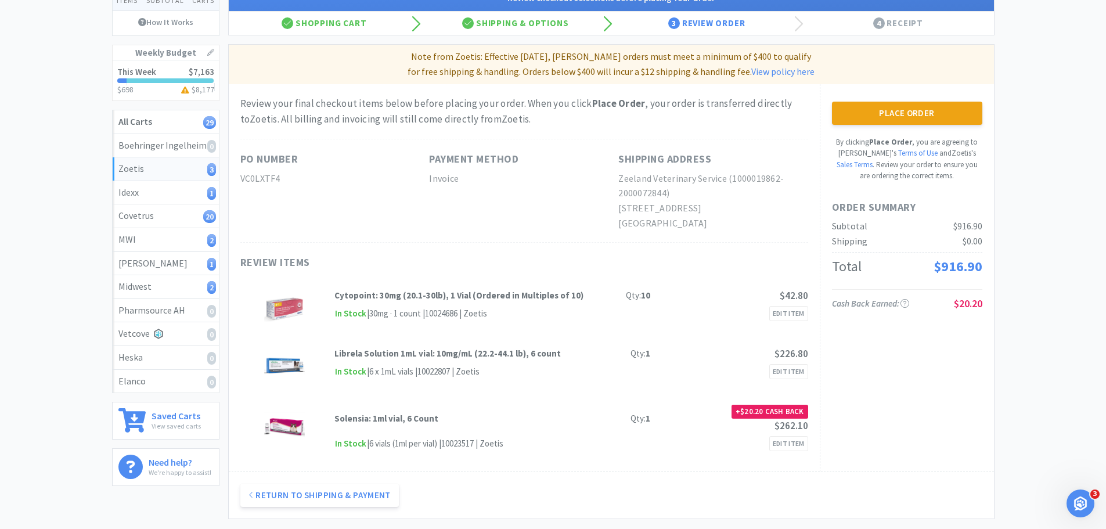
scroll to position [116, 0]
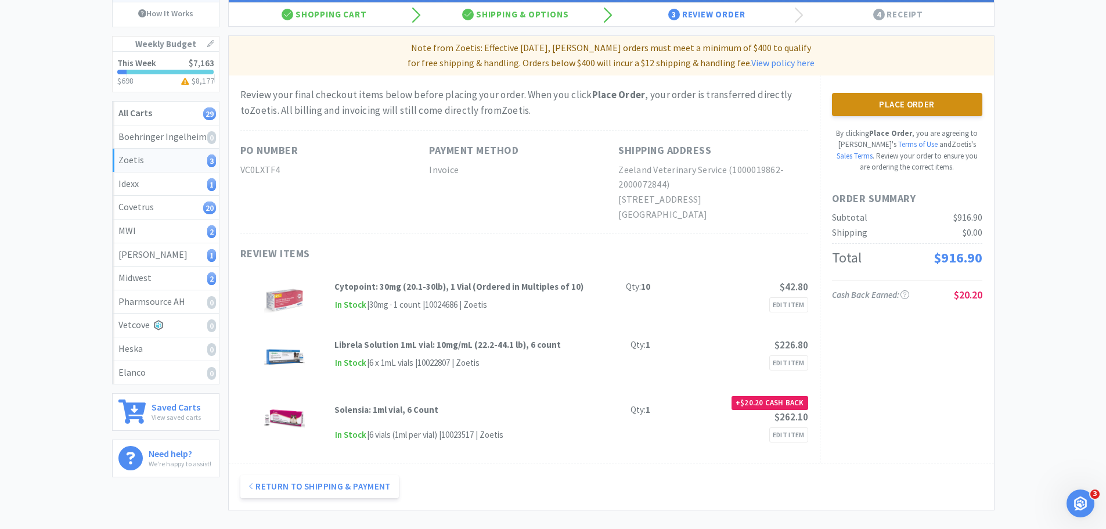
click at [853, 111] on button "Place Order" at bounding box center [907, 104] width 150 height 23
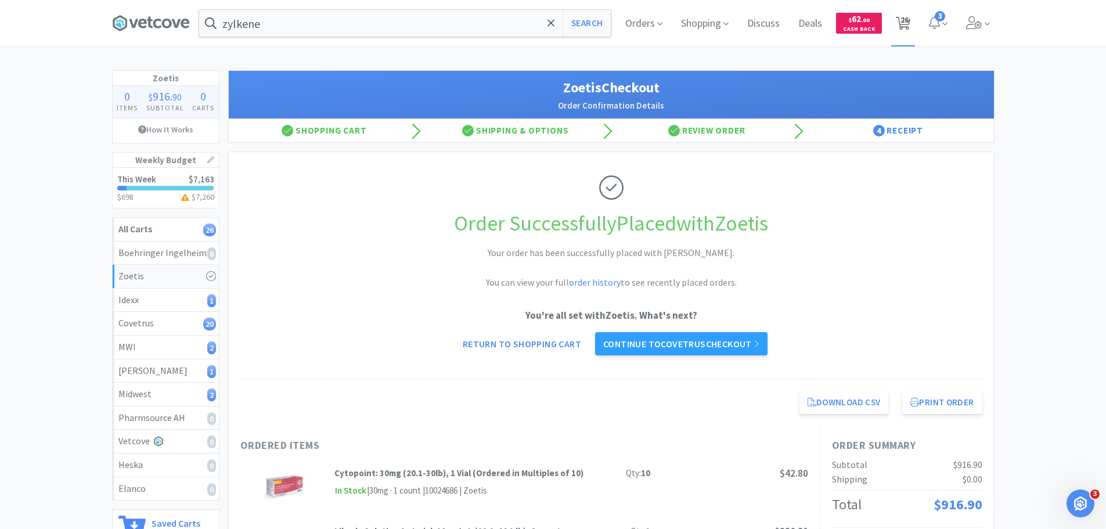
click at [902, 17] on span "26" at bounding box center [905, 20] width 8 height 46
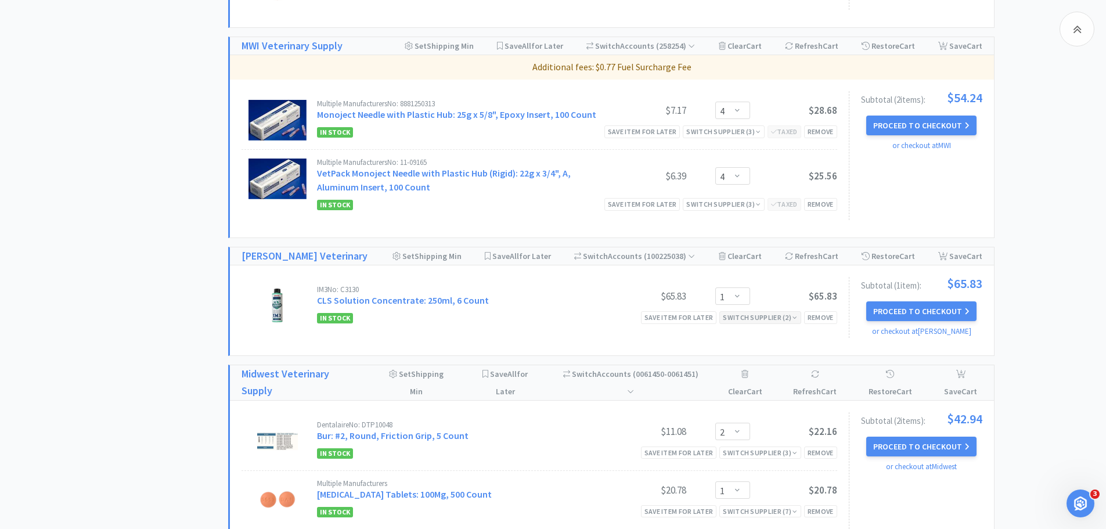
scroll to position [1916, 0]
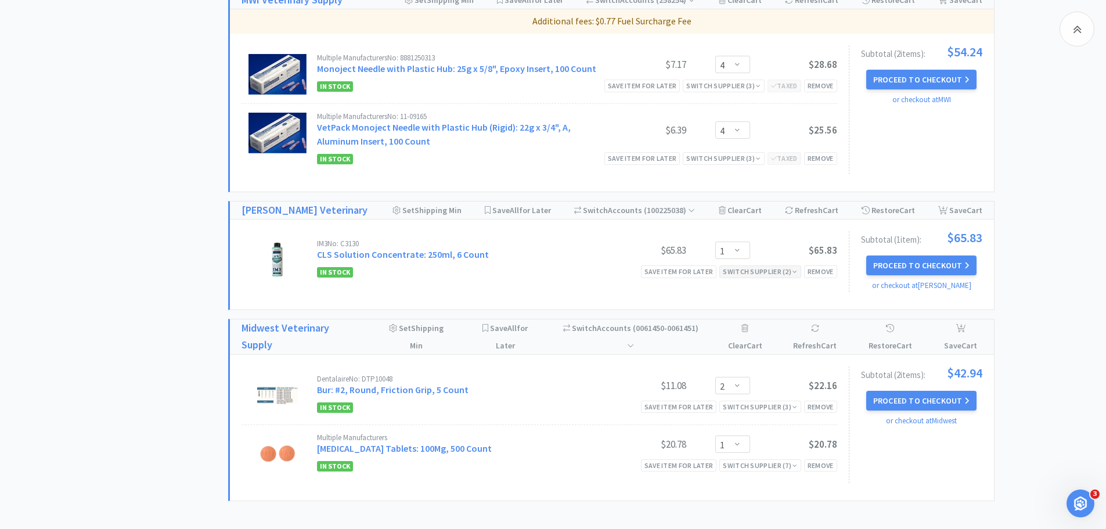
click at [770, 266] on div "Switch Supplier ( 2 )" at bounding box center [760, 271] width 74 height 11
click at [771, 304] on div "$73.29" at bounding box center [782, 312] width 58 height 17
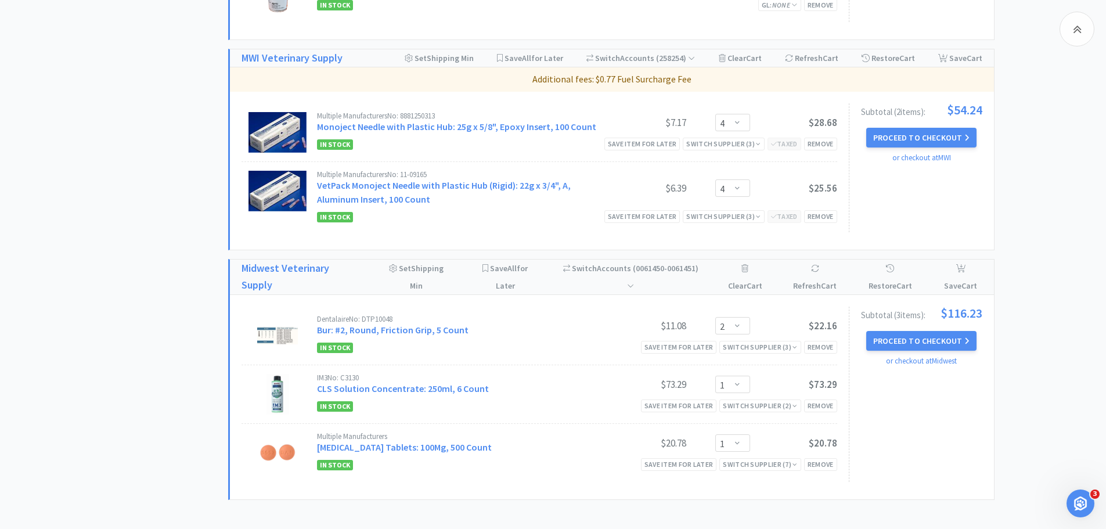
scroll to position [1742, 0]
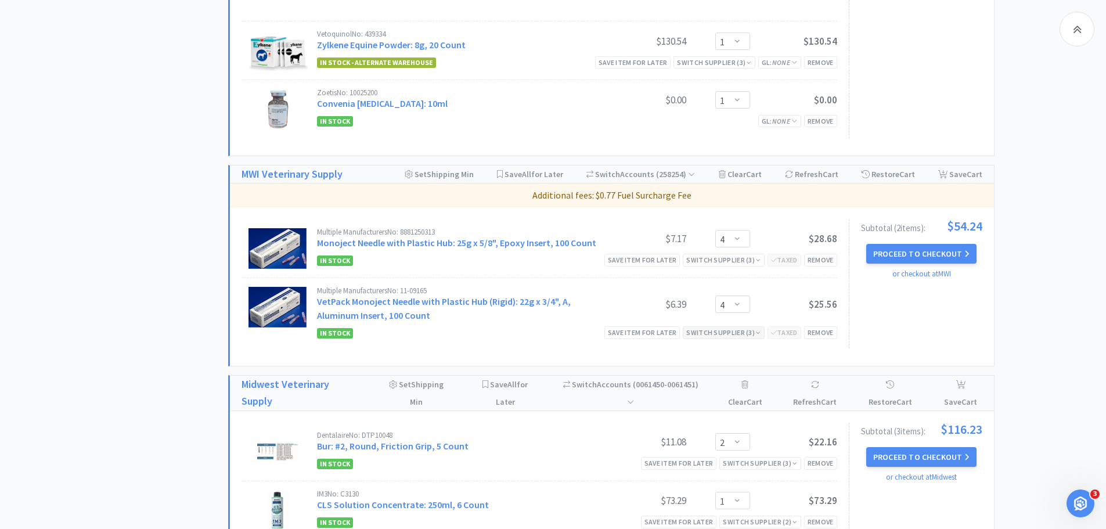
click at [744, 327] on div "Switch Supplier ( 3 )" at bounding box center [723, 332] width 74 height 11
click at [743, 254] on div "Switch Supplier ( 3 )" at bounding box center [723, 259] width 74 height 11
click at [527, 326] on div "In Stock Save item for later Switch Supplier ( 3 ) Taxed Remove" at bounding box center [577, 333] width 520 height 14
click at [743, 327] on div "Switch Supplier ( 3 )" at bounding box center [723, 332] width 74 height 11
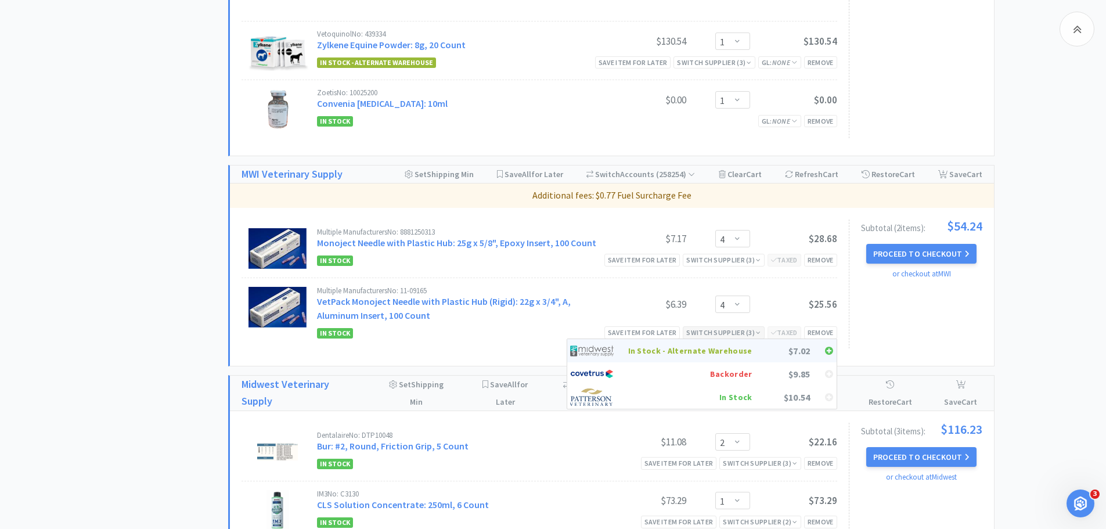
click at [739, 342] on div "In Stock - Alternate Warehouse" at bounding box center [690, 350] width 124 height 17
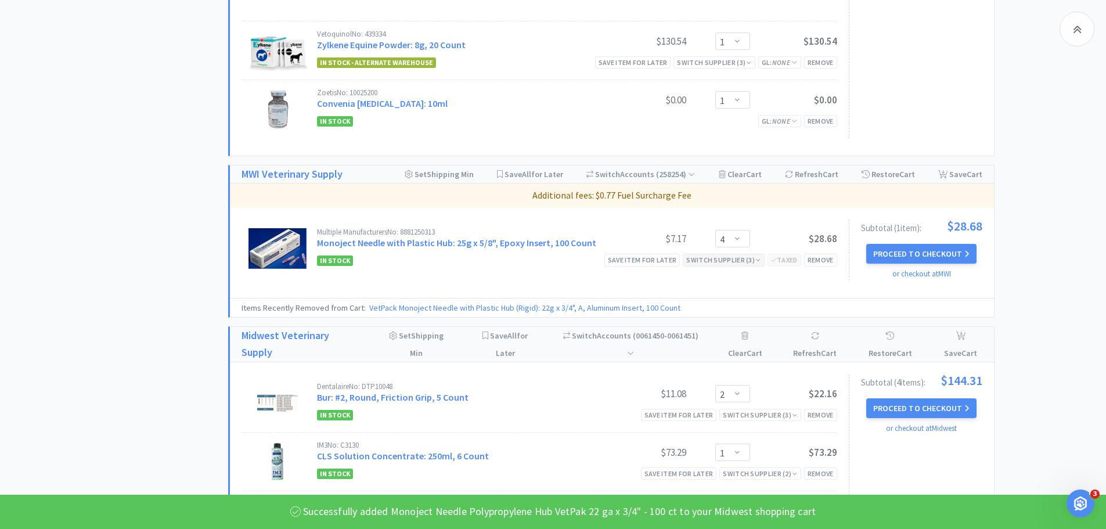
click at [747, 254] on div "Switch Supplier ( 3 )" at bounding box center [723, 259] width 74 height 11
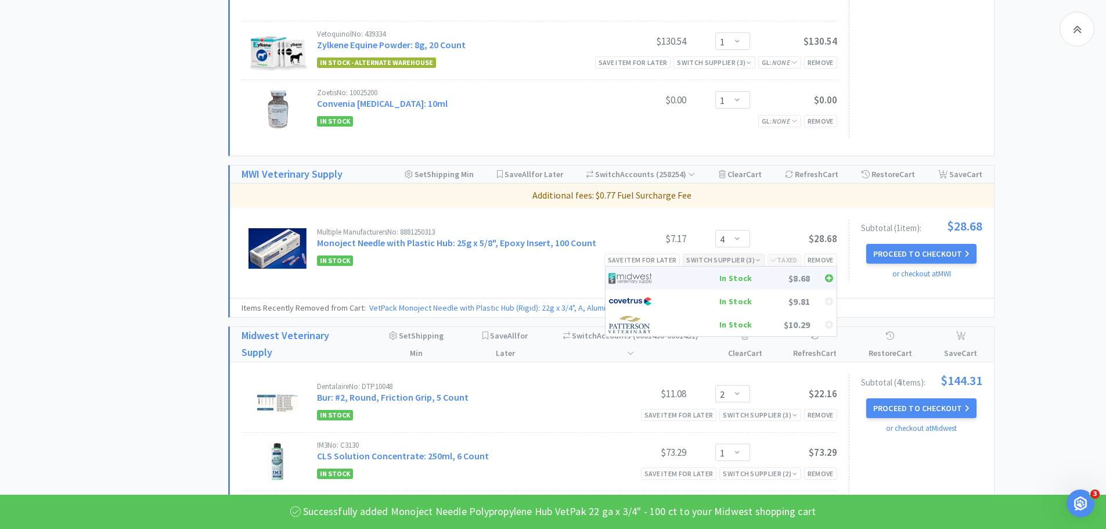
click at [749, 269] on div "In Stock" at bounding box center [710, 277] width 86 height 17
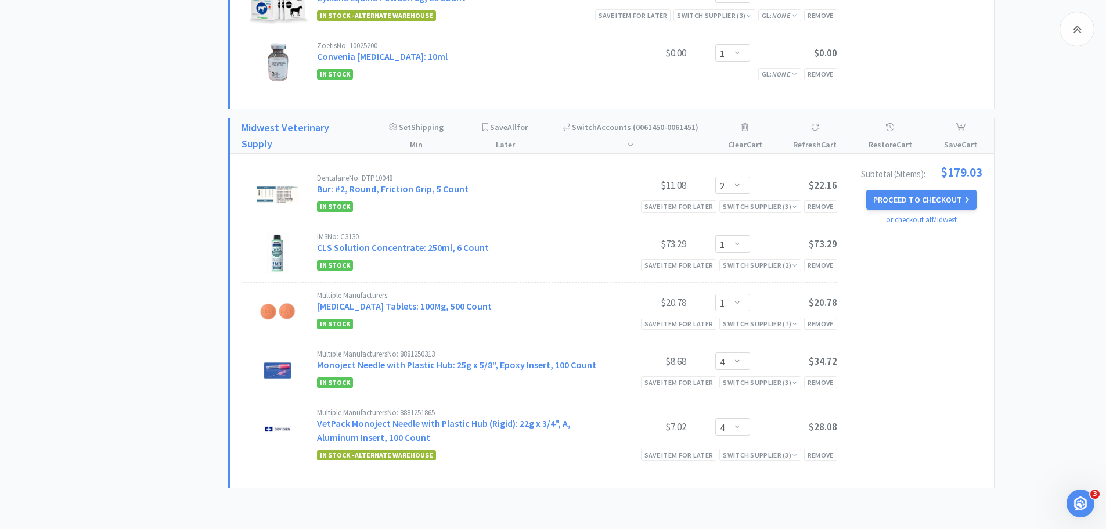
scroll to position [1738, 0]
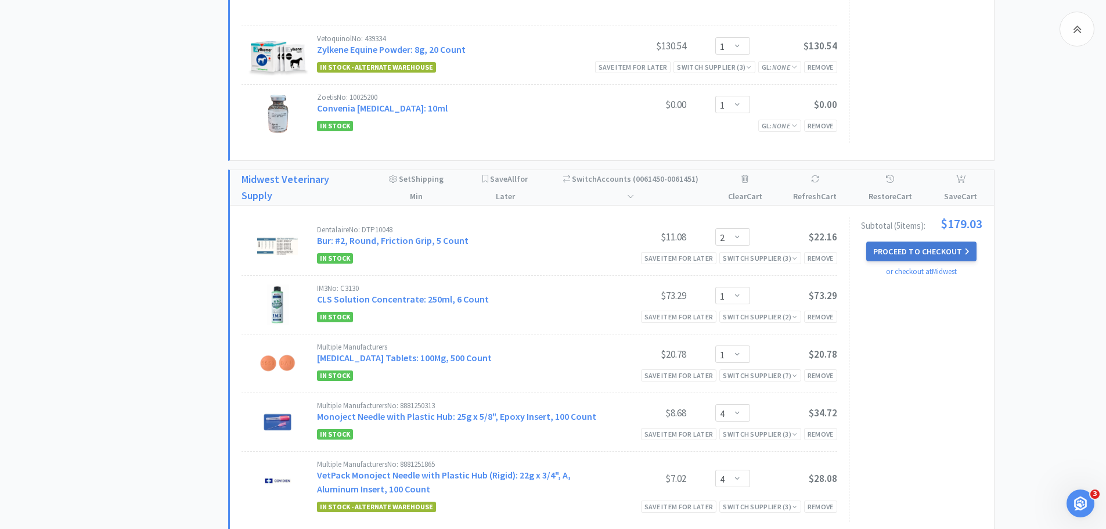
click at [907, 242] on button "Proceed to Checkout" at bounding box center [921, 252] width 110 height 20
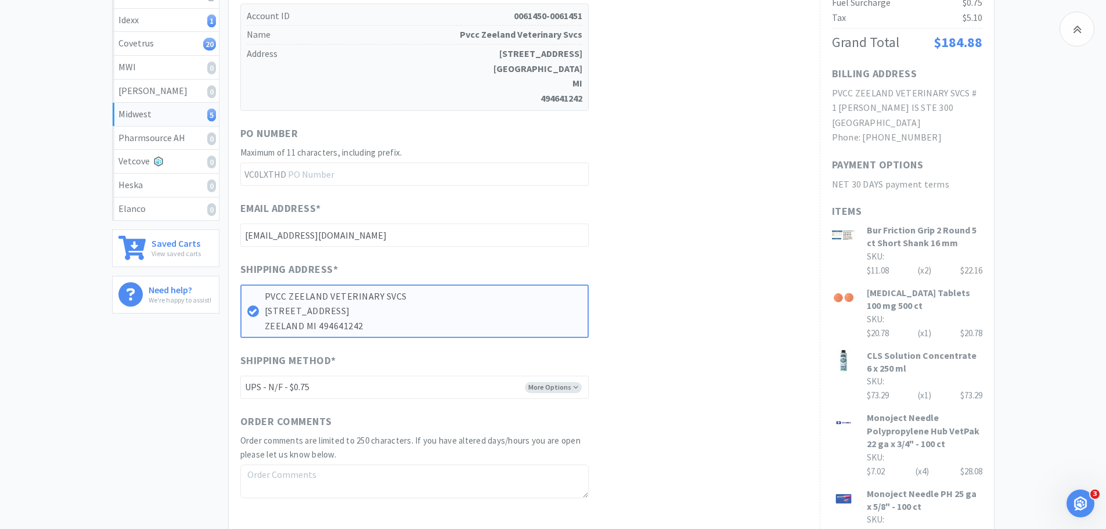
scroll to position [348, 0]
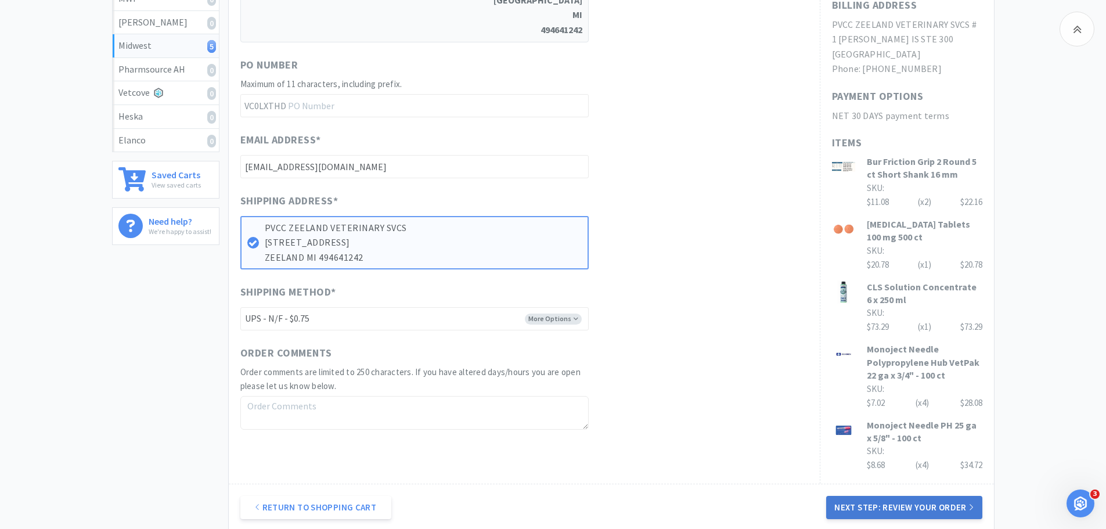
click at [875, 505] on button "Next Step: Review Your Order" at bounding box center [904, 507] width 156 height 23
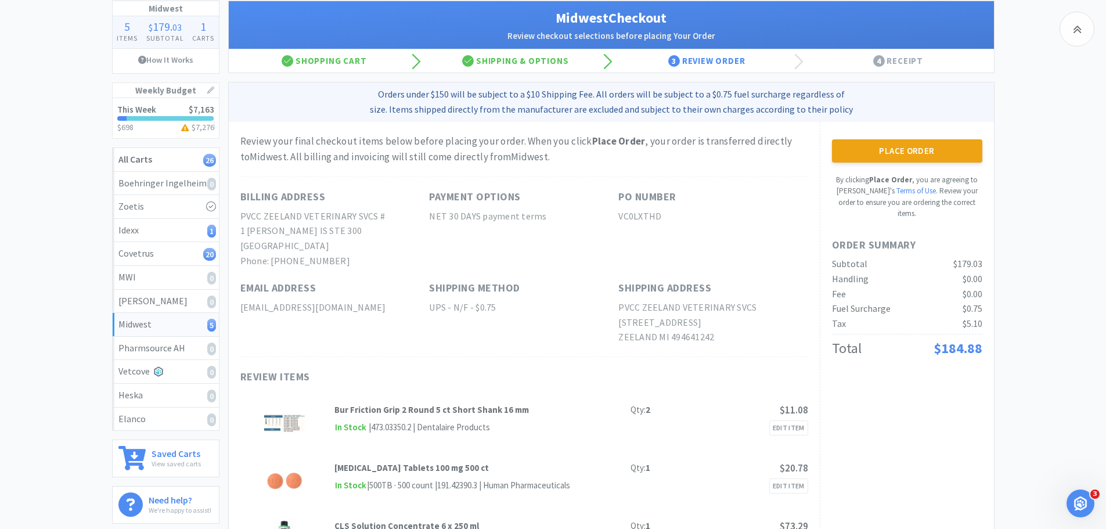
scroll to position [58, 0]
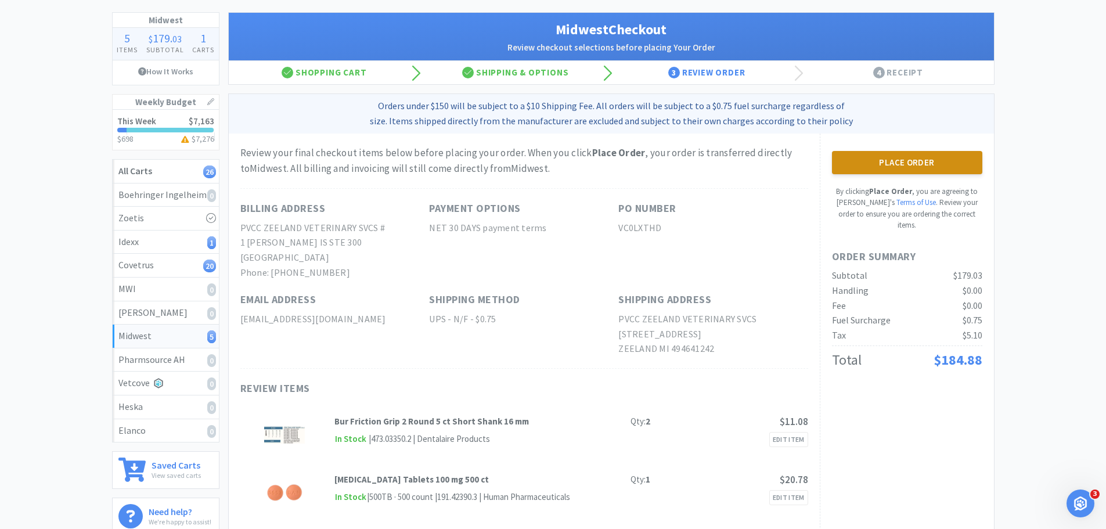
click at [900, 161] on button "Place Order" at bounding box center [907, 162] width 150 height 23
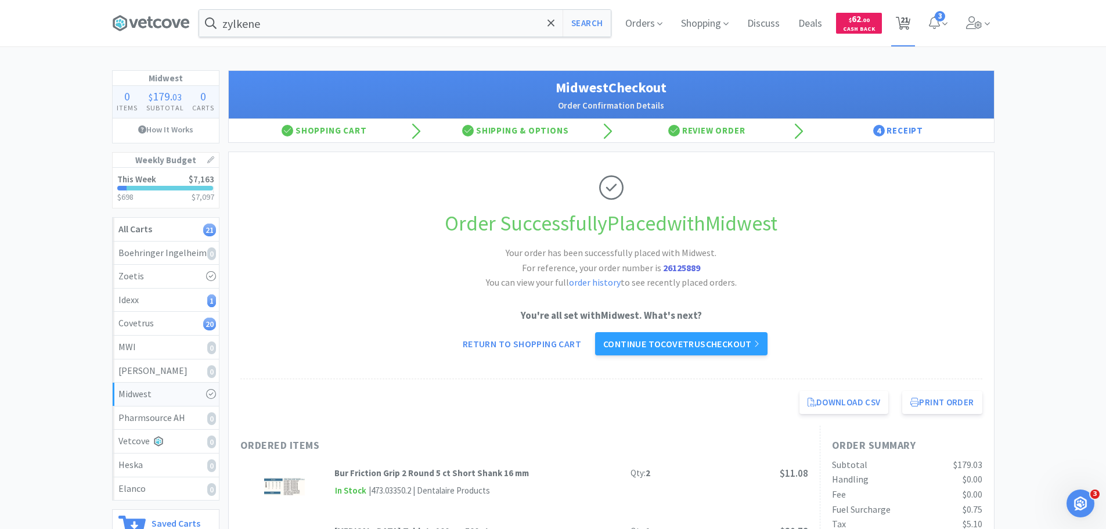
click at [911, 20] on span "21" at bounding box center [903, 23] width 24 height 46
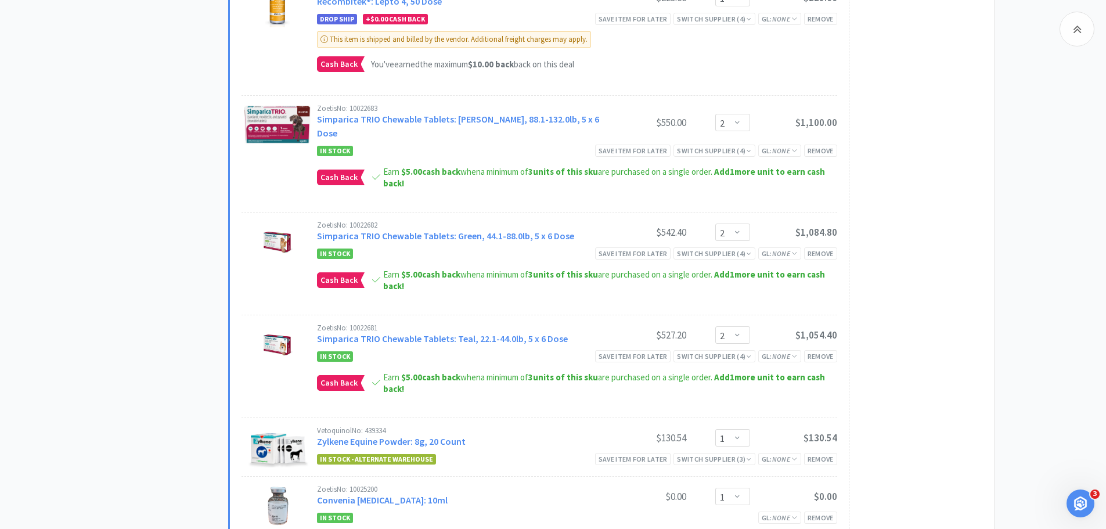
scroll to position [1394, 0]
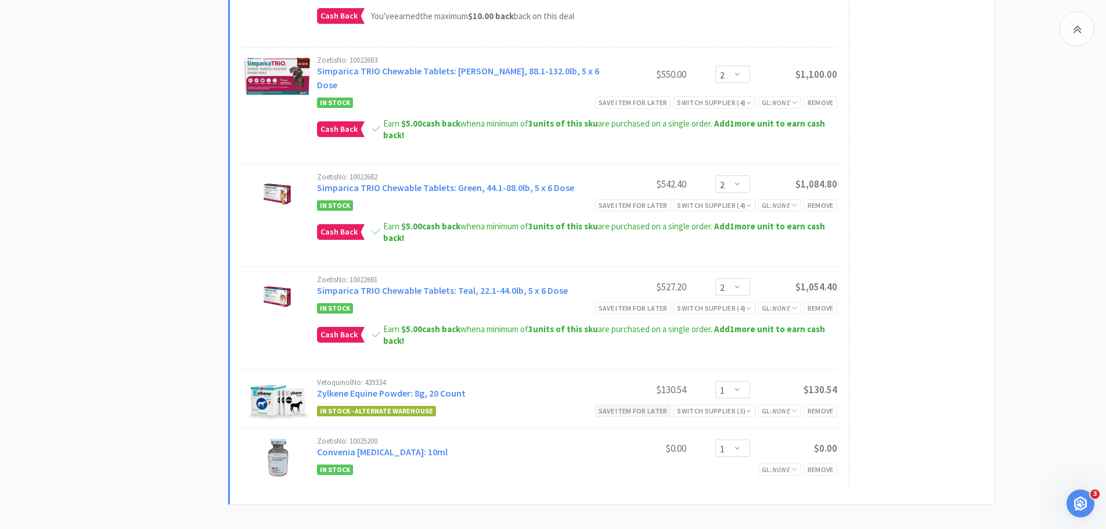
click at [616, 405] on div "Save item for later" at bounding box center [633, 411] width 76 height 12
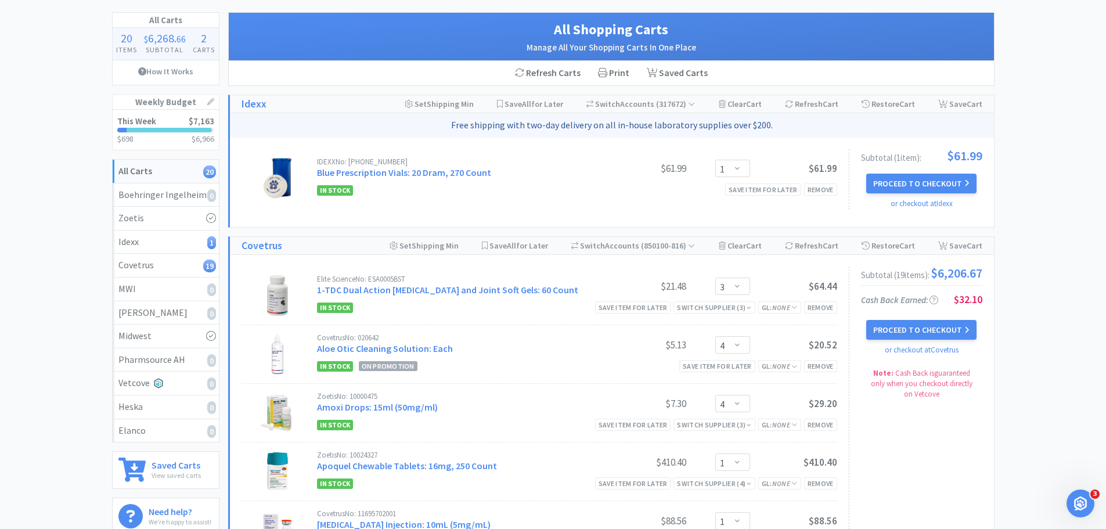
scroll to position [0, 0]
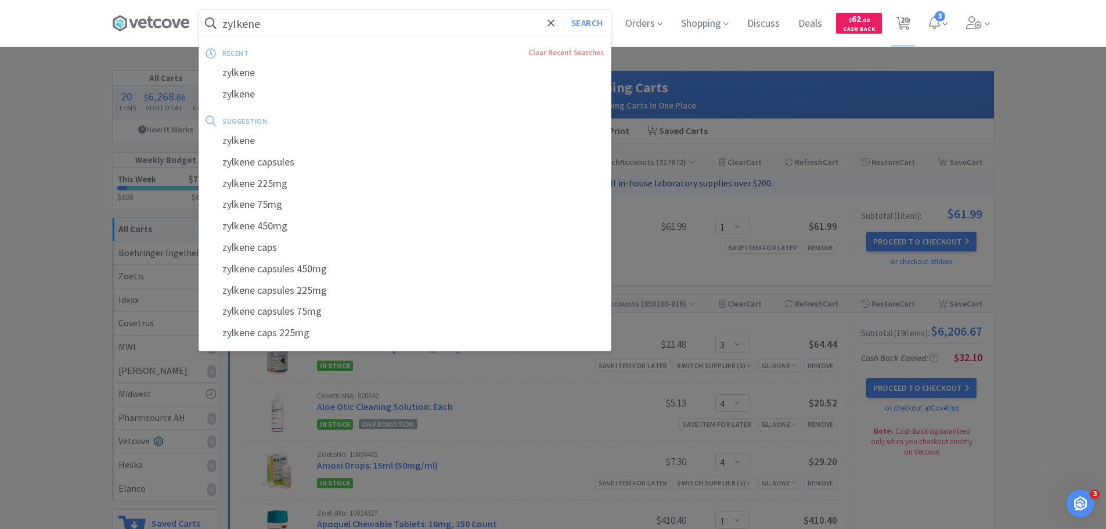
click at [442, 20] on input "zylkene" at bounding box center [405, 23] width 412 height 27
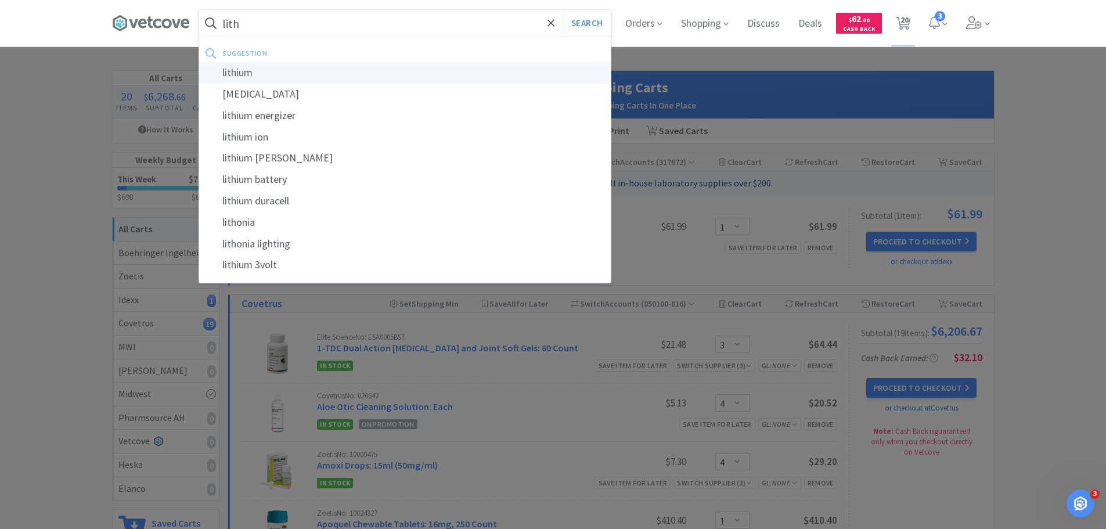
click at [426, 79] on div "lithium" at bounding box center [405, 72] width 412 height 21
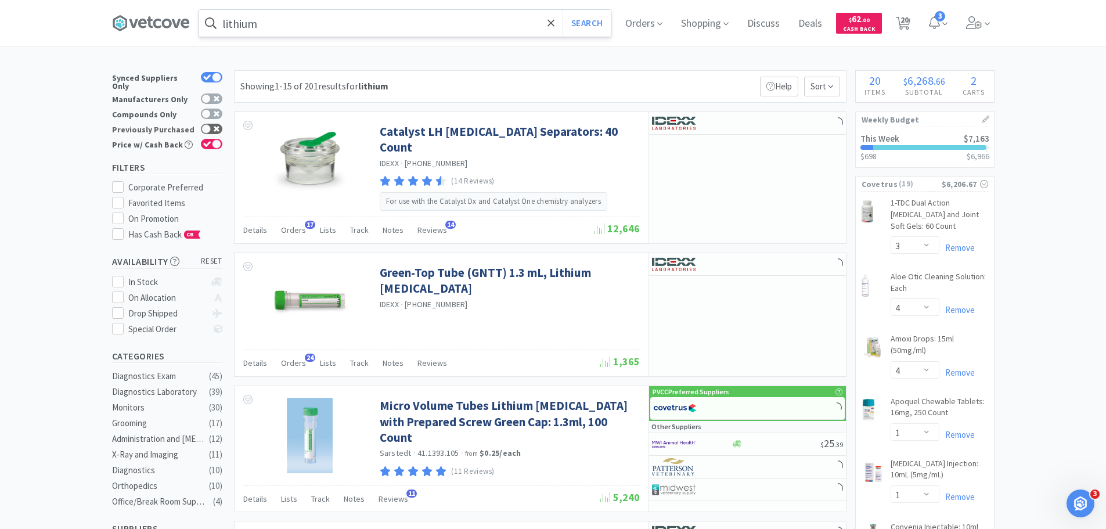
click at [215, 124] on div at bounding box center [211, 129] width 21 height 10
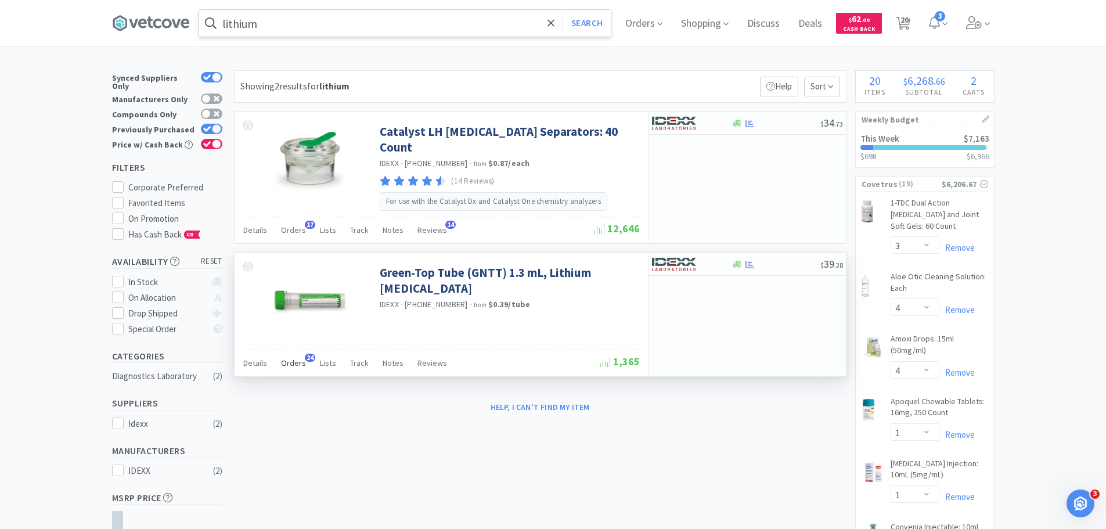
click at [295, 359] on span "Orders" at bounding box center [293, 363] width 25 height 10
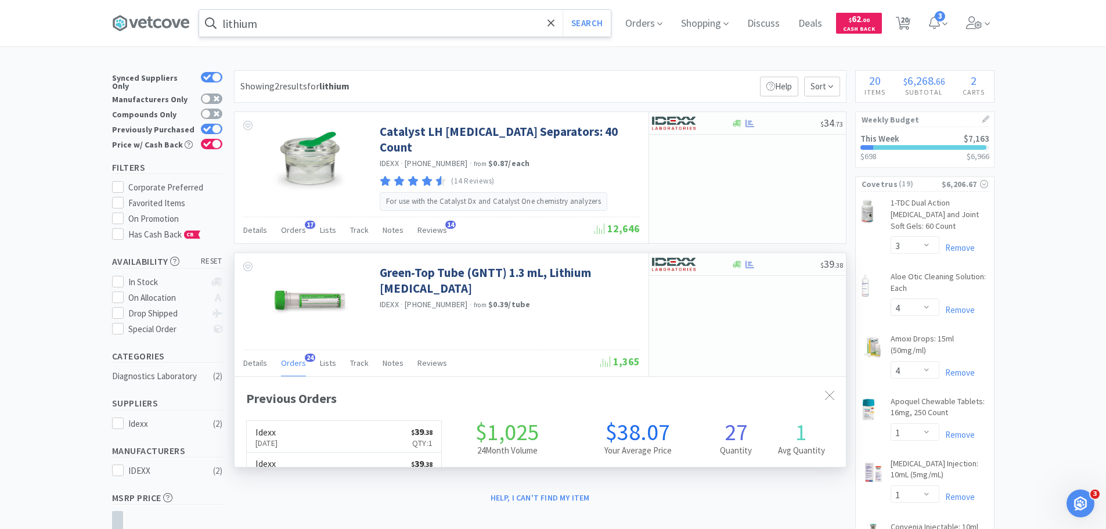
scroll to position [311, 612]
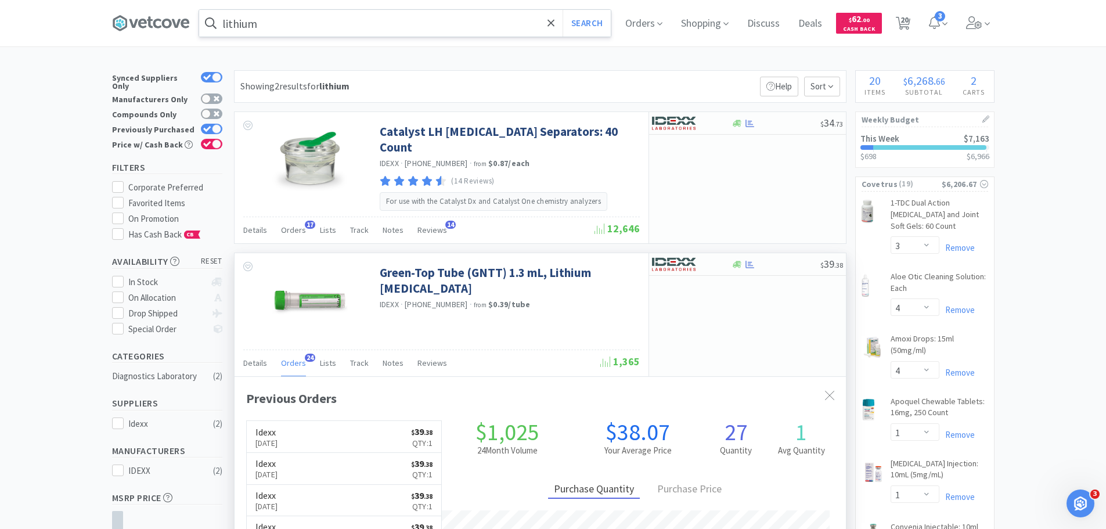
click at [295, 359] on span "Orders" at bounding box center [293, 363] width 25 height 10
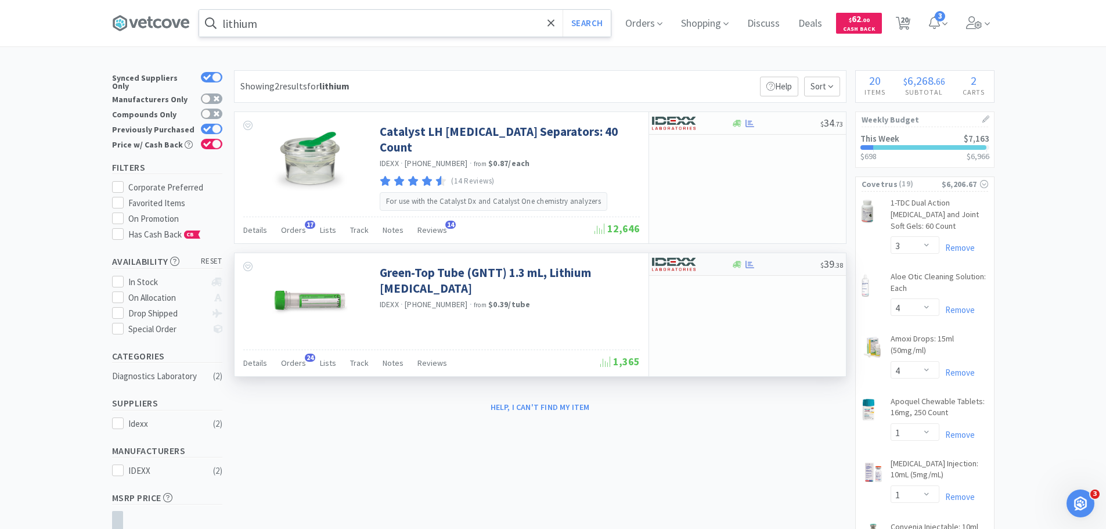
click at [667, 256] on img at bounding box center [674, 264] width 44 height 17
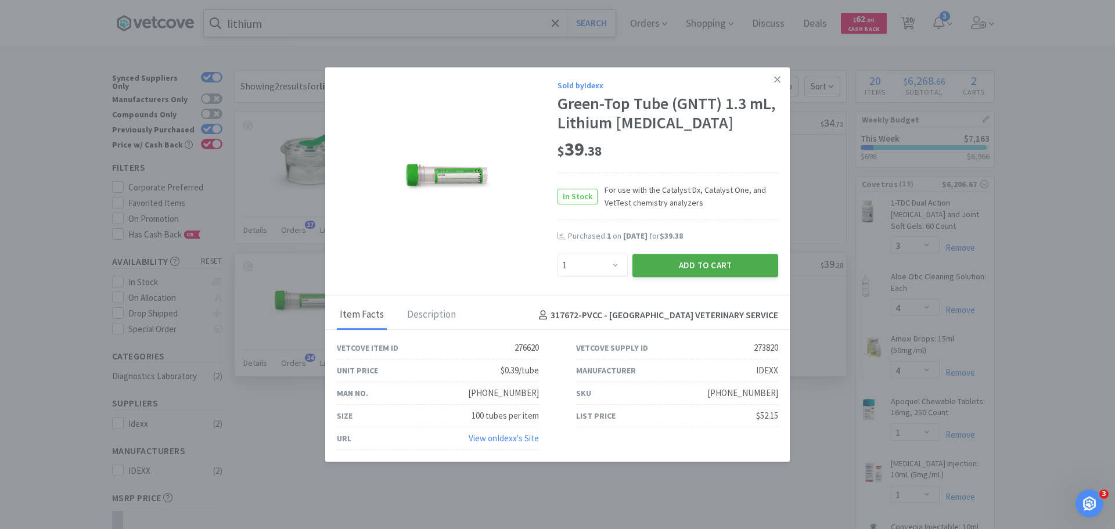
click at [678, 261] on button "Add to Cart" at bounding box center [705, 265] width 146 height 23
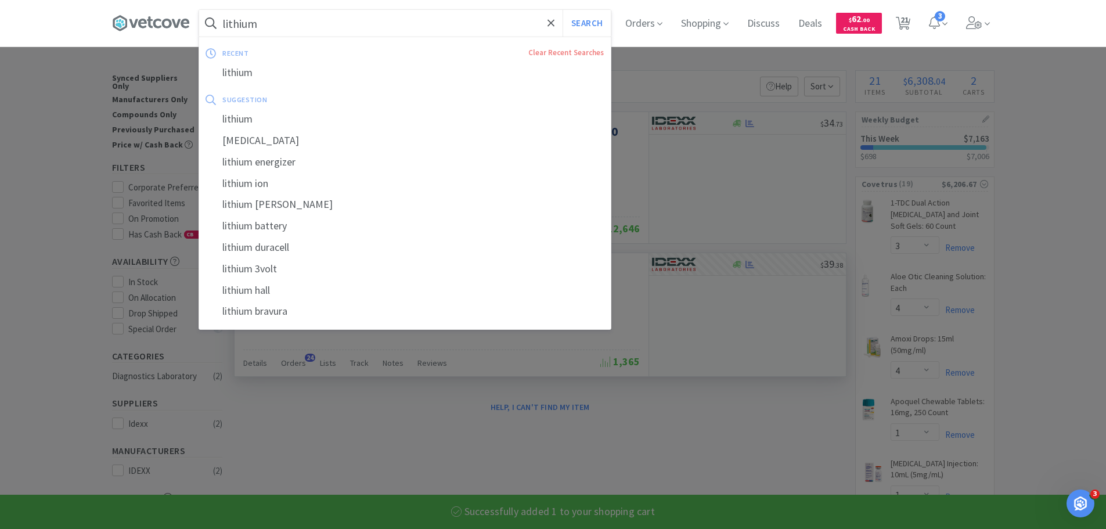
click at [341, 31] on input "lithium" at bounding box center [405, 23] width 412 height 27
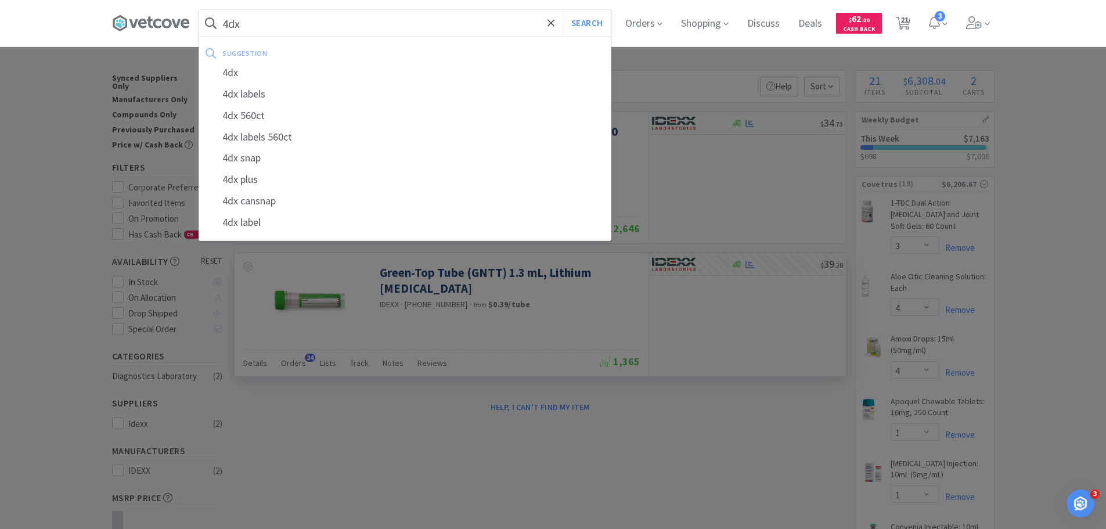
click at [563, 10] on button "Search" at bounding box center [587, 23] width 48 height 27
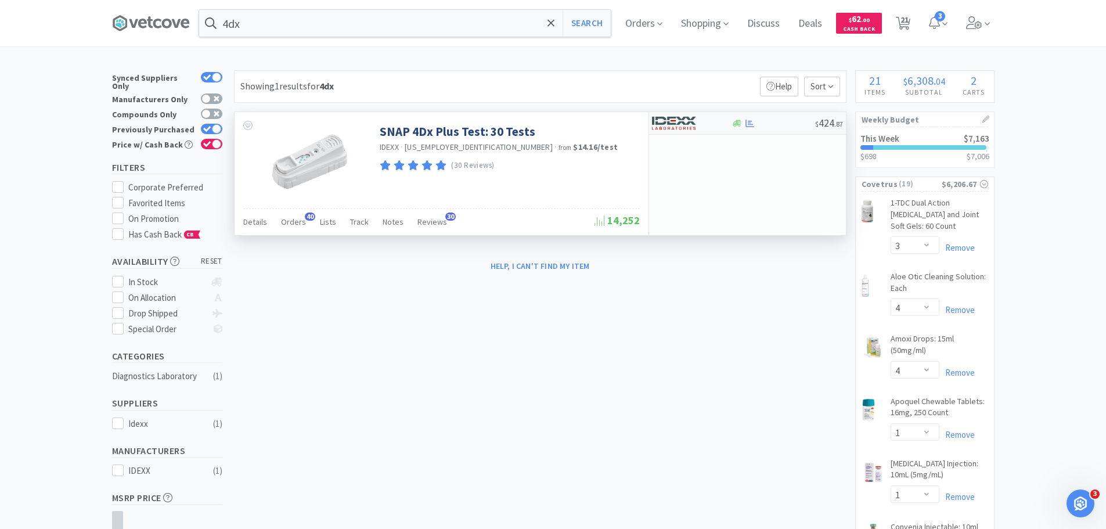
click at [712, 119] on div at bounding box center [684, 123] width 64 height 20
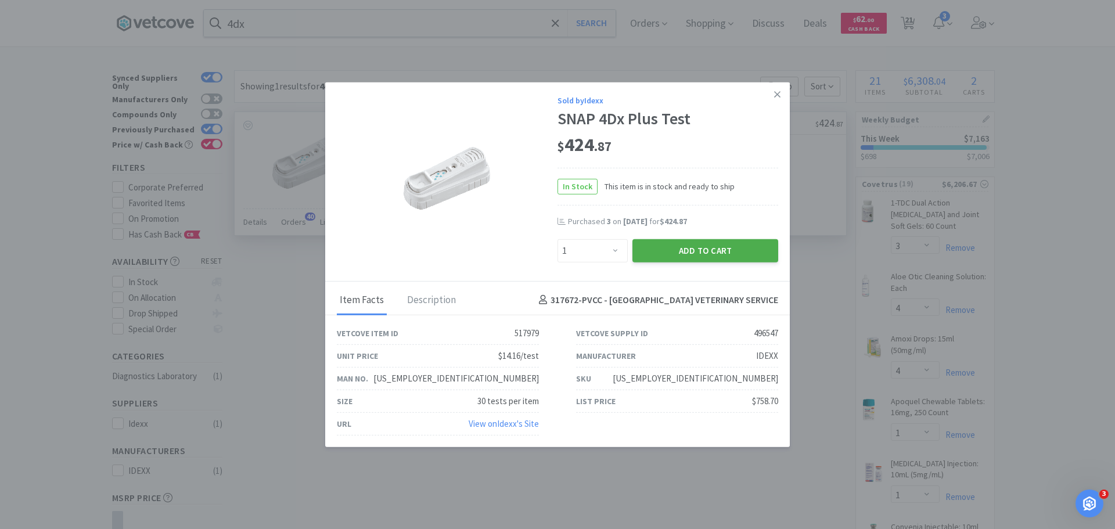
click at [722, 247] on button "Add to Cart" at bounding box center [705, 250] width 146 height 23
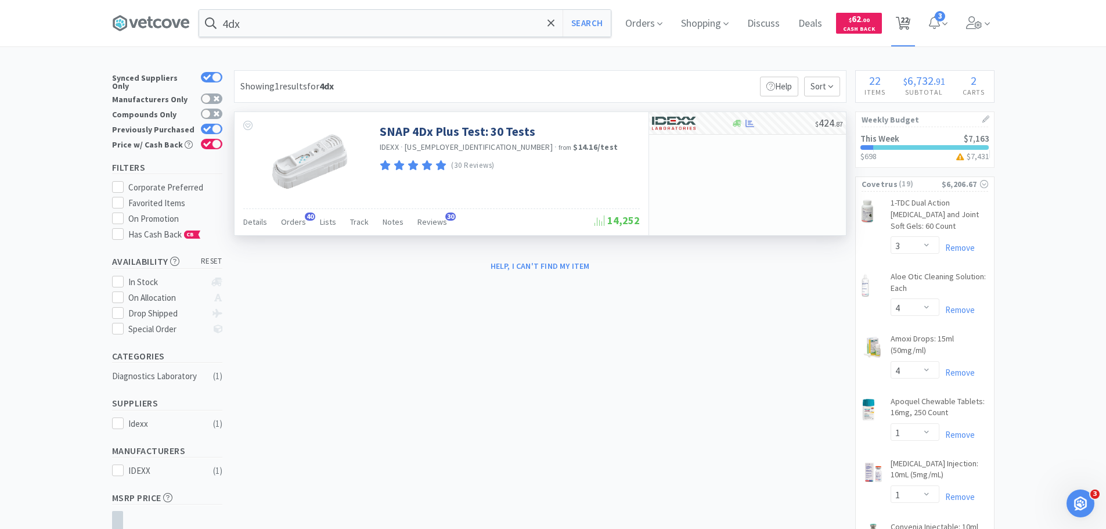
click at [905, 19] on span "22" at bounding box center [905, 20] width 8 height 46
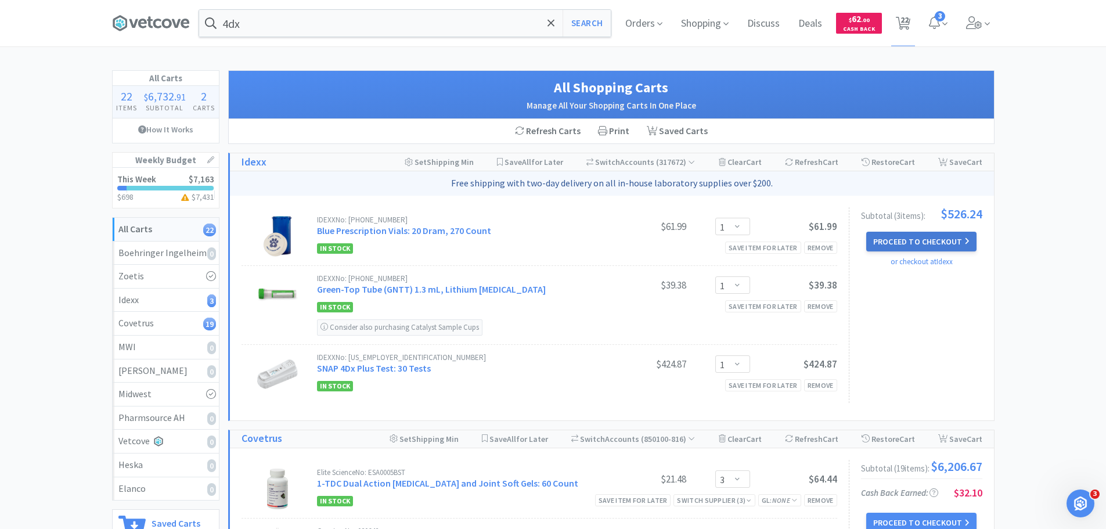
click at [902, 235] on button "Proceed to Checkout" at bounding box center [921, 242] width 110 height 20
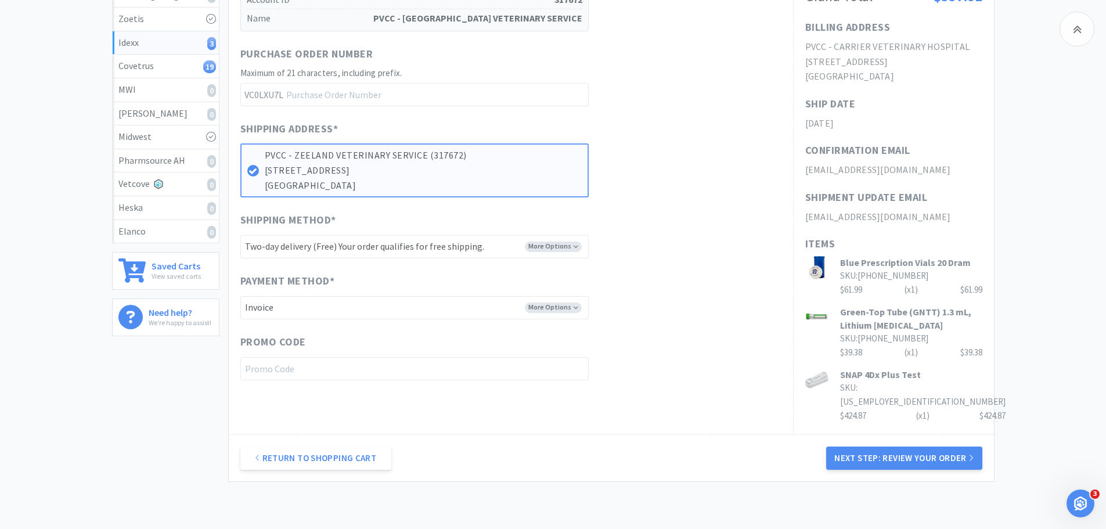
scroll to position [290, 0]
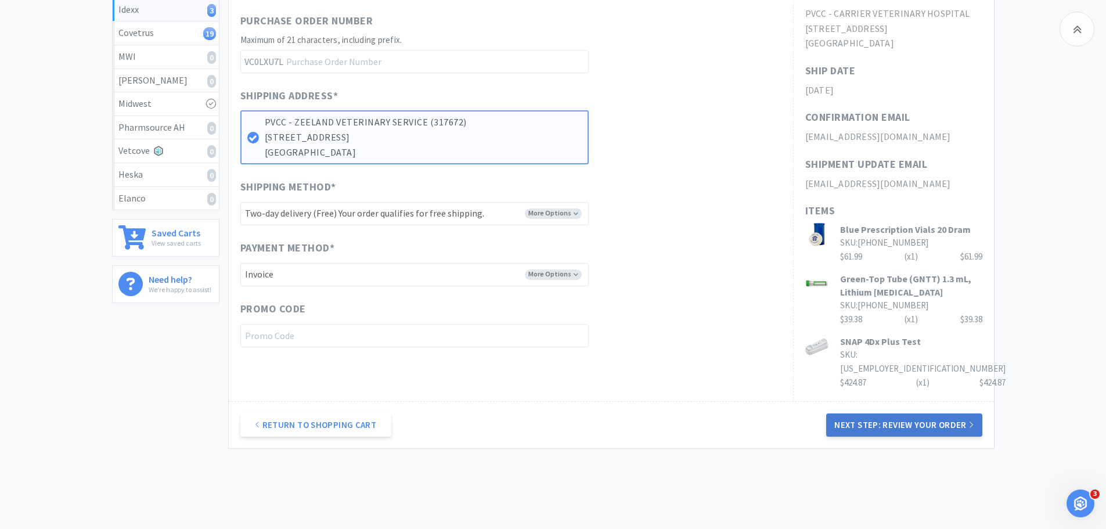
click at [871, 431] on button "Next Step: Review Your Order" at bounding box center [904, 424] width 156 height 23
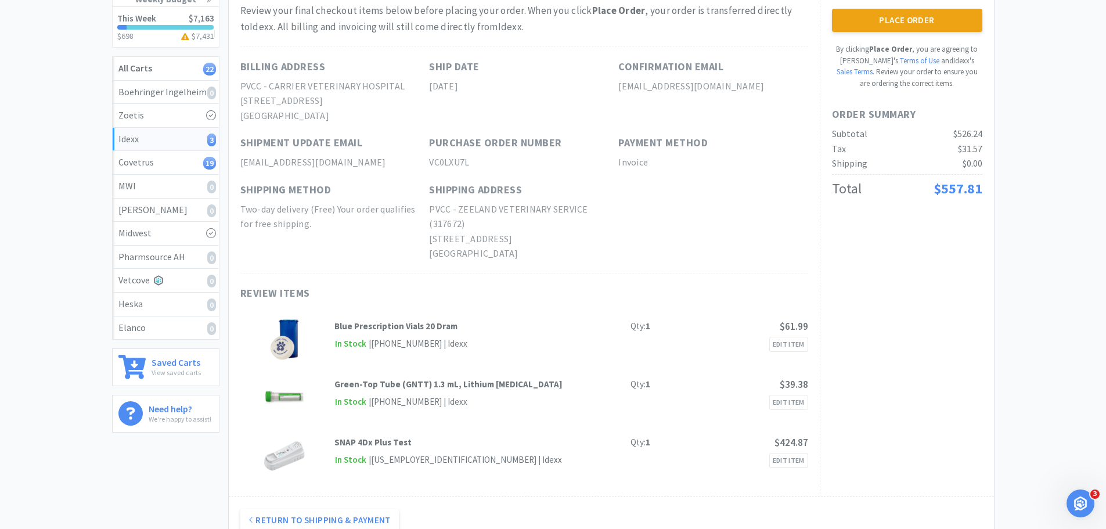
scroll to position [174, 0]
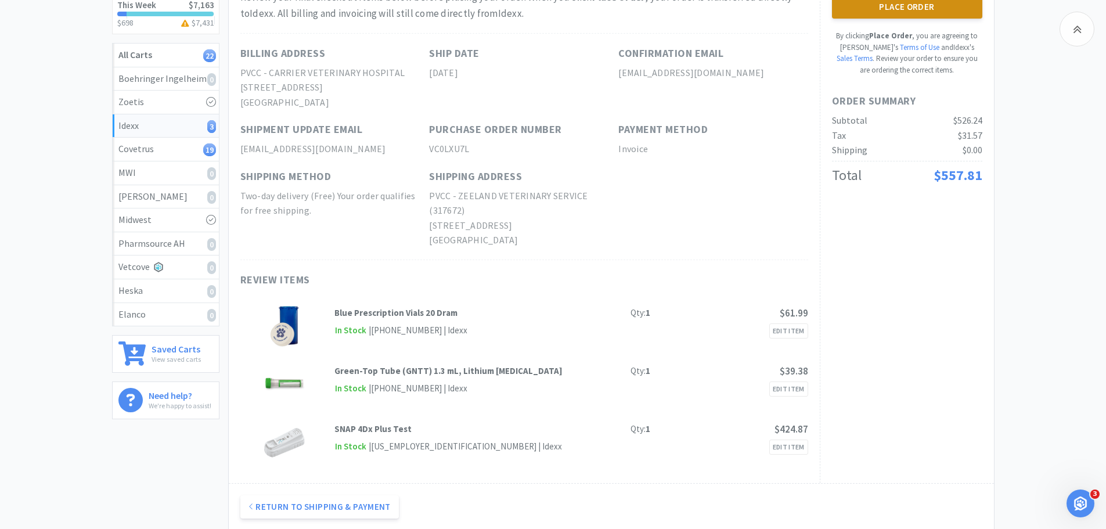
click at [930, 13] on button "Place Order" at bounding box center [907, 6] width 150 height 23
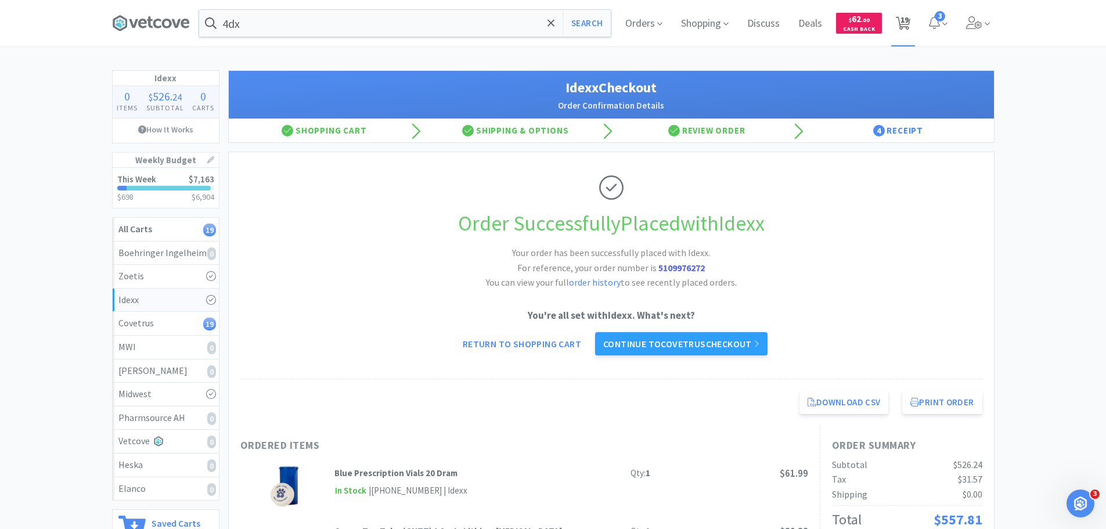
click at [907, 24] on span "19" at bounding box center [905, 20] width 8 height 46
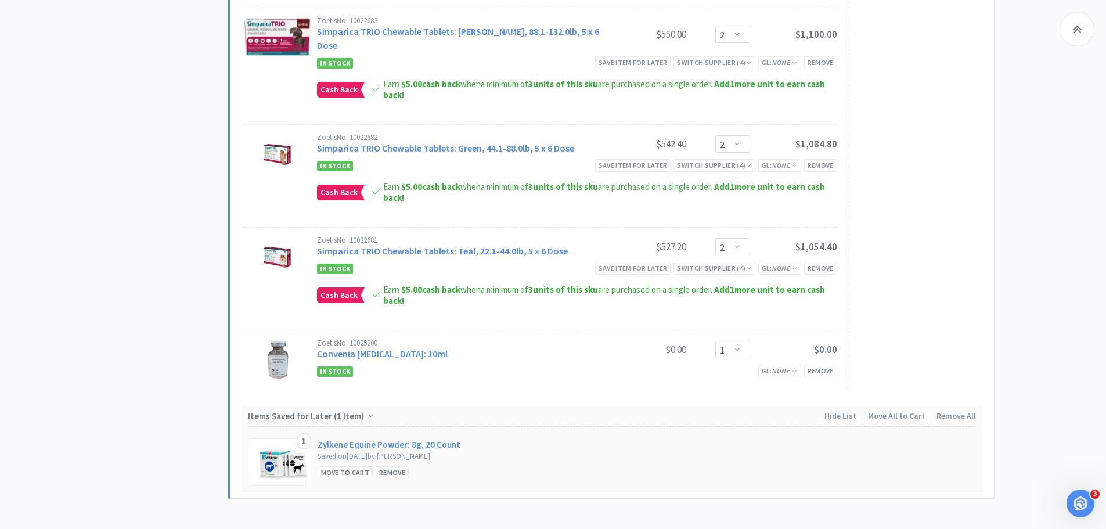
scroll to position [1076, 0]
